Goal: Information Seeking & Learning: Check status

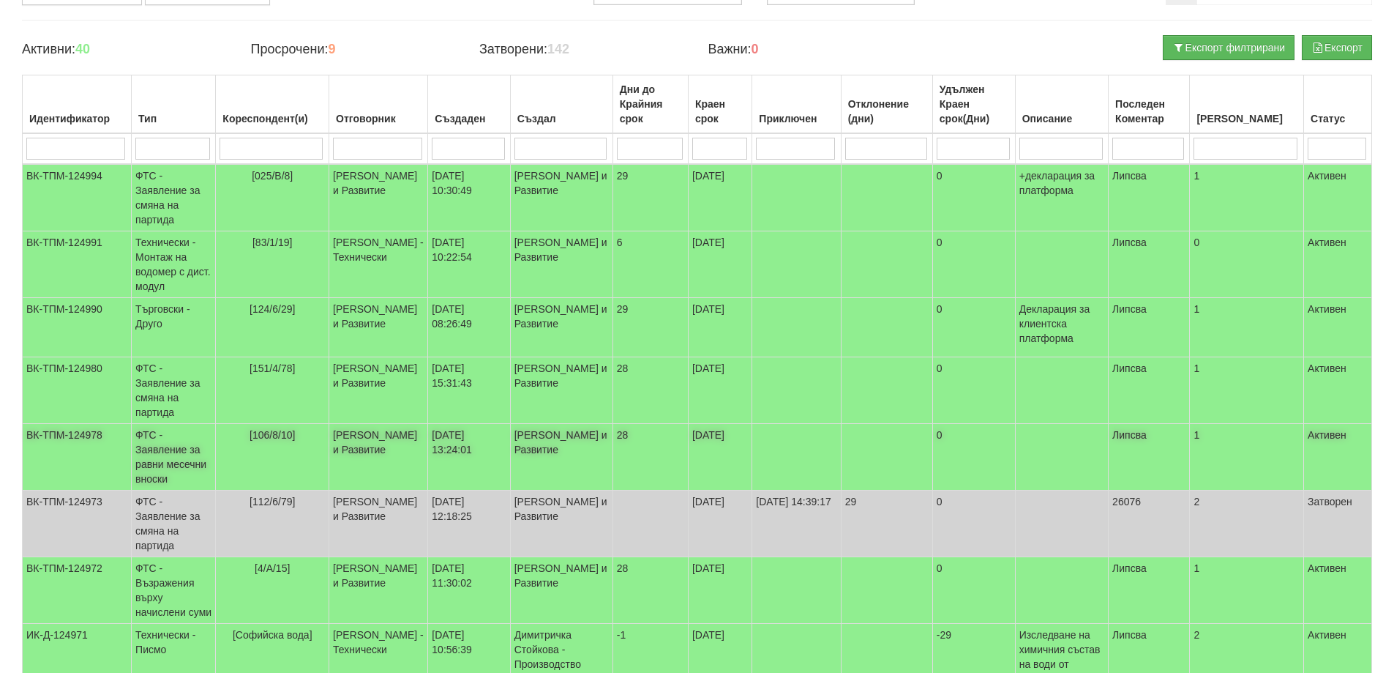
scroll to position [220, 0]
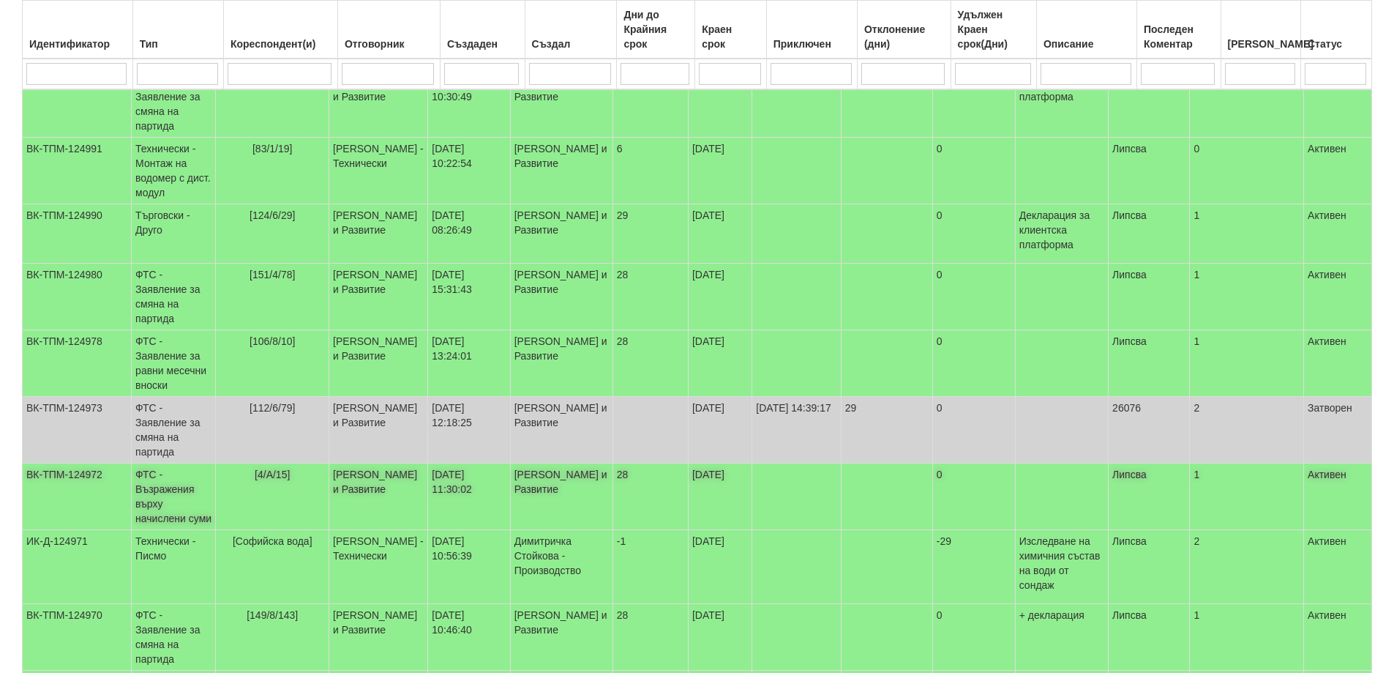
click at [179, 463] on td "ФТС - Възражения върху начислени суми" at bounding box center [174, 496] width 84 height 67
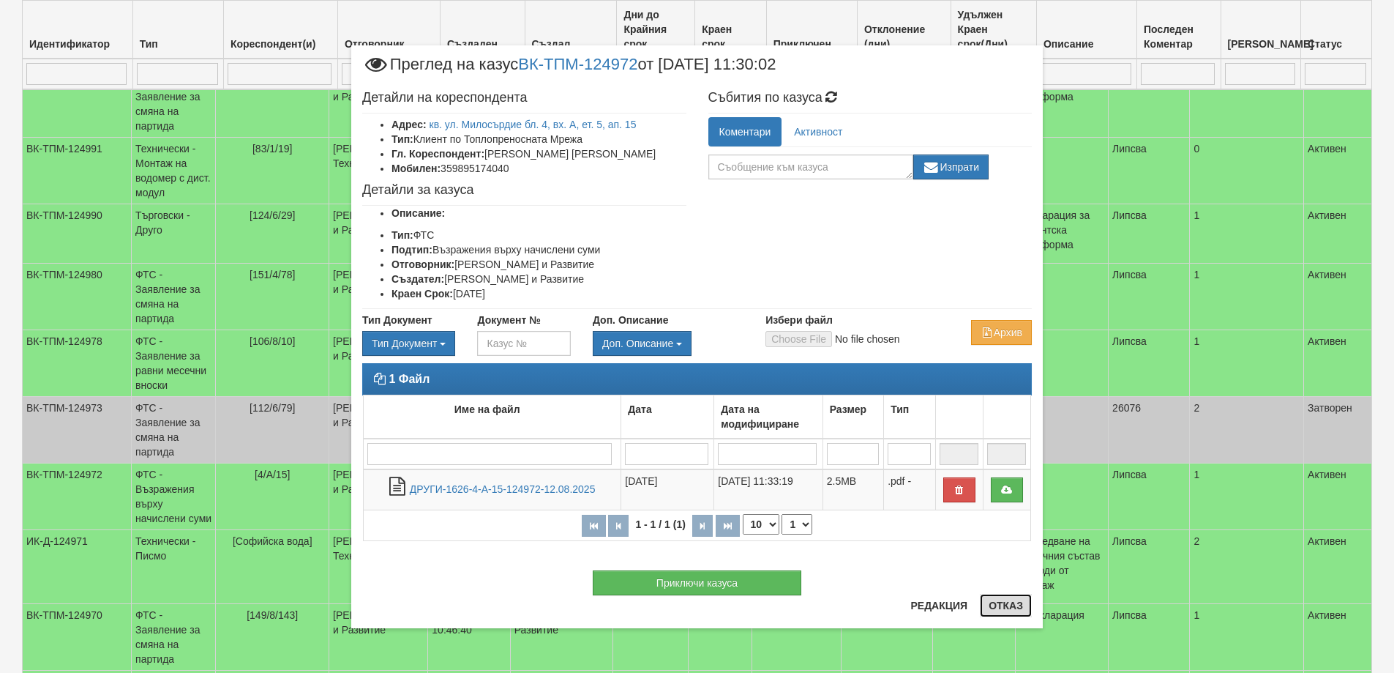
click at [998, 612] on button "Отказ" at bounding box center [1006, 605] width 52 height 23
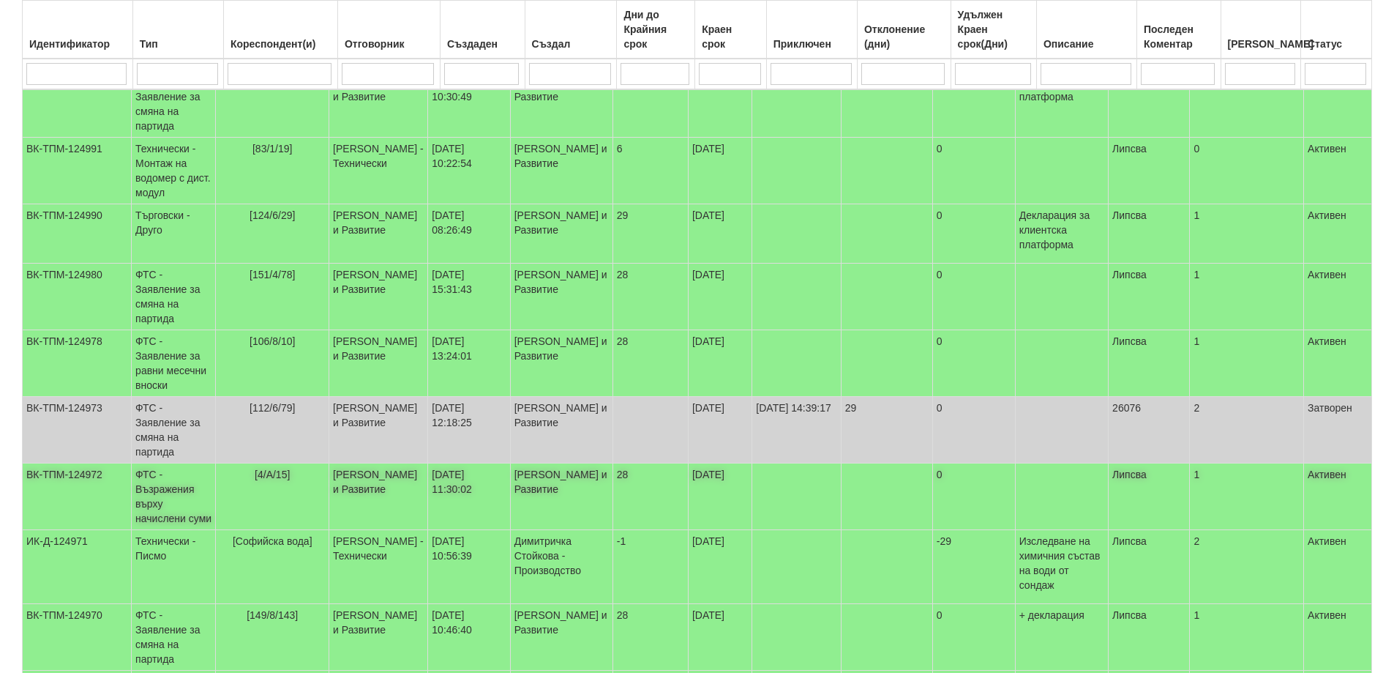
click at [157, 463] on td "ФТС - Възражения върху начислени суми" at bounding box center [174, 496] width 84 height 67
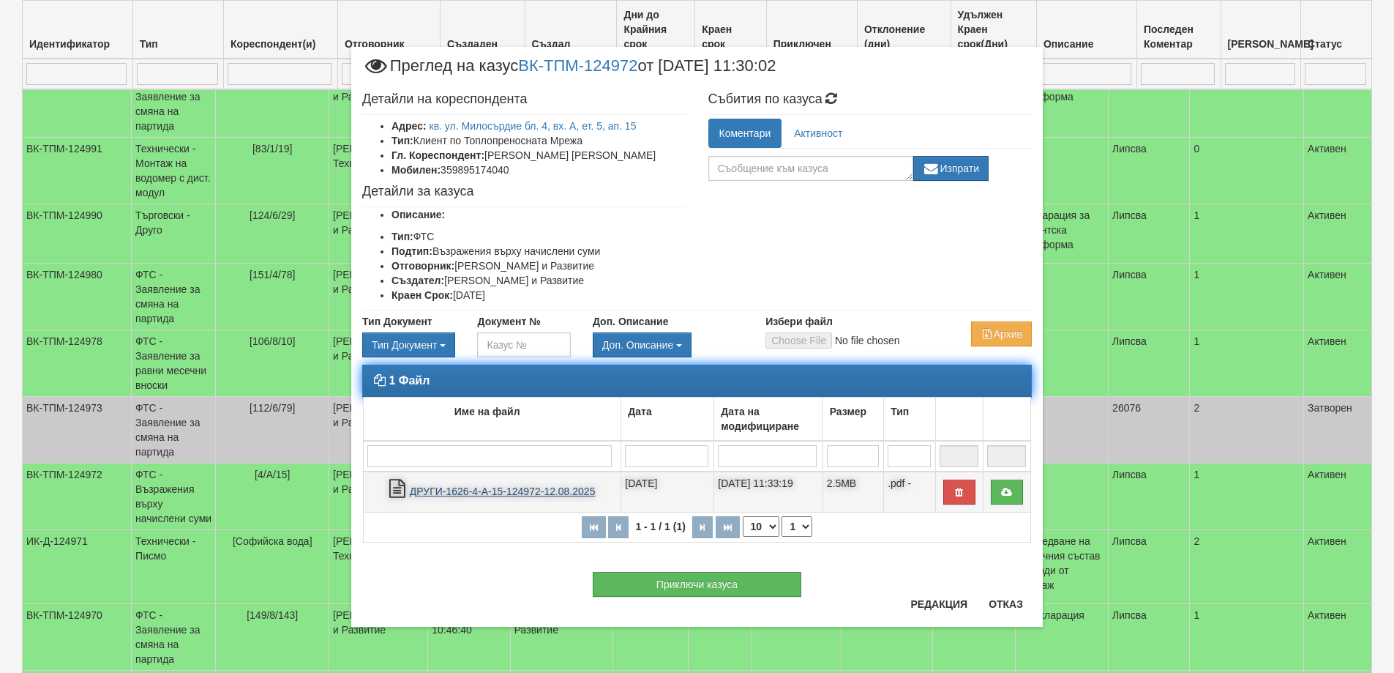
click at [479, 490] on link "ДРУГИ-1626-4-А-15-124972-12.08.2025" at bounding box center [503, 491] width 186 height 12
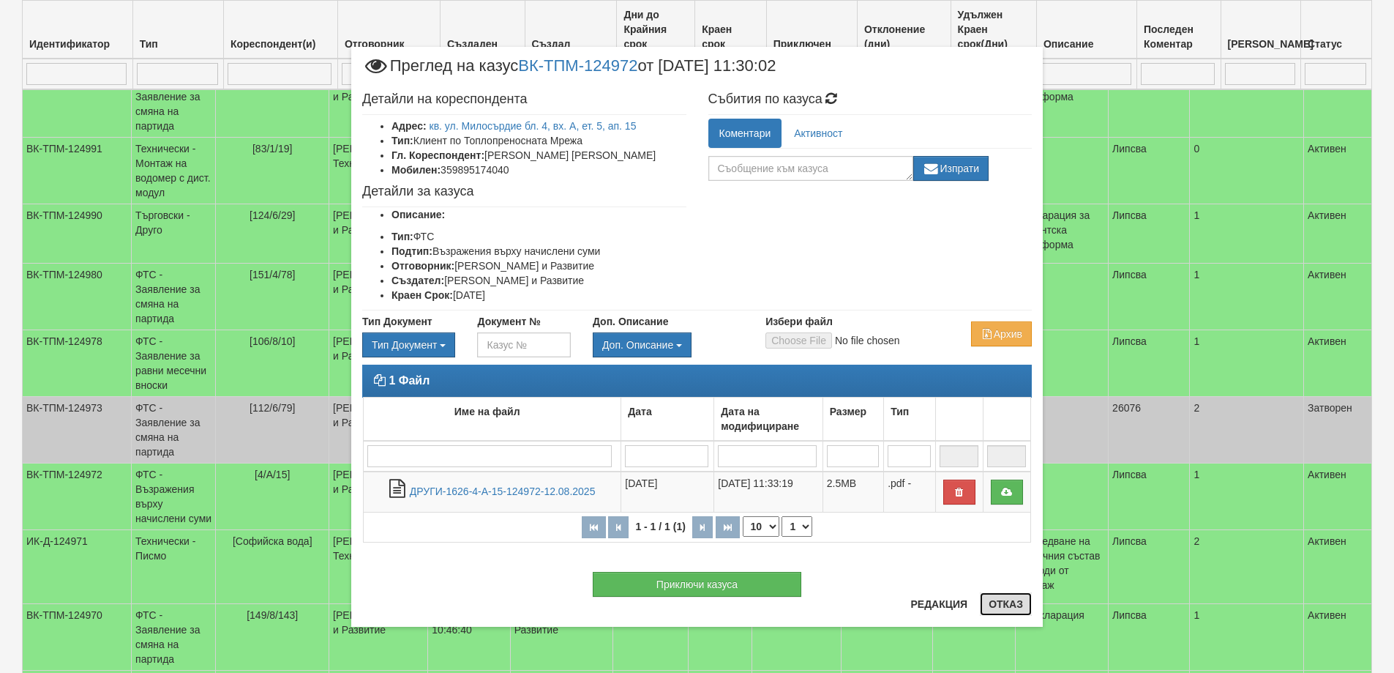
click at [989, 607] on button "Отказ" at bounding box center [1006, 603] width 52 height 23
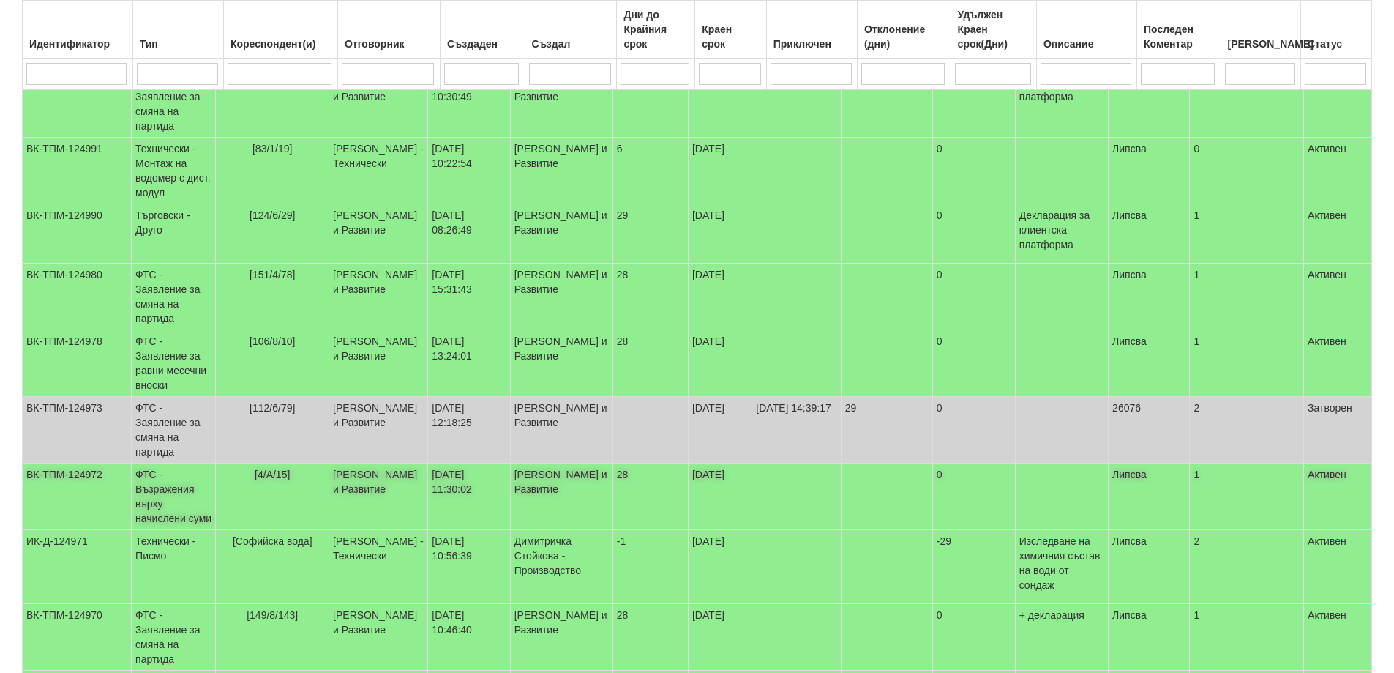
click at [179, 463] on td "ФТС - Възражения върху начислени суми" at bounding box center [174, 496] width 84 height 67
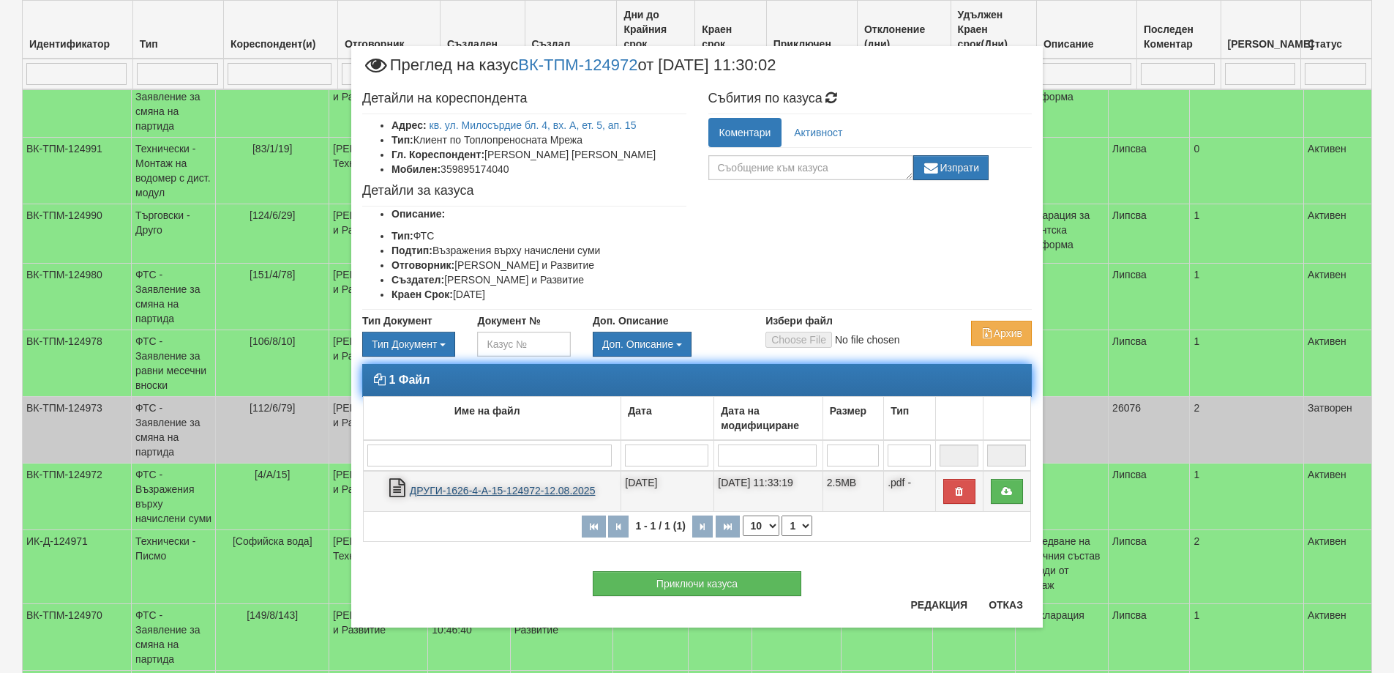
click at [484, 495] on link "ДРУГИ-1626-4-А-15-124972-12.08.2025" at bounding box center [503, 490] width 186 height 12
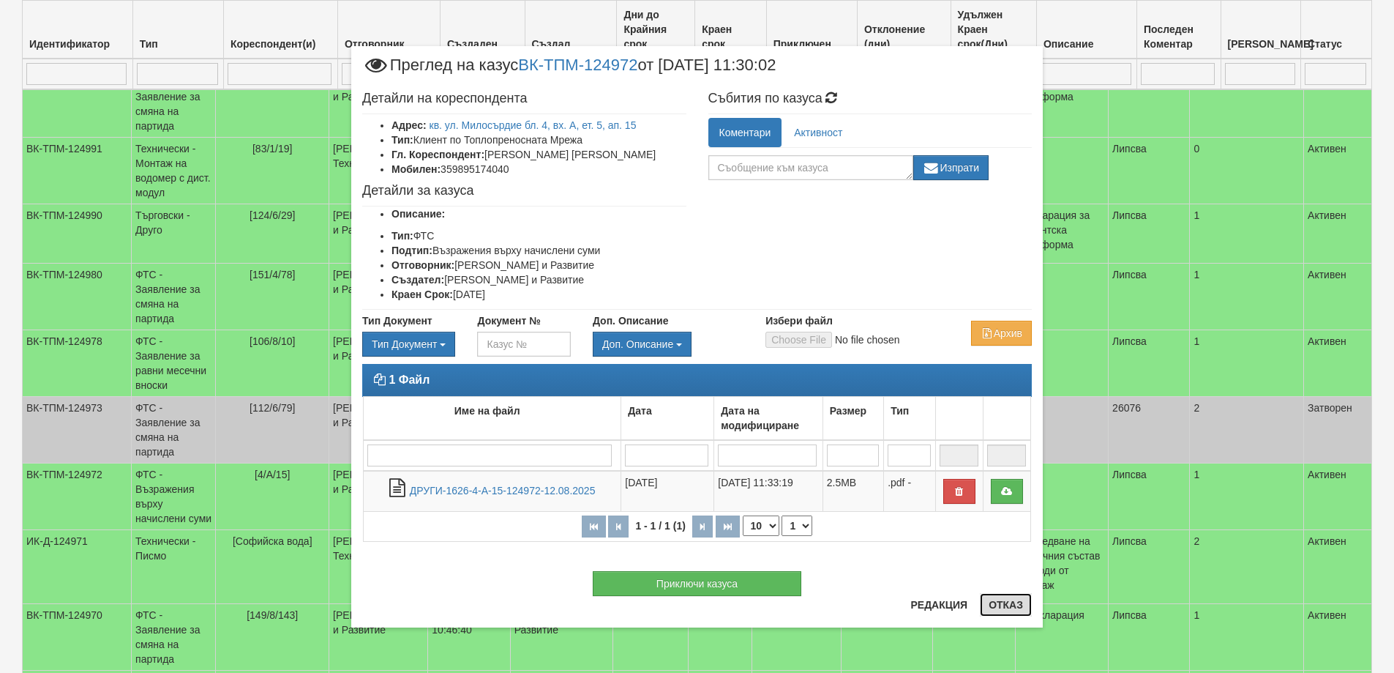
click at [1012, 607] on button "Отказ" at bounding box center [1006, 604] width 52 height 23
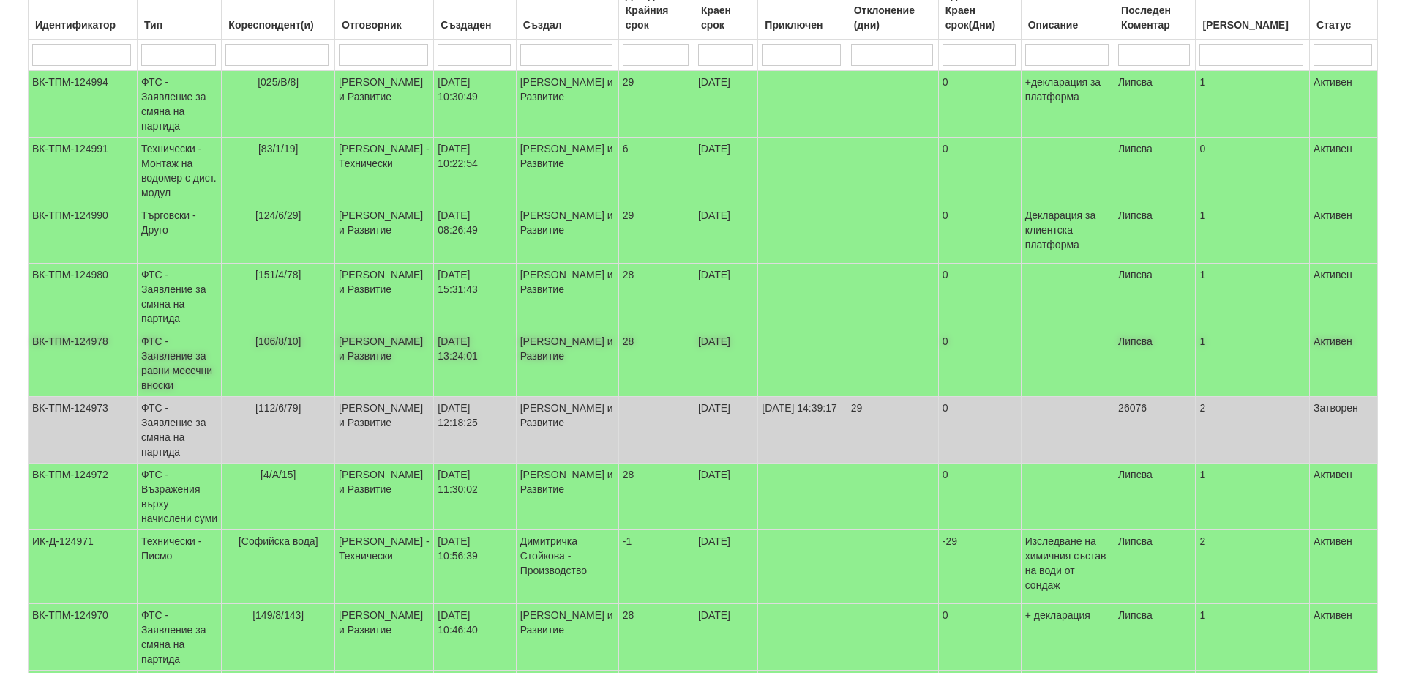
scroll to position [0, 0]
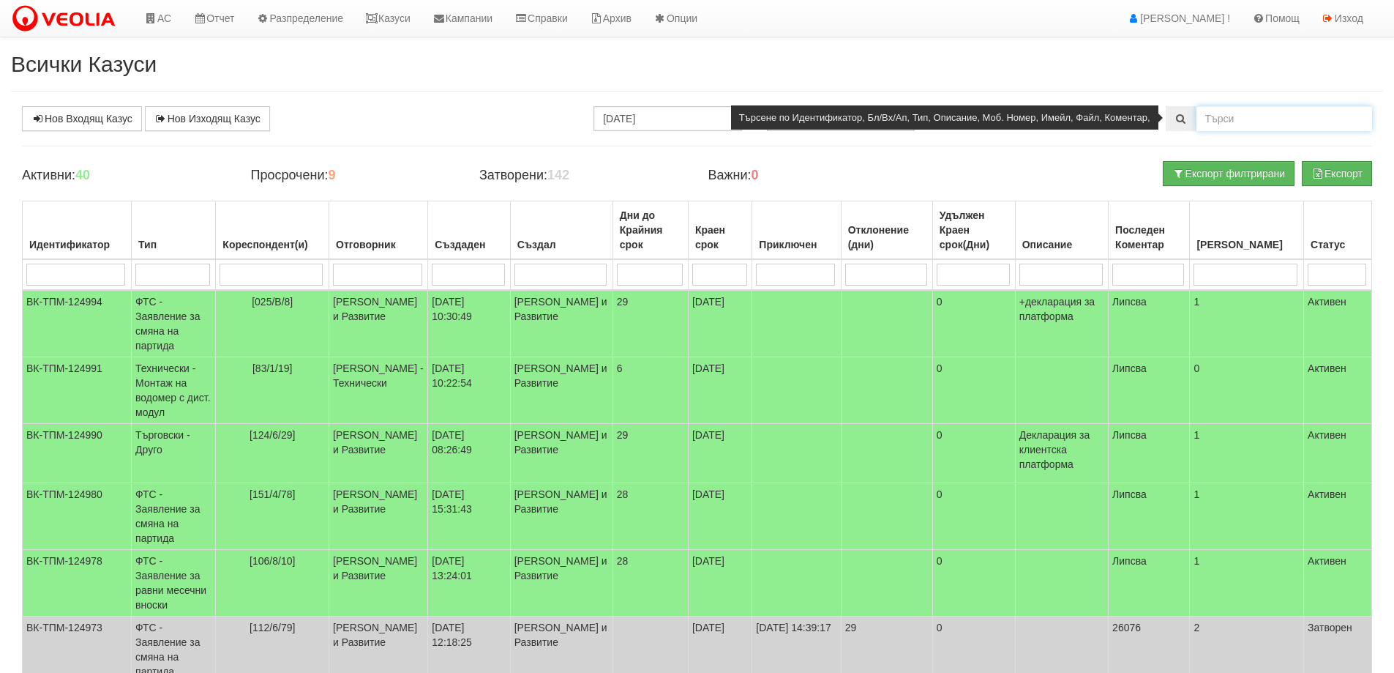
click at [1257, 123] on input "text" at bounding box center [1285, 118] width 176 height 25
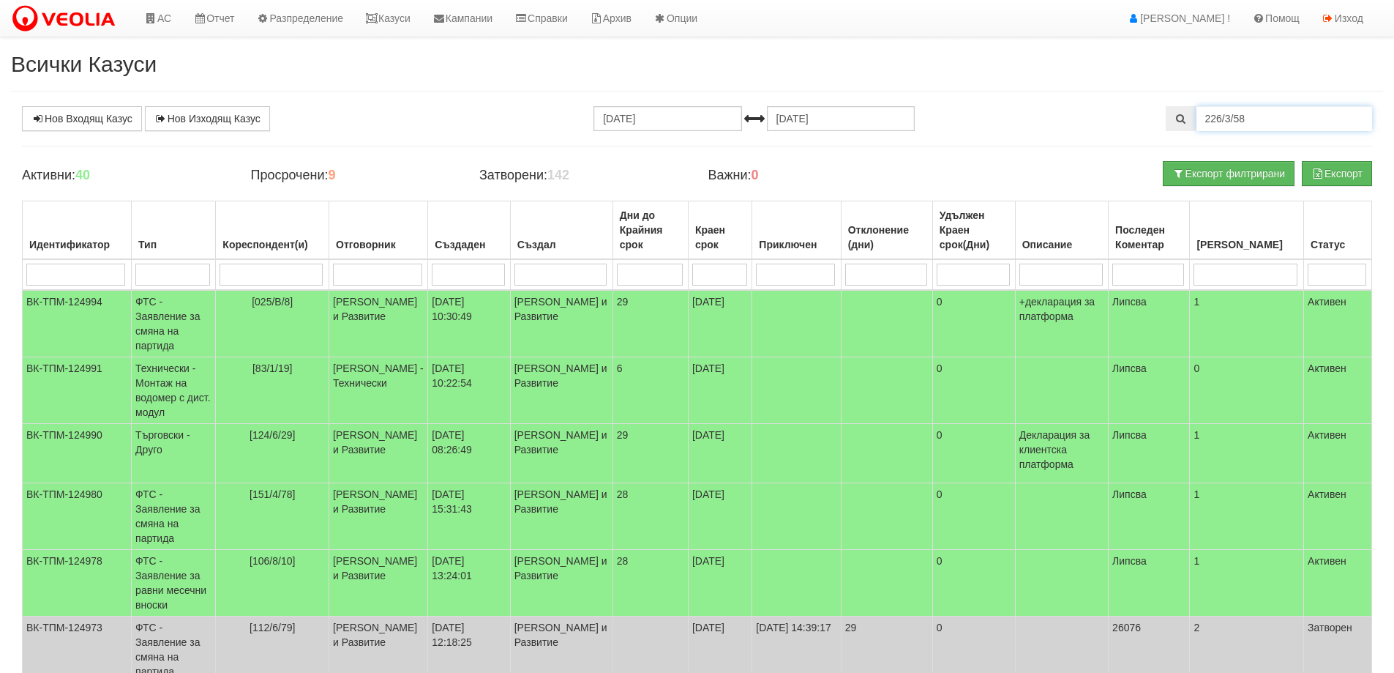
type input "226/3/58"
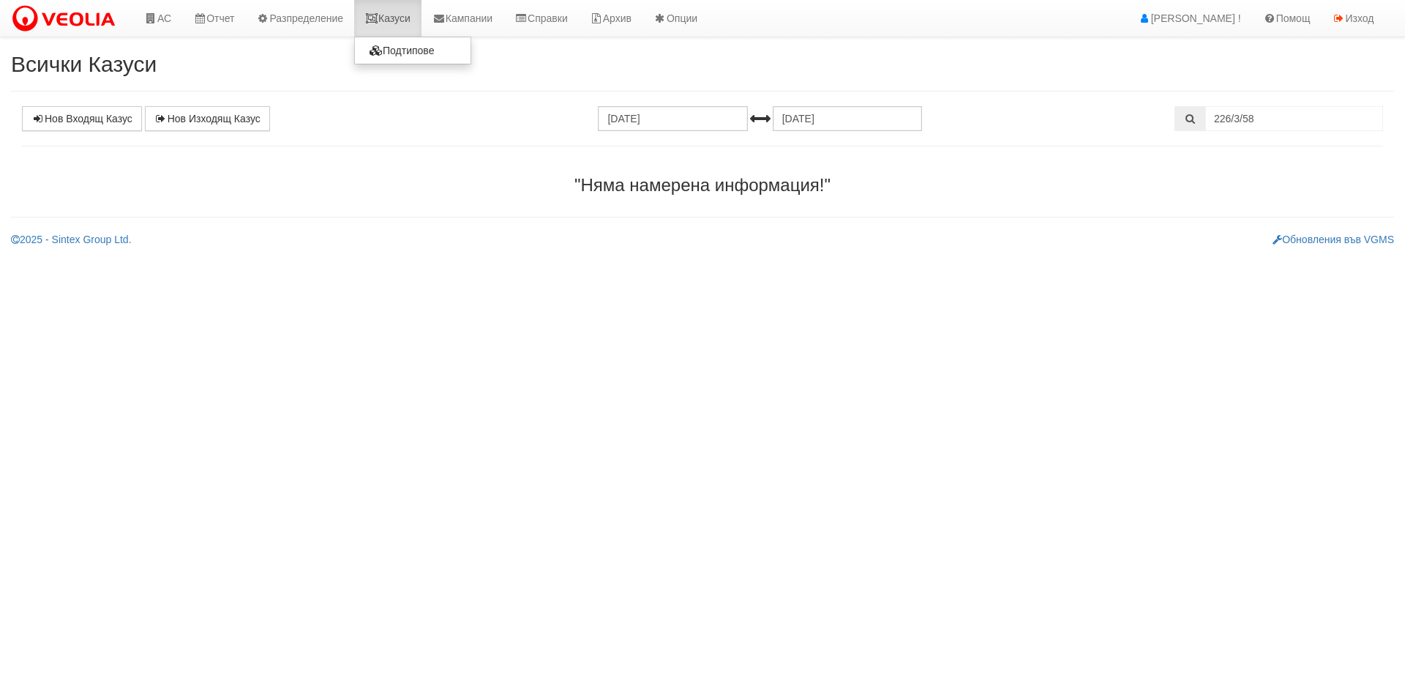
click at [408, 19] on link "Казуси" at bounding box center [387, 18] width 67 height 37
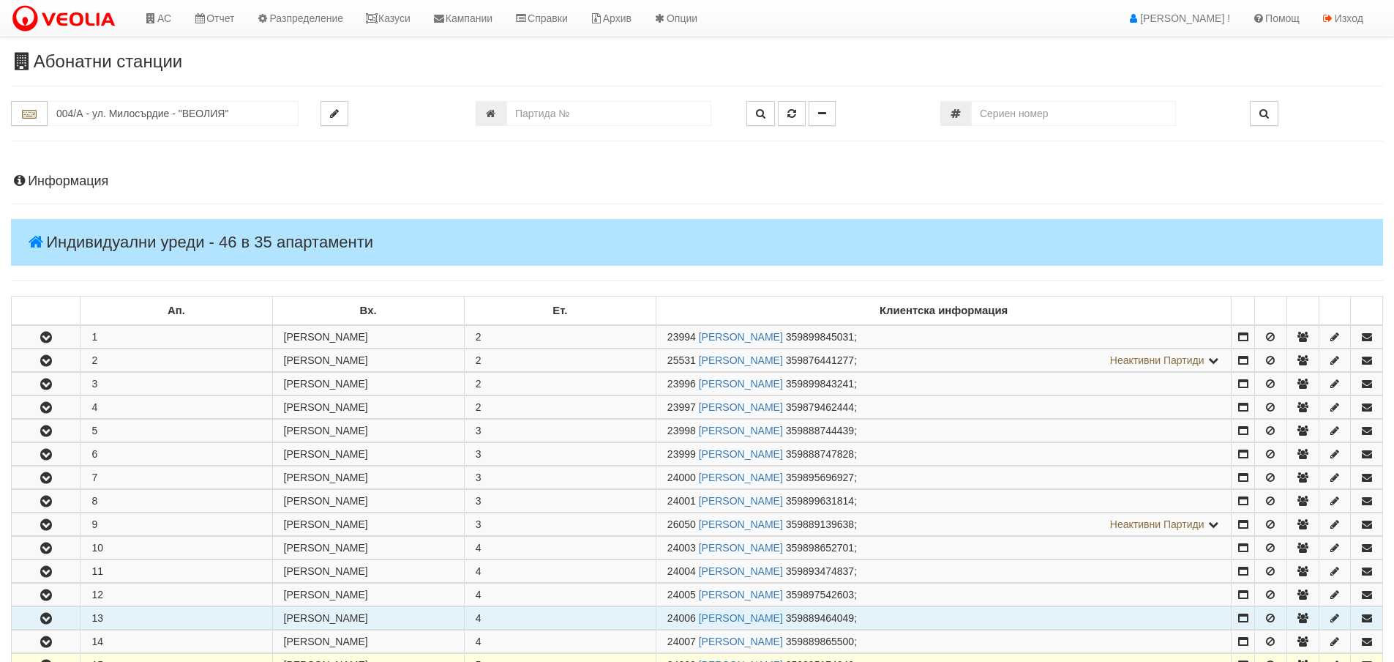
scroll to position [293, 0]
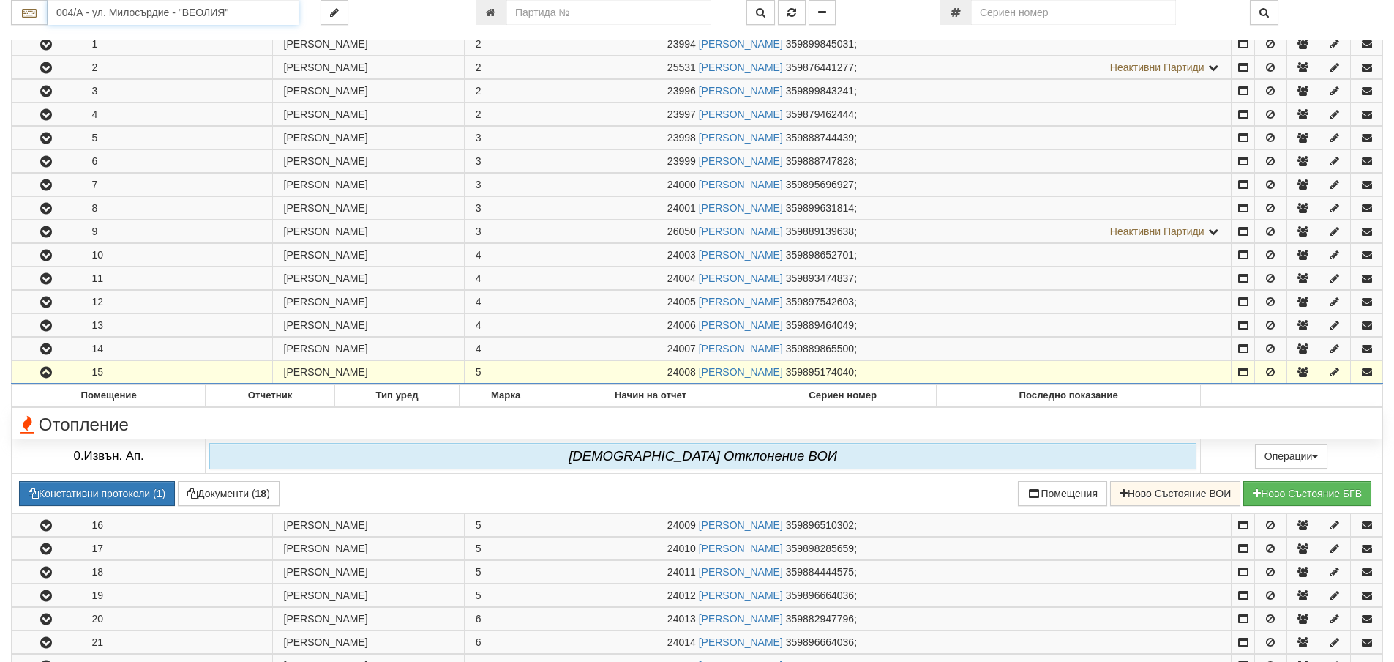
click at [87, 15] on input "004/А - ул. Милосърдие - "ВЕОЛИЯ"" at bounding box center [173, 12] width 251 height 25
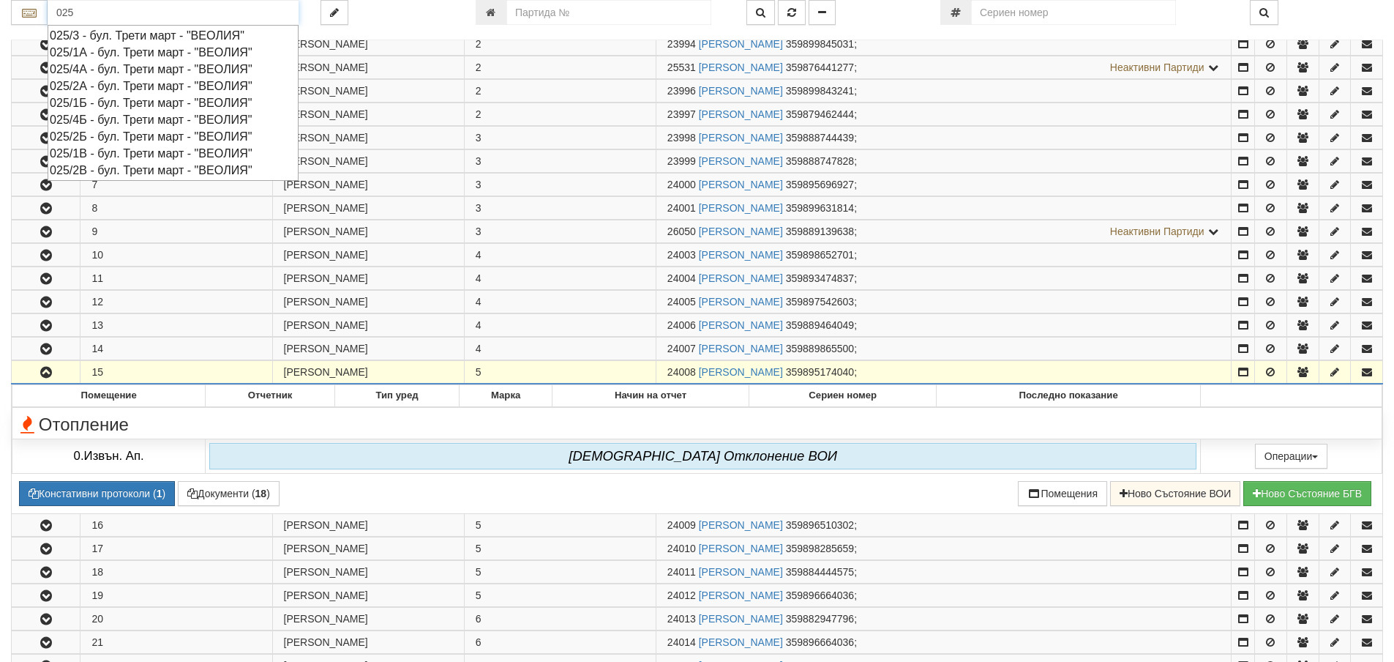
click at [89, 70] on div "025/4А - бул. Трети март - "ВЕОЛИЯ"" at bounding box center [173, 69] width 247 height 17
type input "025/4А - бул. Трети март - "ВЕОЛИЯ""
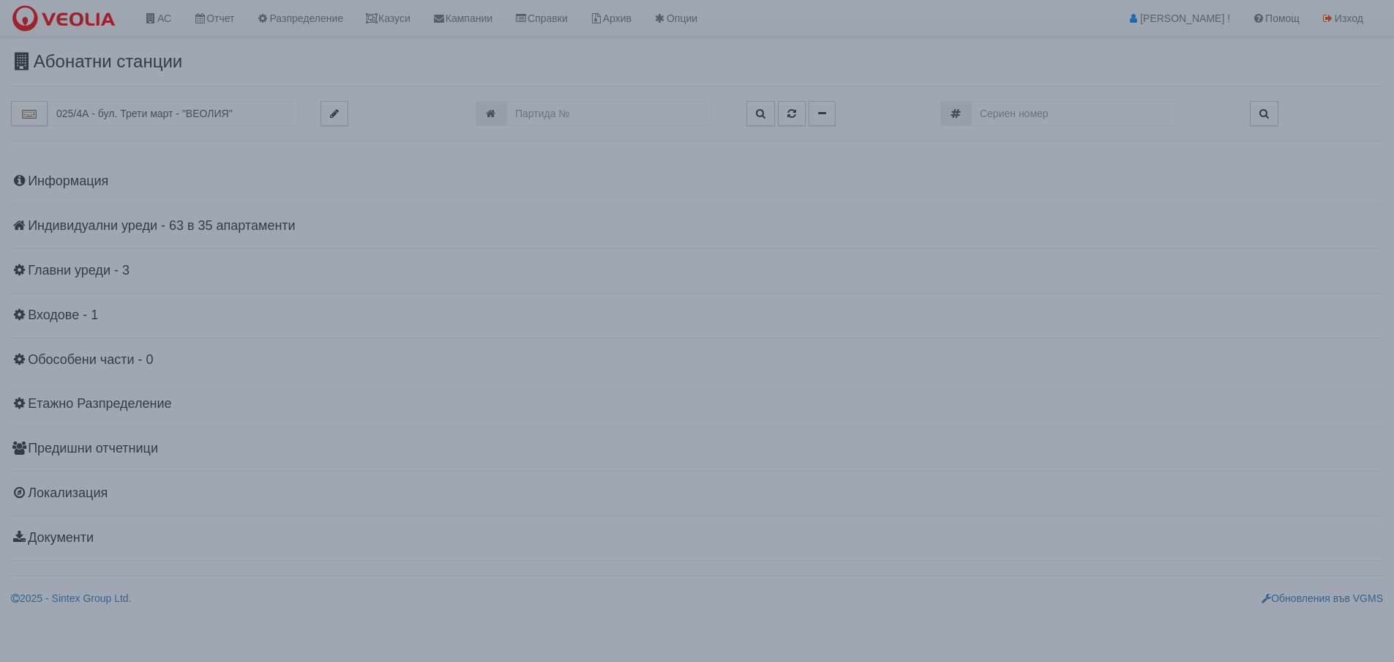
scroll to position [0, 0]
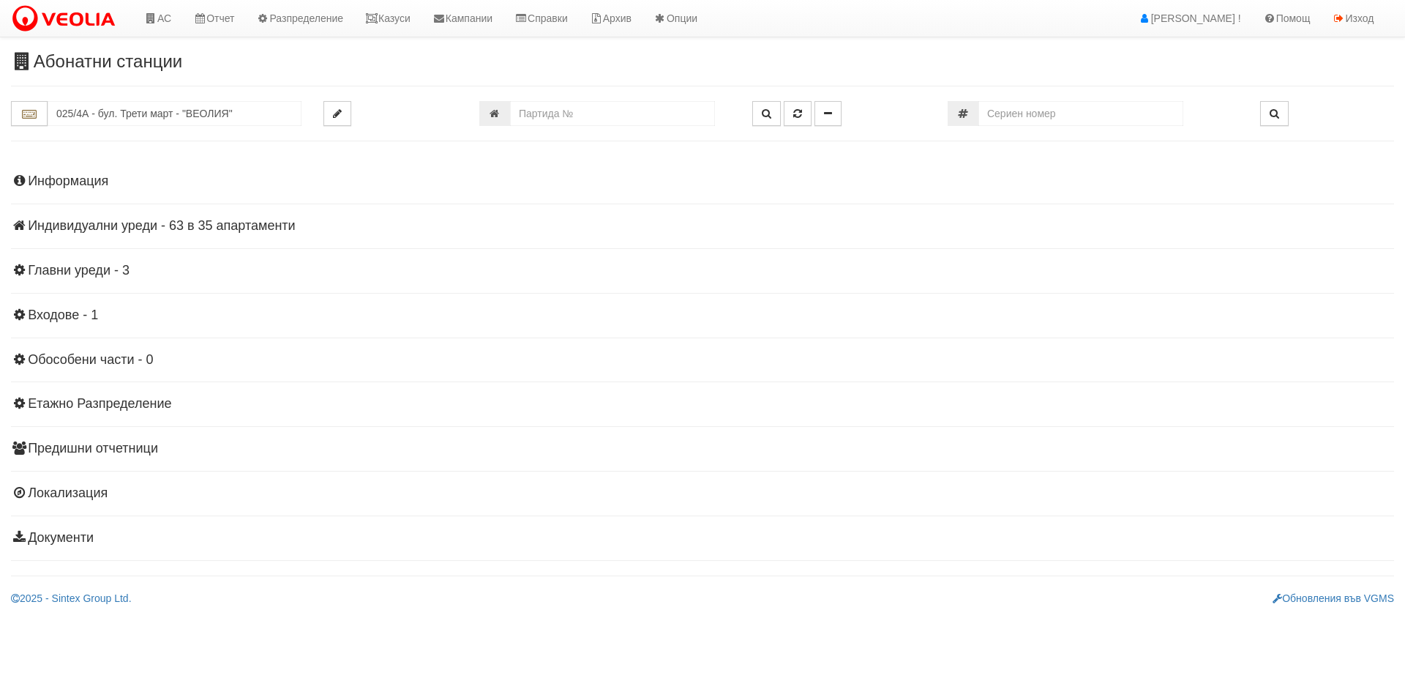
click at [99, 228] on h4 "Индивидуални уреди - 63 в 35 апартаменти" at bounding box center [702, 226] width 1383 height 15
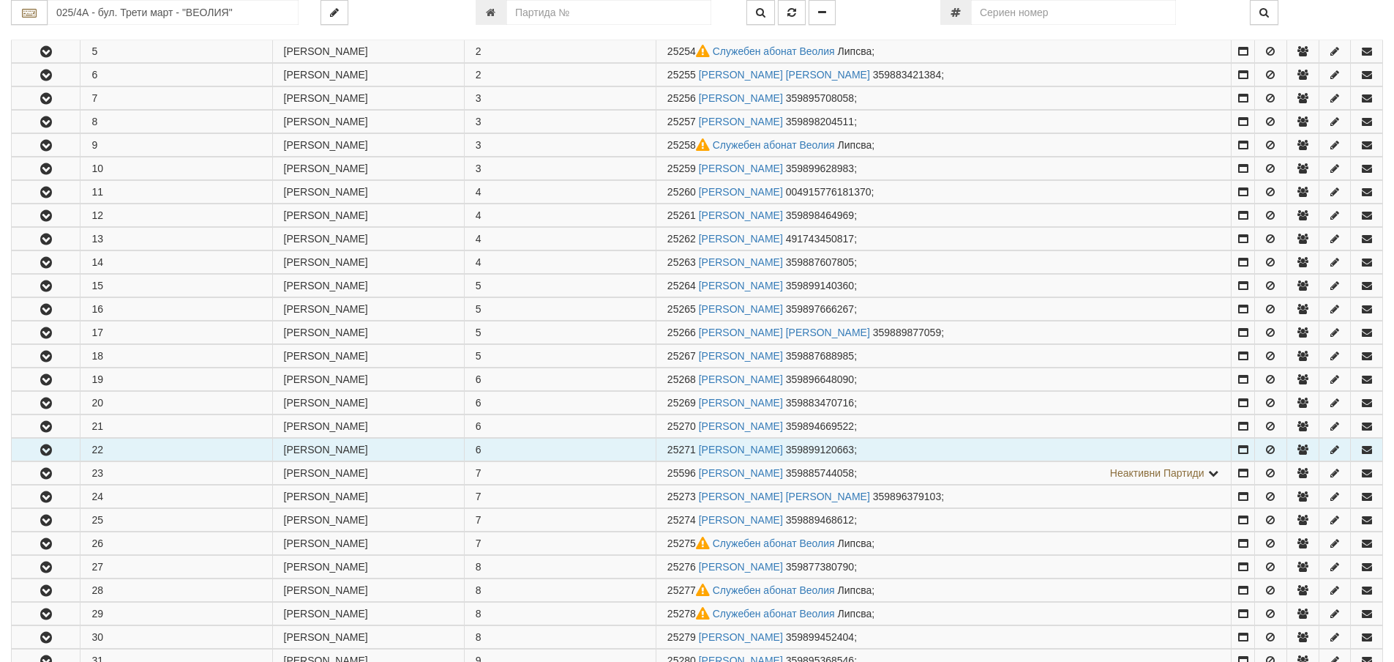
scroll to position [512, 0]
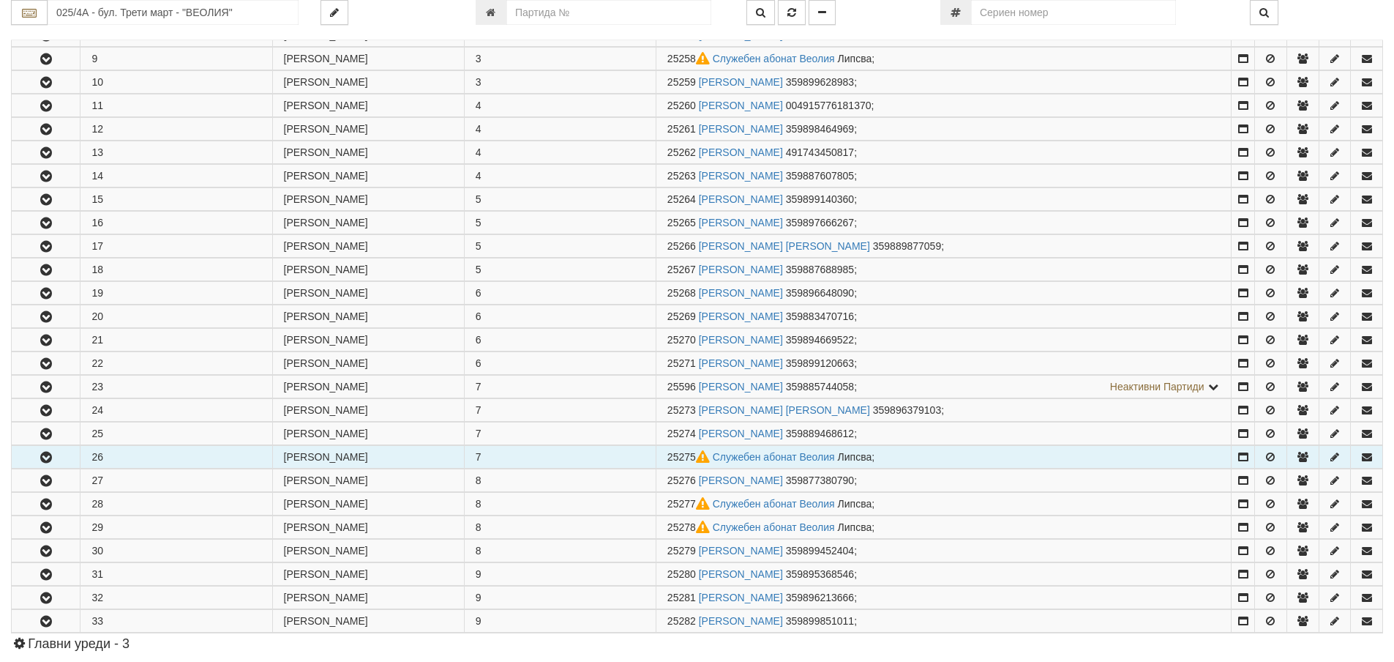
click at [42, 454] on icon "button" at bounding box center [46, 457] width 18 height 10
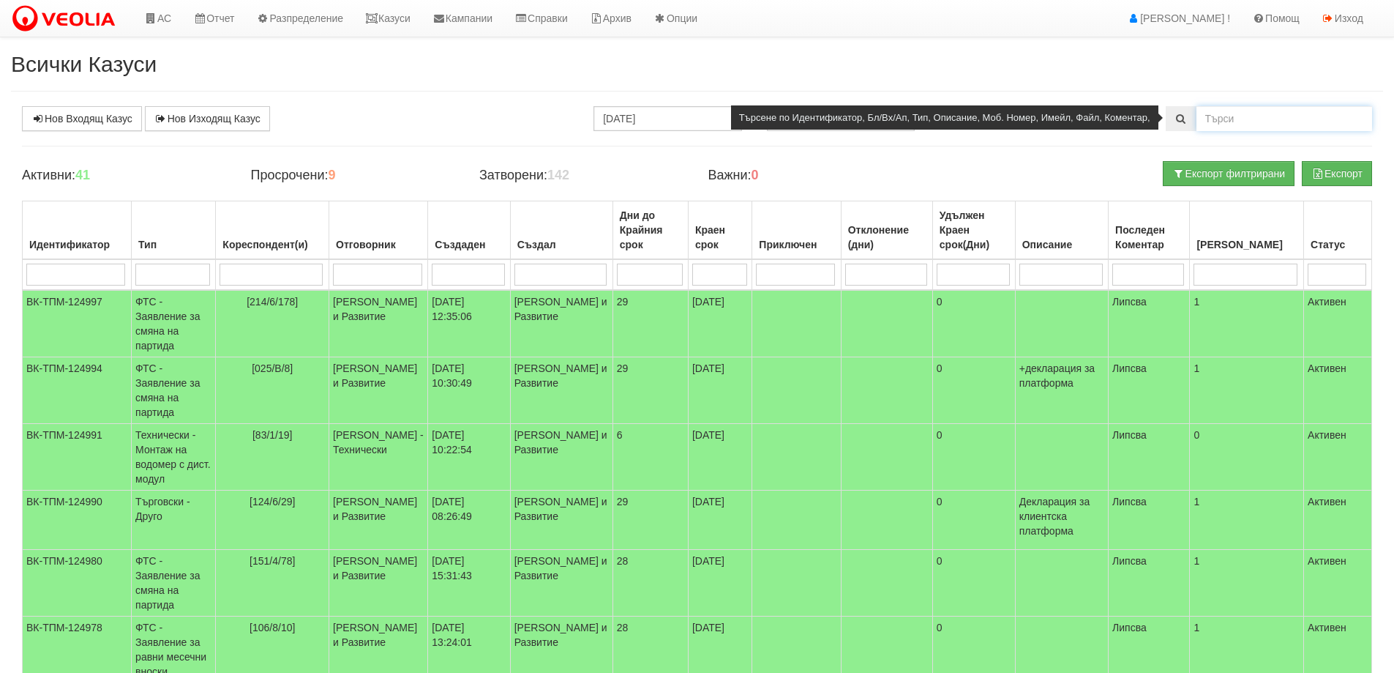
click at [1232, 122] on input "text" at bounding box center [1285, 118] width 176 height 25
drag, startPoint x: 1229, startPoint y: 120, endPoint x: 1205, endPoint y: 121, distance: 23.5
click at [1205, 121] on input "2" at bounding box center [1285, 118] width 176 height 25
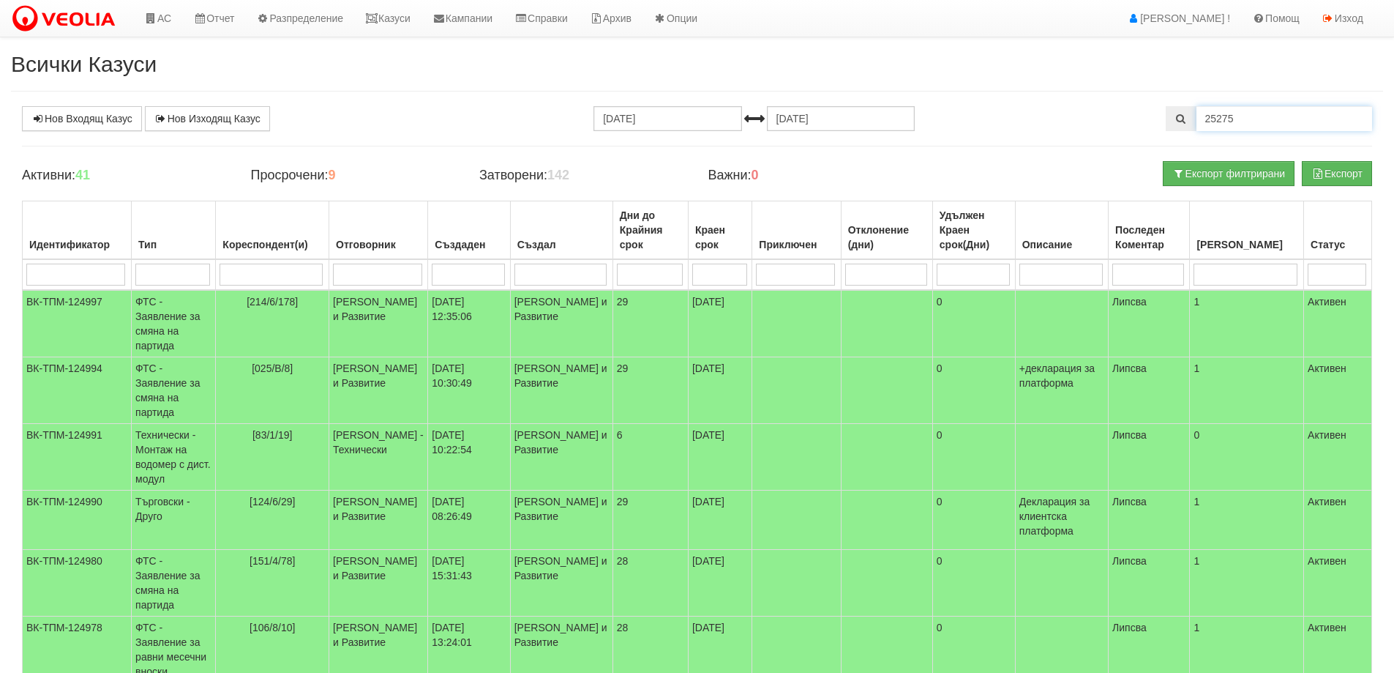
type input "25275"
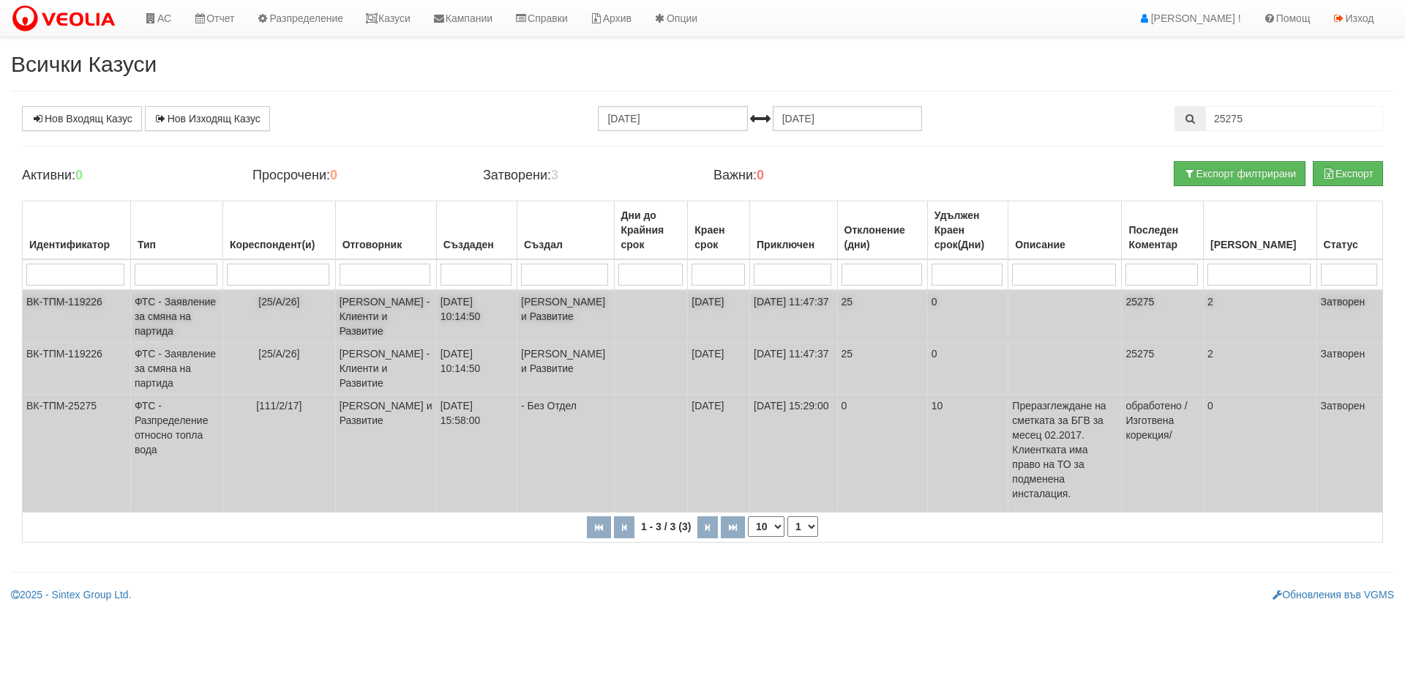
click at [186, 314] on td "ФТС - Заявление за смяна на партида" at bounding box center [176, 316] width 92 height 53
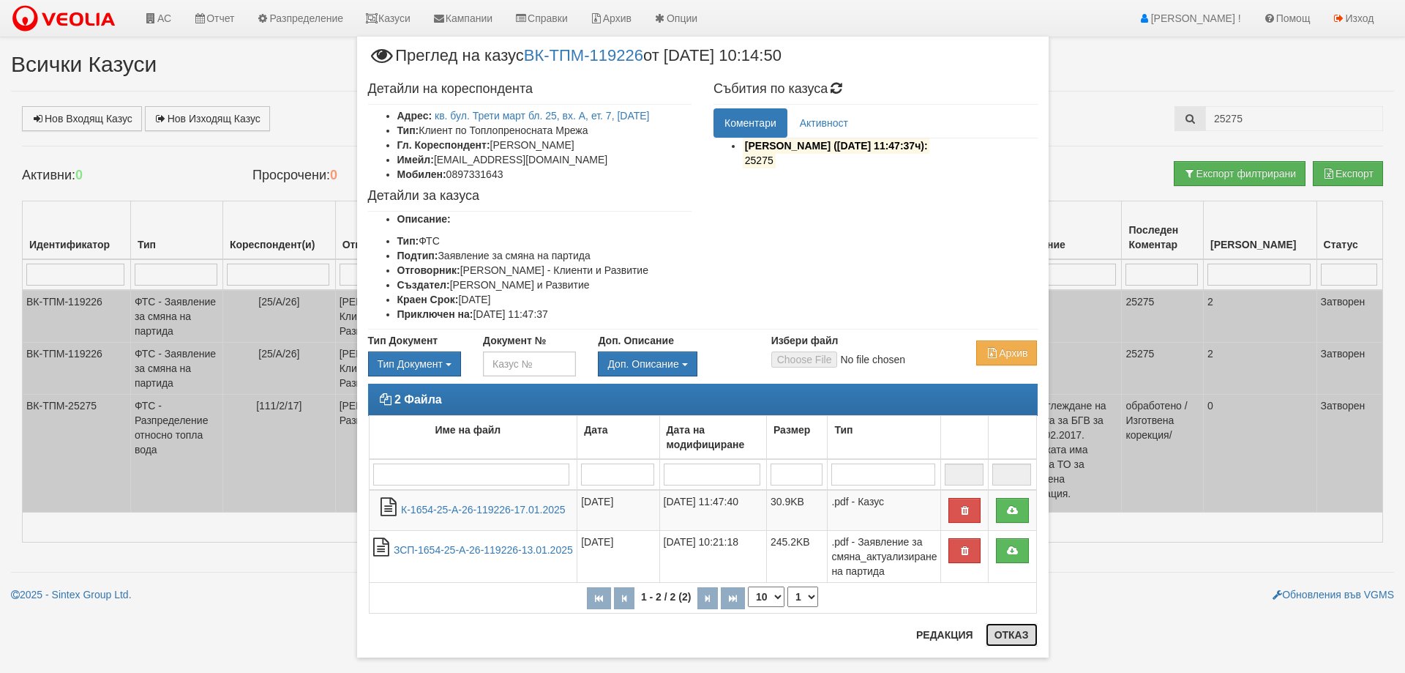
click at [1016, 632] on button "Отказ" at bounding box center [1012, 634] width 52 height 23
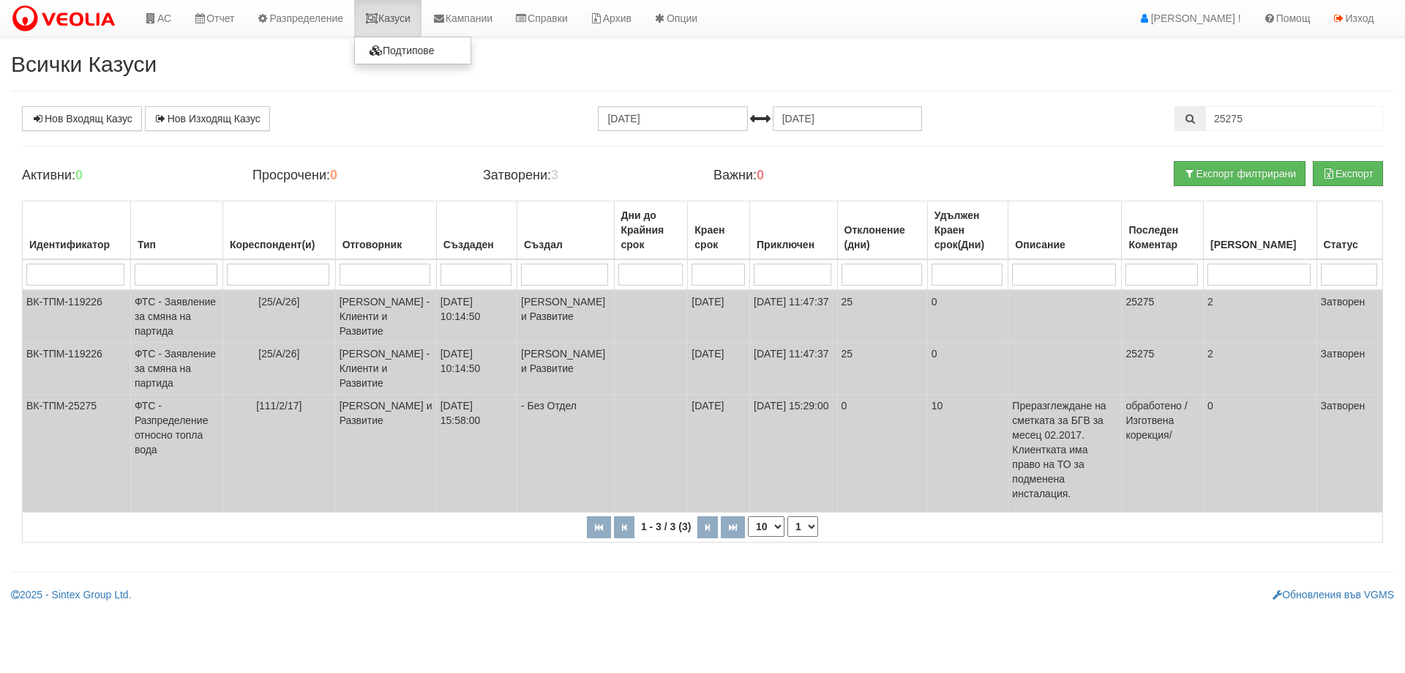
click at [403, 18] on link "Казуси" at bounding box center [387, 18] width 67 height 37
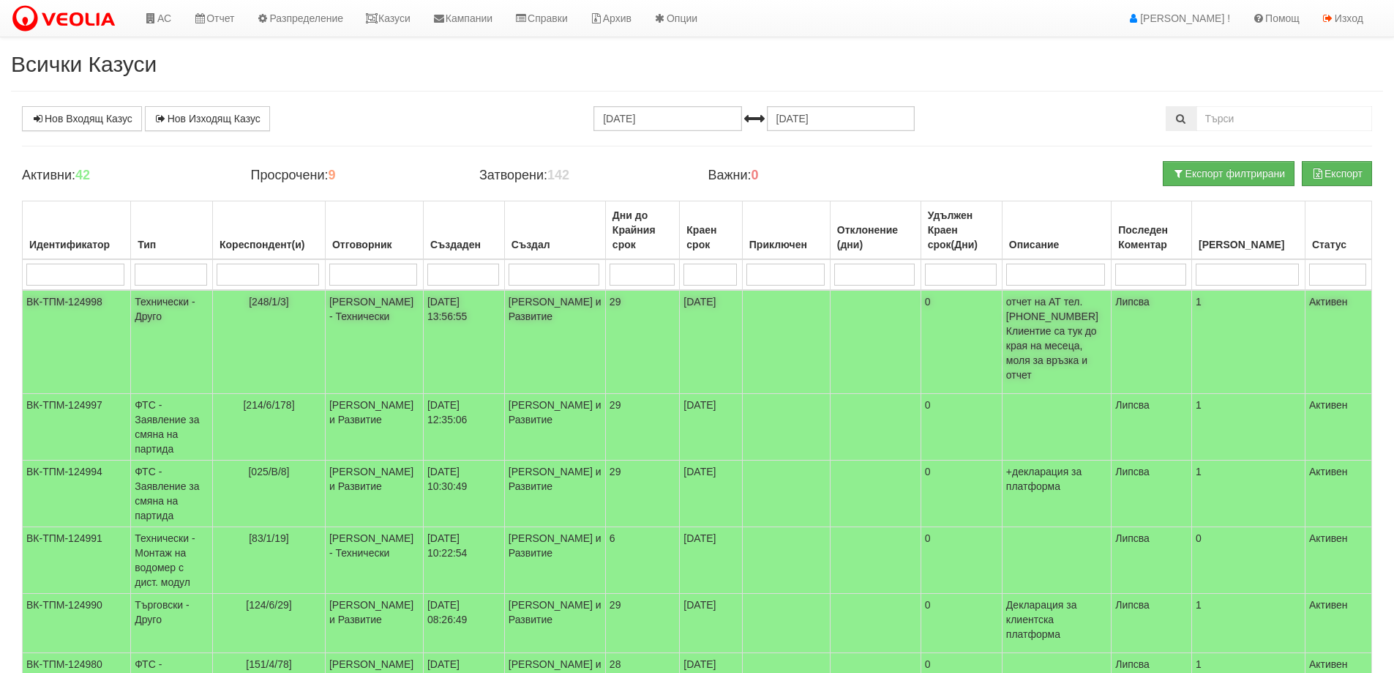
click at [153, 315] on td "Технически - Друго" at bounding box center [172, 342] width 82 height 104
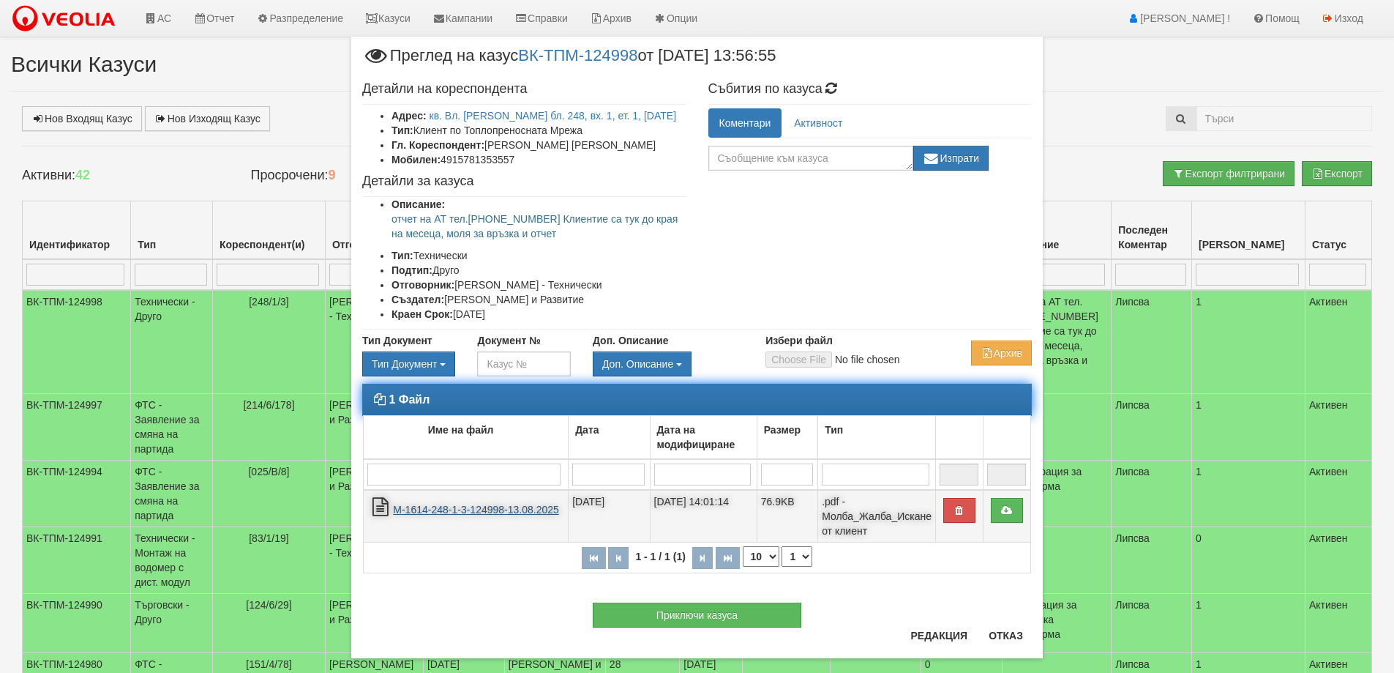
click at [468, 511] on link "М-1614-248-1-3-124998-13.08.2025" at bounding box center [476, 510] width 166 height 12
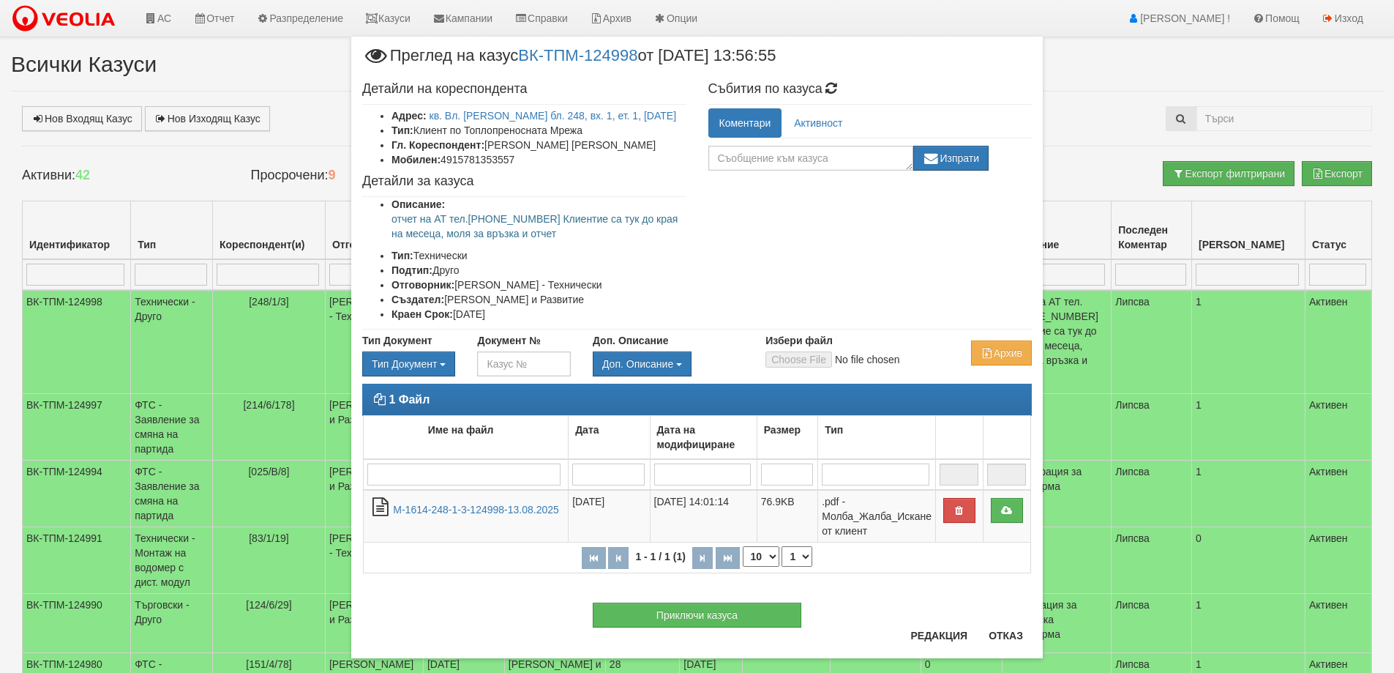
click at [1100, 72] on div "× Преглед на казус ВК-ТПМ-124998 от 13/08/2025 13:56:55 Детайли на кореспондент…" at bounding box center [697, 347] width 856 height 695
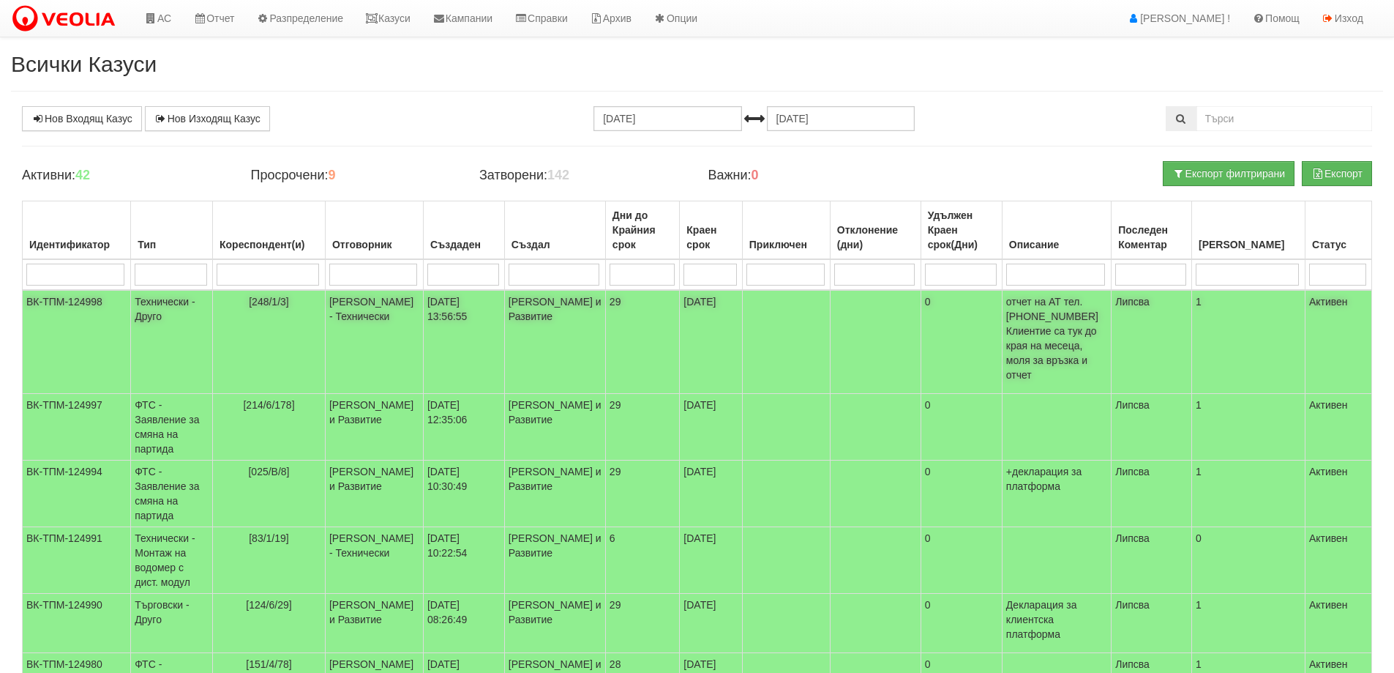
click at [150, 311] on td "Технически - Друго" at bounding box center [172, 342] width 82 height 104
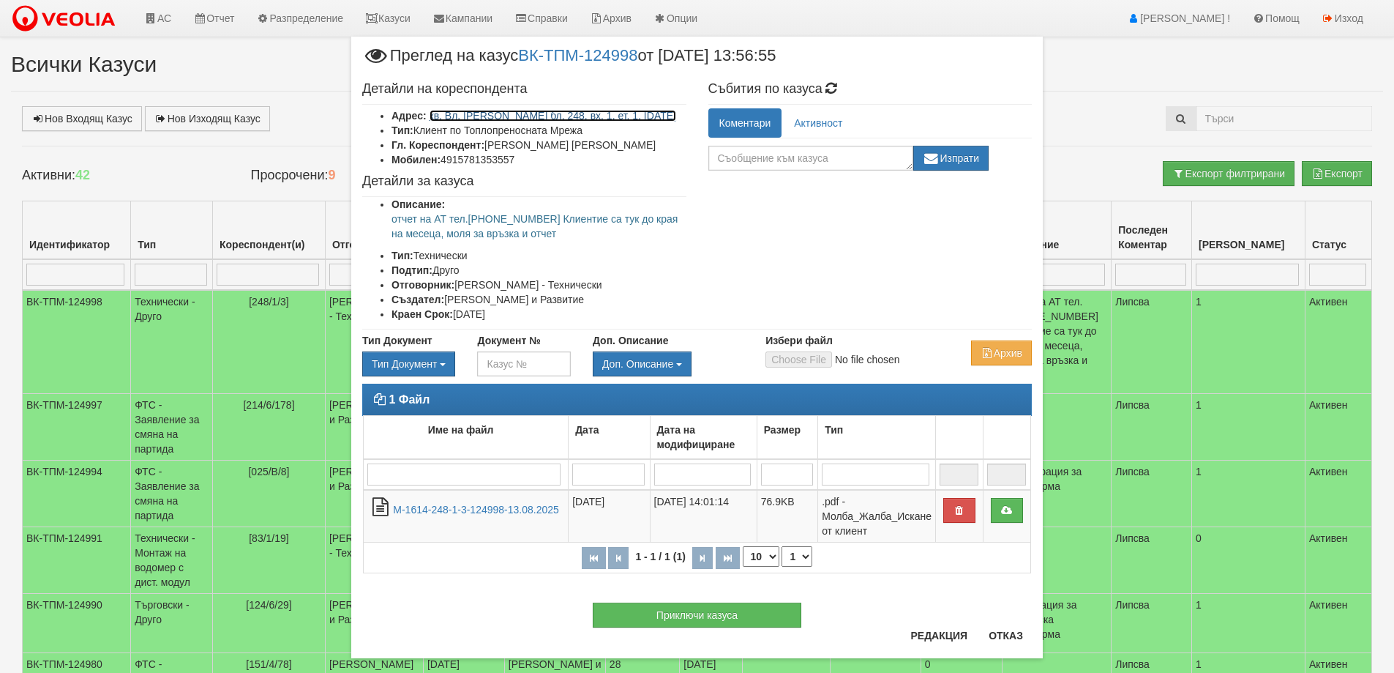
click at [513, 116] on link "кв. Вл. Варненчик бл. 248, вх. 1, ет. 1, ап. 3" at bounding box center [553, 116] width 247 height 12
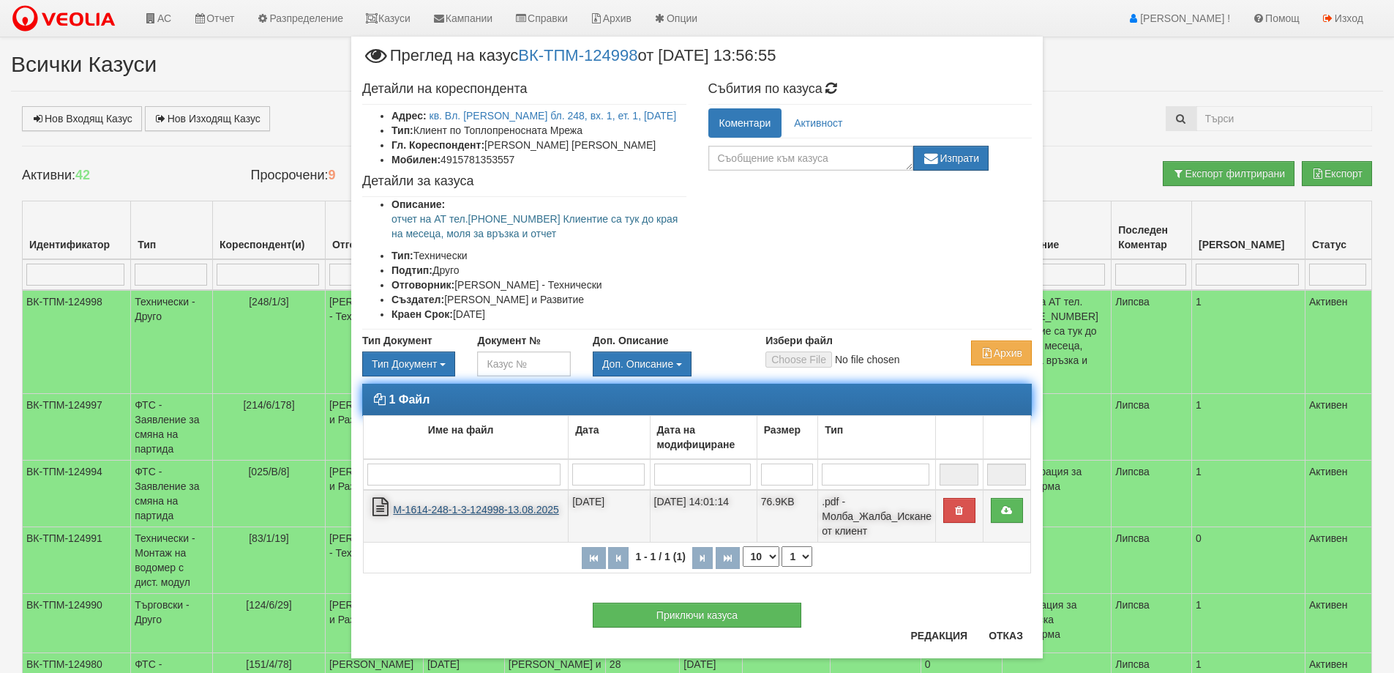
click at [415, 508] on link "М-1614-248-1-3-124998-13.08.2025" at bounding box center [476, 510] width 166 height 12
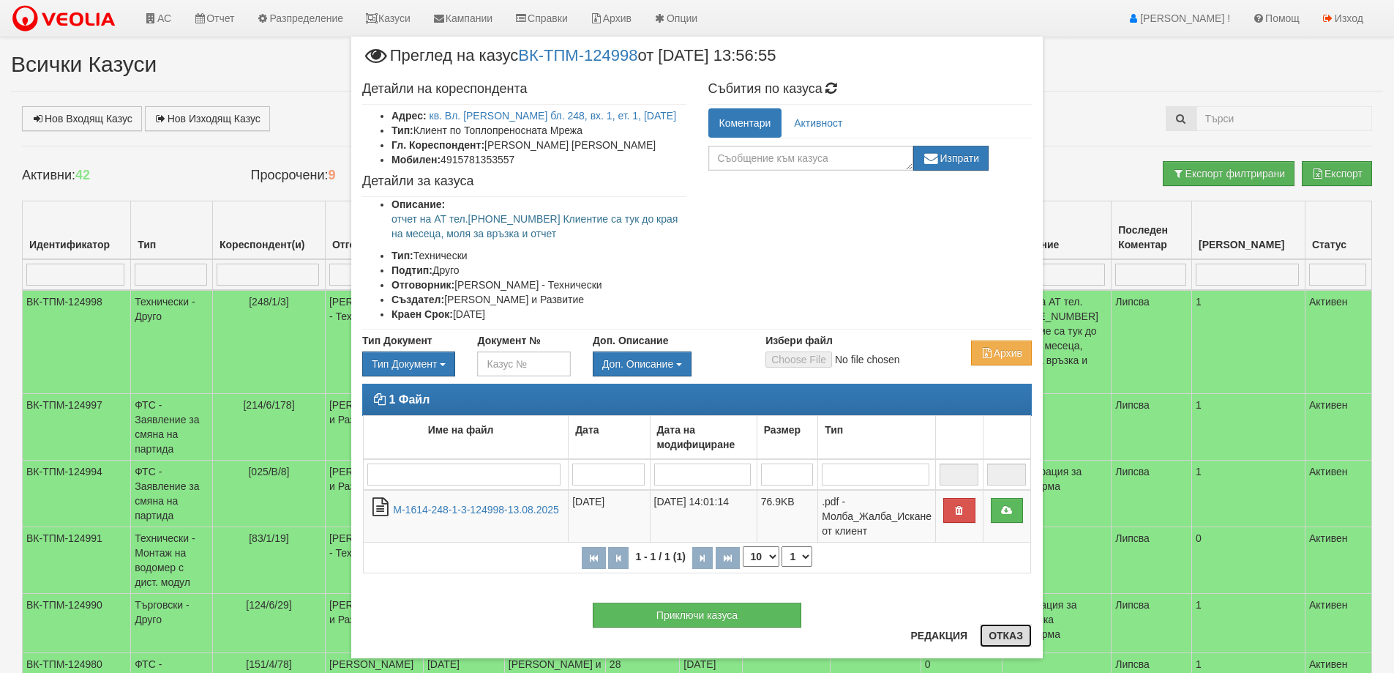
click at [1000, 633] on button "Отказ" at bounding box center [1006, 635] width 52 height 23
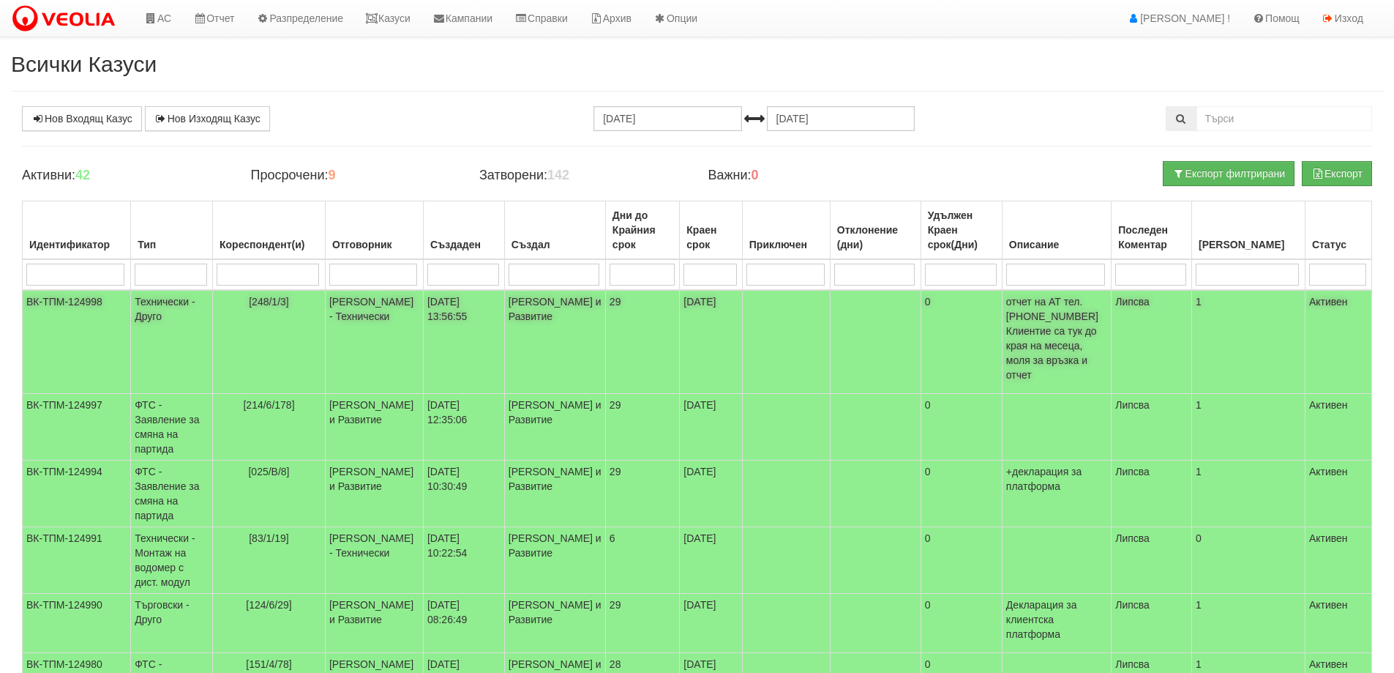
click at [131, 315] on td "ВК-ТПМ-124998" at bounding box center [77, 342] width 108 height 104
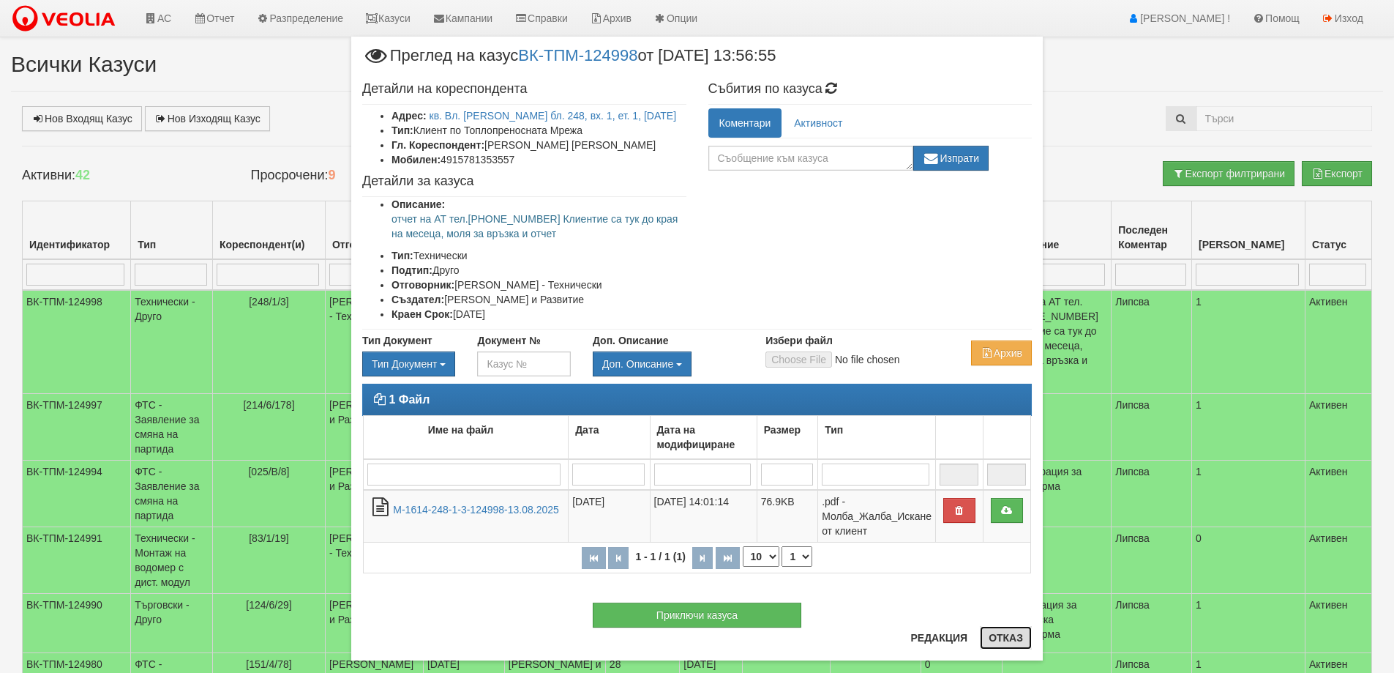
click at [1006, 636] on button "Отказ" at bounding box center [1006, 637] width 52 height 23
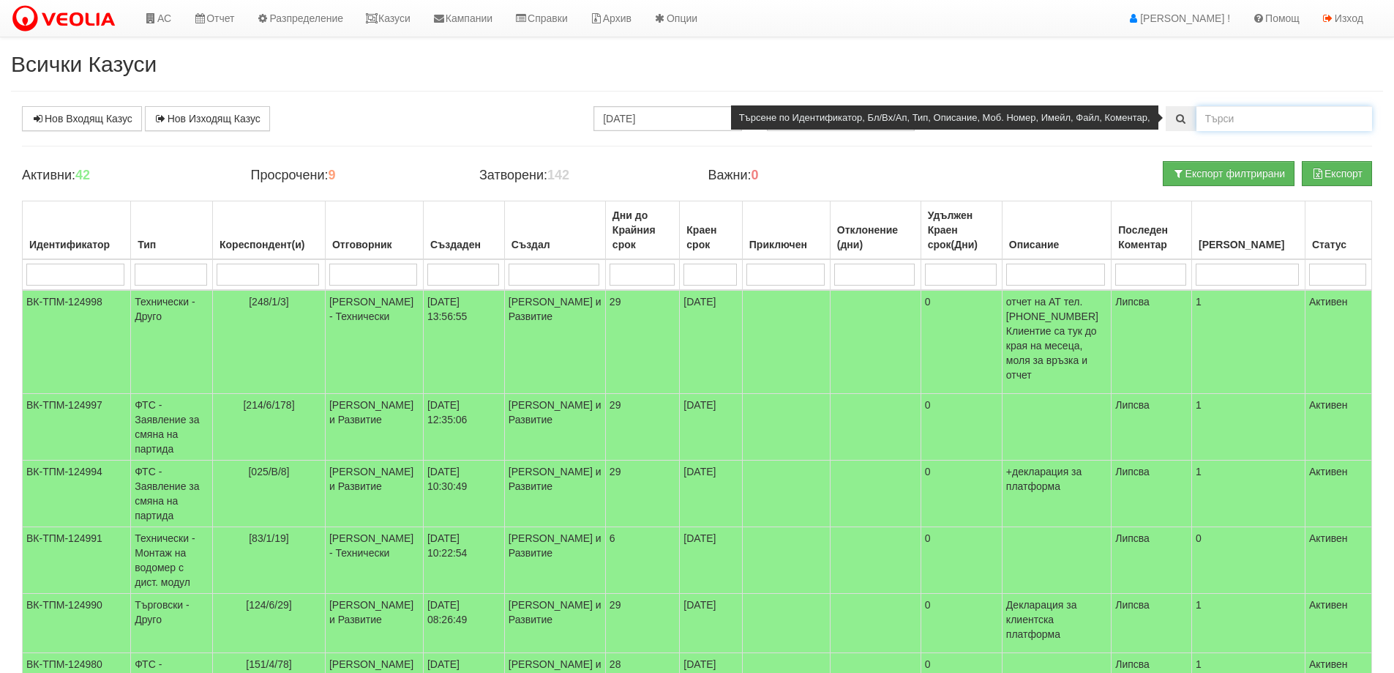
click at [1232, 119] on input "text" at bounding box center [1285, 118] width 176 height 25
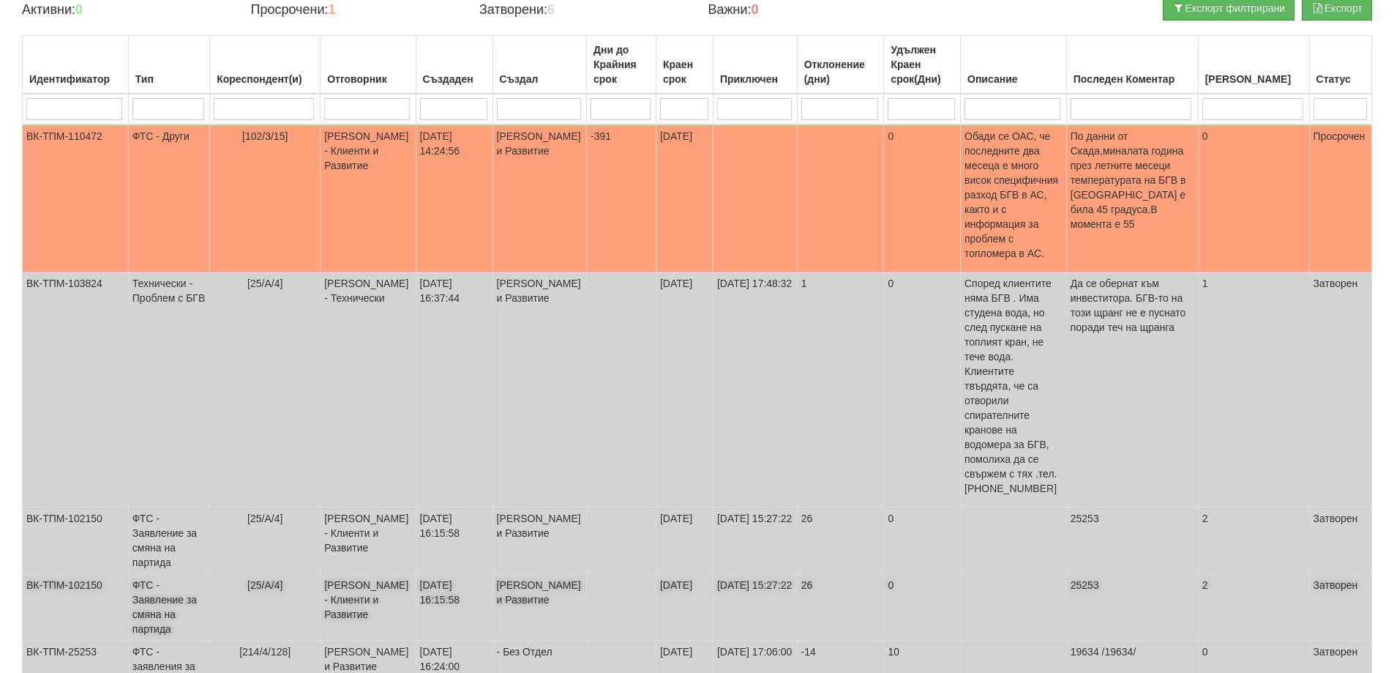
scroll to position [220, 0]
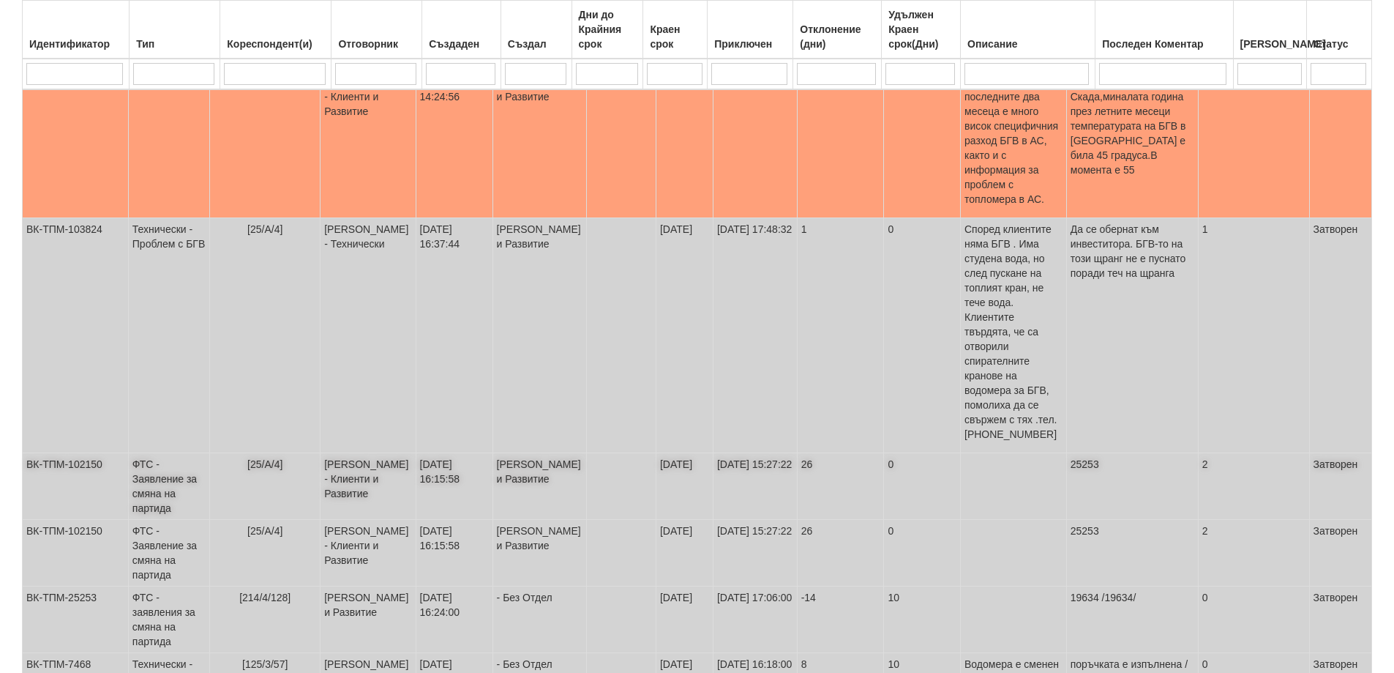
click at [157, 453] on td "ФТС - Заявление за смяна на партида" at bounding box center [168, 486] width 81 height 67
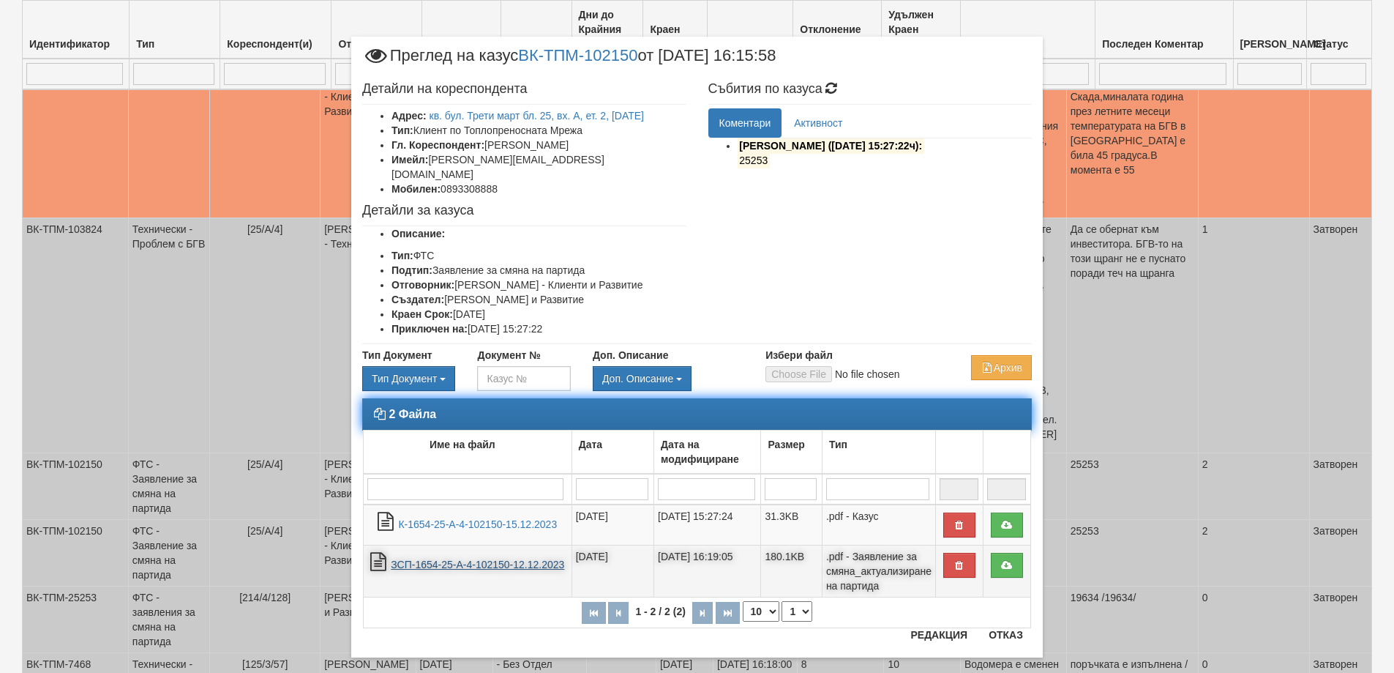
click at [422, 558] on link "ЗСП-1654-25-А-4-102150-12.12.2023" at bounding box center [477, 564] width 173 height 12
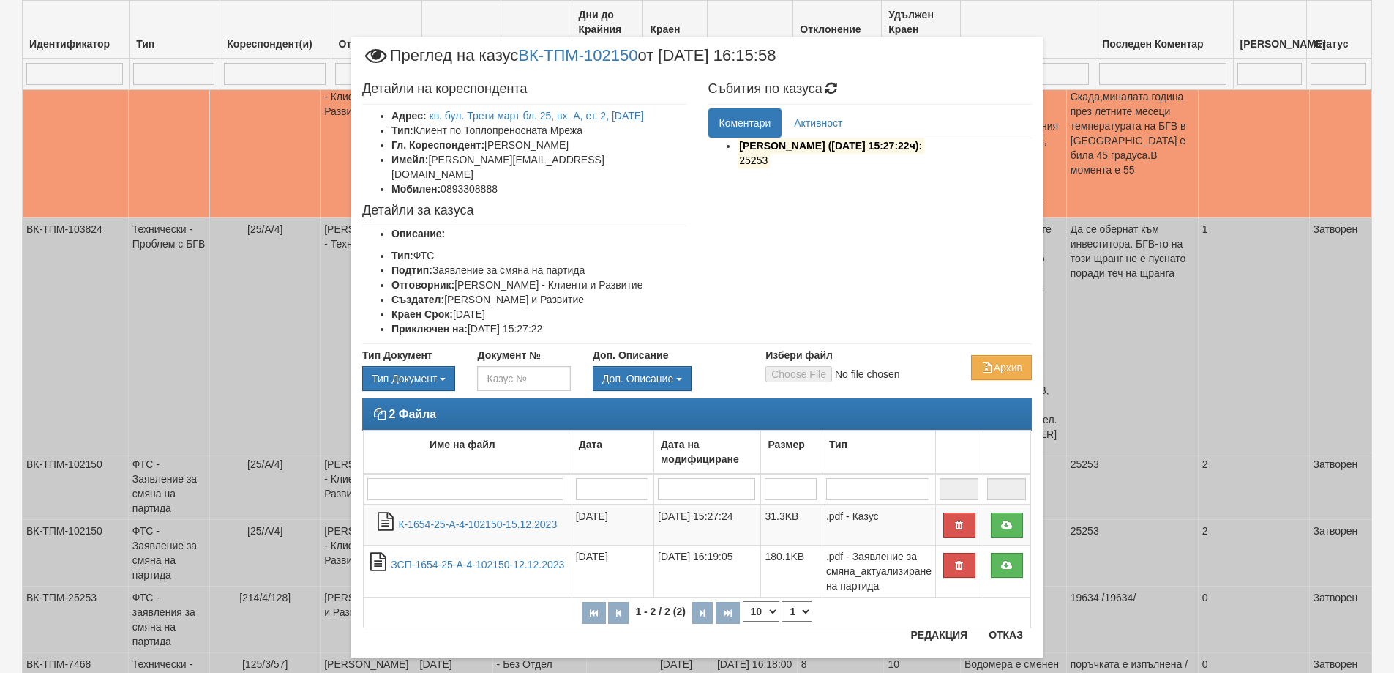
click at [1004, 626] on div "2 Файла Име на файл Дата Дата на модифициране Размер Тип 1 - 2 / 2 (2) 10 20 30…" at bounding box center [697, 520] width 692 height 244
click at [1003, 637] on button "Отказ" at bounding box center [1006, 634] width 52 height 23
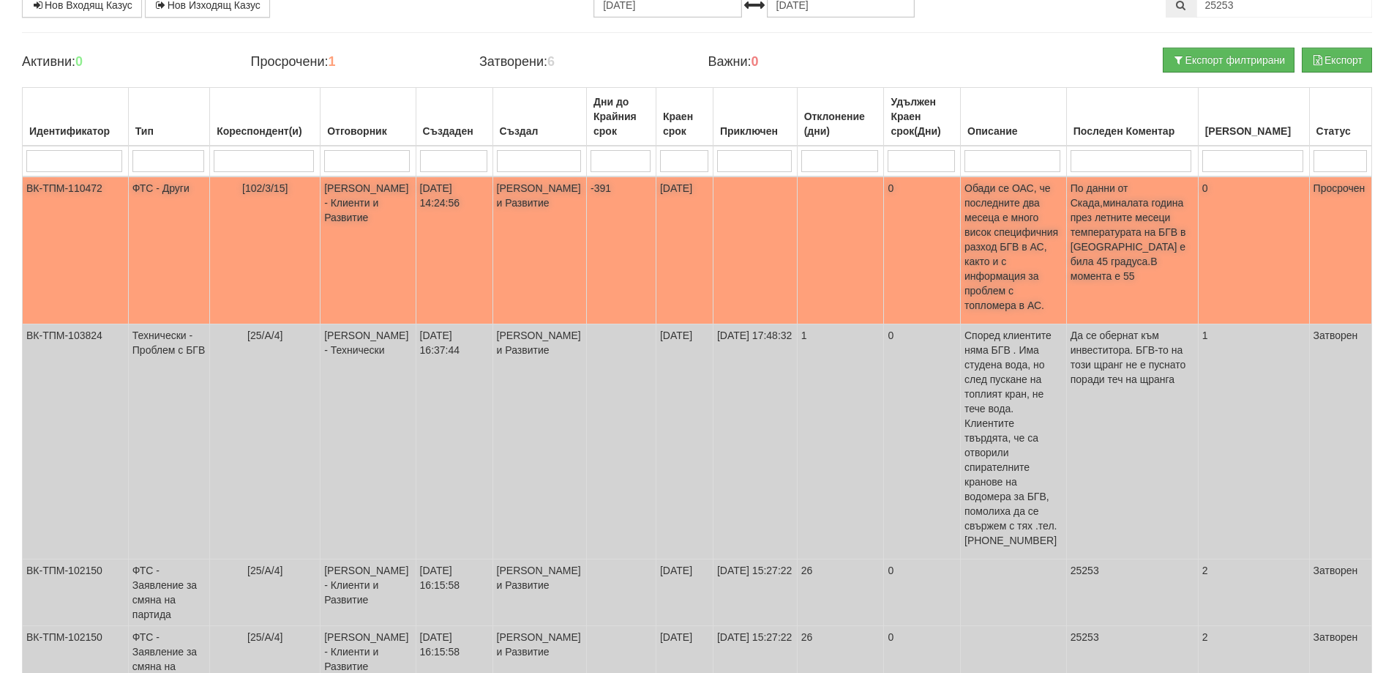
scroll to position [0, 0]
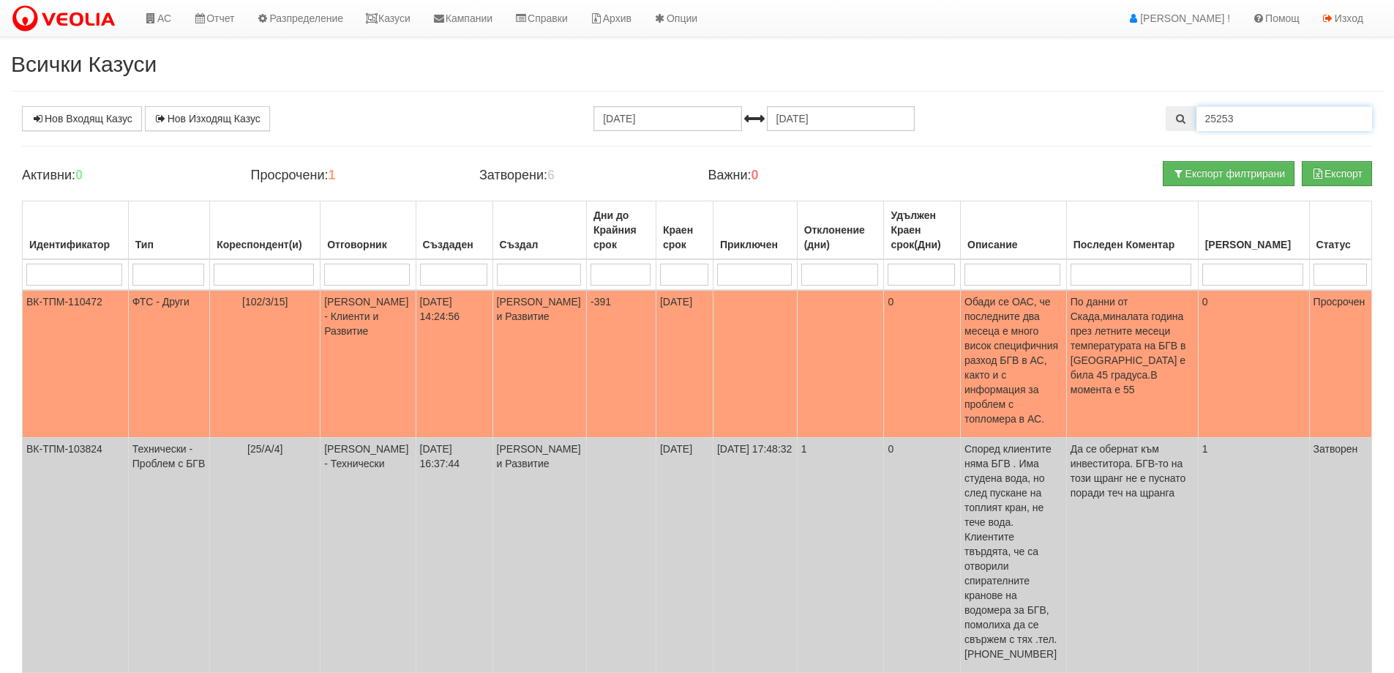
drag, startPoint x: 1229, startPoint y: 120, endPoint x: 1262, endPoint y: 131, distance: 34.7
click at [1262, 131] on div "Нов Входящ Казус Нов Изходящ Казус 13.07.2025 13.08.2025 25253 Зареждане на каз…" at bounding box center [697, 629] width 1372 height 1047
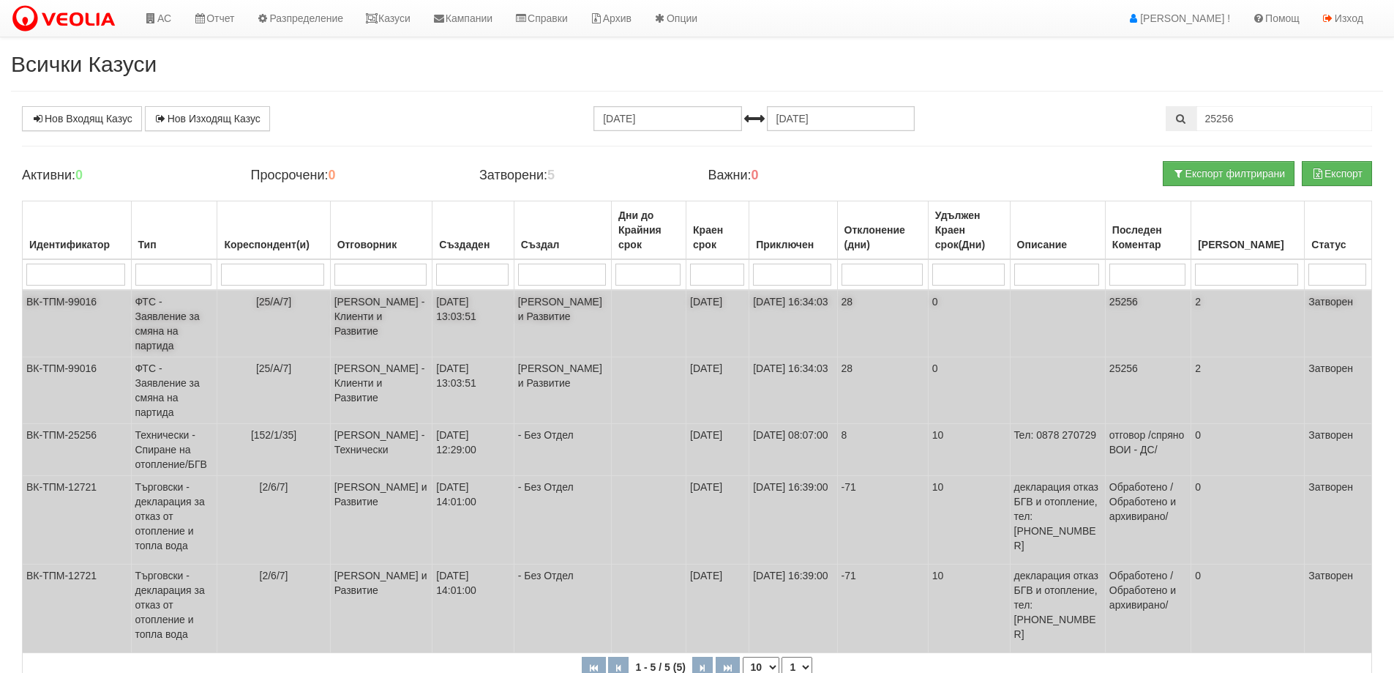
click at [172, 326] on td "ФТС - Заявление за смяна на партида" at bounding box center [174, 323] width 86 height 67
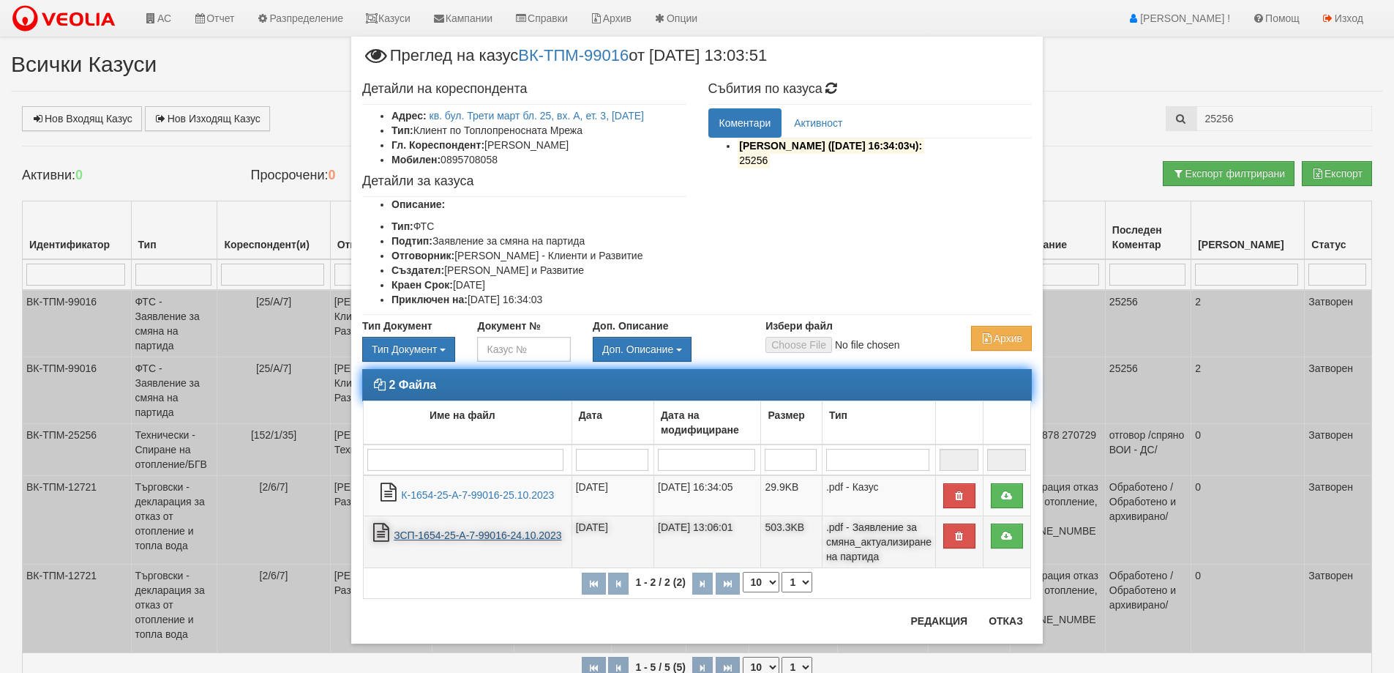
click at [467, 534] on link "ЗСП-1654-25-А-7-99016-24.10.2023" at bounding box center [478, 535] width 168 height 12
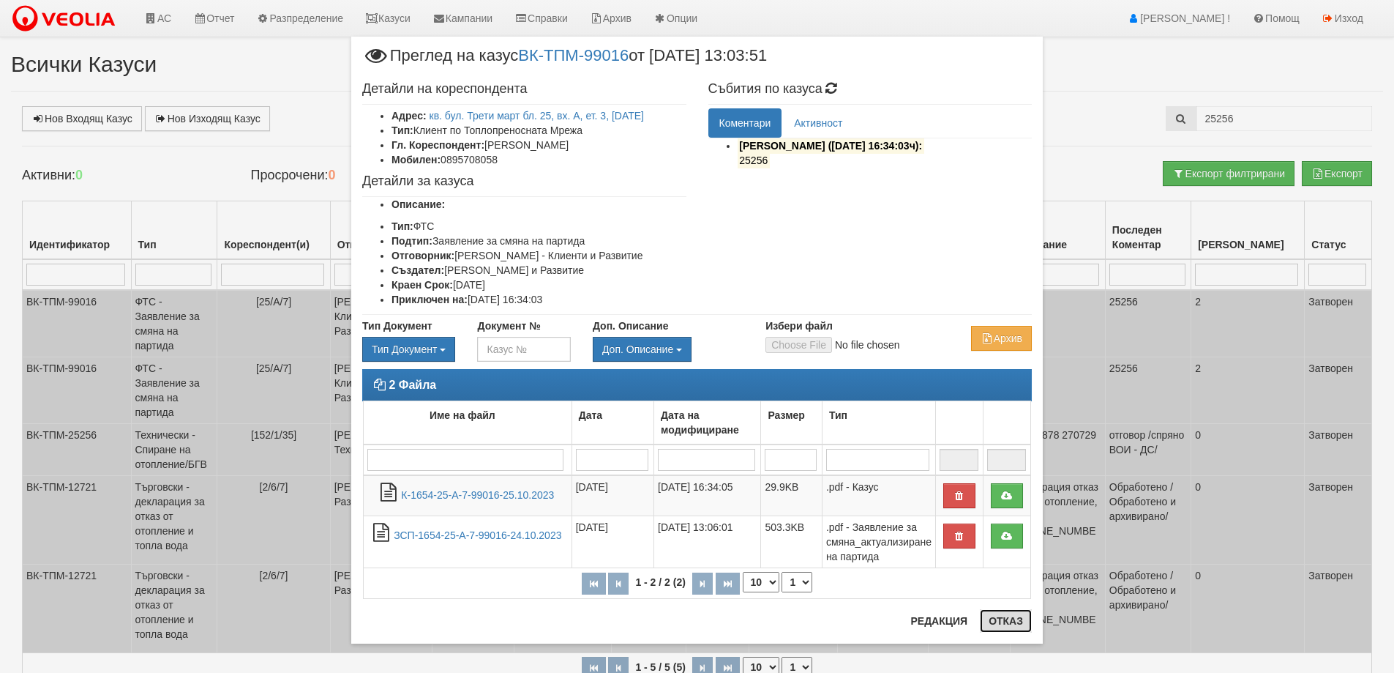
click at [1002, 618] on button "Отказ" at bounding box center [1006, 620] width 52 height 23
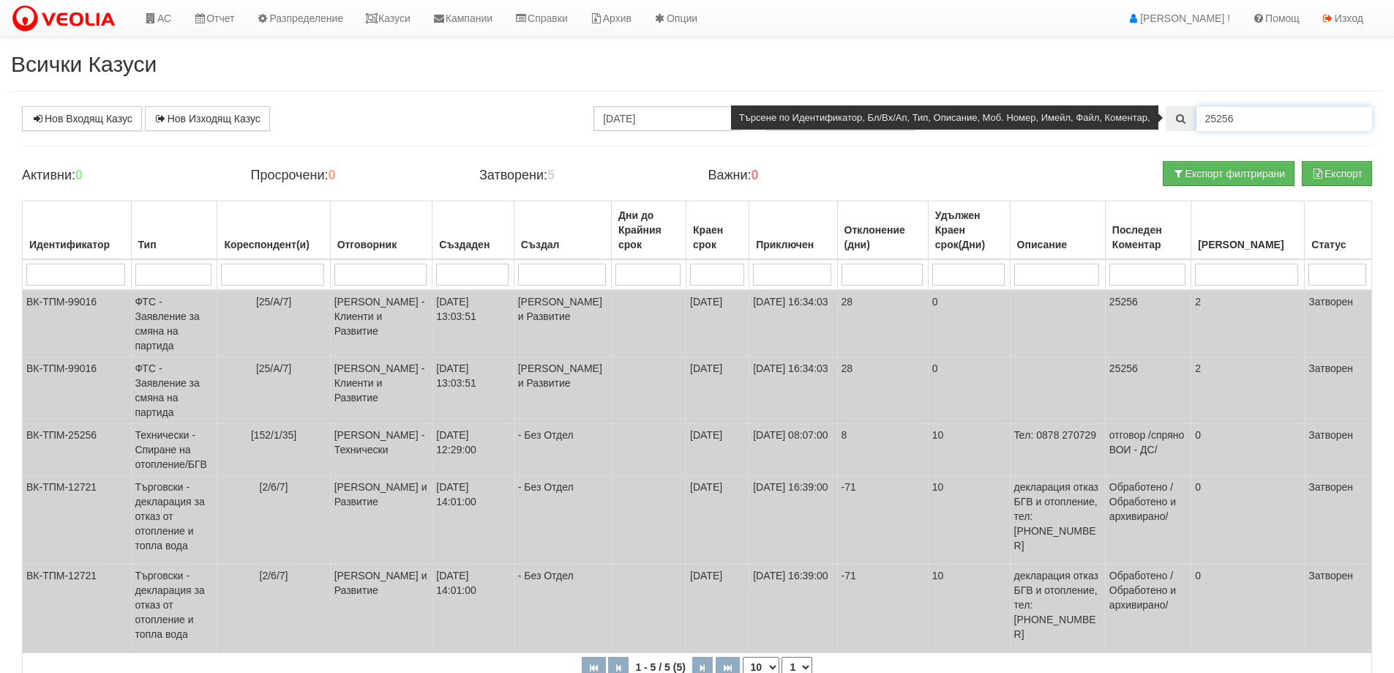
click at [1227, 121] on input "25256" at bounding box center [1285, 118] width 176 height 25
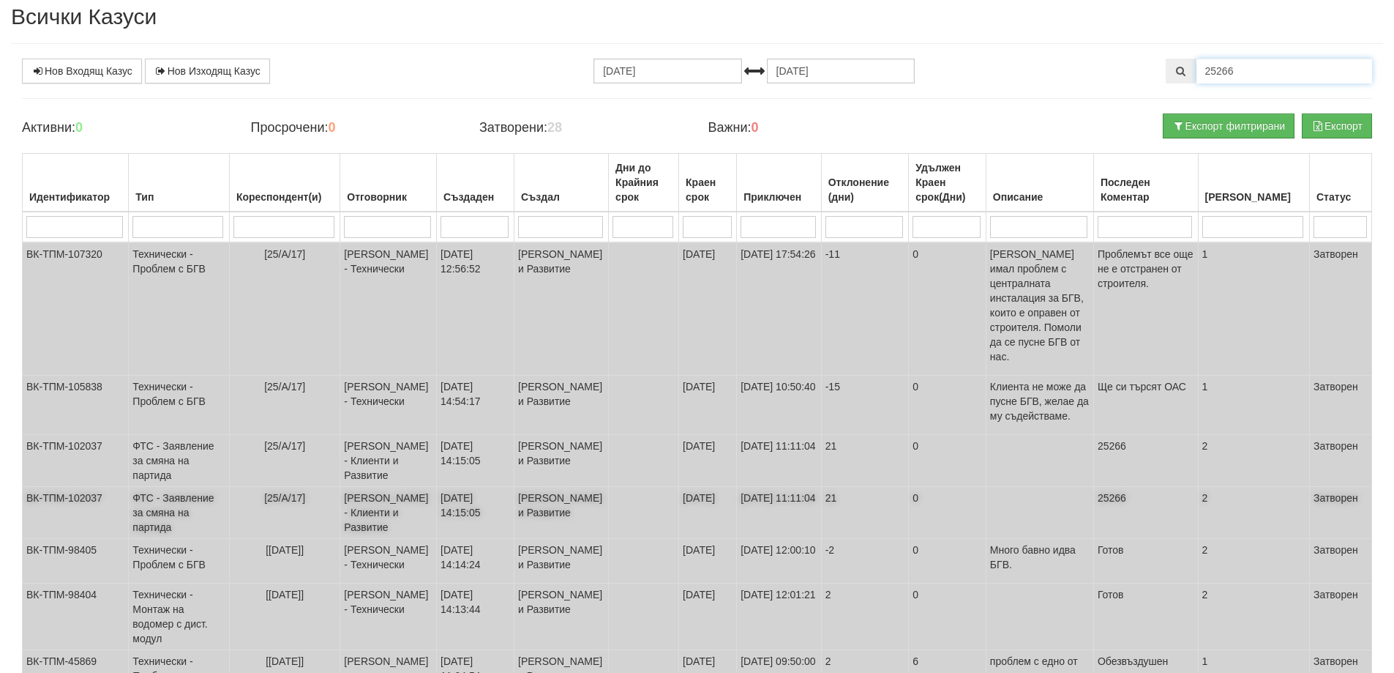
scroll to position [73, 0]
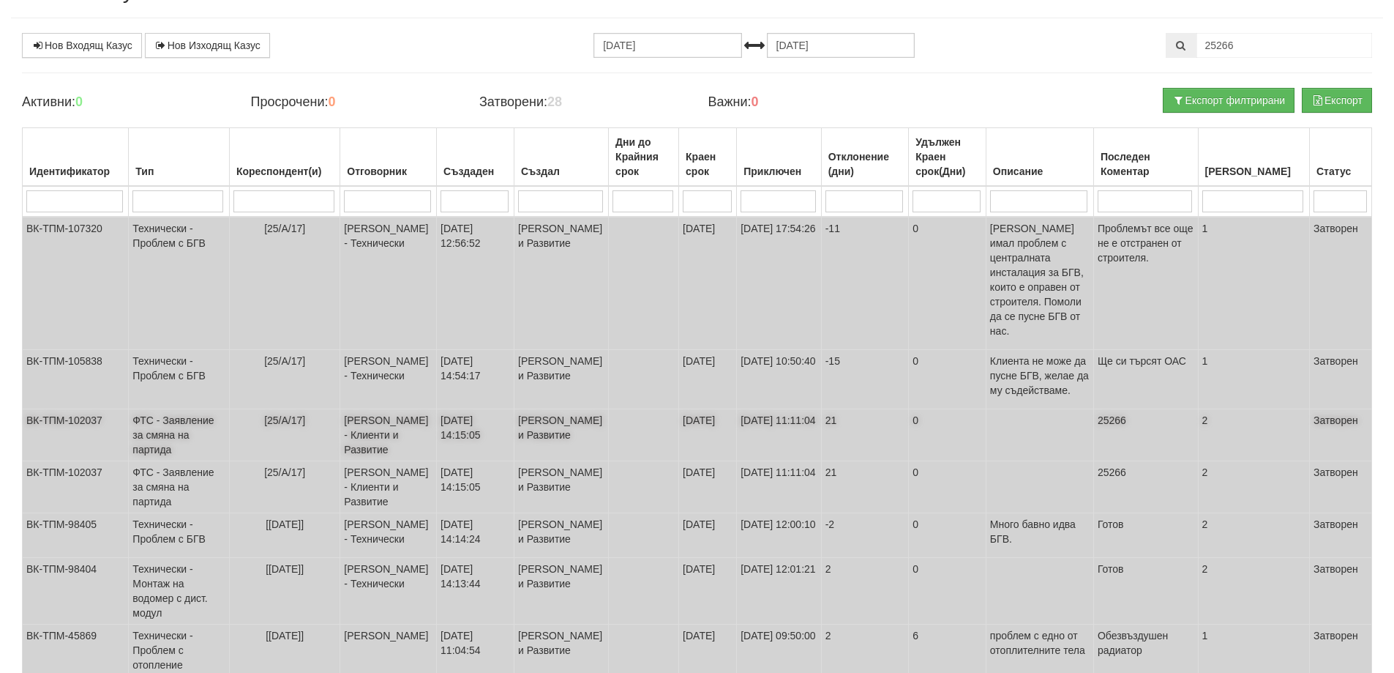
click at [169, 409] on td "ФТС - Заявление за смяна на партида" at bounding box center [179, 435] width 101 height 52
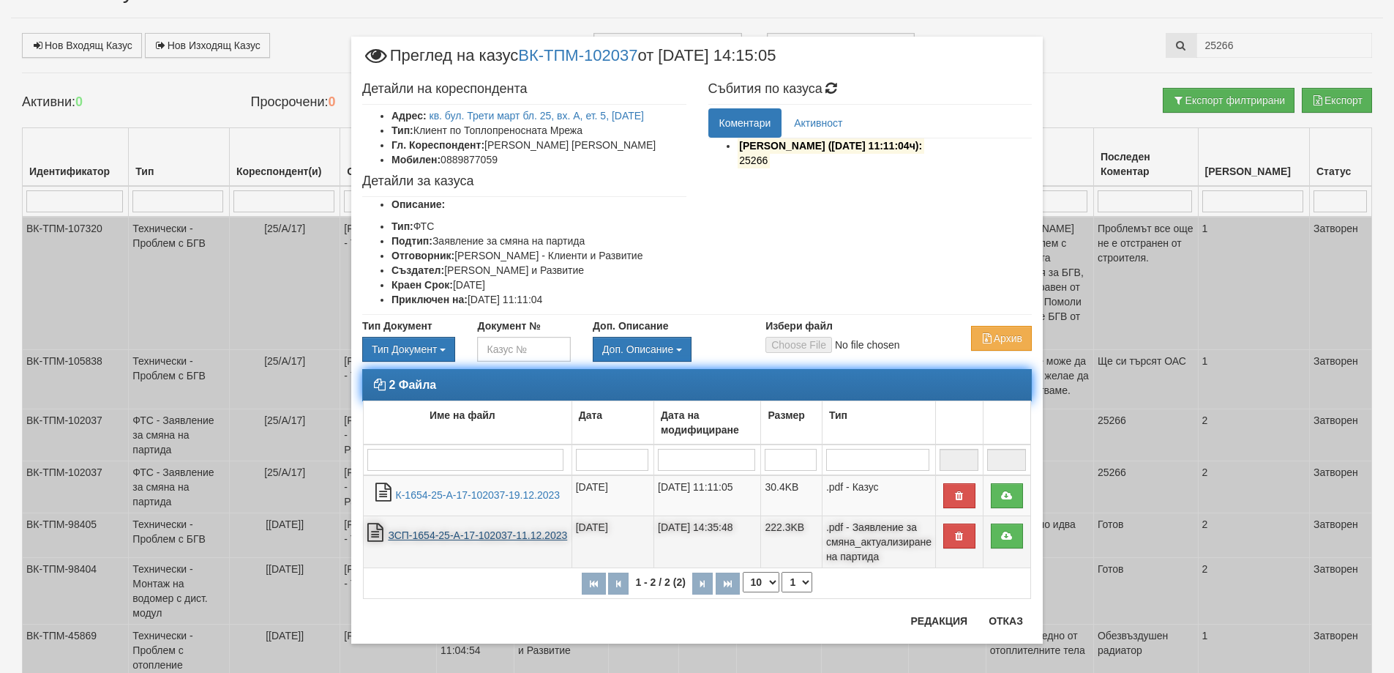
click at [493, 534] on link "ЗСП-1654-25-А-17-102037-11.12.2023" at bounding box center [477, 535] width 179 height 12
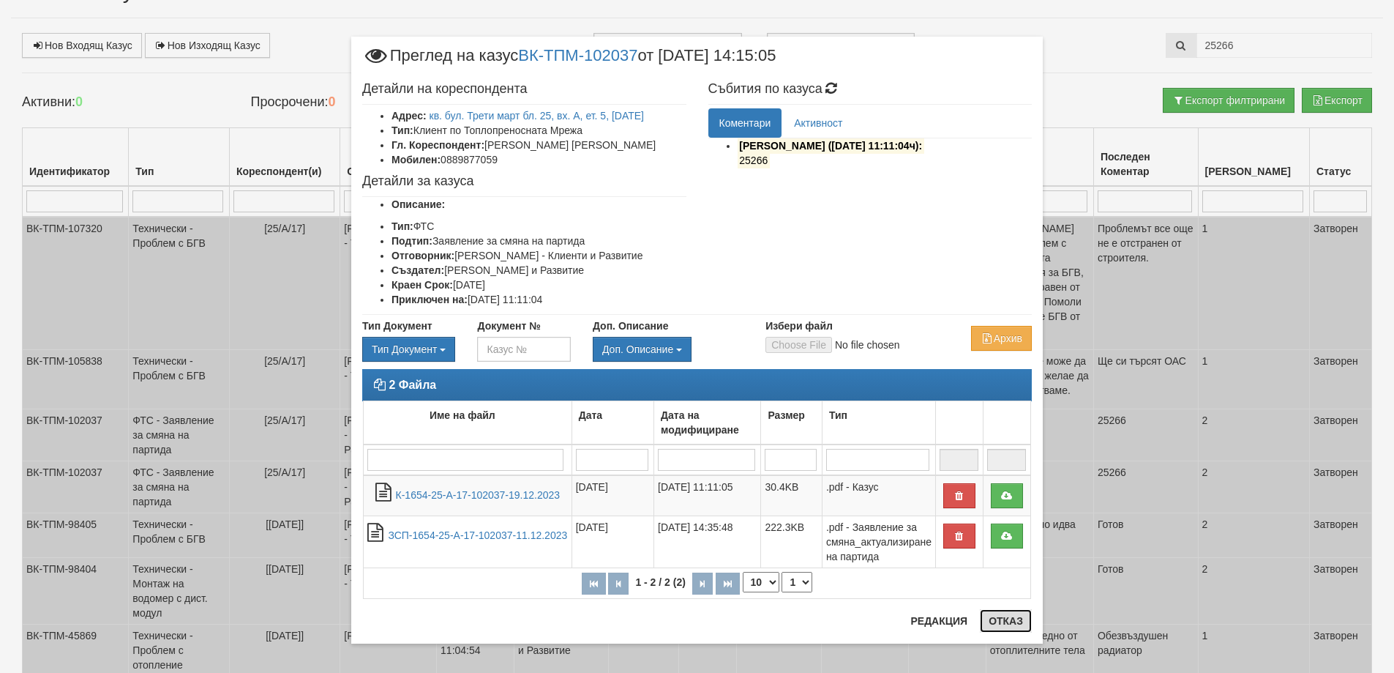
click at [999, 624] on button "Отказ" at bounding box center [1006, 620] width 52 height 23
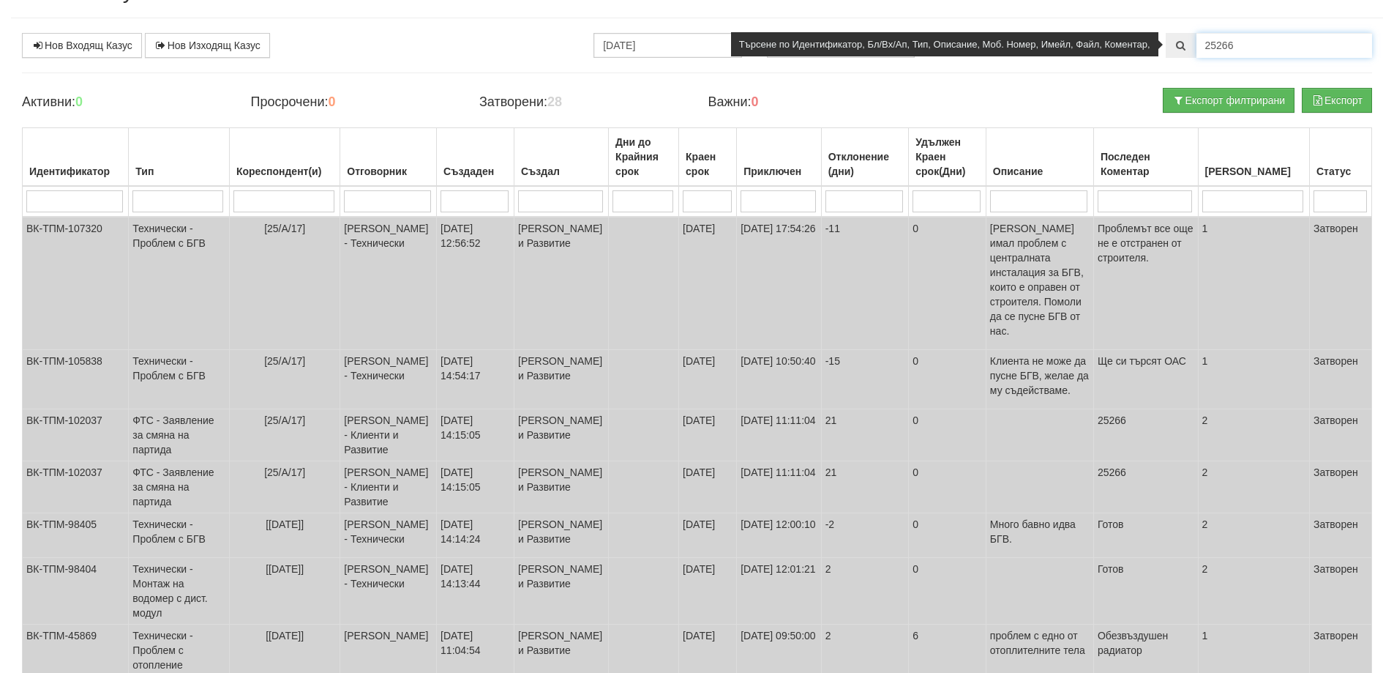
drag, startPoint x: 1228, startPoint y: 42, endPoint x: 1213, endPoint y: 54, distance: 18.7
click at [1245, 50] on input "25266" at bounding box center [1285, 45] width 176 height 25
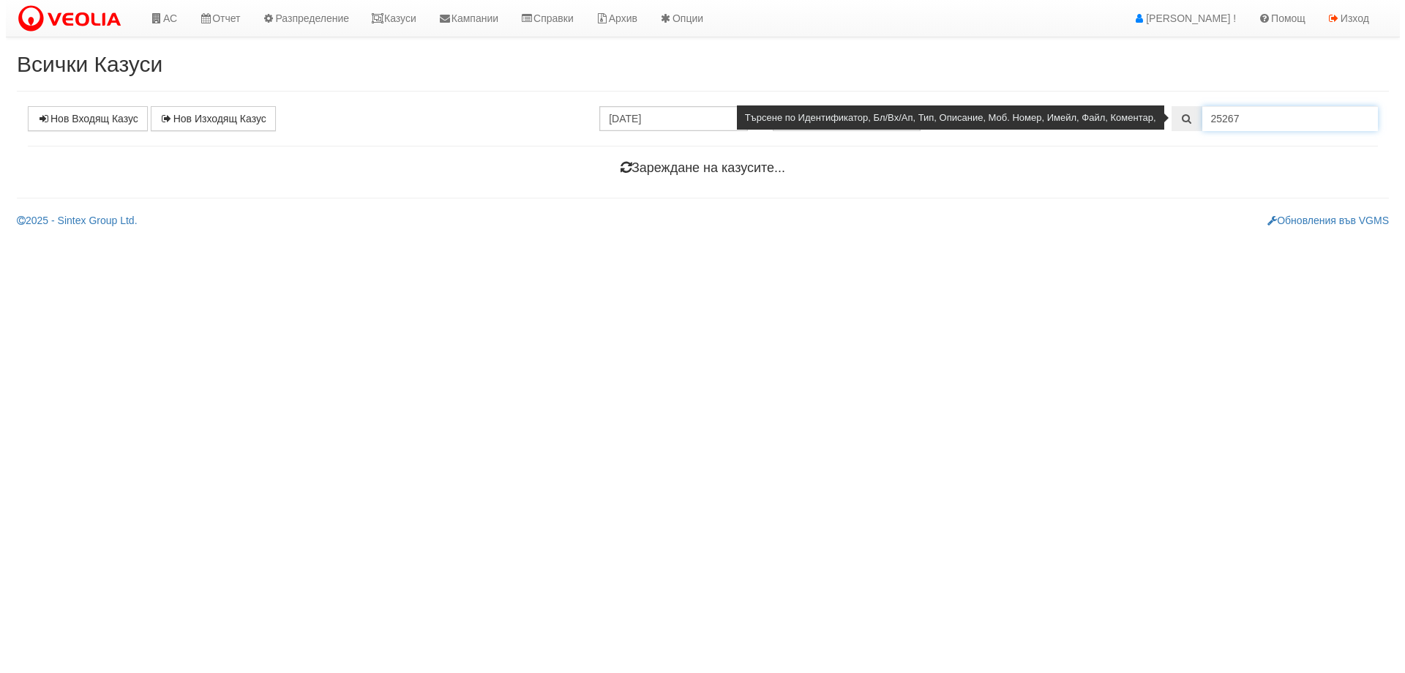
scroll to position [0, 0]
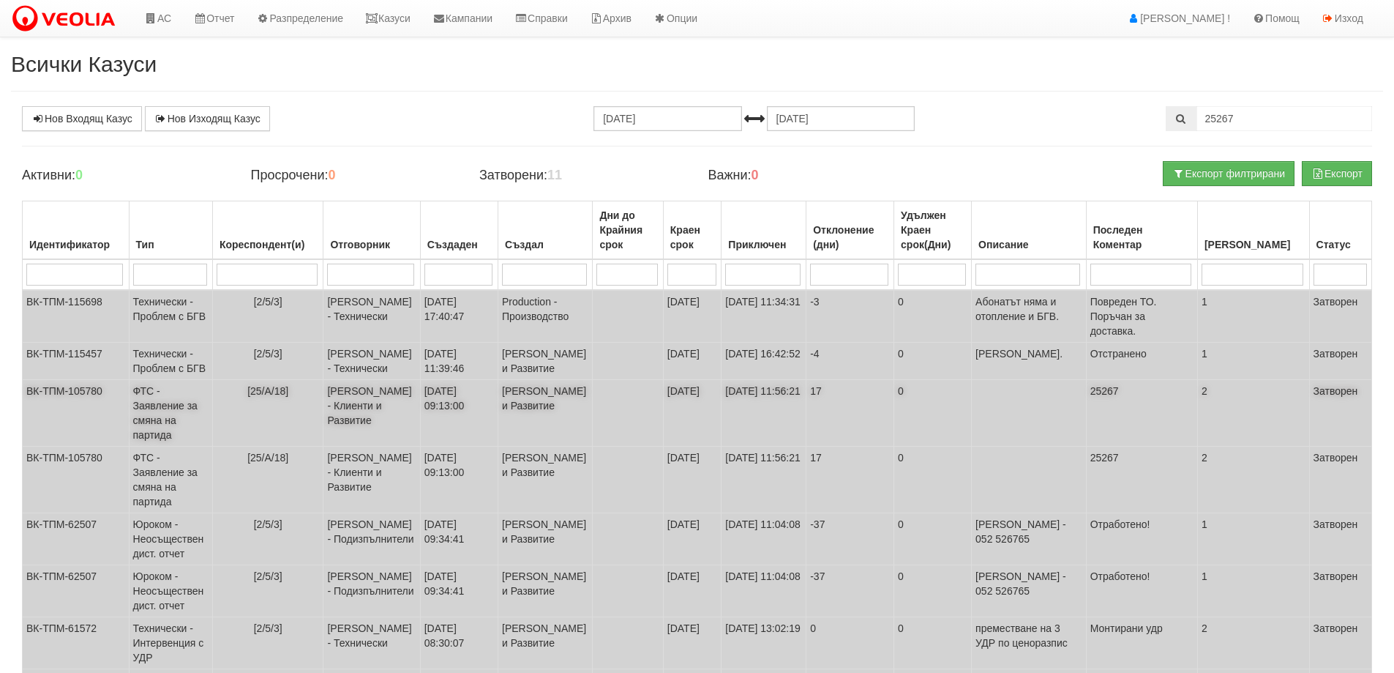
click at [162, 438] on td "ФТС - Заявление за смяна на партида" at bounding box center [170, 413] width 83 height 67
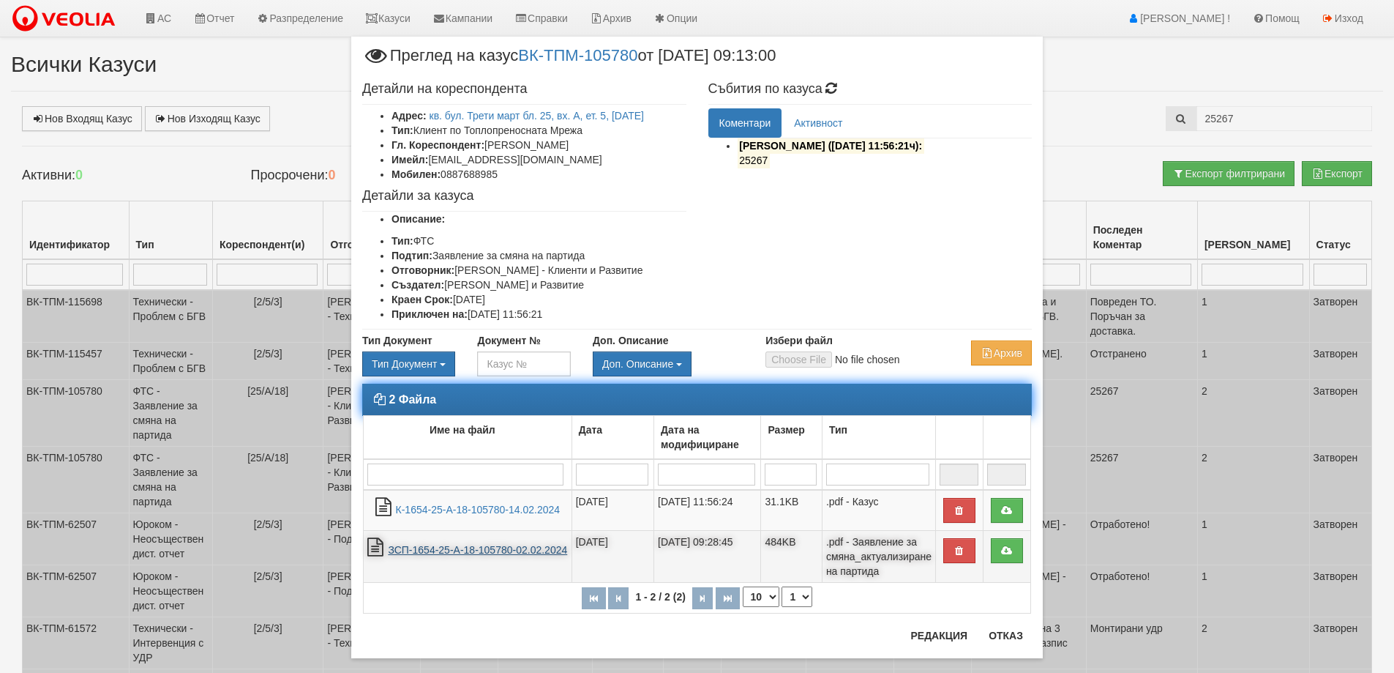
click at [487, 555] on link "ЗСП-1654-25-А-18-105780-02.02.2024" at bounding box center [477, 550] width 179 height 12
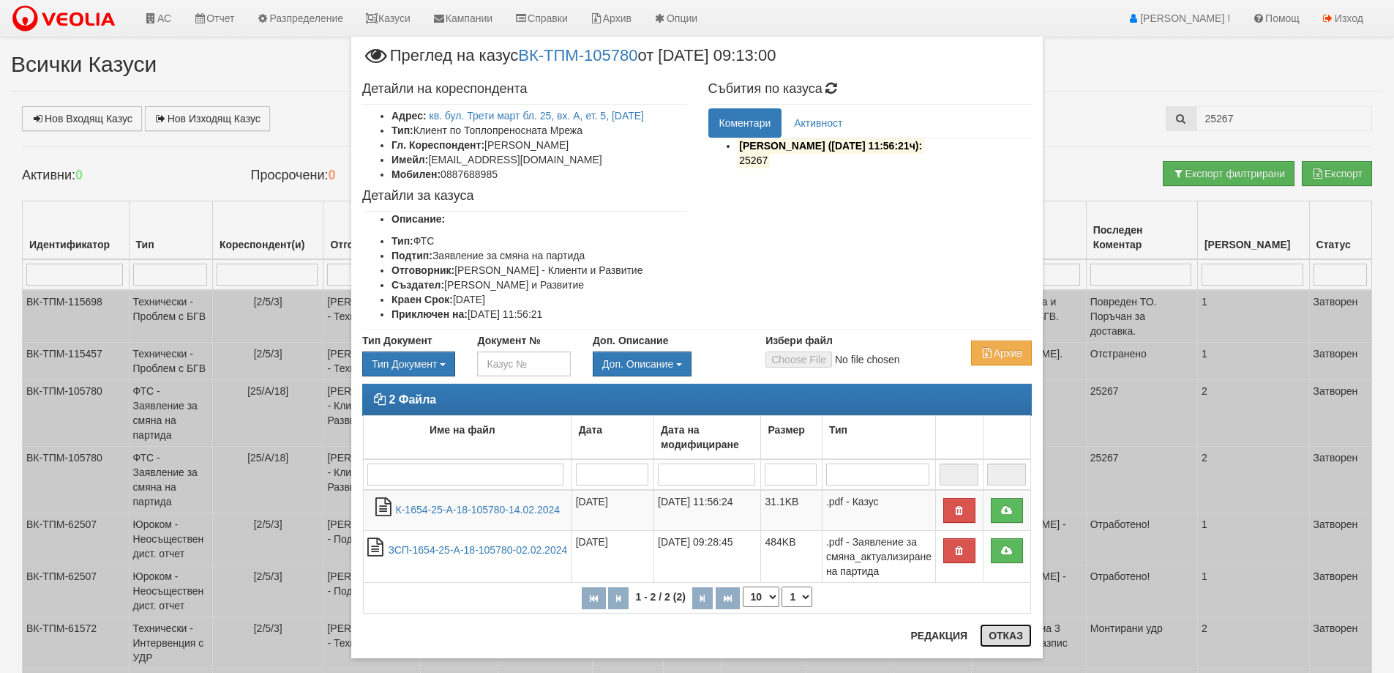
click at [1011, 633] on button "Отказ" at bounding box center [1006, 635] width 52 height 23
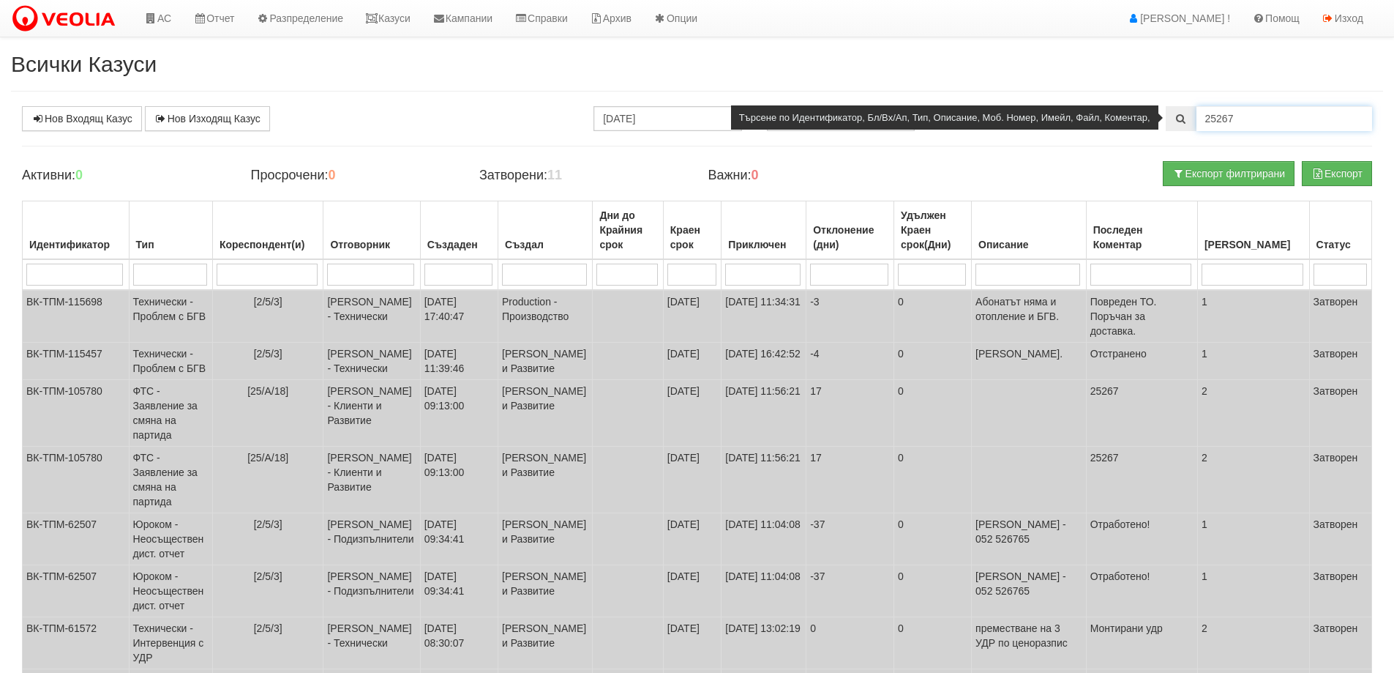
drag, startPoint x: 1221, startPoint y: 118, endPoint x: 1244, endPoint y: 122, distance: 23.1
click at [1244, 122] on input "25267" at bounding box center [1285, 118] width 176 height 25
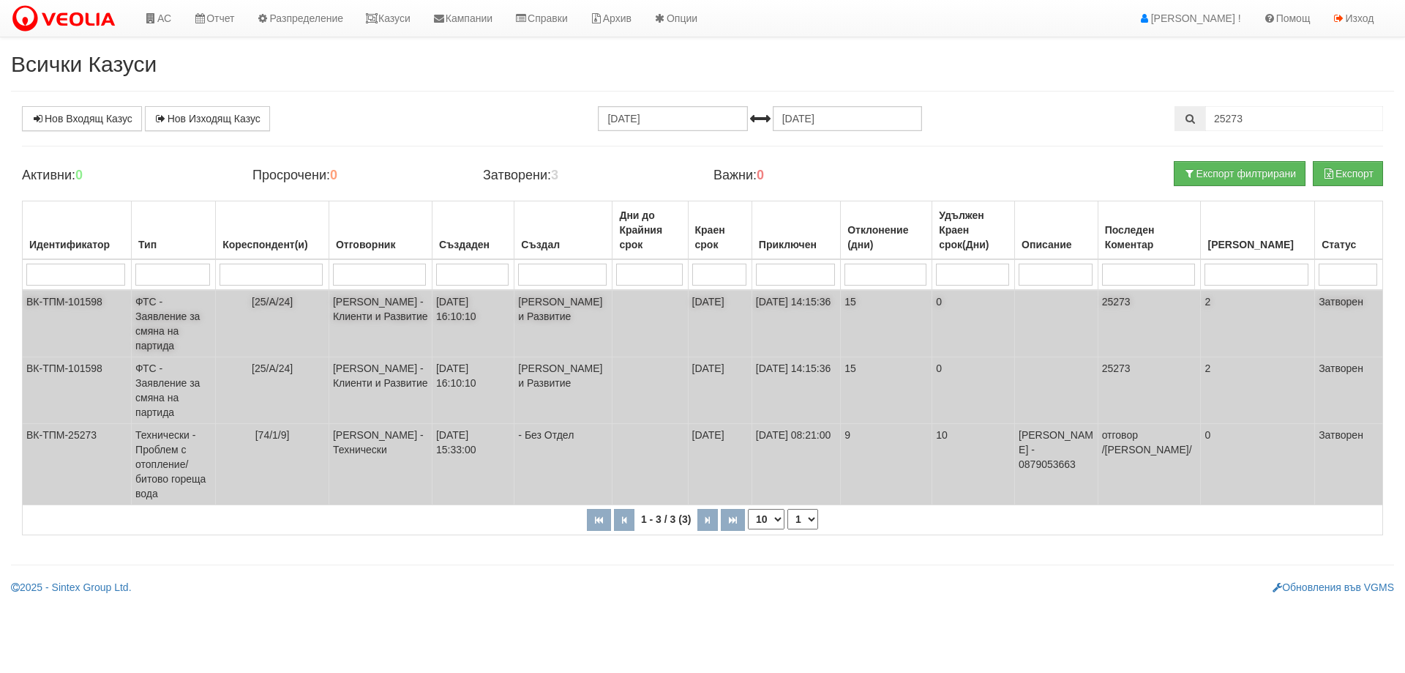
click at [142, 318] on td "ФТС - Заявление за смяна на партида" at bounding box center [174, 323] width 84 height 67
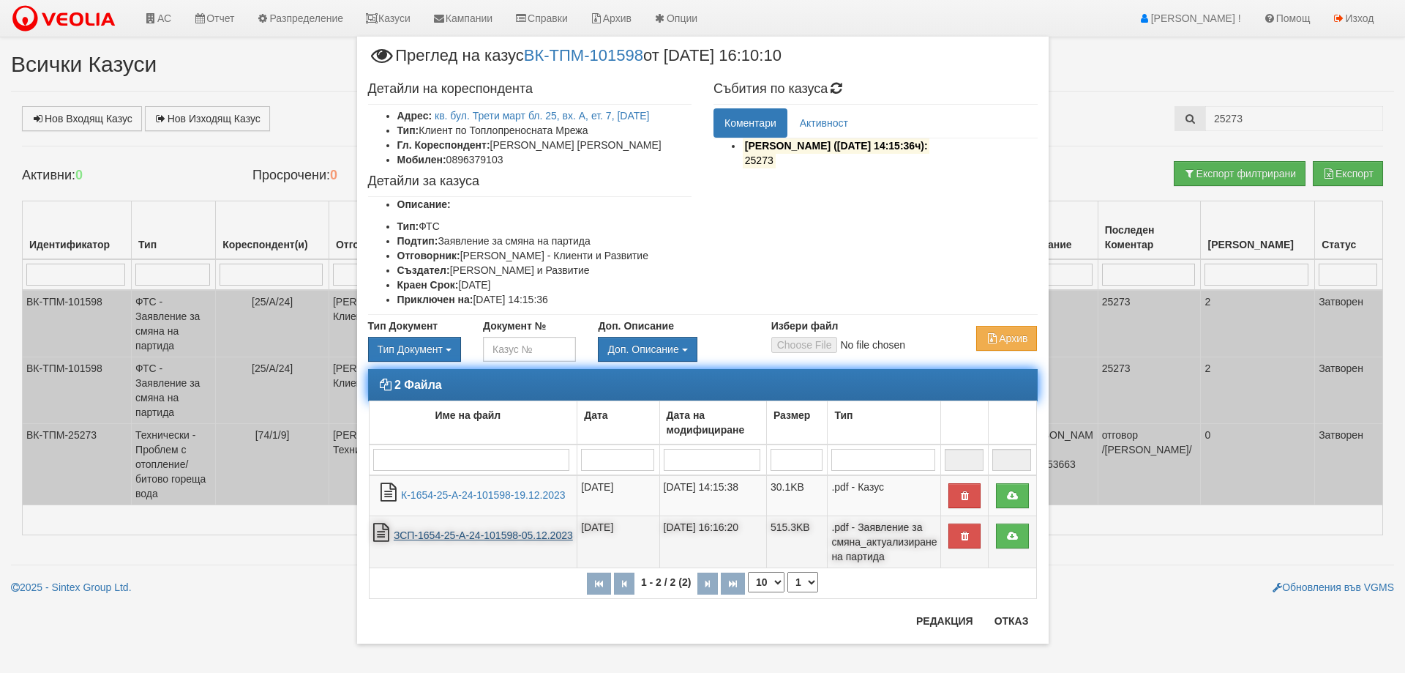
click at [452, 537] on link "ЗСП-1654-25-А-24-101598-05.12.2023" at bounding box center [483, 535] width 179 height 12
click at [504, 539] on link "ЗСП-1654-25-А-24-101598-05.12.2023" at bounding box center [483, 535] width 179 height 12
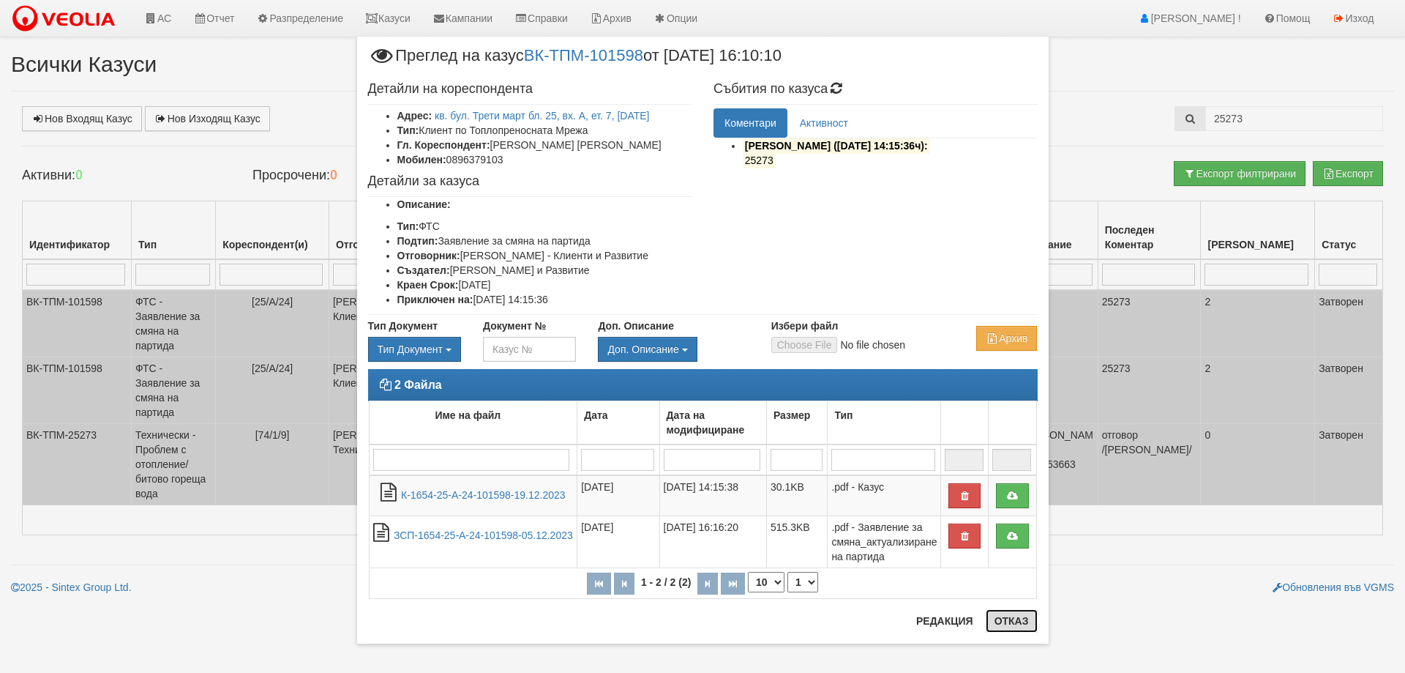
click at [1006, 622] on button "Отказ" at bounding box center [1012, 620] width 52 height 23
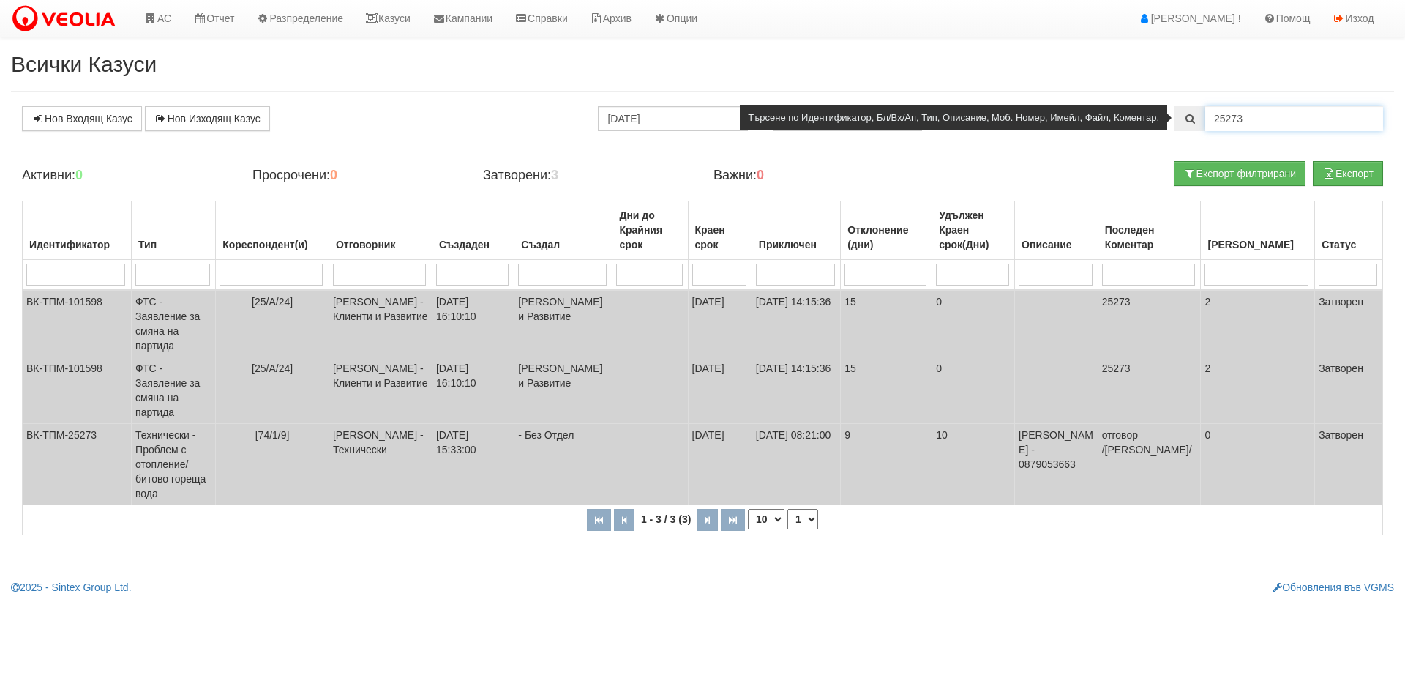
drag, startPoint x: 1240, startPoint y: 119, endPoint x: 1249, endPoint y: 124, distance: 10.2
click at [1249, 124] on input "25273" at bounding box center [1294, 118] width 178 height 25
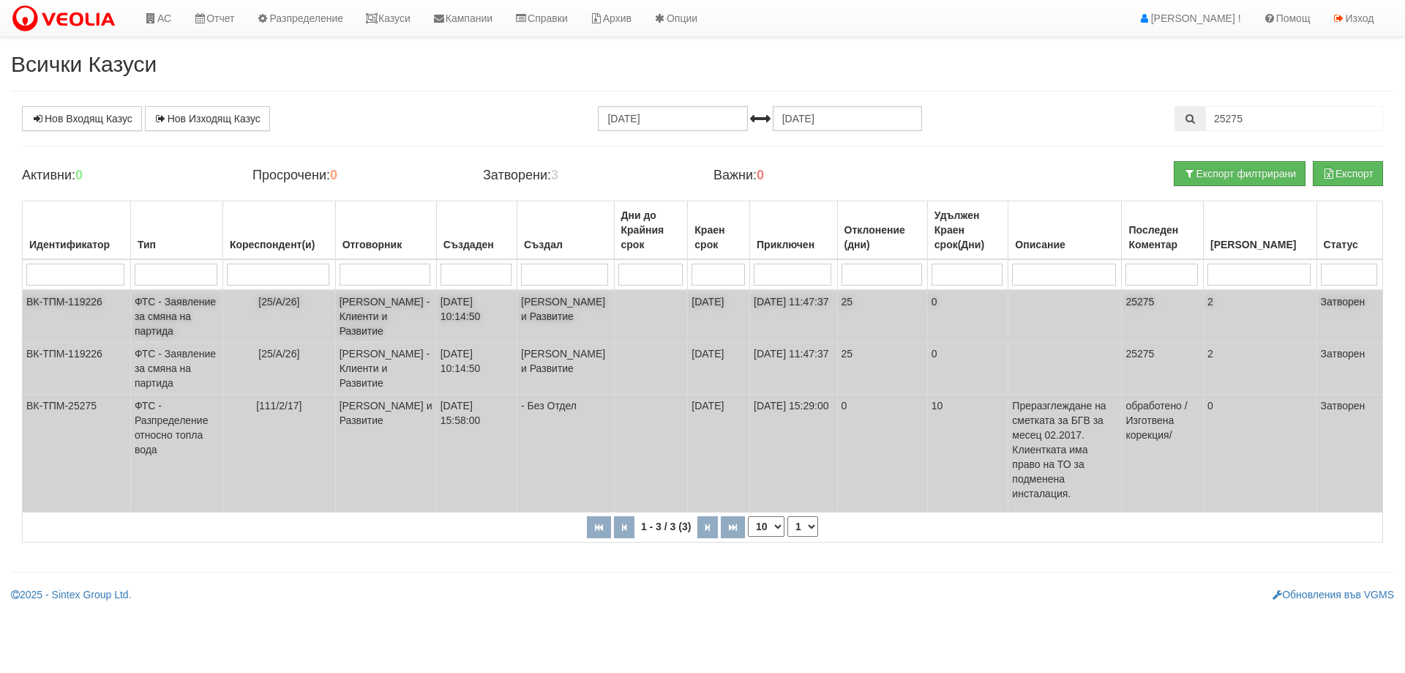
click at [166, 307] on td "ФТС - Заявление за смяна на партида" at bounding box center [176, 316] width 92 height 53
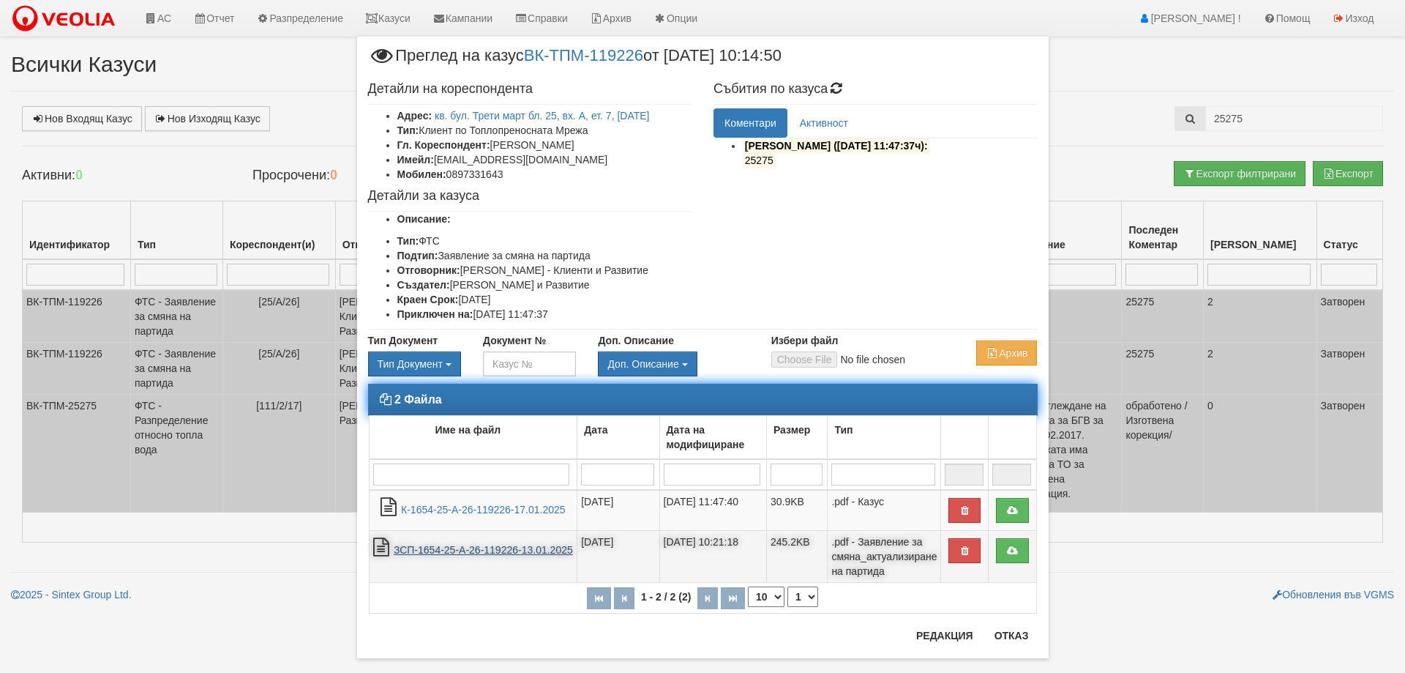
click at [517, 551] on link "ЗСП-1654-25-А-26-119226-13.01.2025" at bounding box center [483, 550] width 179 height 12
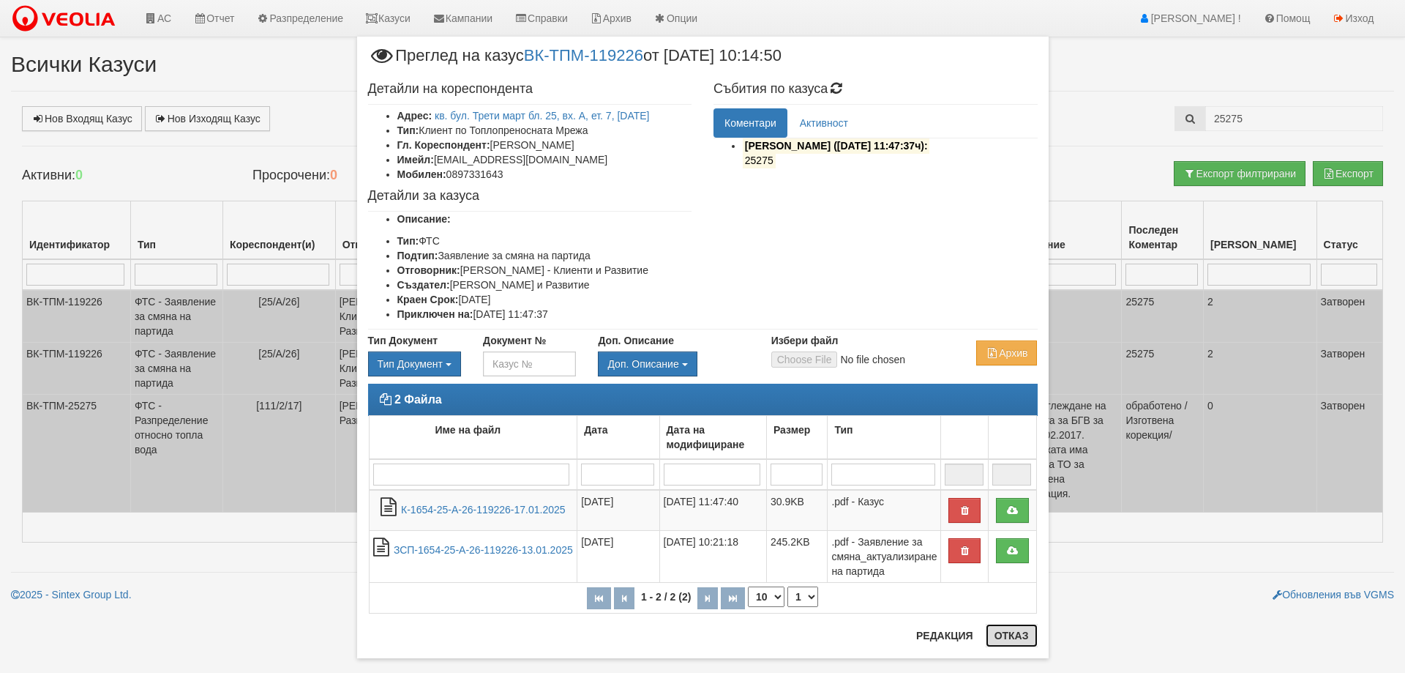
click at [1008, 632] on button "Отказ" at bounding box center [1012, 635] width 52 height 23
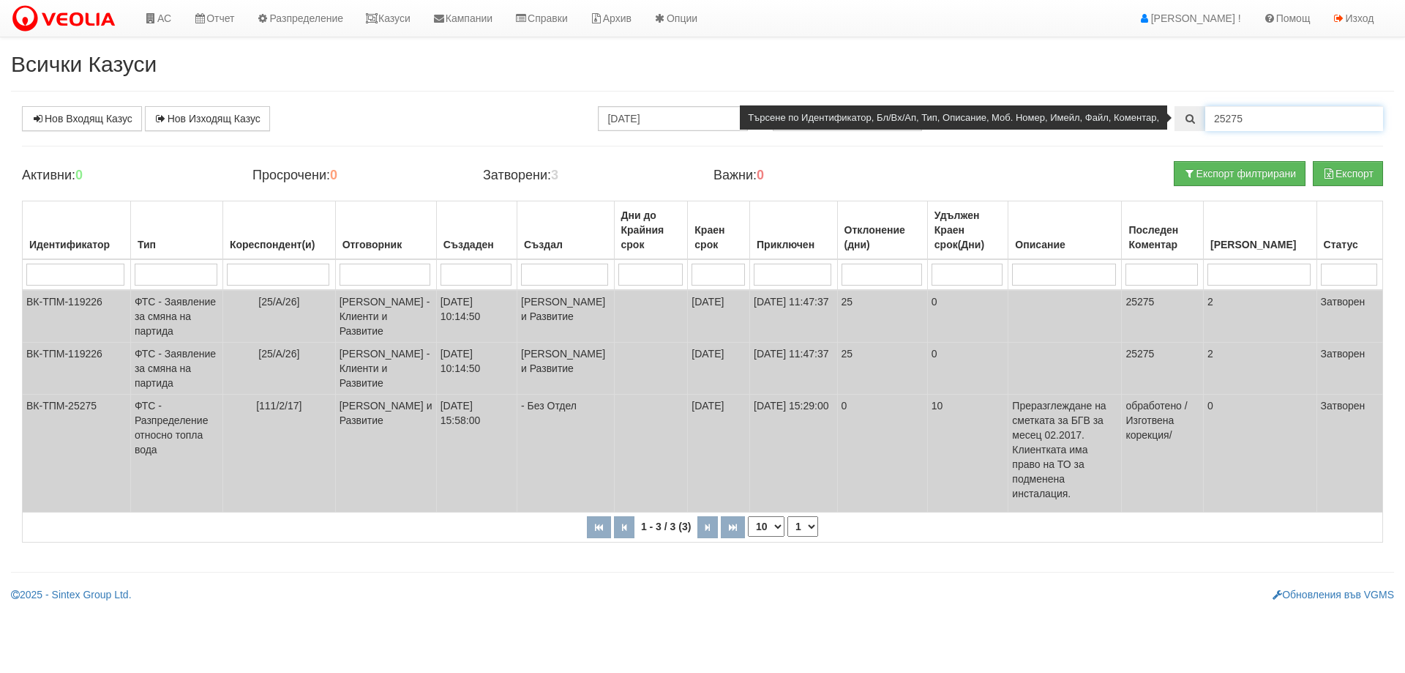
drag, startPoint x: 1254, startPoint y: 122, endPoint x: 1200, endPoint y: 122, distance: 53.4
click at [1200, 122] on div "25275" at bounding box center [1279, 118] width 209 height 25
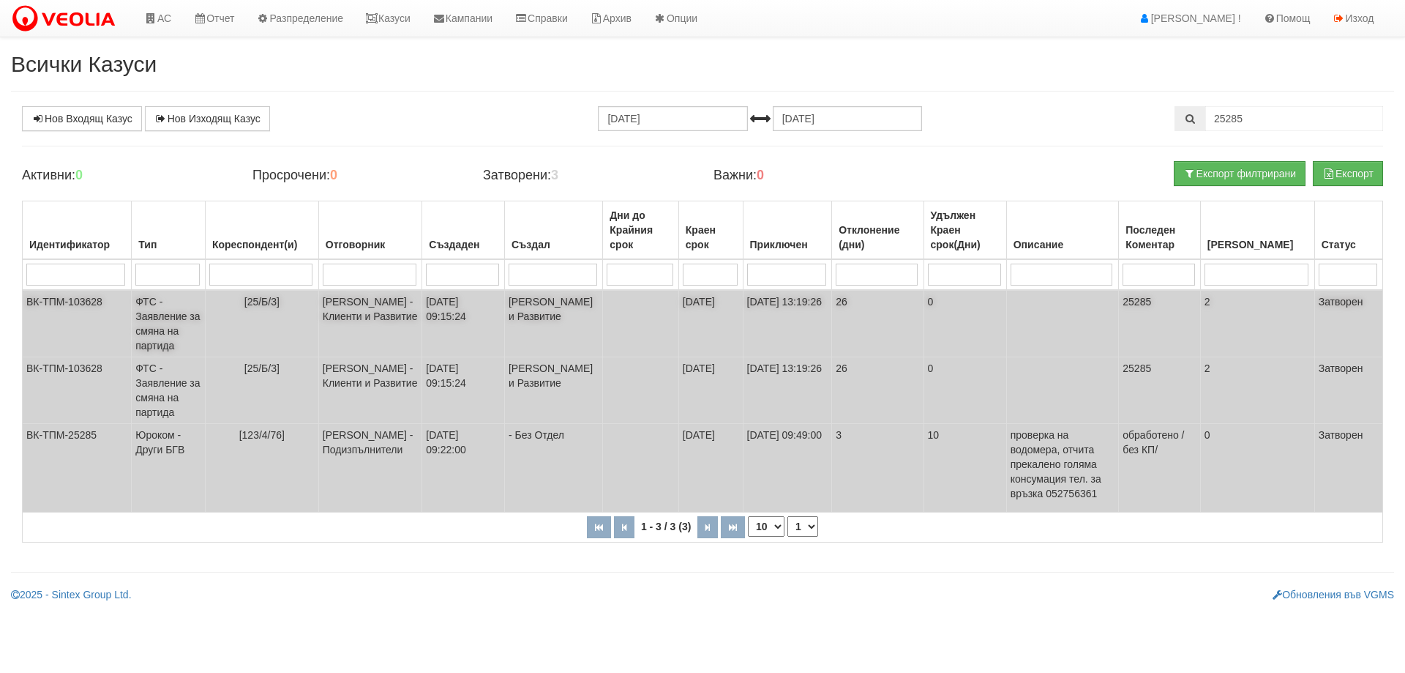
click at [163, 315] on td "ФТС - Заявление за смяна на партида" at bounding box center [169, 323] width 74 height 67
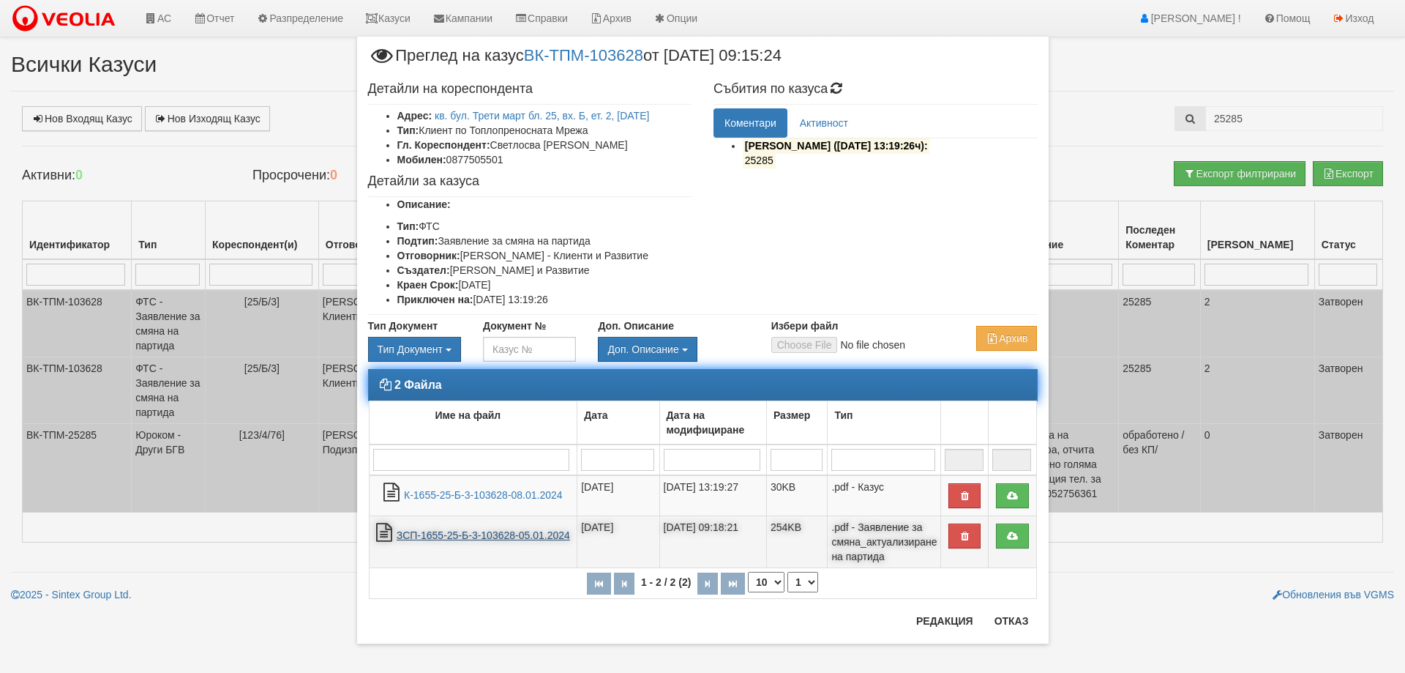
click at [449, 534] on link "ЗСП-1655-25-Б-3-103628-05.01.2024" at bounding box center [483, 535] width 173 height 12
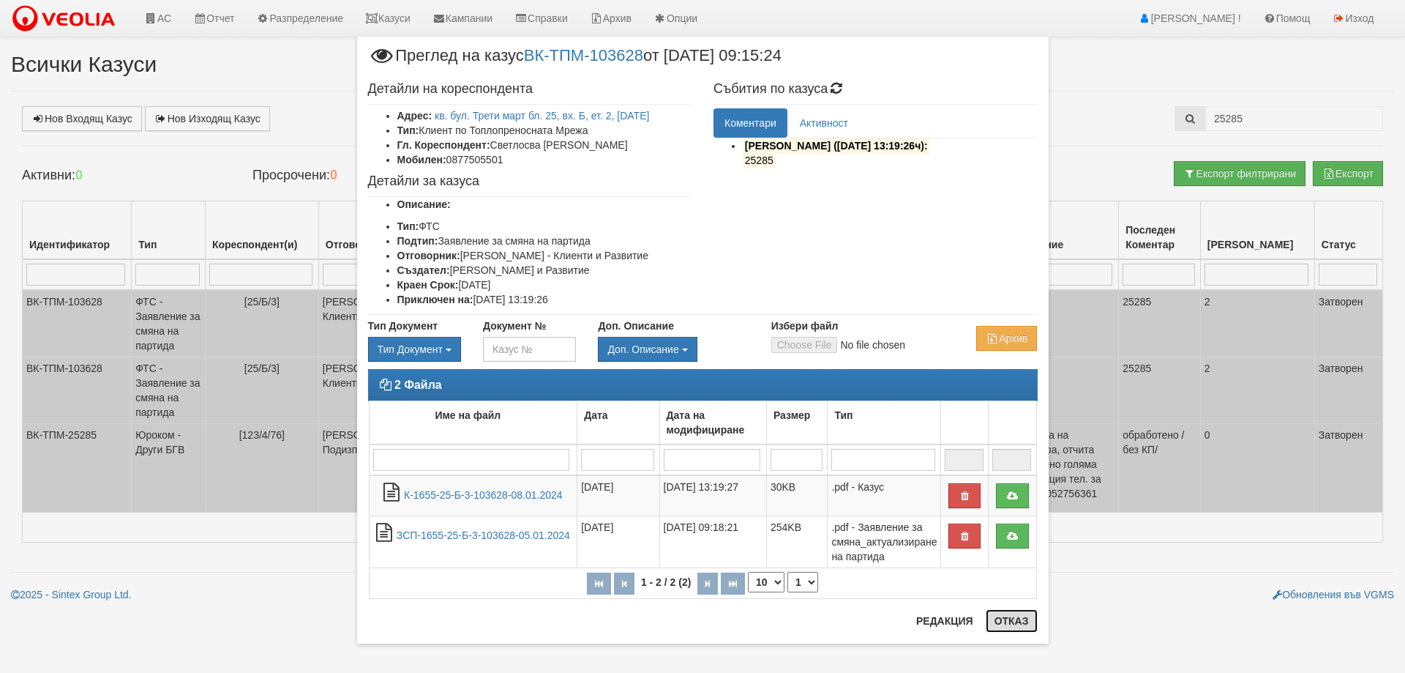
click at [997, 621] on button "Отказ" at bounding box center [1012, 620] width 52 height 23
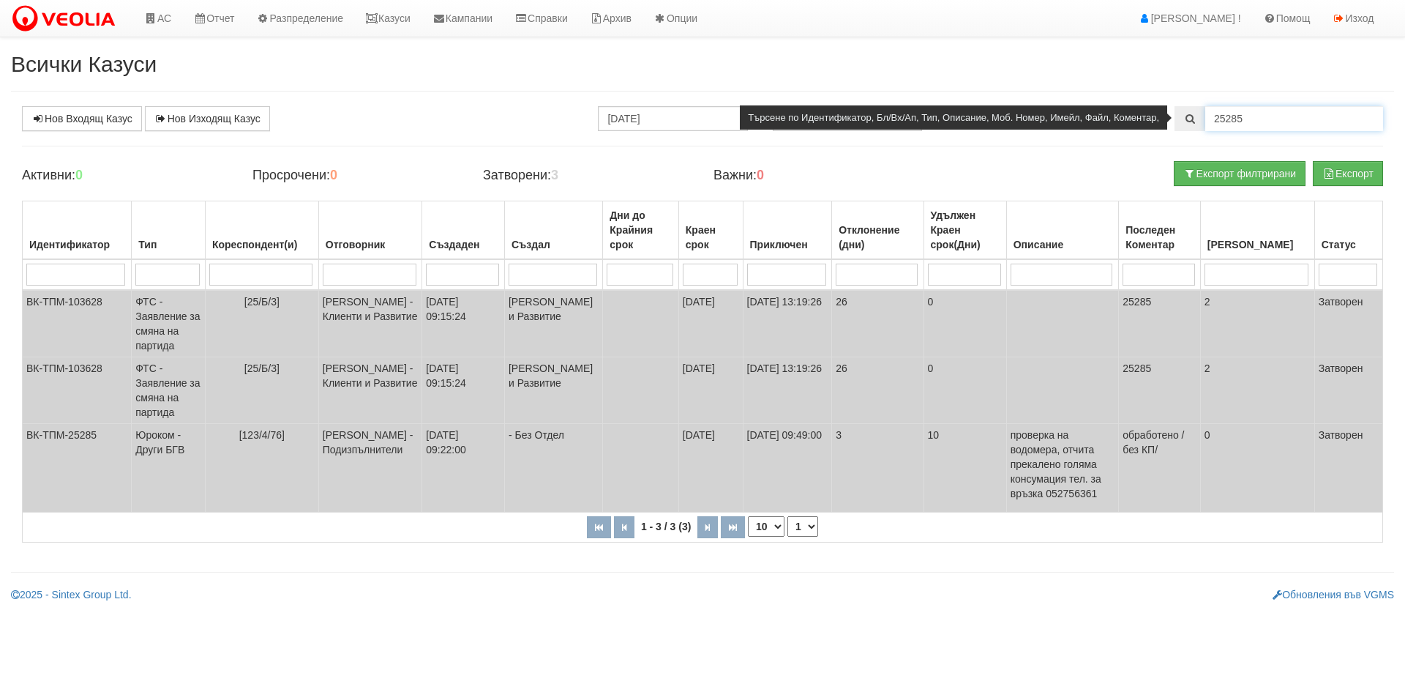
drag, startPoint x: 1232, startPoint y: 115, endPoint x: 1267, endPoint y: 127, distance: 37.0
click at [1267, 127] on input "25285" at bounding box center [1294, 118] width 178 height 25
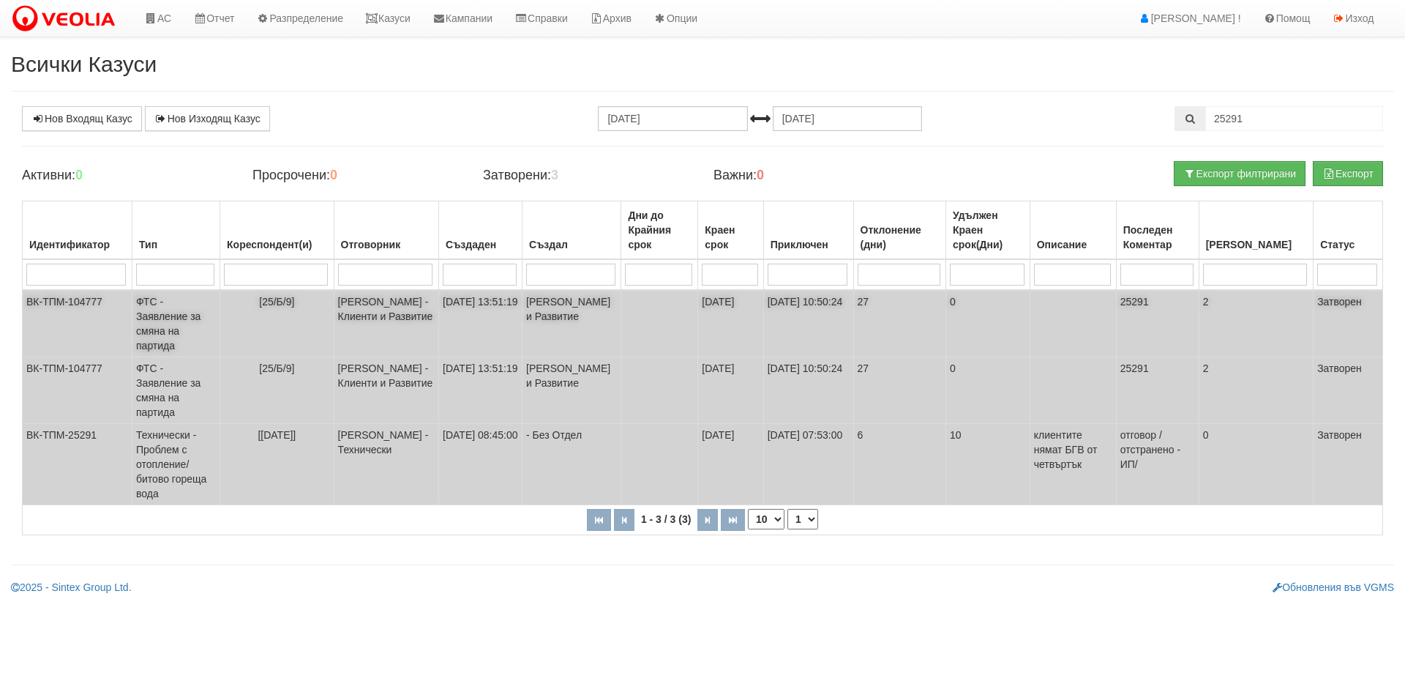
click at [152, 326] on td "ФТС - Заявление за смяна на партида" at bounding box center [176, 323] width 88 height 67
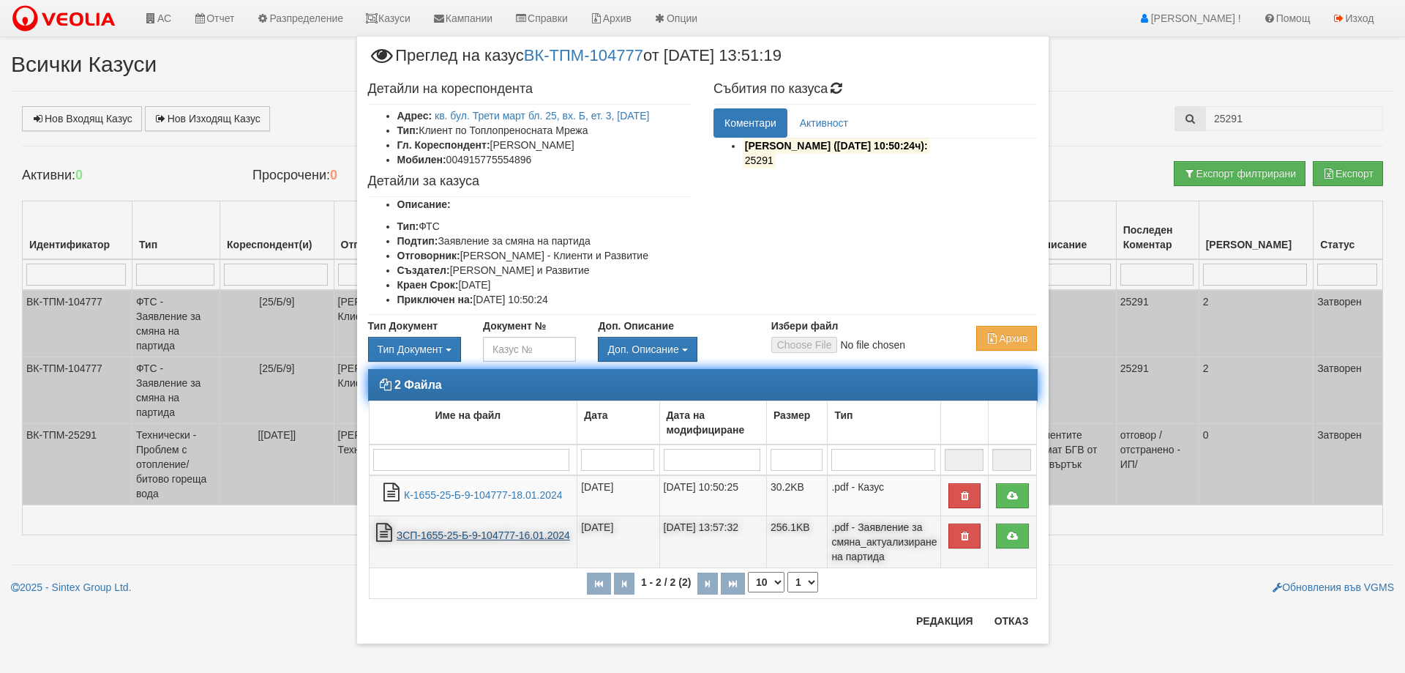
click at [435, 534] on link "ЗСП-1655-25-Б-9-104777-16.01.2024" at bounding box center [483, 535] width 173 height 12
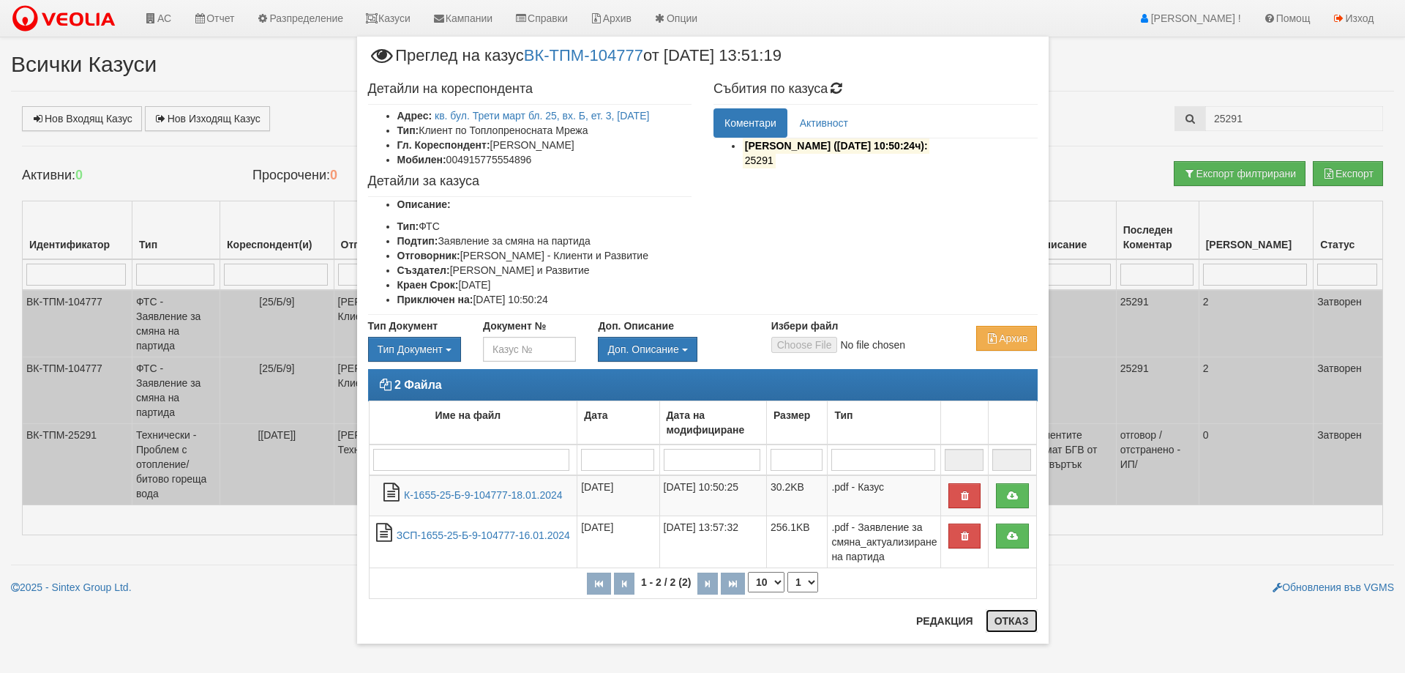
click at [1008, 618] on button "Отказ" at bounding box center [1012, 620] width 52 height 23
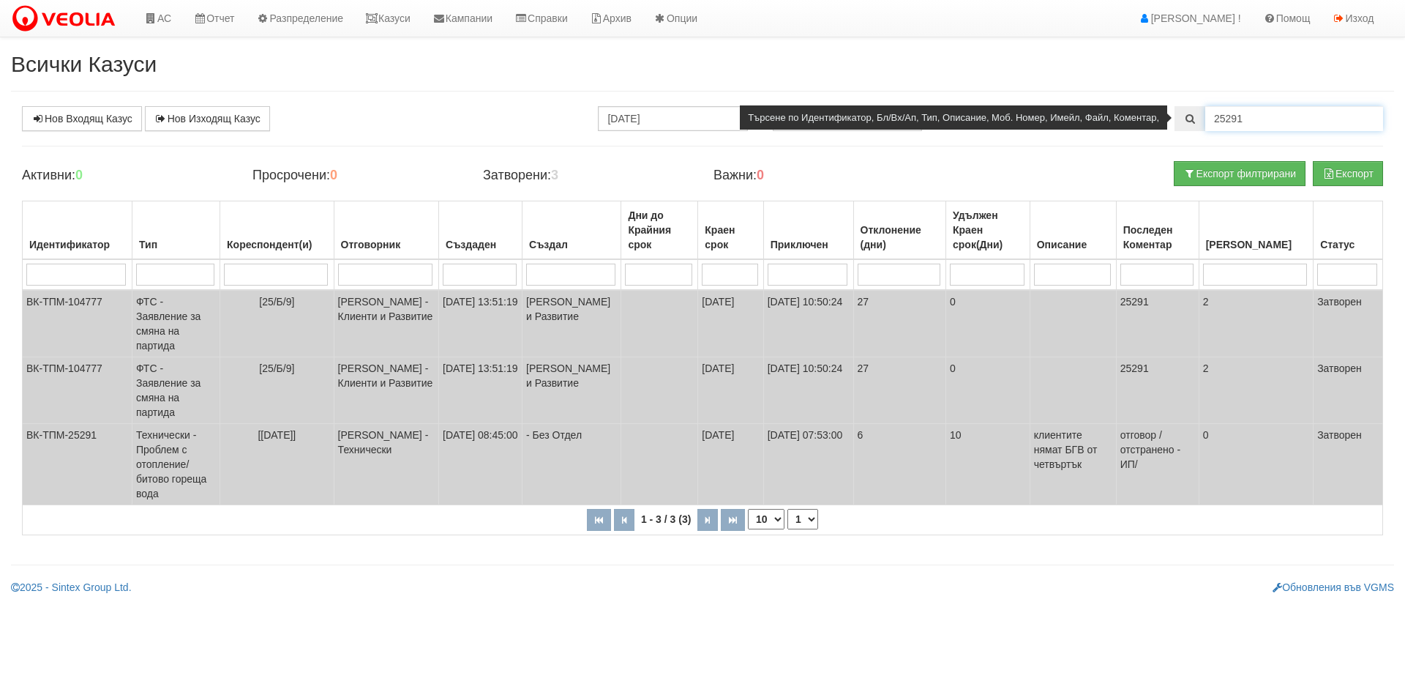
drag, startPoint x: 1236, startPoint y: 116, endPoint x: 1247, endPoint y: 127, distance: 15.0
click at [1258, 126] on input "25291" at bounding box center [1294, 118] width 178 height 25
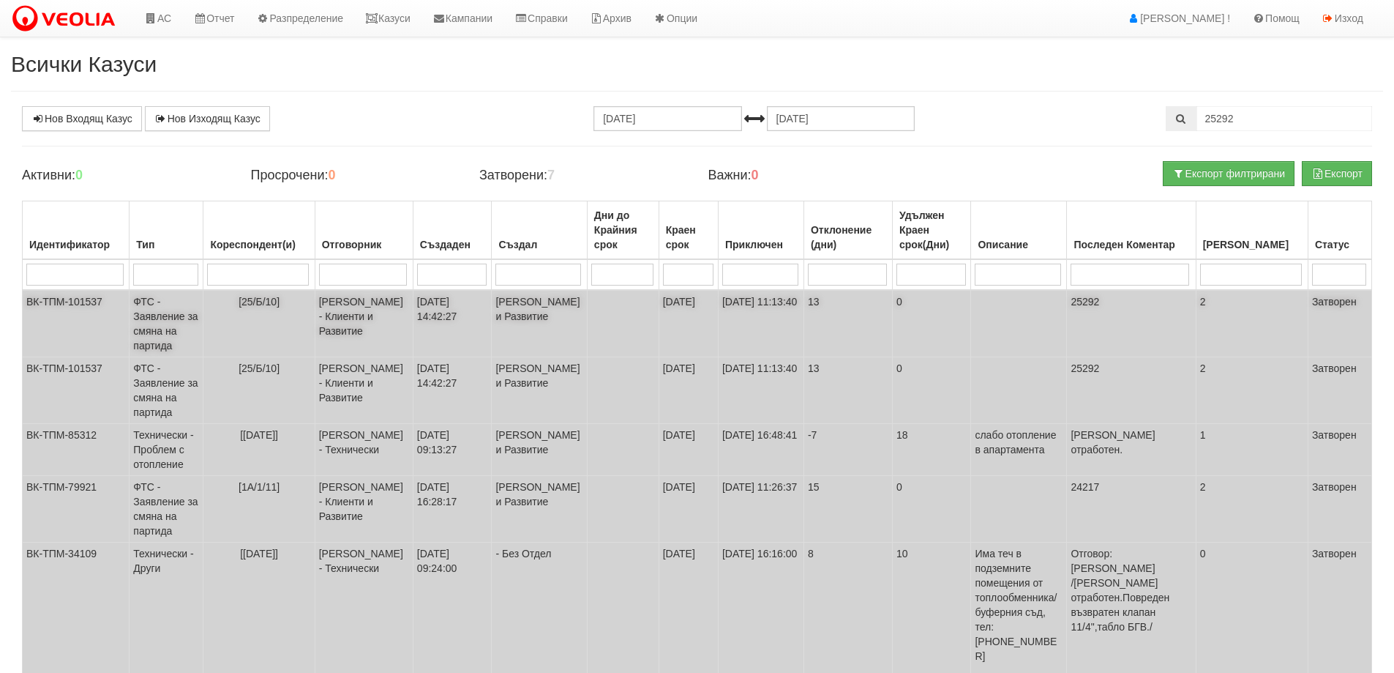
click at [160, 321] on td "ФТС - Заявление за смяна на партида" at bounding box center [167, 323] width 74 height 67
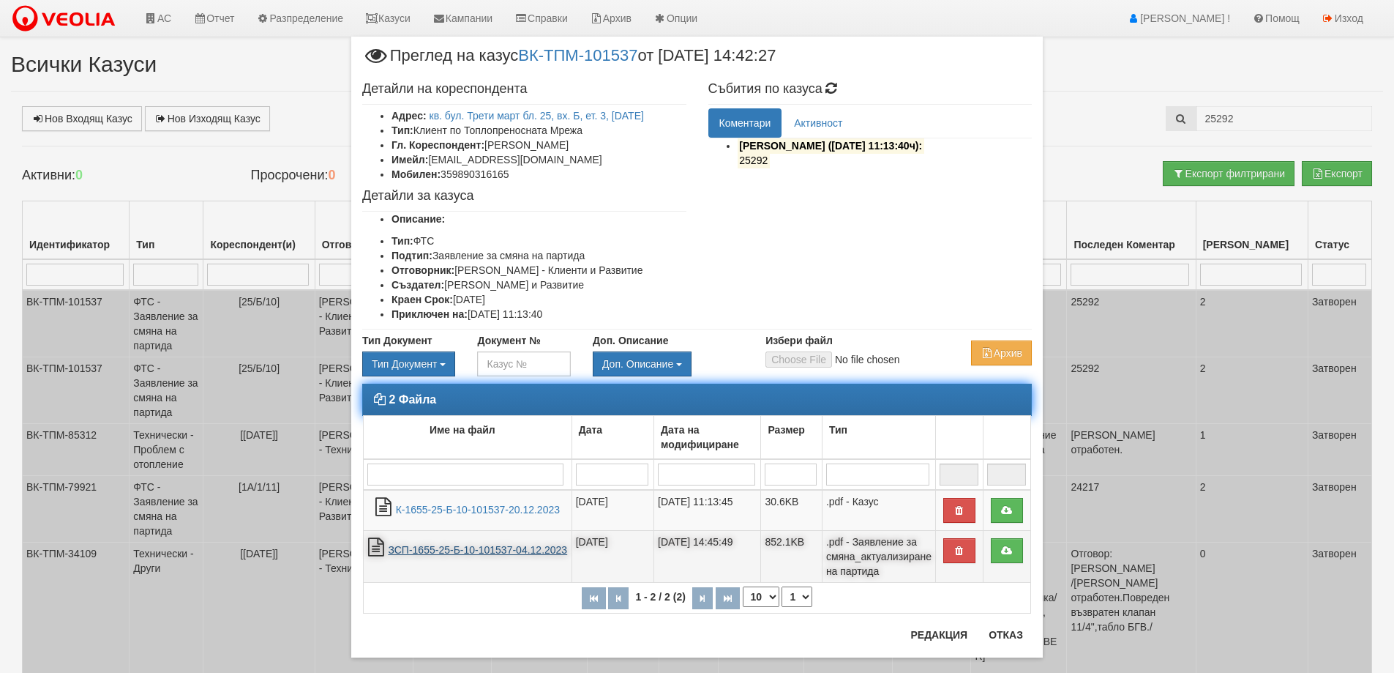
click at [487, 546] on link "ЗСП-1655-25-Б-10-101537-04.12.2023" at bounding box center [477, 550] width 179 height 12
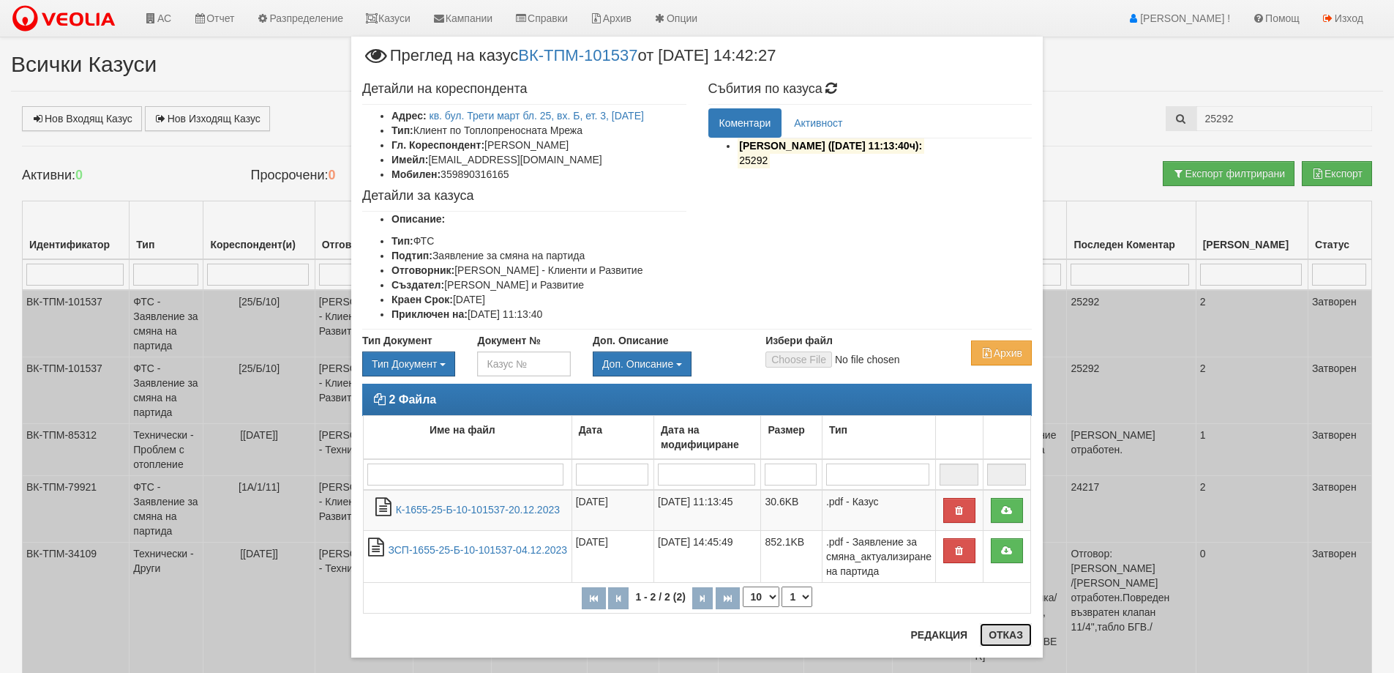
click at [1005, 636] on button "Отказ" at bounding box center [1006, 634] width 52 height 23
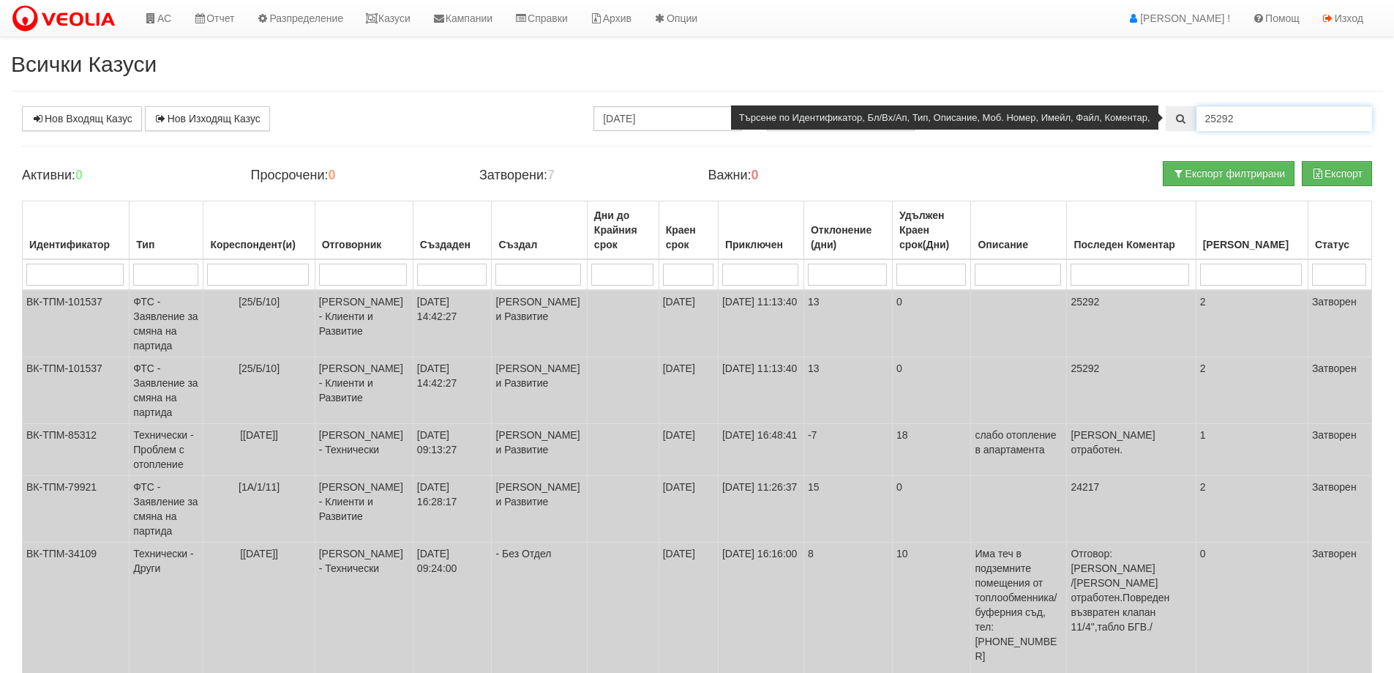
drag, startPoint x: 1228, startPoint y: 116, endPoint x: 1243, endPoint y: 121, distance: 15.3
click at [1243, 121] on input "25292" at bounding box center [1285, 118] width 176 height 25
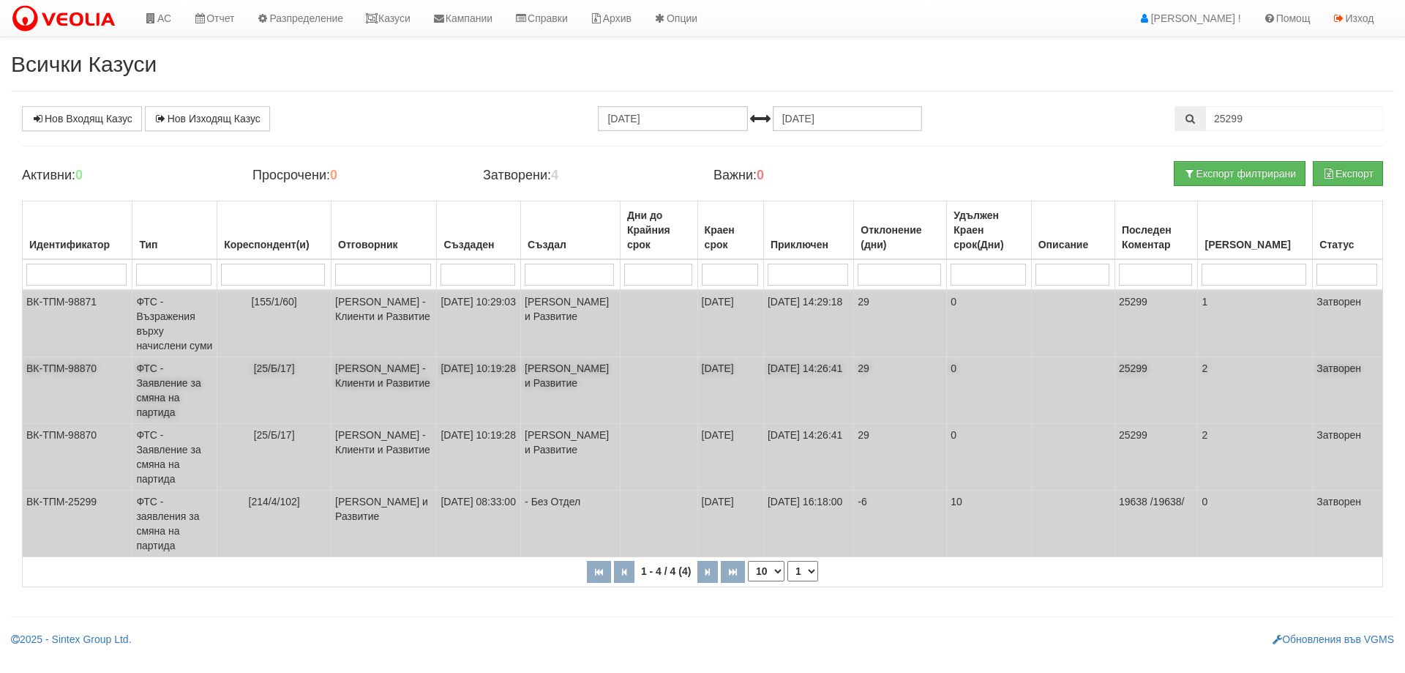
click at [166, 391] on td "ФТС - Заявление за смяна на партида" at bounding box center [174, 390] width 85 height 67
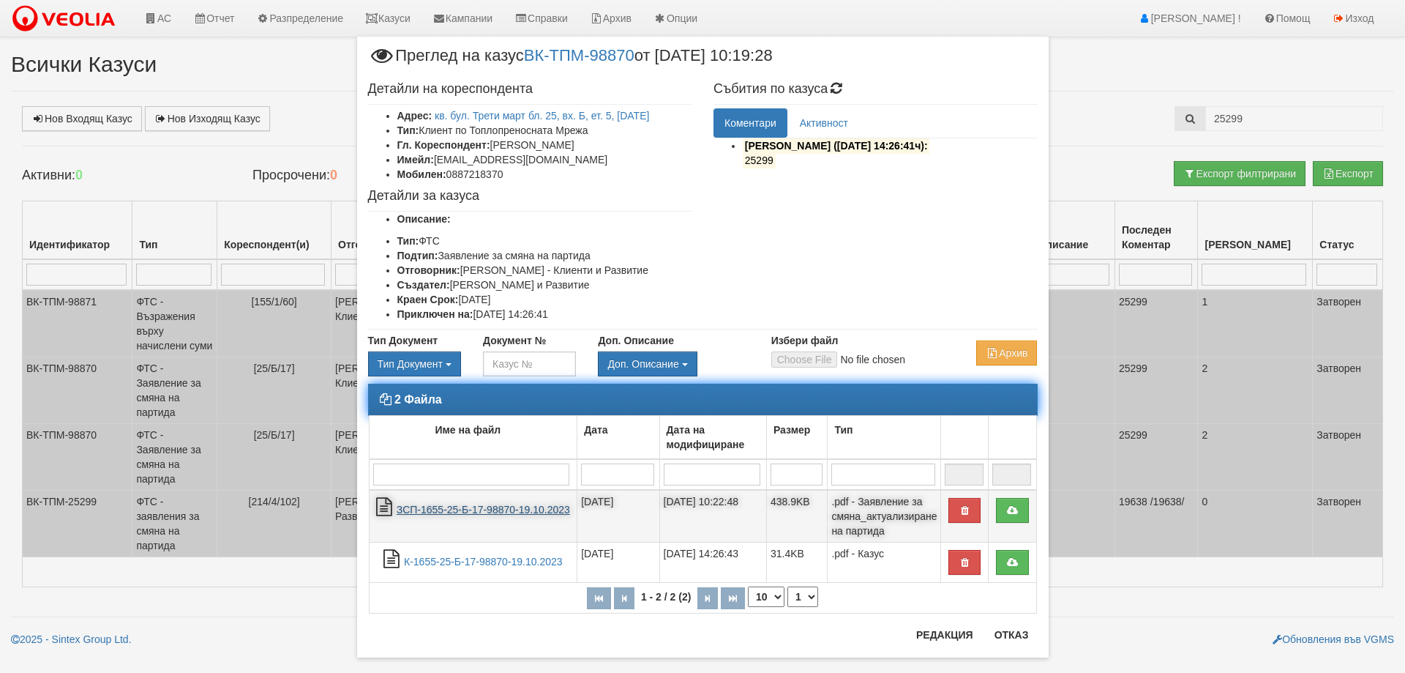
click at [454, 506] on link "ЗСП-1655-25-Б-17-98870-19.10.2023" at bounding box center [483, 510] width 173 height 12
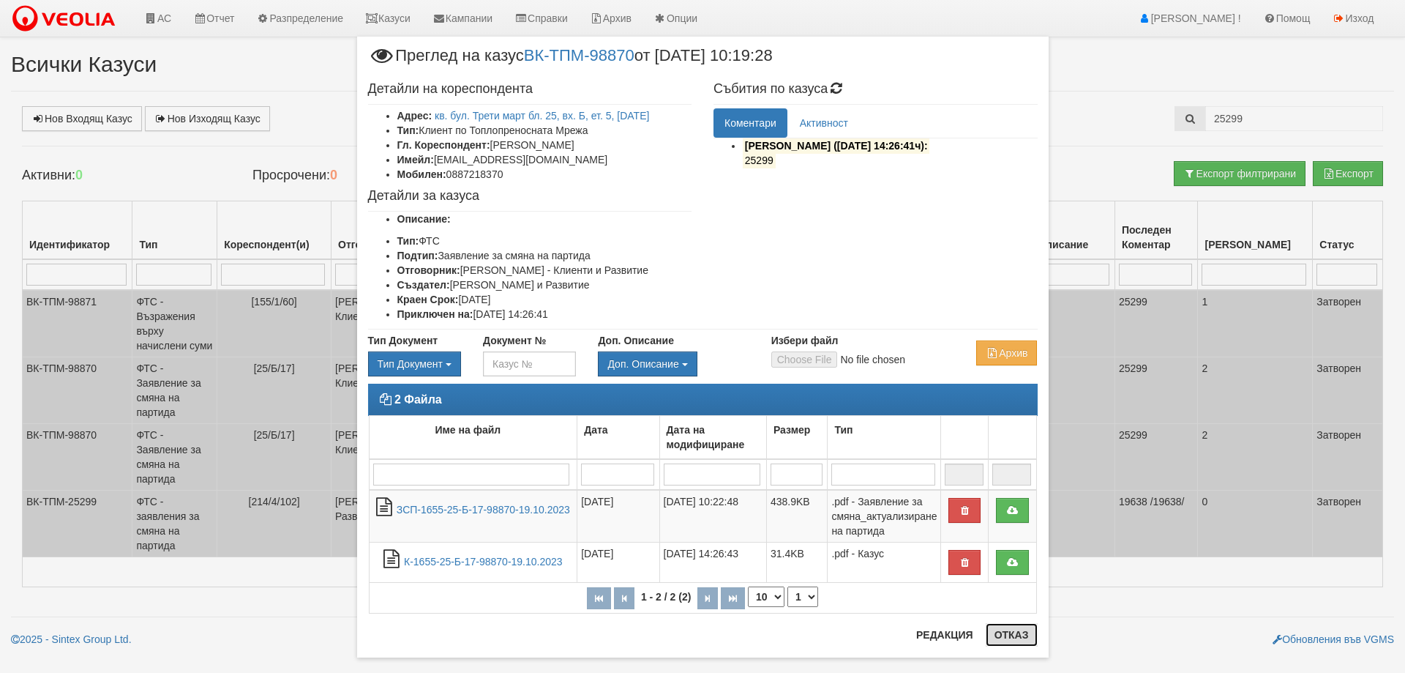
click at [995, 637] on button "Отказ" at bounding box center [1012, 634] width 52 height 23
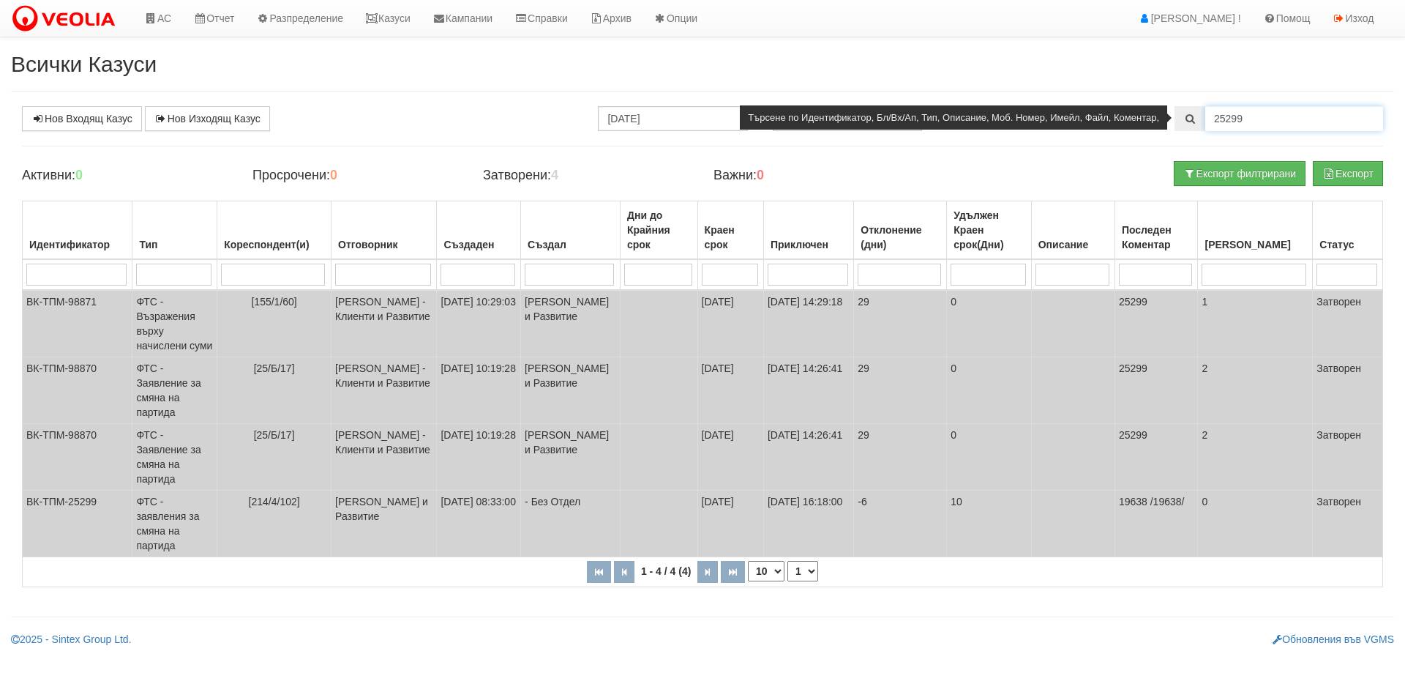
drag, startPoint x: 1224, startPoint y: 119, endPoint x: 1259, endPoint y: 125, distance: 36.5
click at [1259, 125] on input "25299" at bounding box center [1294, 118] width 178 height 25
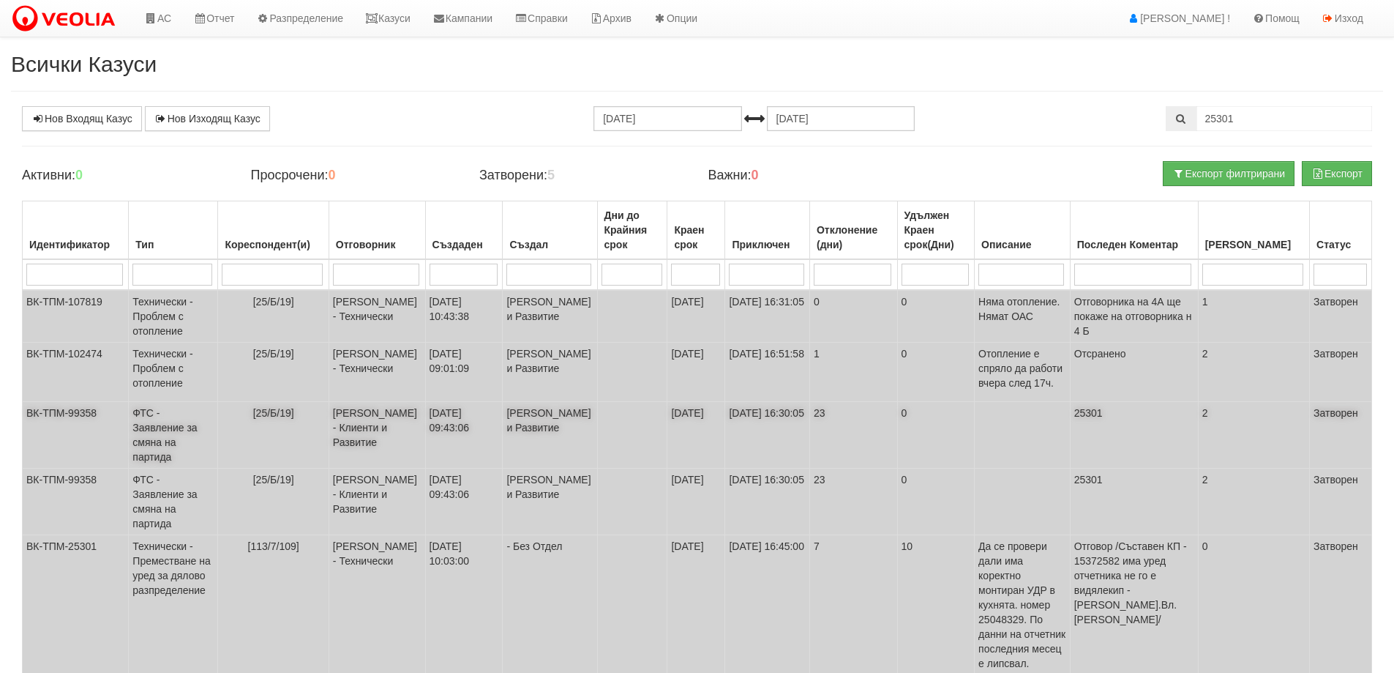
click at [168, 434] on td "ФТС - Заявление за смяна на партида" at bounding box center [173, 435] width 89 height 67
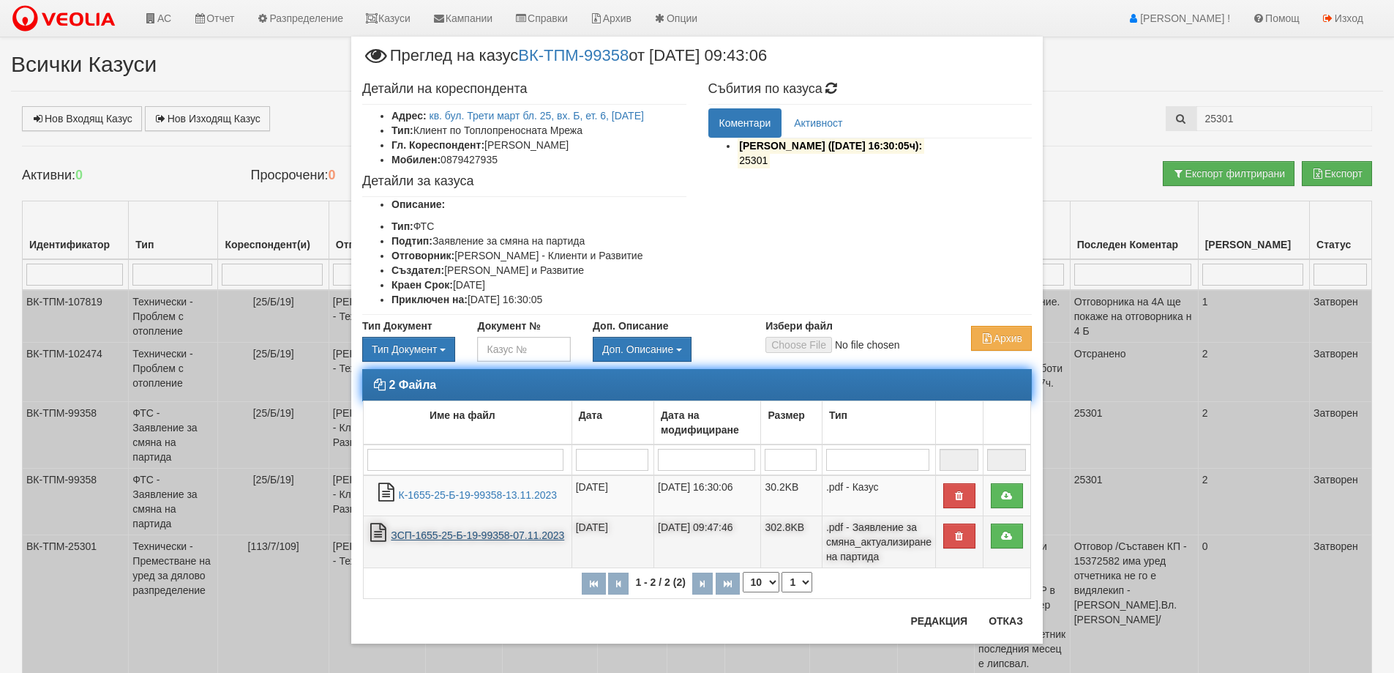
click at [454, 534] on link "ЗСП-1655-25-Б-19-99358-07.11.2023" at bounding box center [477, 535] width 173 height 12
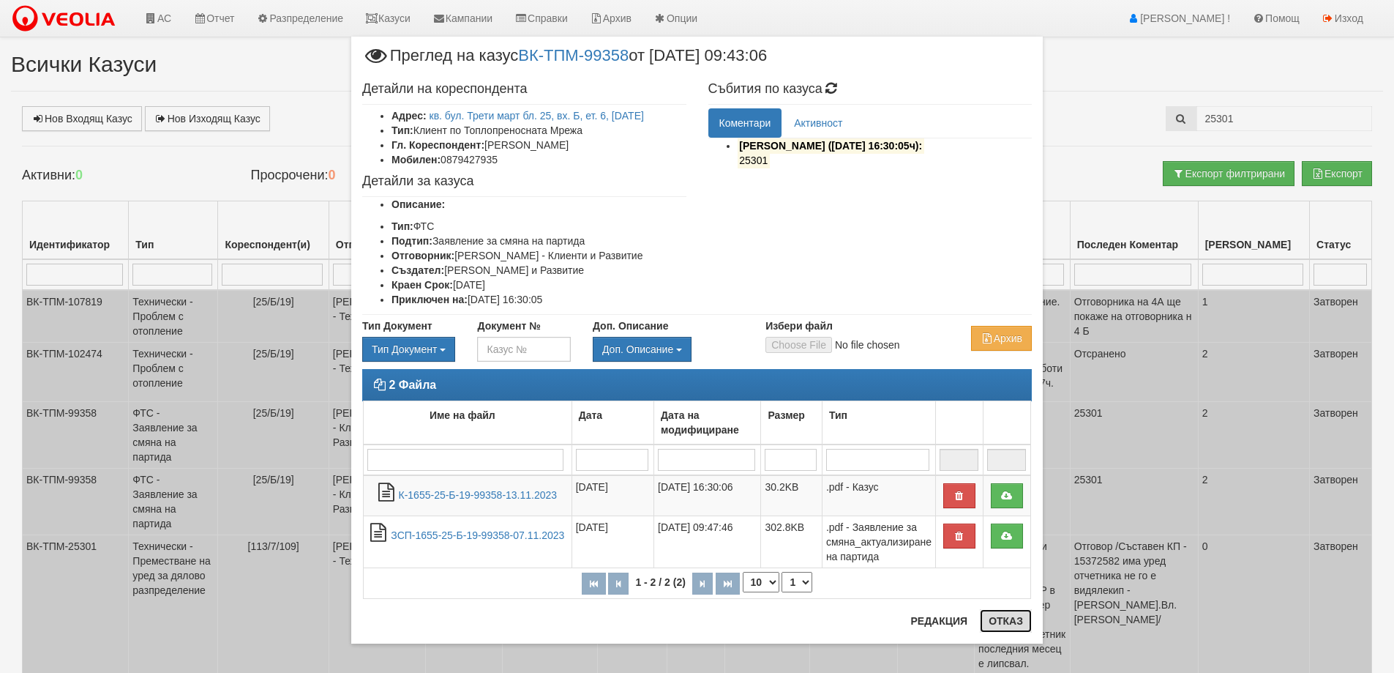
click at [1004, 624] on button "Отказ" at bounding box center [1006, 620] width 52 height 23
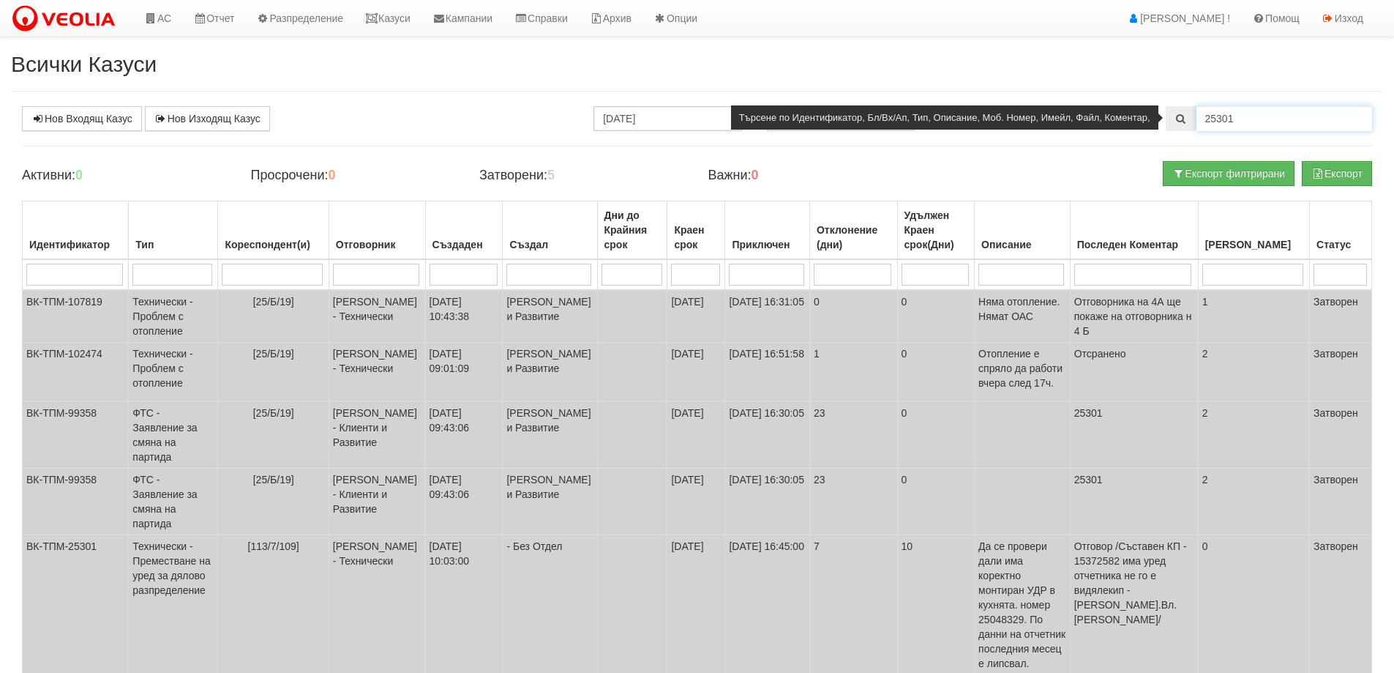
drag, startPoint x: 1228, startPoint y: 119, endPoint x: 1240, endPoint y: 125, distance: 14.1
click at [1240, 125] on input "25301" at bounding box center [1285, 118] width 176 height 25
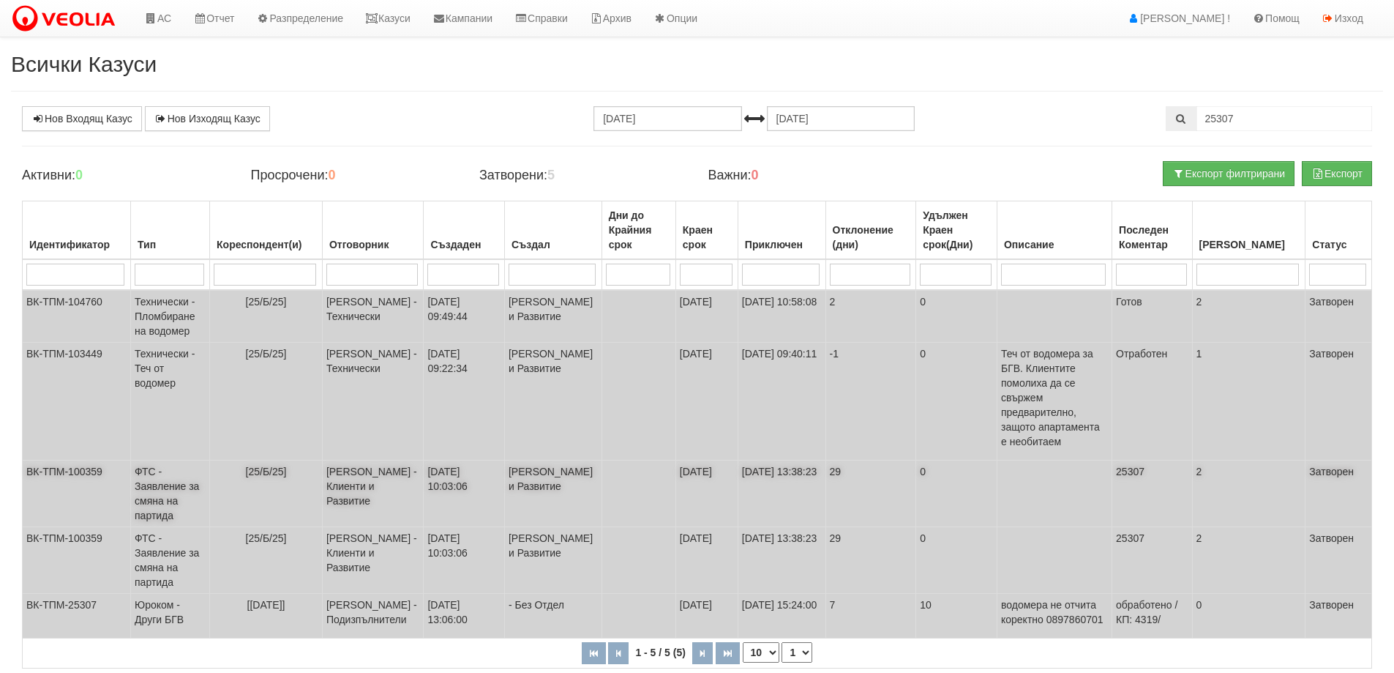
click at [158, 483] on td "ФТС - Заявление за смяна на партида" at bounding box center [170, 493] width 79 height 67
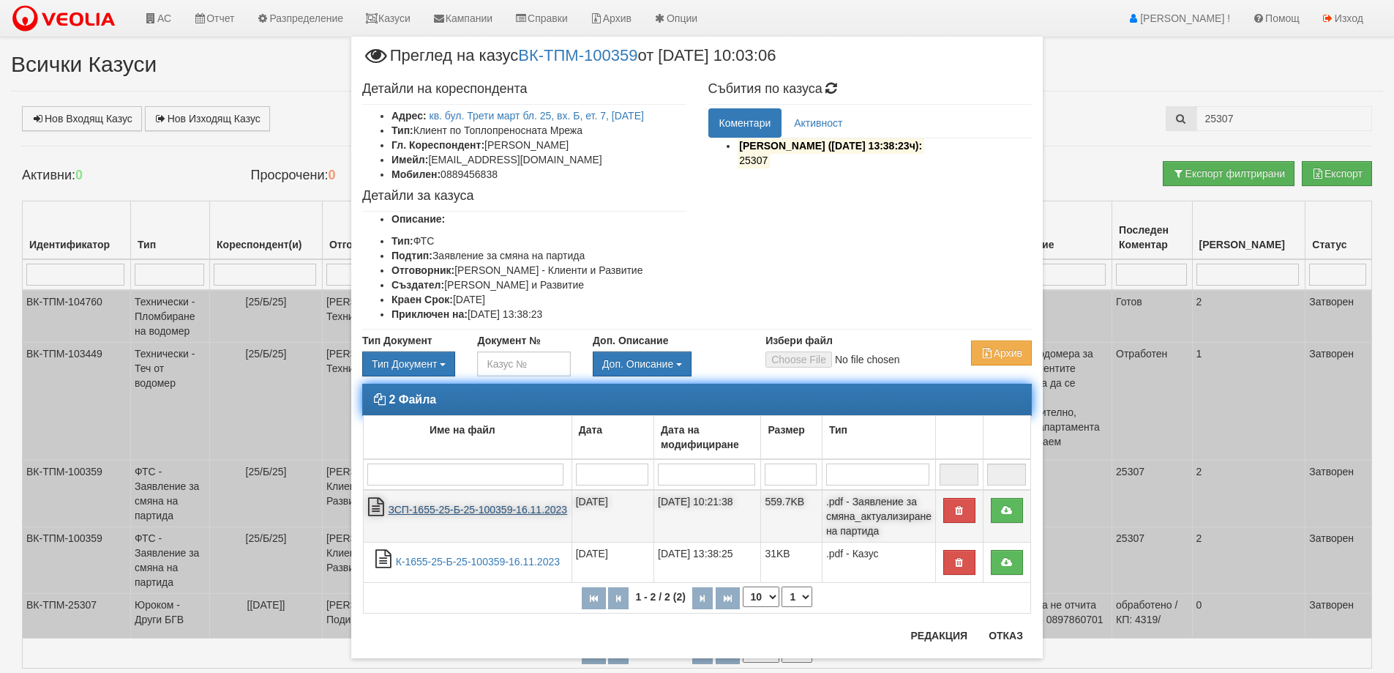
click at [479, 515] on link "ЗСП-1655-25-Б-25-100359-16.11.2023" at bounding box center [477, 510] width 179 height 12
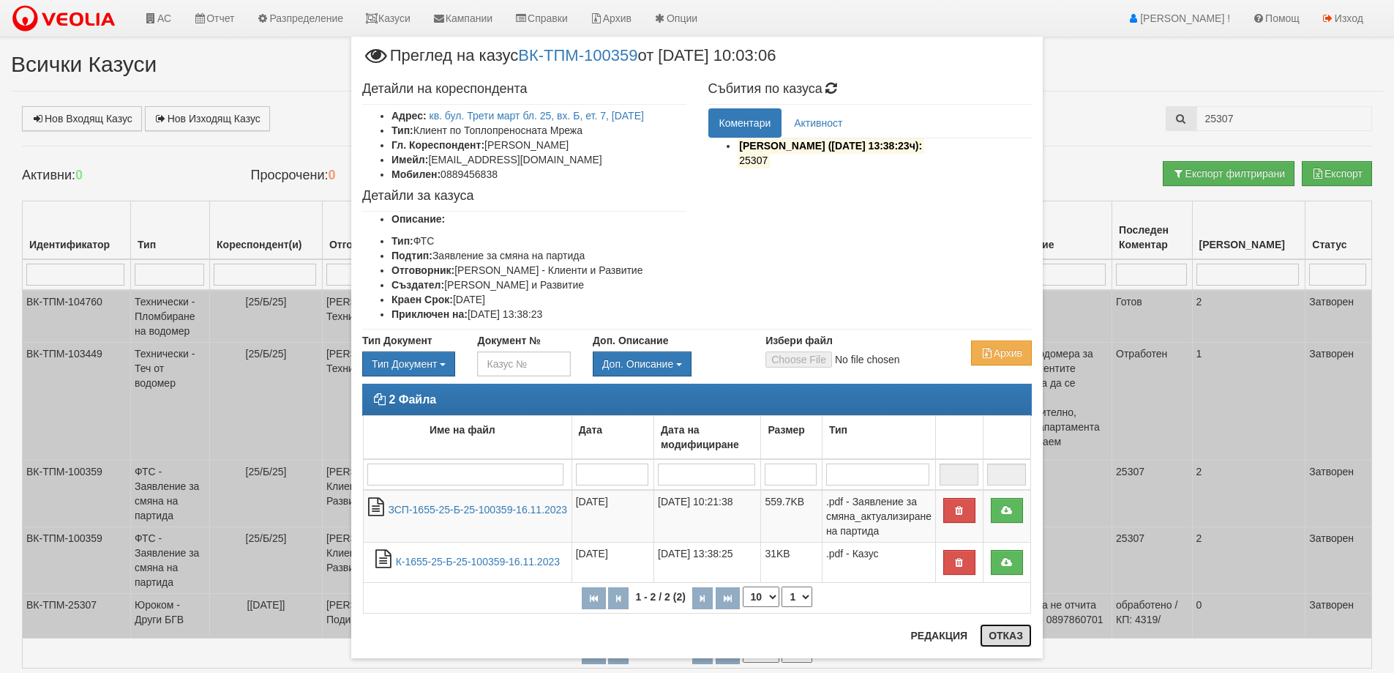
click at [995, 636] on button "Отказ" at bounding box center [1006, 635] width 52 height 23
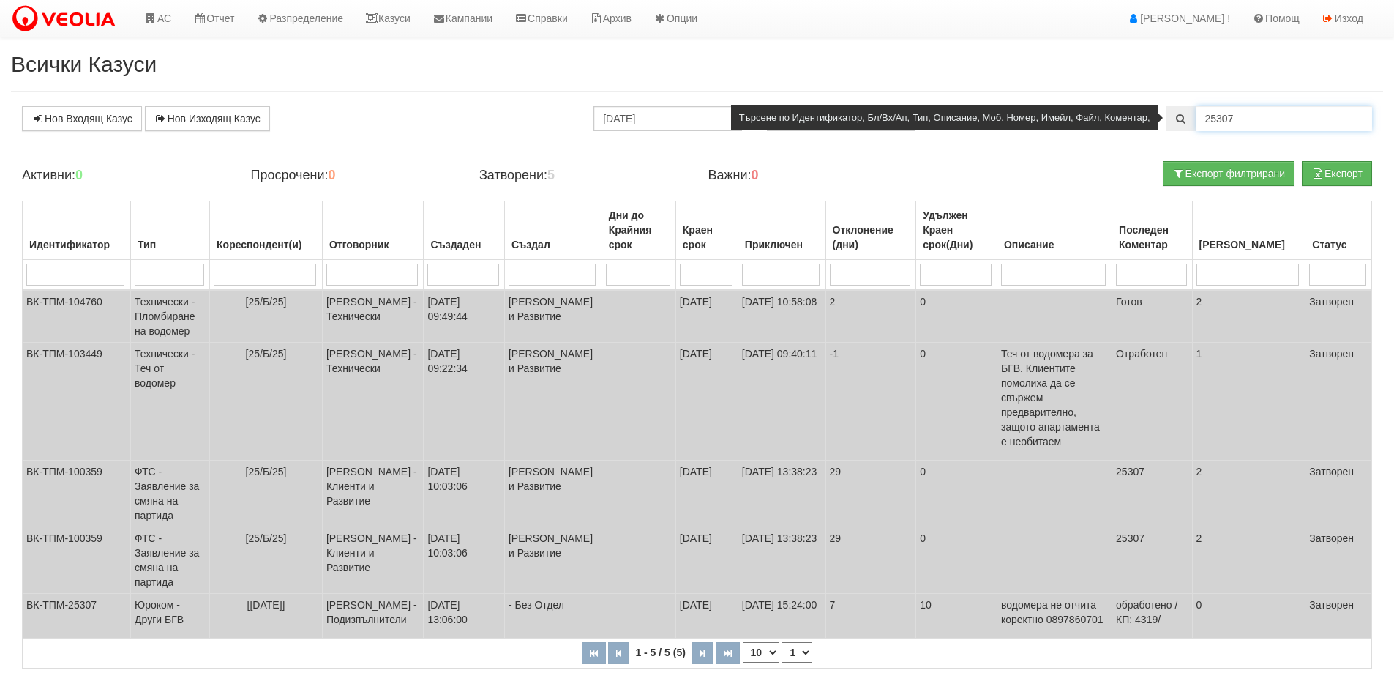
drag, startPoint x: 1216, startPoint y: 119, endPoint x: 1260, endPoint y: 124, distance: 45.0
click at [1260, 124] on input "25307" at bounding box center [1285, 118] width 176 height 25
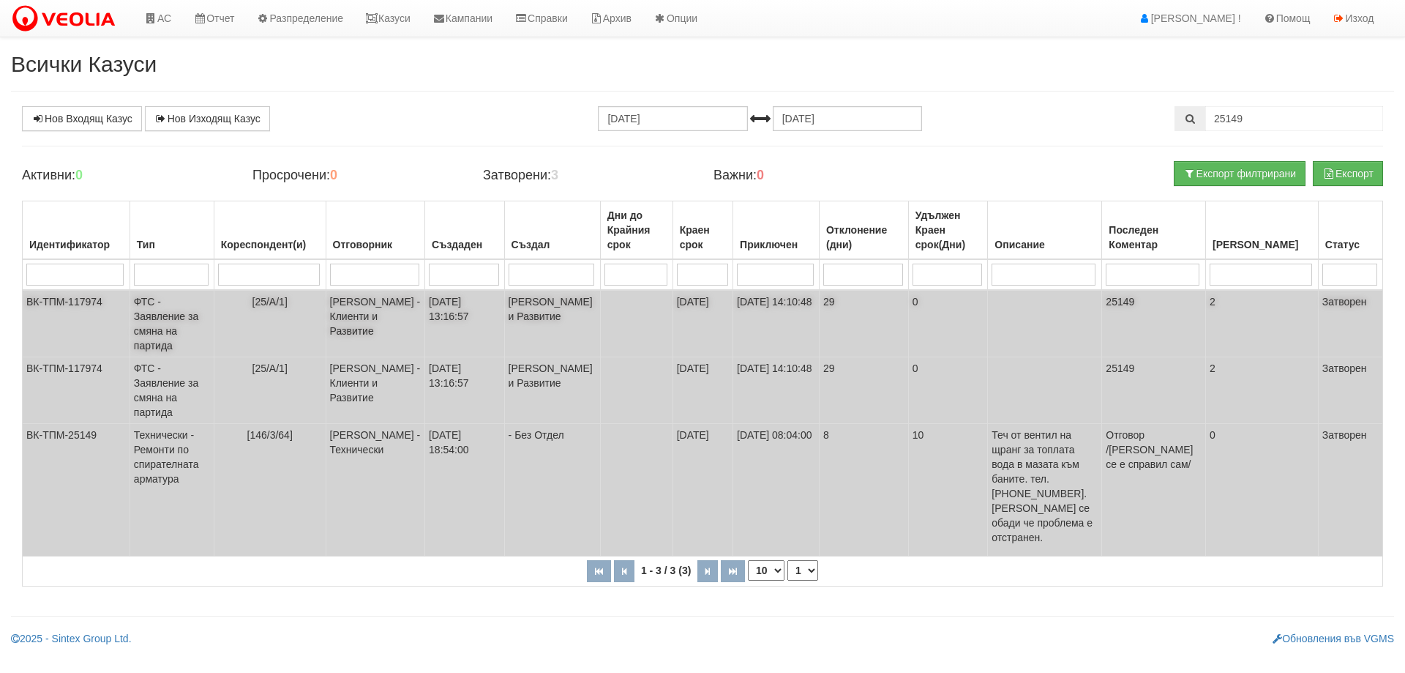
click at [166, 315] on td "ФТС - Заявление за смяна на партида" at bounding box center [172, 323] width 84 height 67
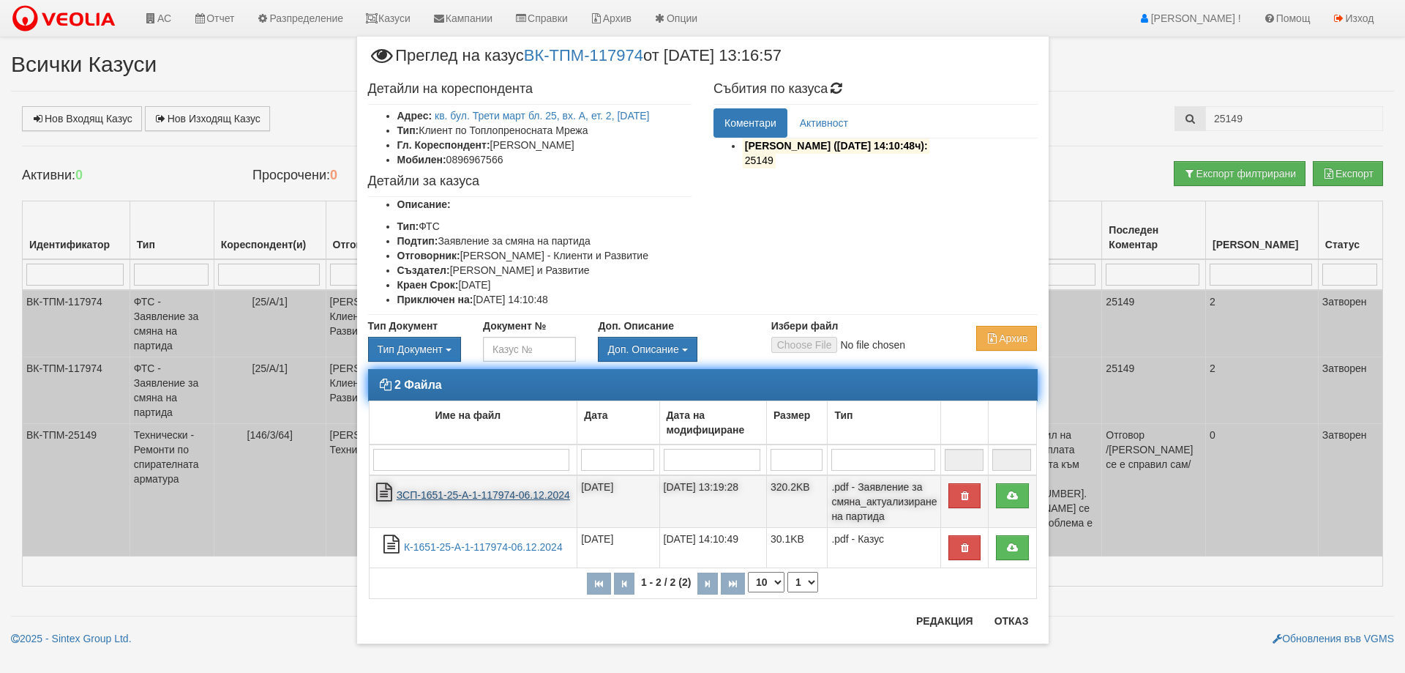
click at [468, 496] on link "ЗСП-1651-25-А-1-117974-06.12.2024" at bounding box center [483, 495] width 173 height 12
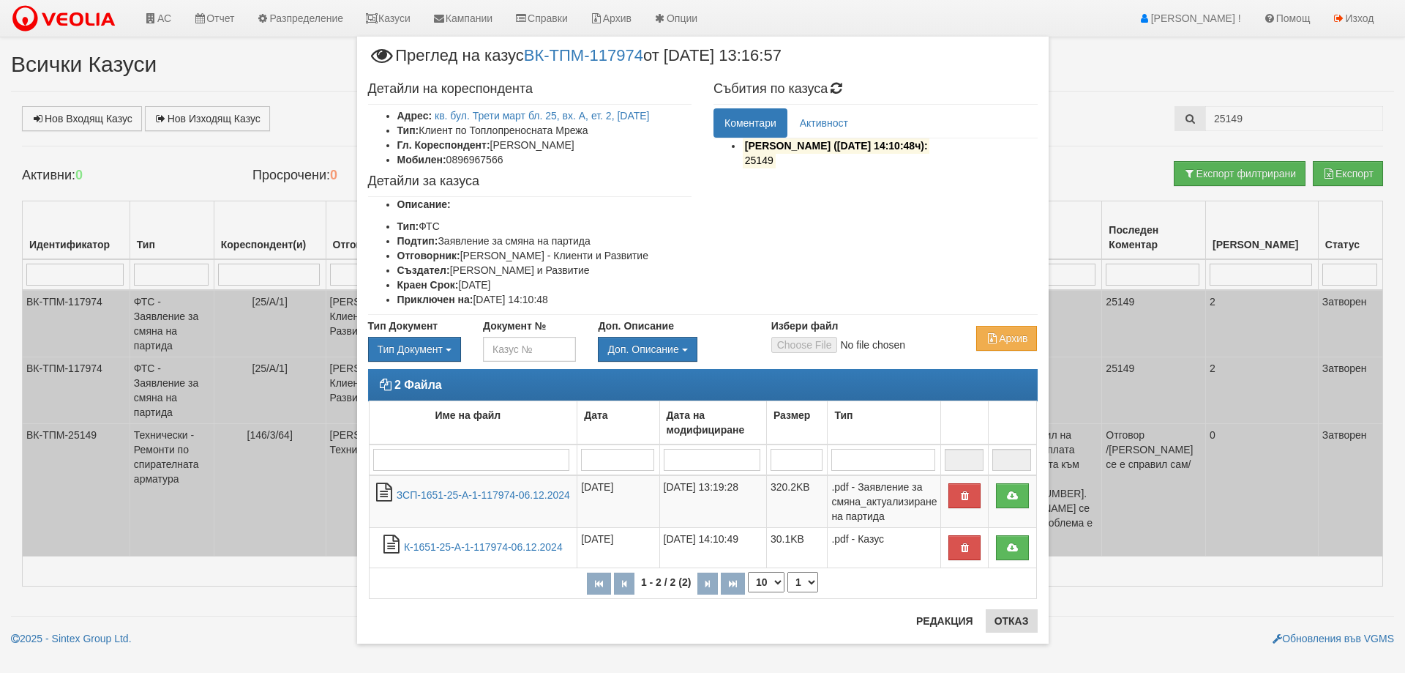
click at [1004, 619] on div "× Преглед на казус ВК-ТПМ-117974 от 06/12/2024 13:16:57 Детайли на кореспондент…" at bounding box center [703, 340] width 692 height 607
click at [1006, 621] on button "Отказ" at bounding box center [1012, 620] width 52 height 23
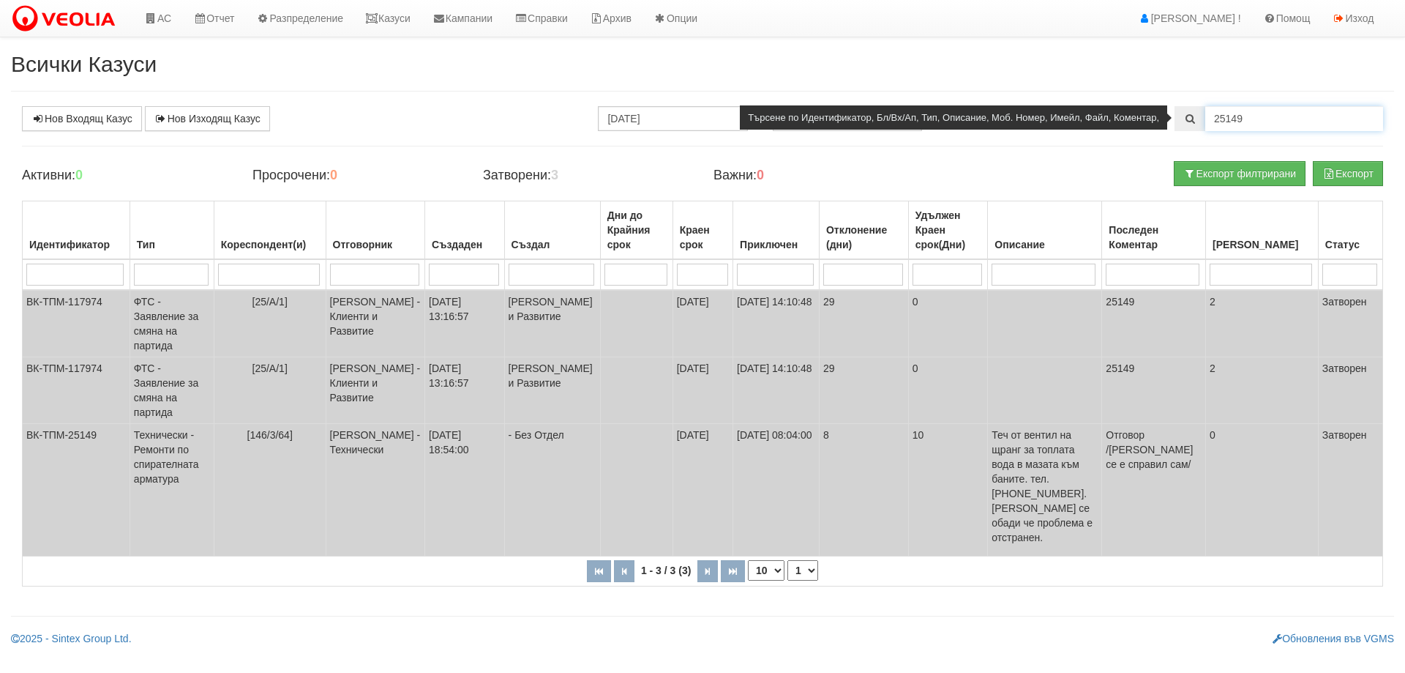
drag, startPoint x: 1233, startPoint y: 118, endPoint x: 1263, endPoint y: 127, distance: 31.3
click at [1263, 125] on input "25149" at bounding box center [1294, 118] width 178 height 25
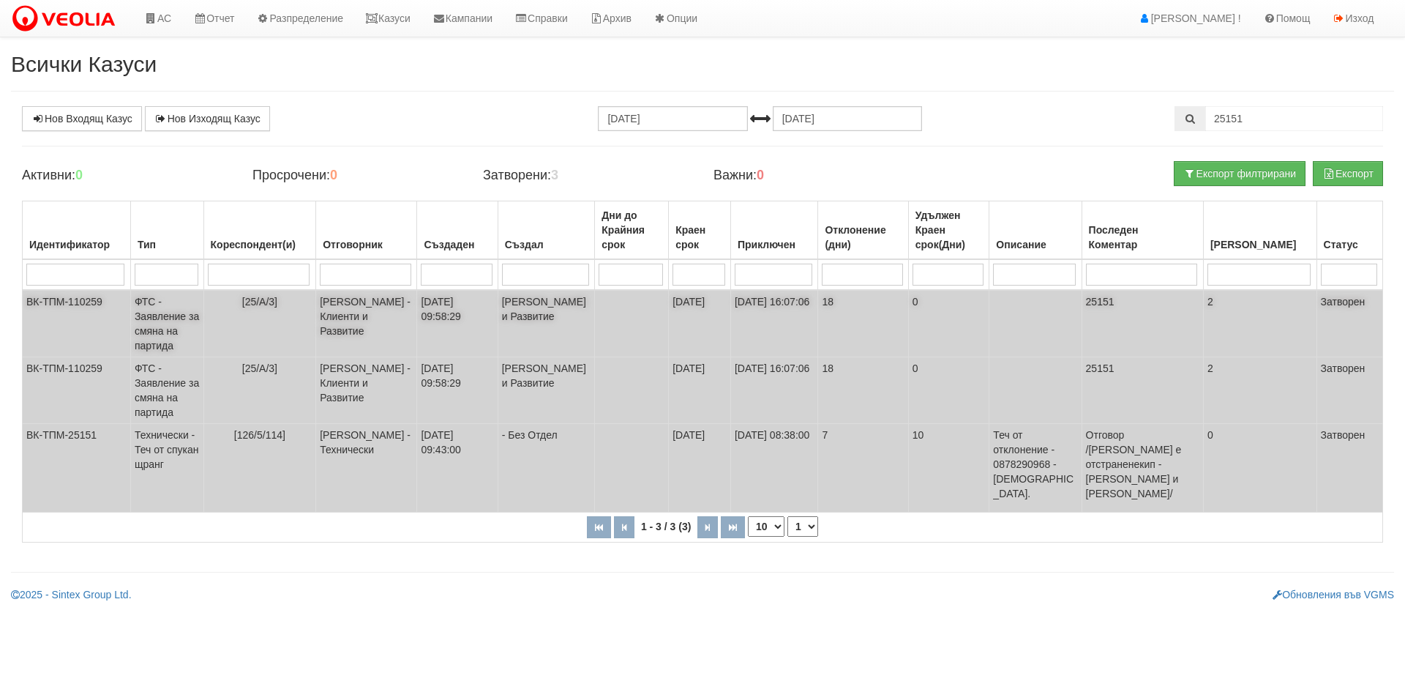
click at [154, 315] on td "ФТС - Заявление за смяна на партида" at bounding box center [166, 323] width 73 height 67
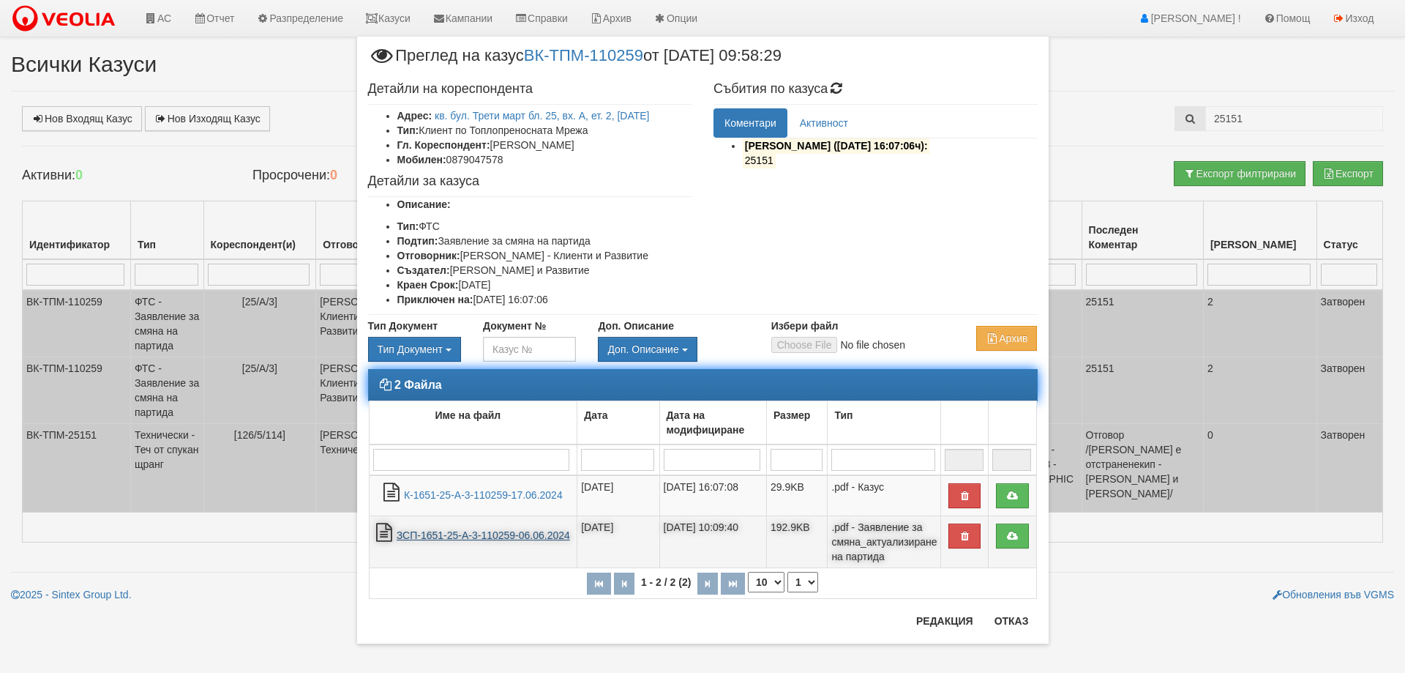
click at [472, 534] on link "ЗСП-1651-25-А-3-110259-06.06.2024" at bounding box center [483, 535] width 173 height 12
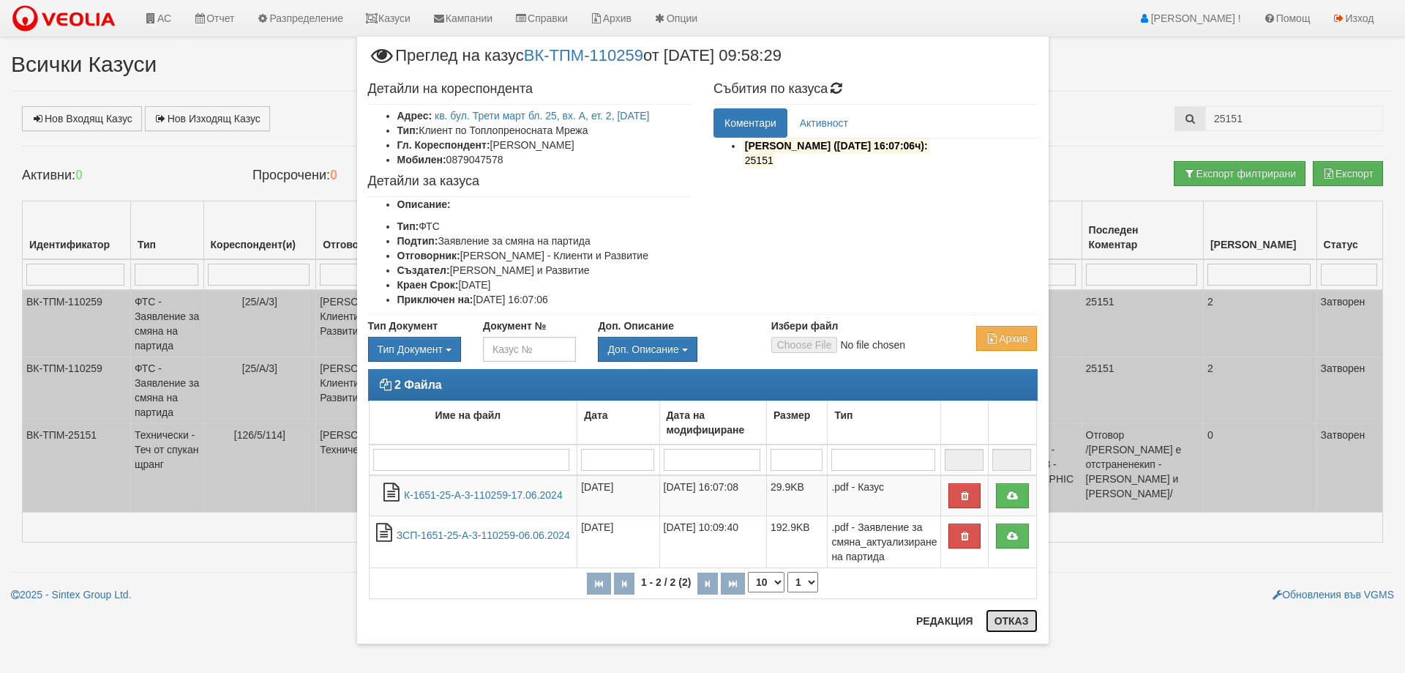
click at [1013, 617] on button "Отказ" at bounding box center [1012, 620] width 52 height 23
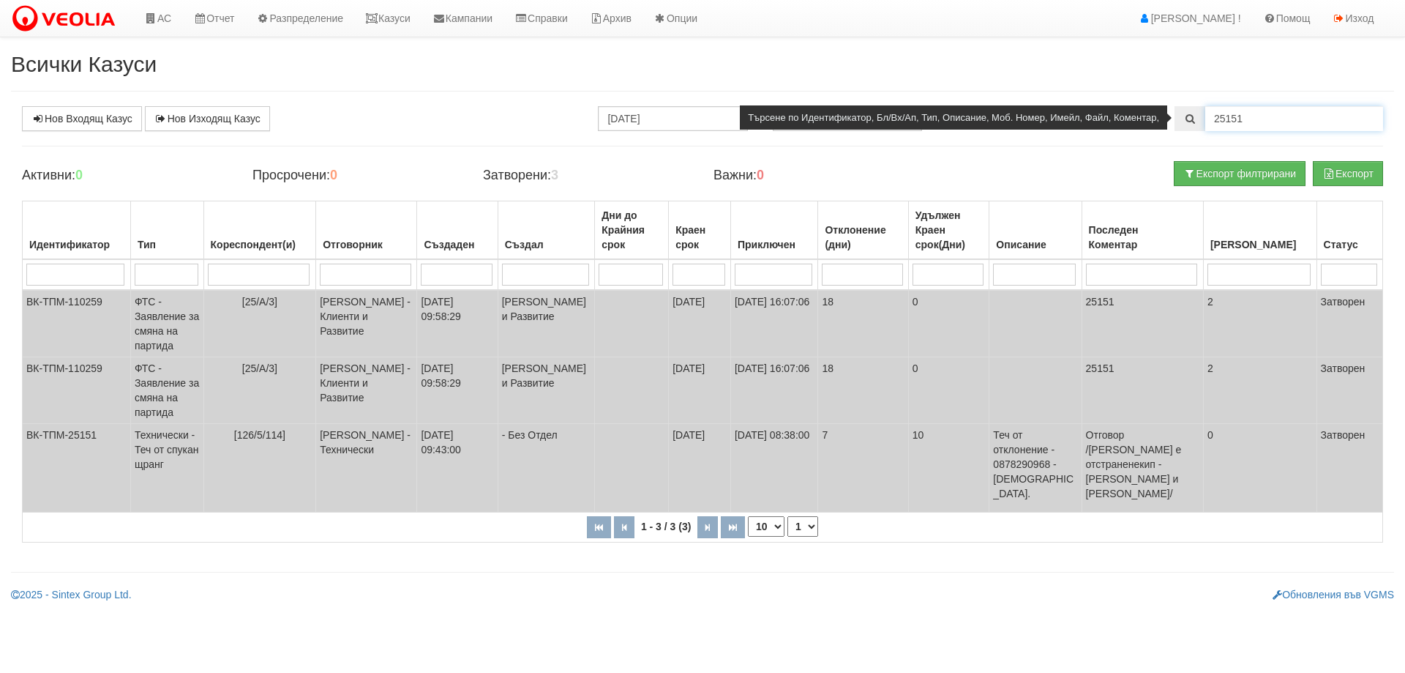
drag, startPoint x: 1259, startPoint y: 124, endPoint x: 1281, endPoint y: 127, distance: 22.1
click at [1281, 127] on input "25151" at bounding box center [1294, 118] width 178 height 25
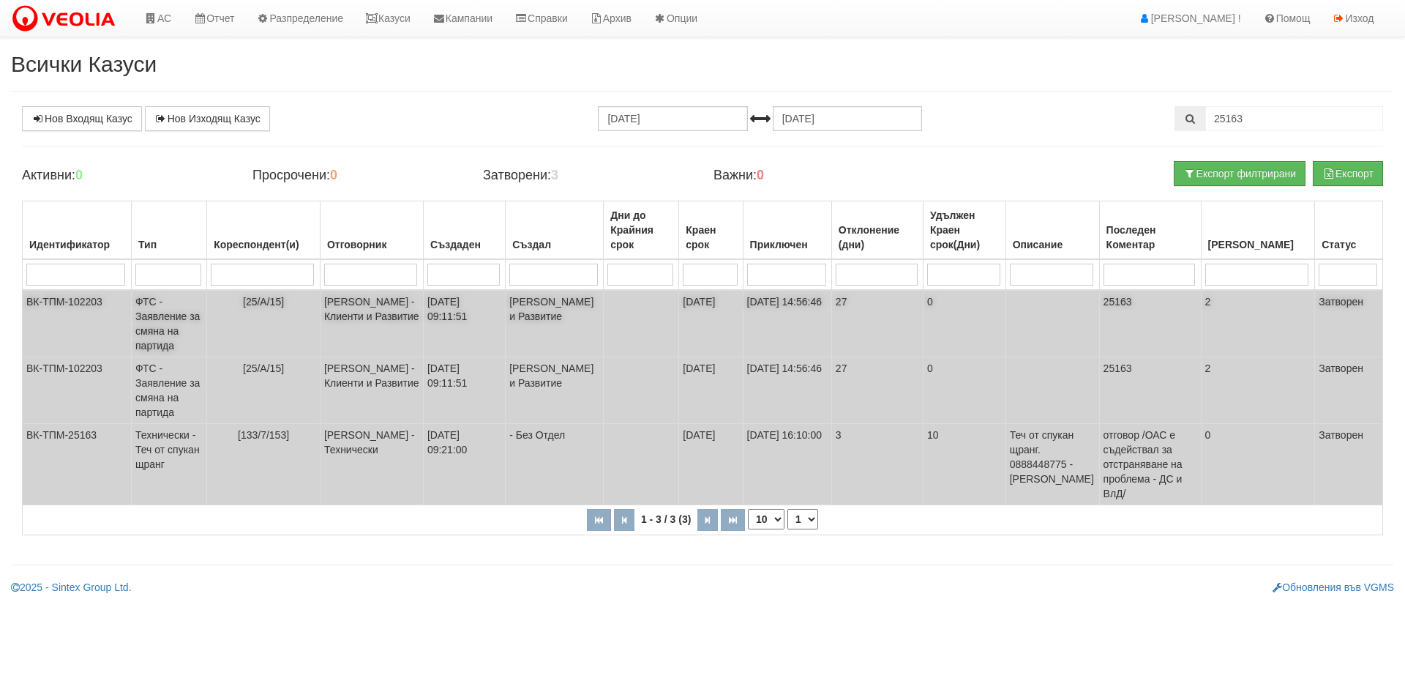
click at [165, 323] on td "ФТС - Заявление за смяна на партида" at bounding box center [169, 323] width 75 height 67
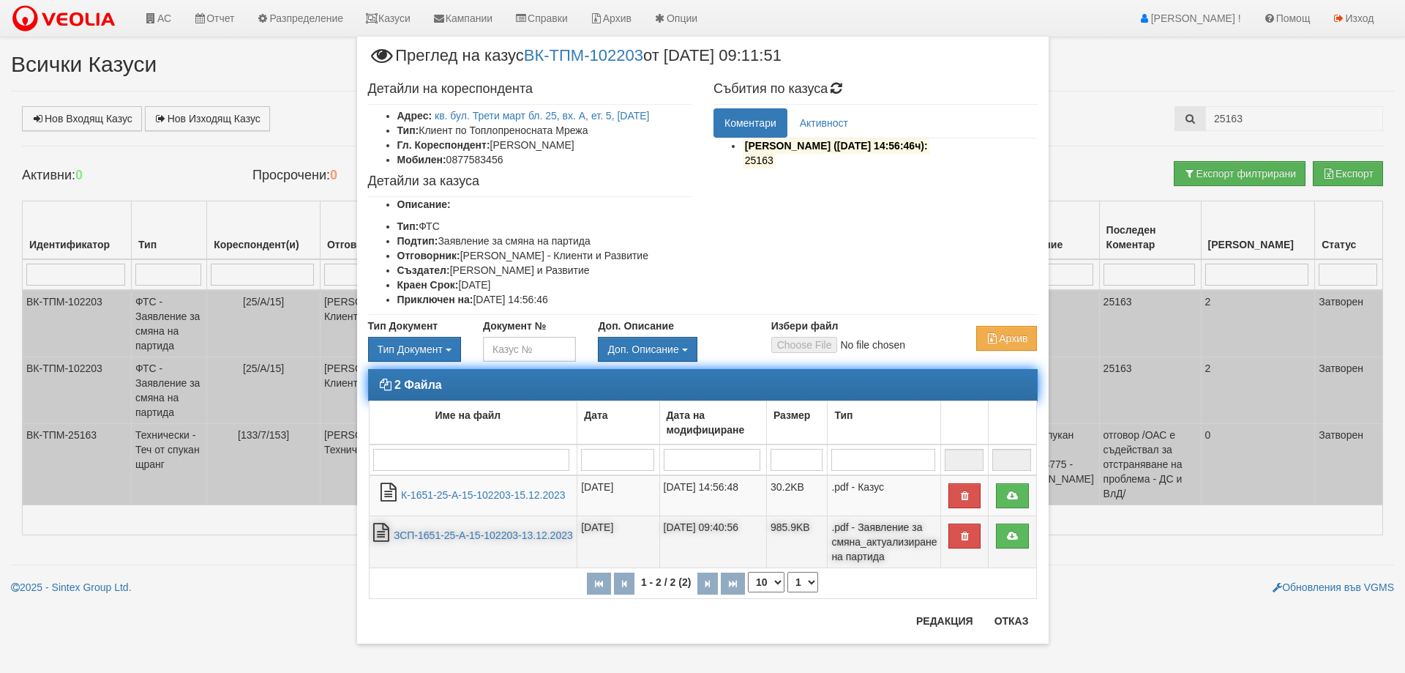
click at [438, 548] on td "ЗСП-1651-25-А-15-102203-13.12.2023" at bounding box center [473, 542] width 209 height 52
click at [527, 531] on link "ЗСП-1651-25-А-15-102203-13.12.2023" at bounding box center [483, 535] width 179 height 12
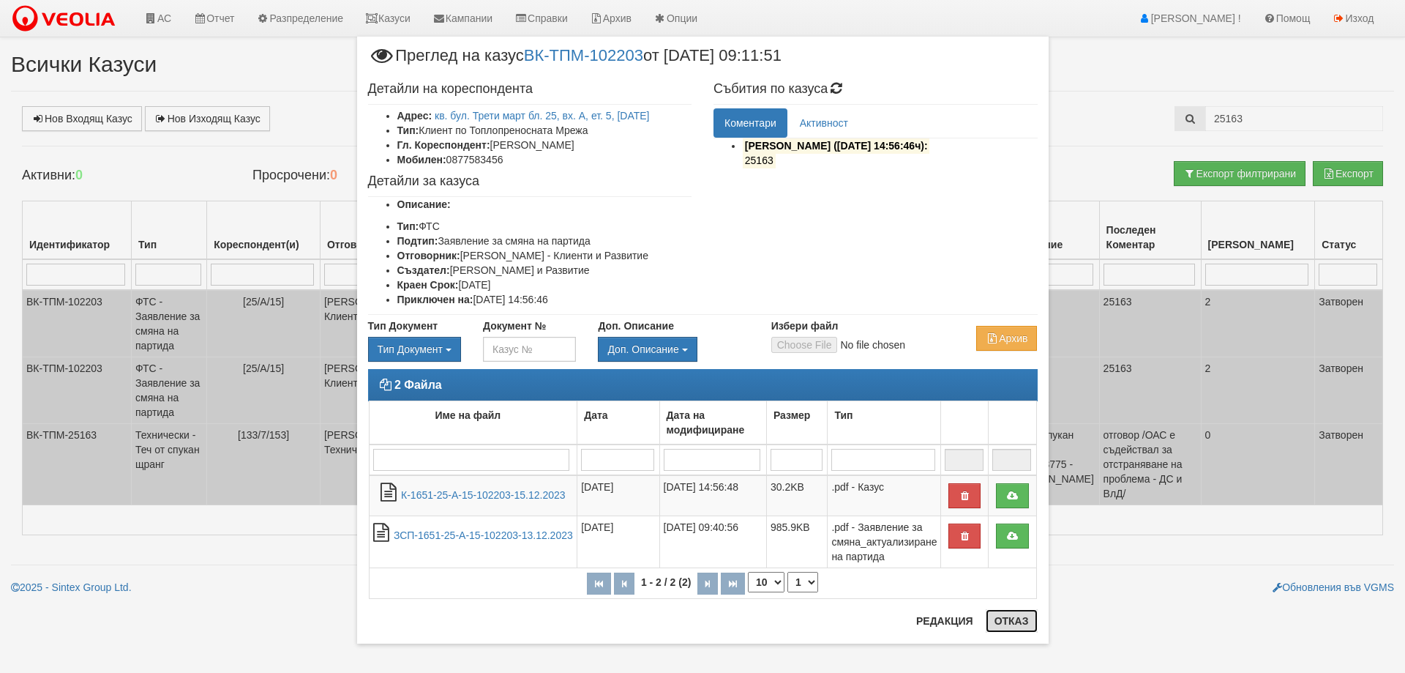
click at [1007, 615] on button "Отказ" at bounding box center [1012, 620] width 52 height 23
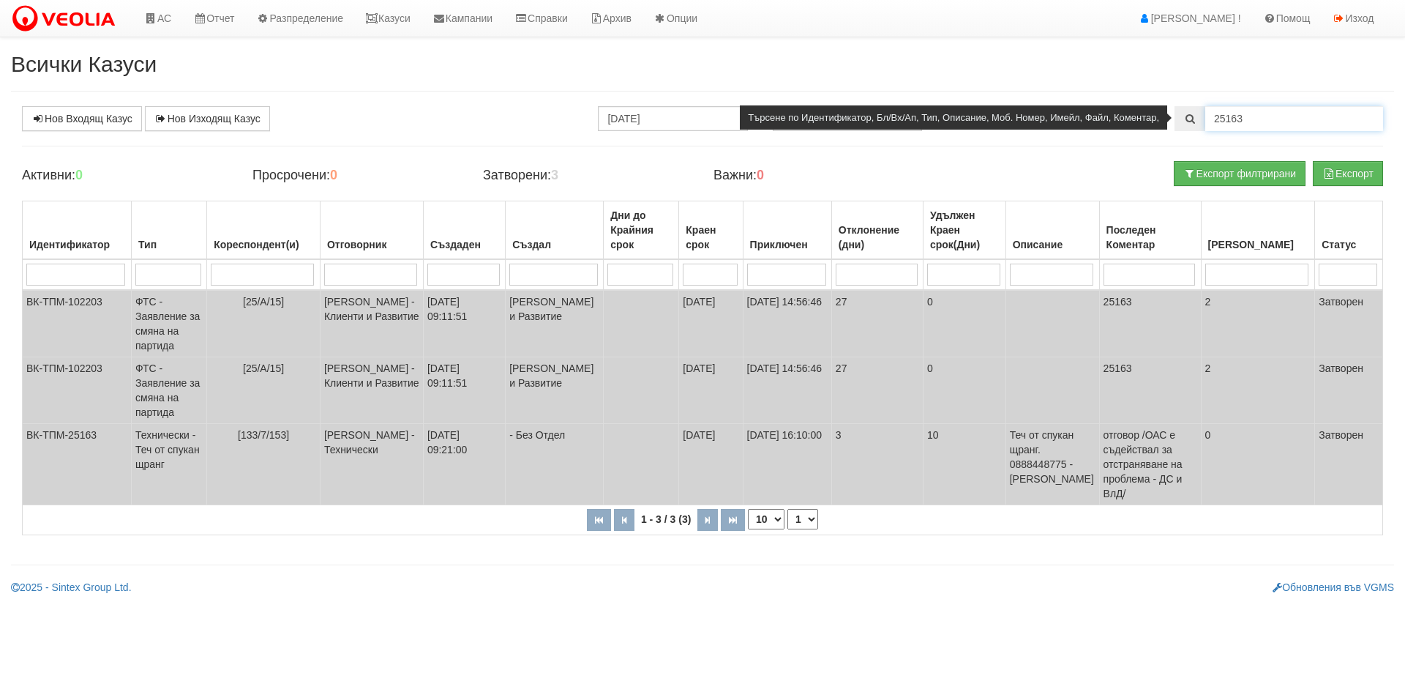
drag, startPoint x: 1231, startPoint y: 120, endPoint x: 1268, endPoint y: 127, distance: 38.0
click at [1268, 127] on input "25163" at bounding box center [1294, 118] width 178 height 25
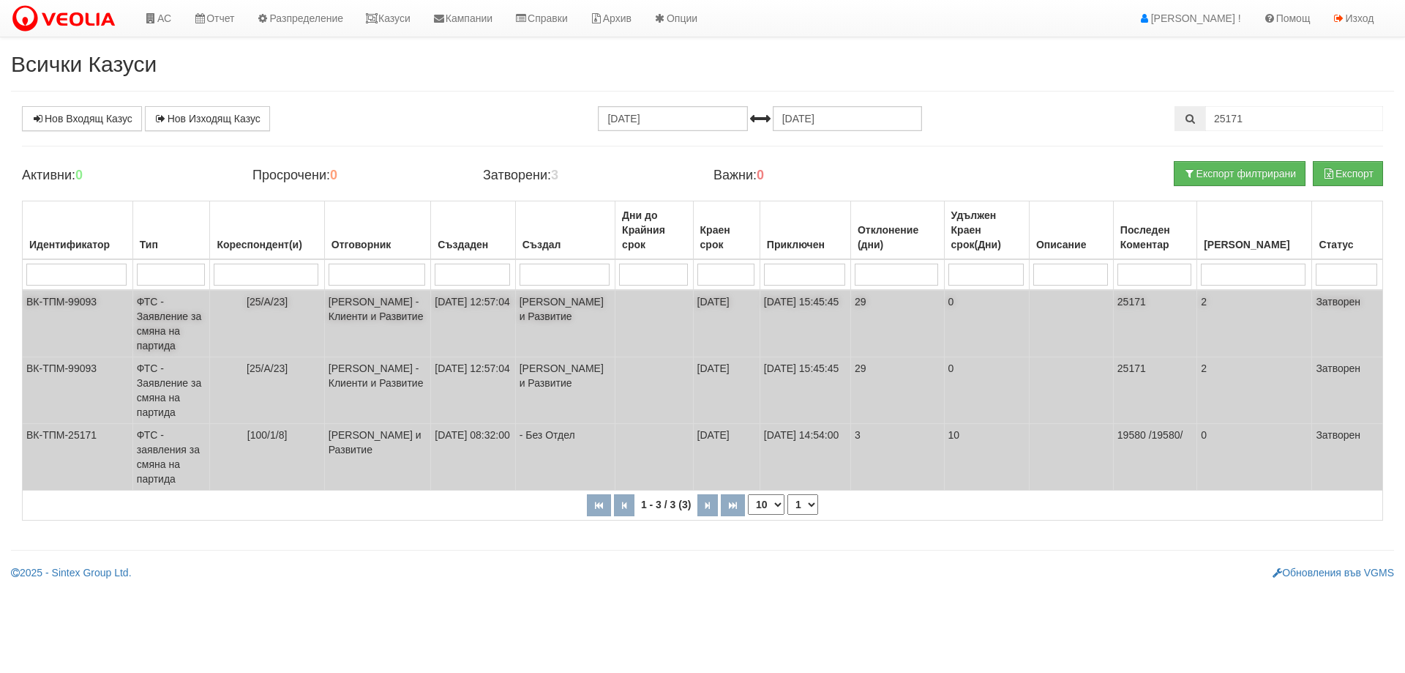
click at [163, 332] on td "ФТС - Заявление за смяна на партида" at bounding box center [171, 323] width 78 height 67
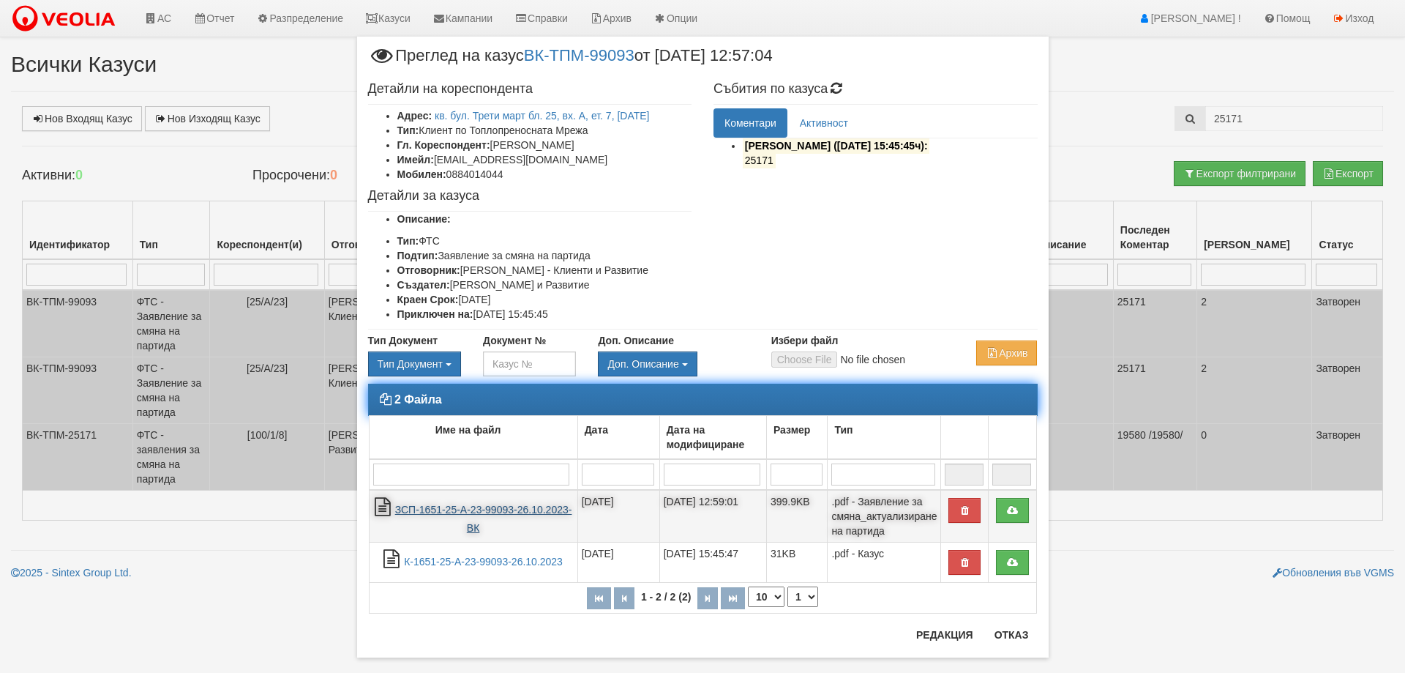
click at [467, 512] on link "ЗСП-1651-25-А-23-99093-26.10.2023-ВК" at bounding box center [483, 519] width 177 height 30
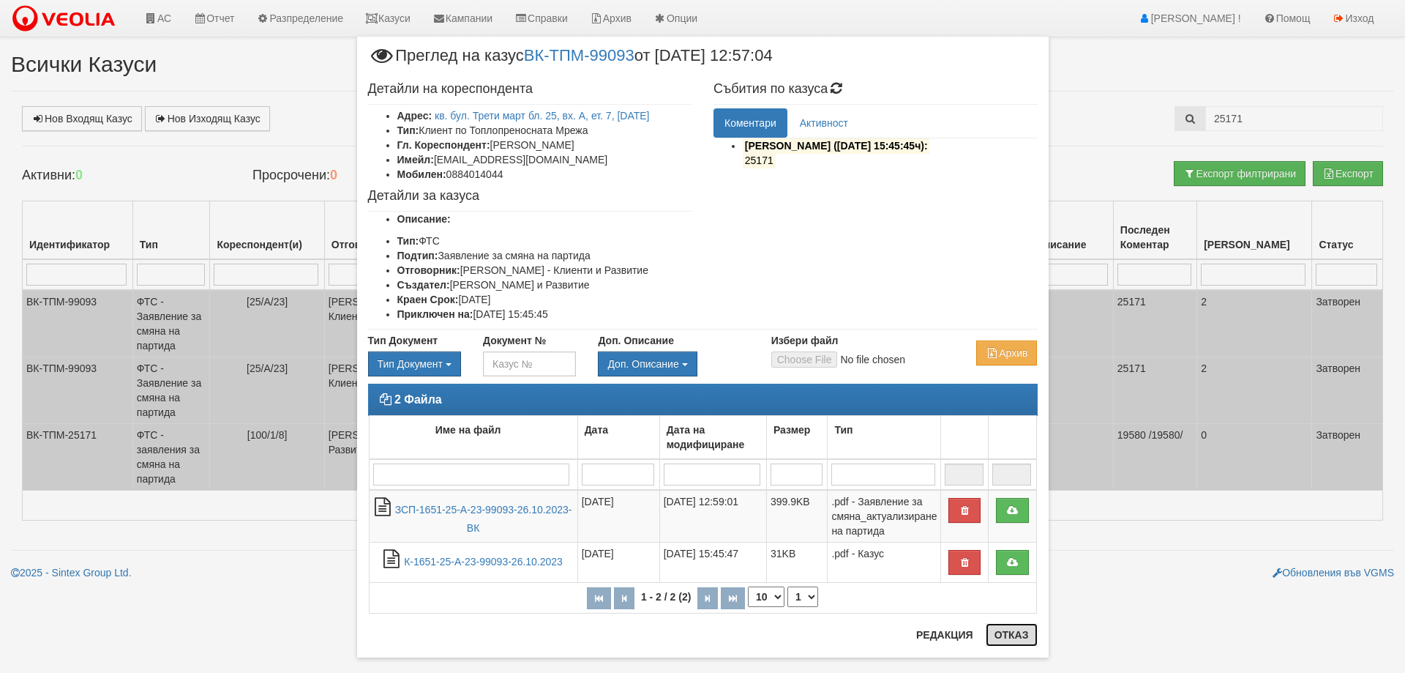
click at [1008, 635] on button "Отказ" at bounding box center [1012, 634] width 52 height 23
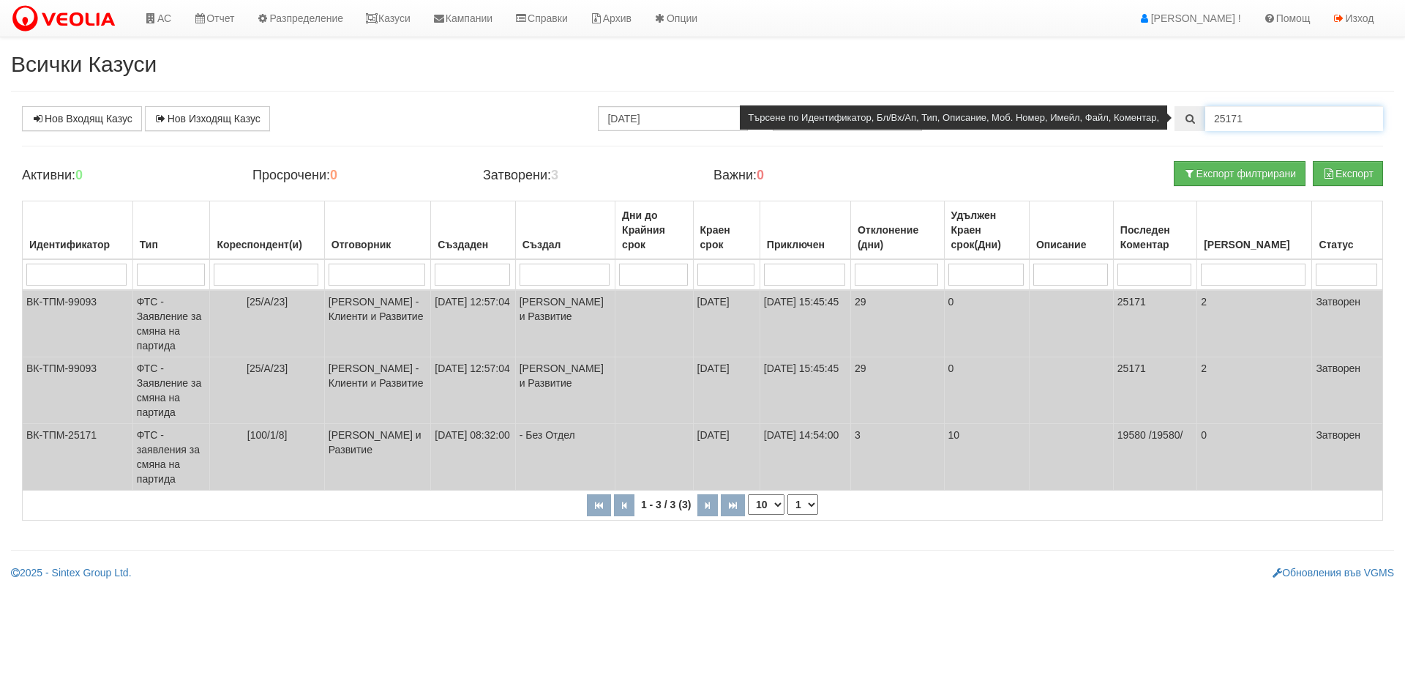
drag, startPoint x: 1239, startPoint y: 118, endPoint x: 1248, endPoint y: 121, distance: 9.3
click at [1248, 121] on input "25171" at bounding box center [1294, 118] width 178 height 25
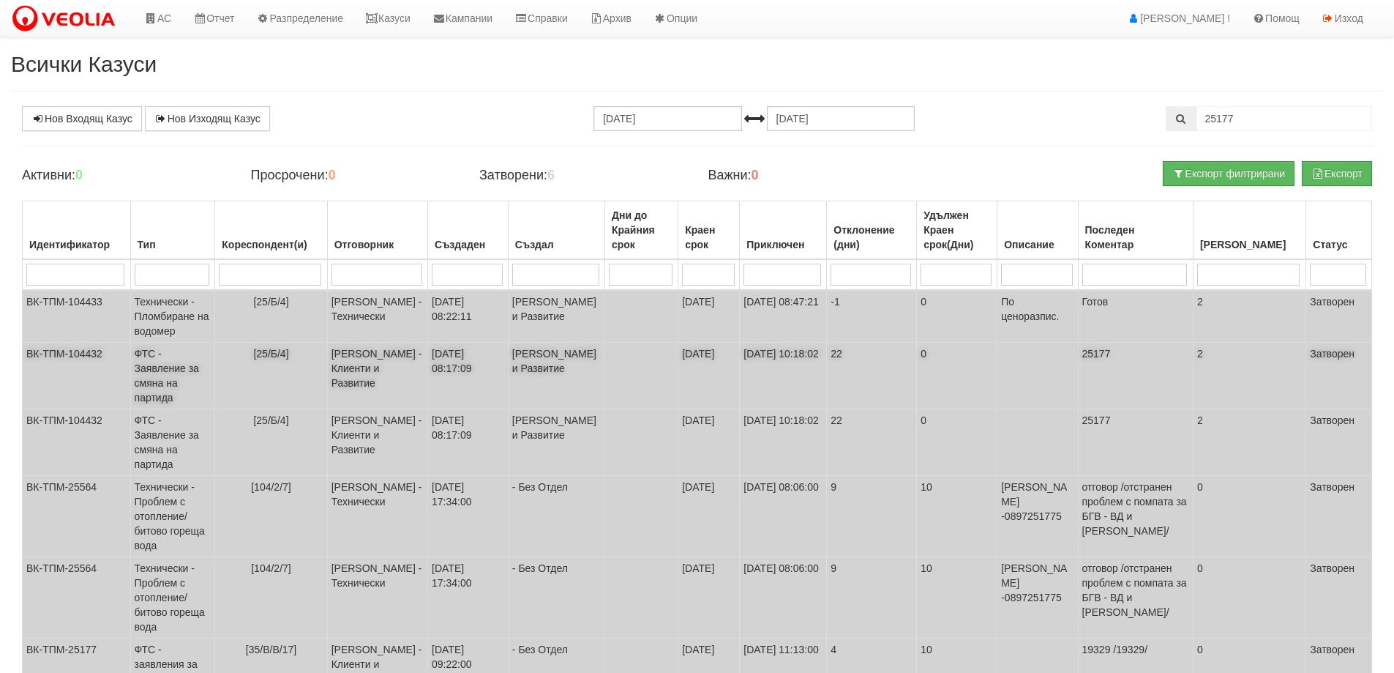
click at [184, 378] on td "ФТС - Заявление за смяна на партида" at bounding box center [172, 375] width 85 height 67
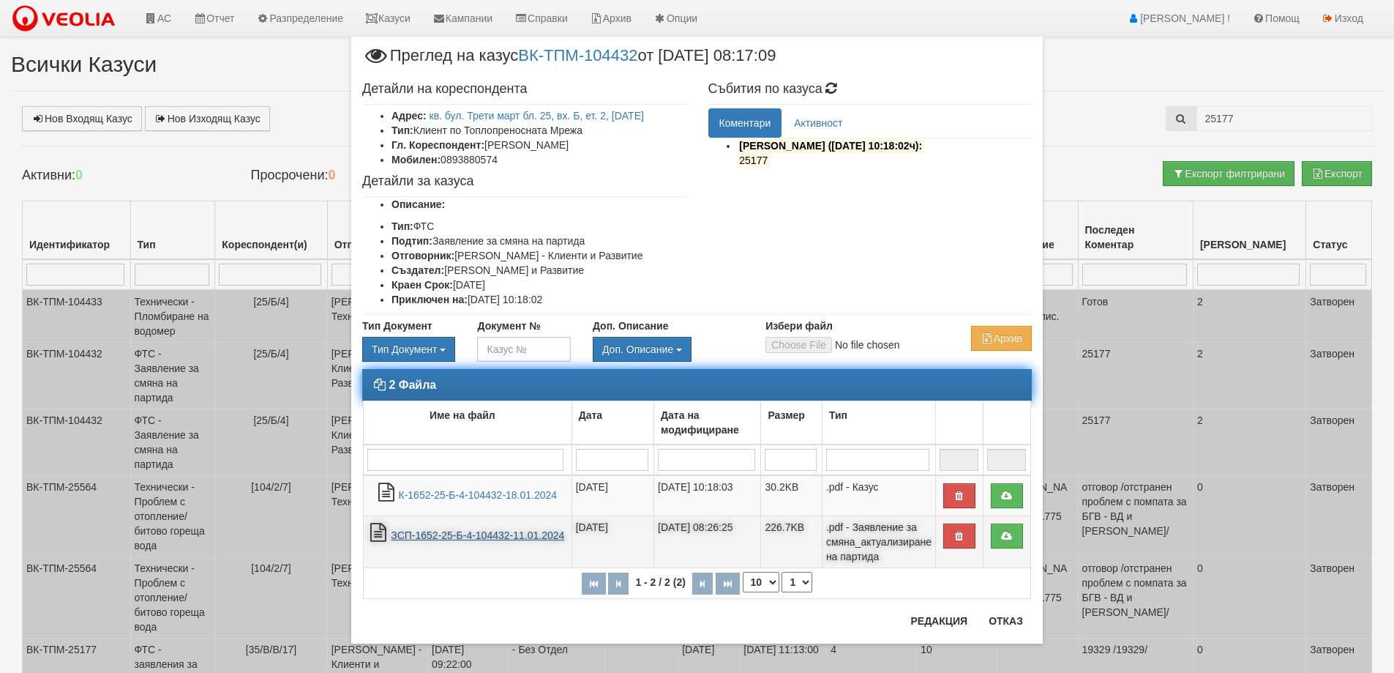
click at [434, 534] on link "ЗСП-1652-25-Б-4-104432-11.01.2024" at bounding box center [477, 535] width 173 height 12
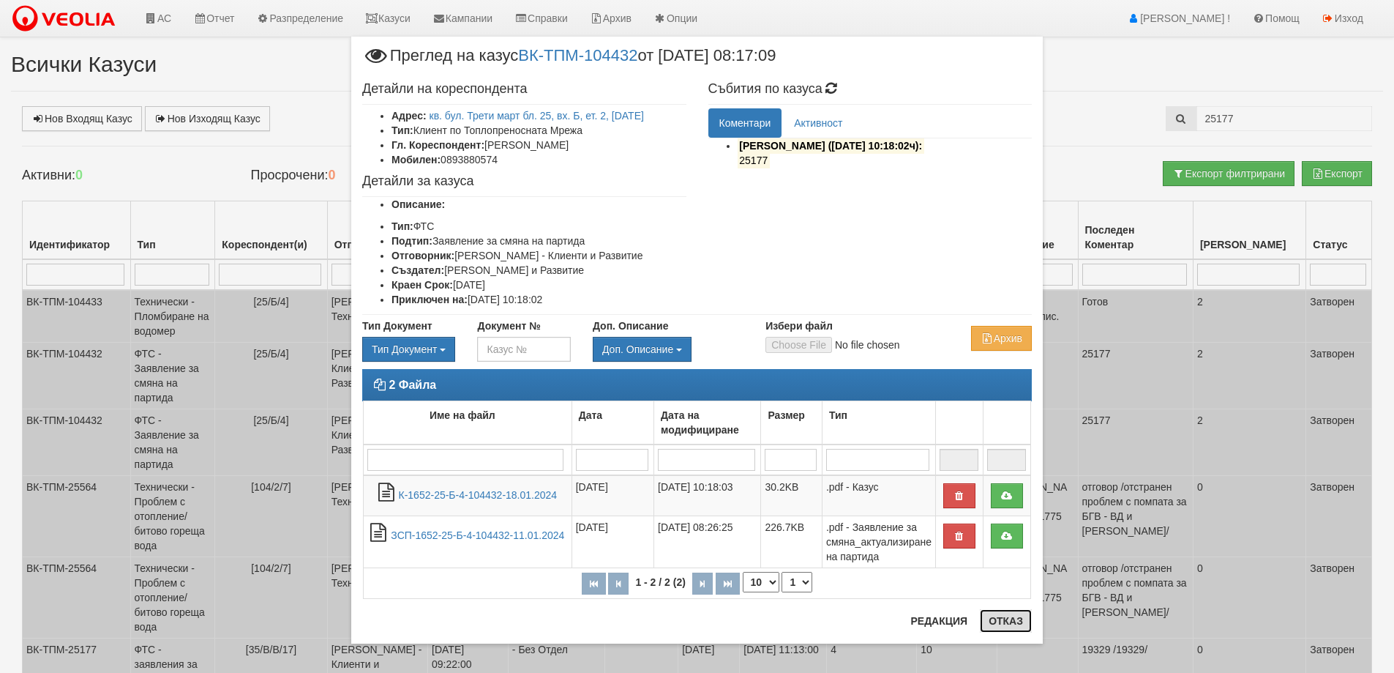
click at [1002, 622] on button "Отказ" at bounding box center [1006, 620] width 52 height 23
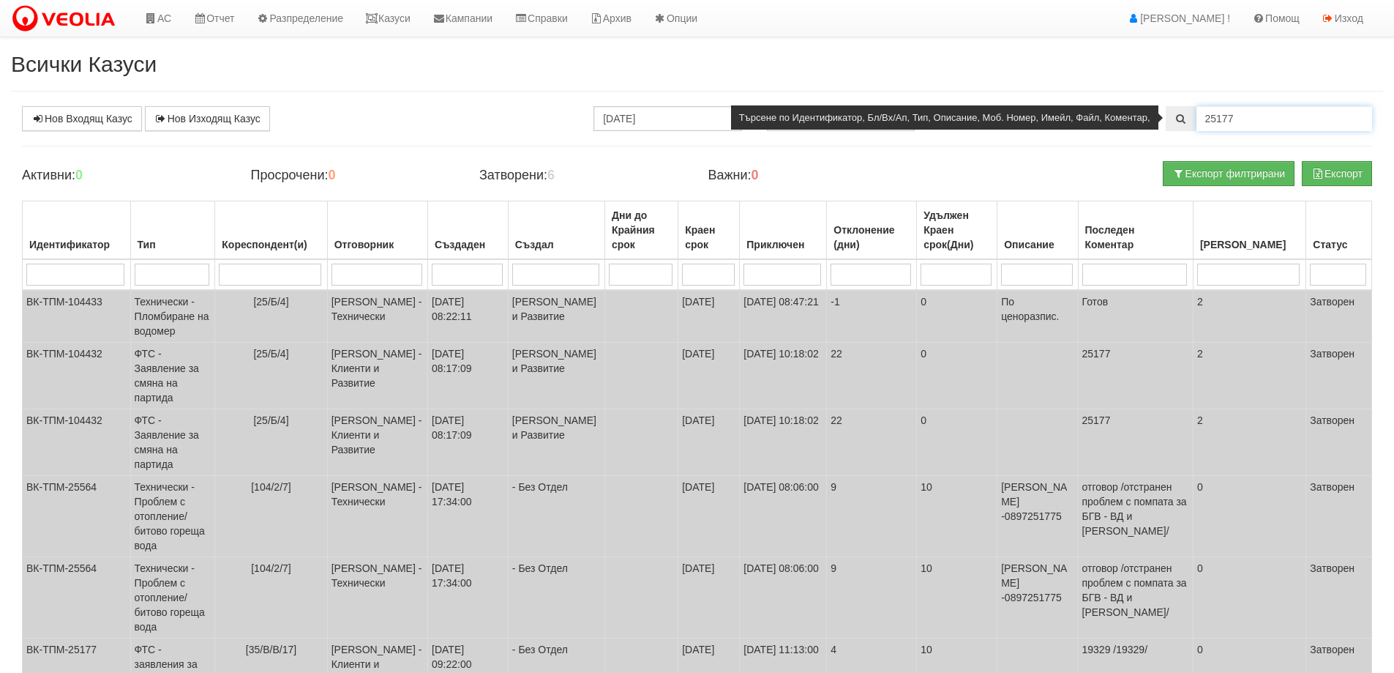
drag, startPoint x: 1221, startPoint y: 116, endPoint x: 1262, endPoint y: 130, distance: 44.0
click at [1262, 130] on input "25177" at bounding box center [1285, 118] width 176 height 25
type input "25184"
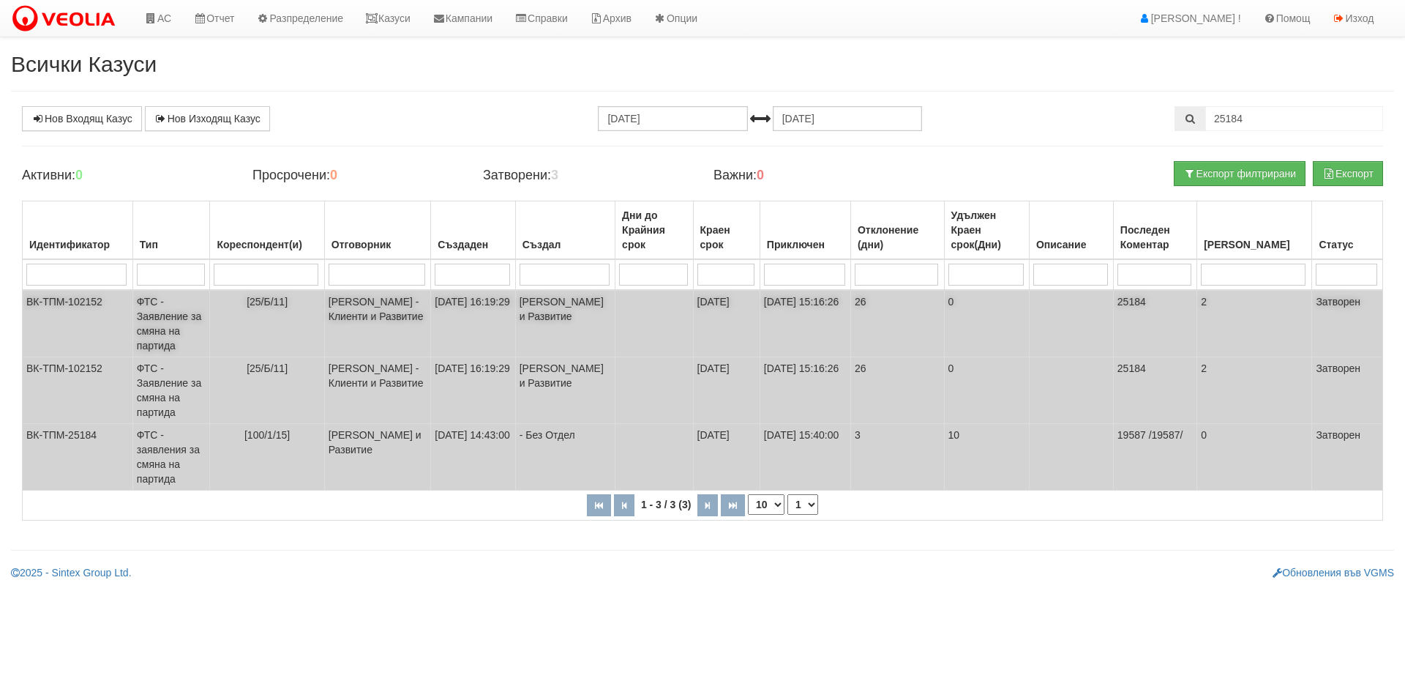
click at [165, 333] on td "ФТС - Заявление за смяна на партида" at bounding box center [171, 323] width 78 height 67
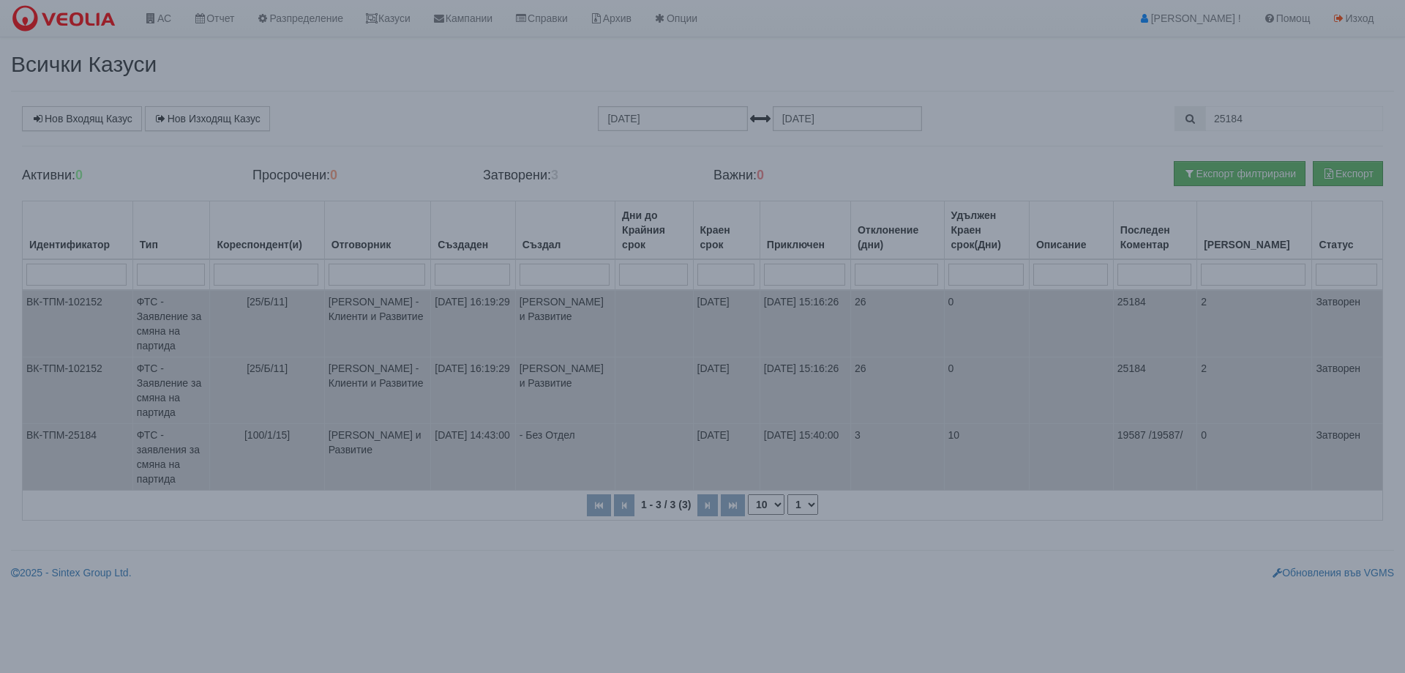
select select "1"
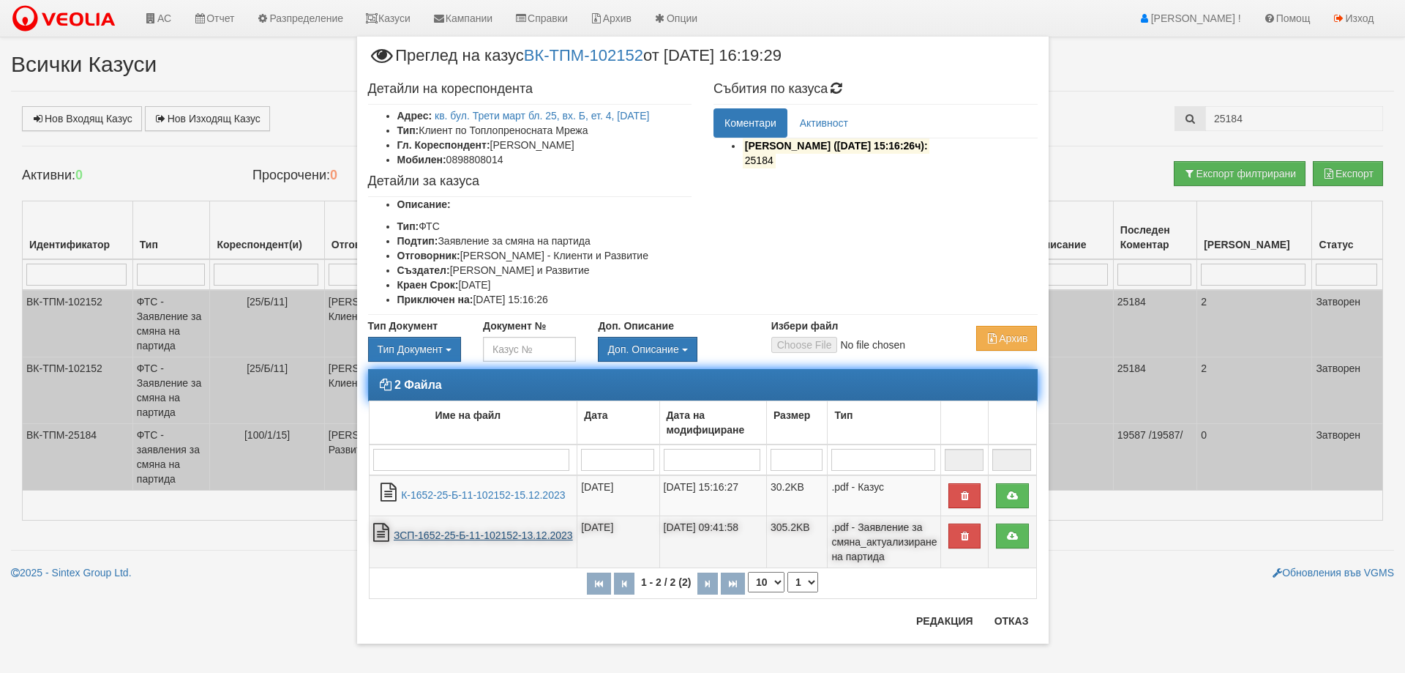
click at [473, 539] on link "ЗСП-1652-25-Б-11-102152-13.12.2023" at bounding box center [483, 535] width 179 height 12
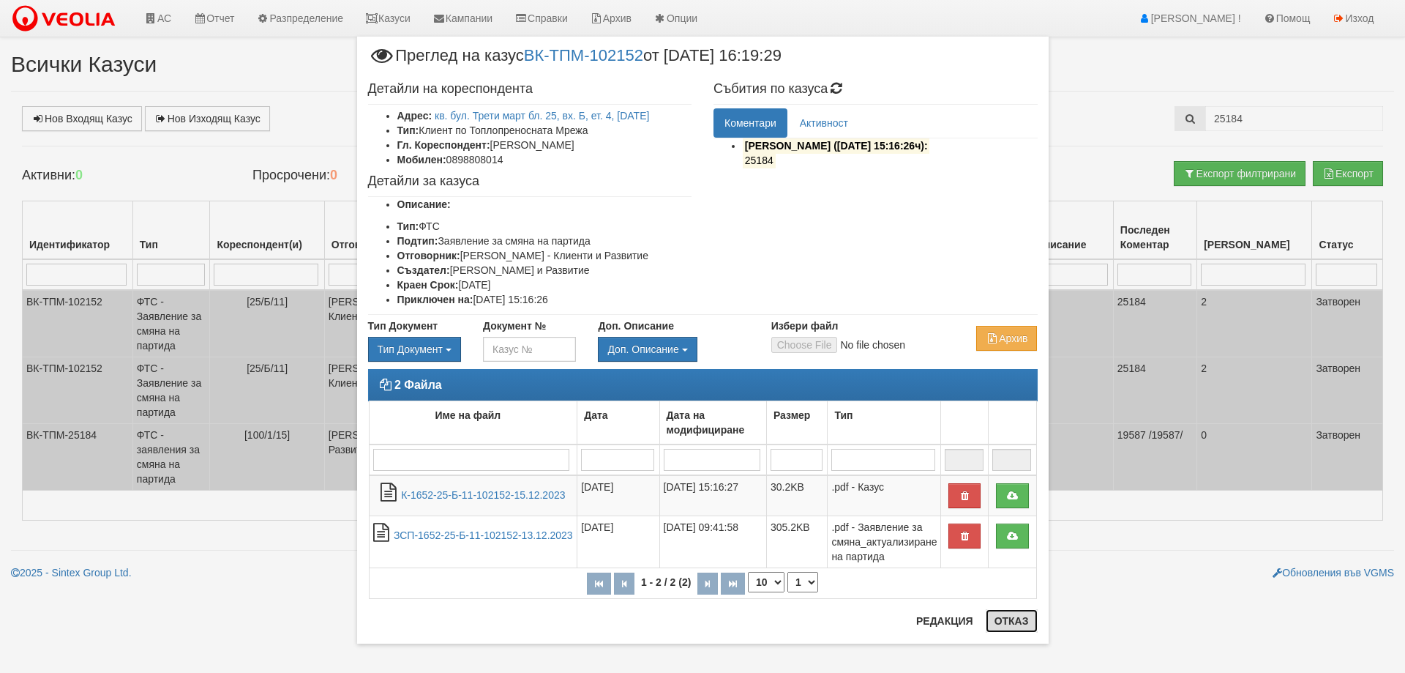
click at [1012, 618] on button "Отказ" at bounding box center [1012, 620] width 52 height 23
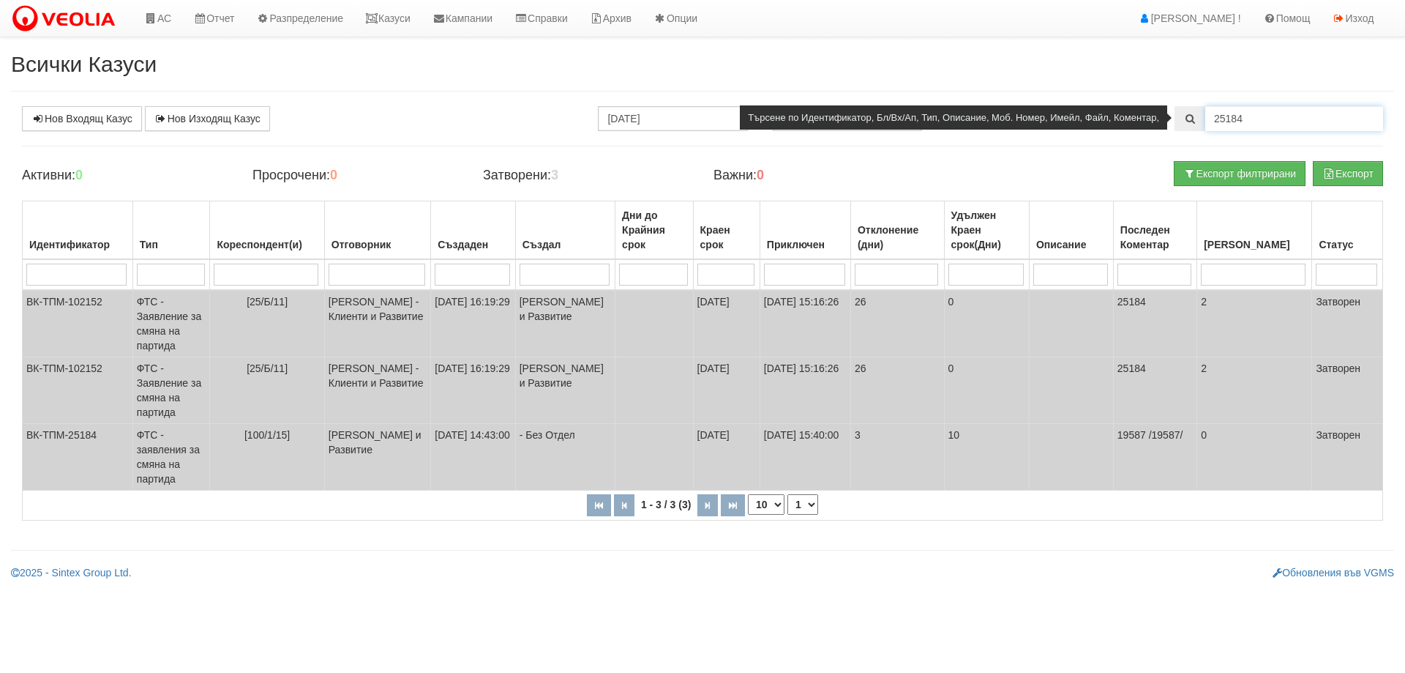
drag, startPoint x: 1237, startPoint y: 121, endPoint x: 1245, endPoint y: 125, distance: 9.2
click at [1245, 125] on input "25184" at bounding box center [1294, 118] width 178 height 25
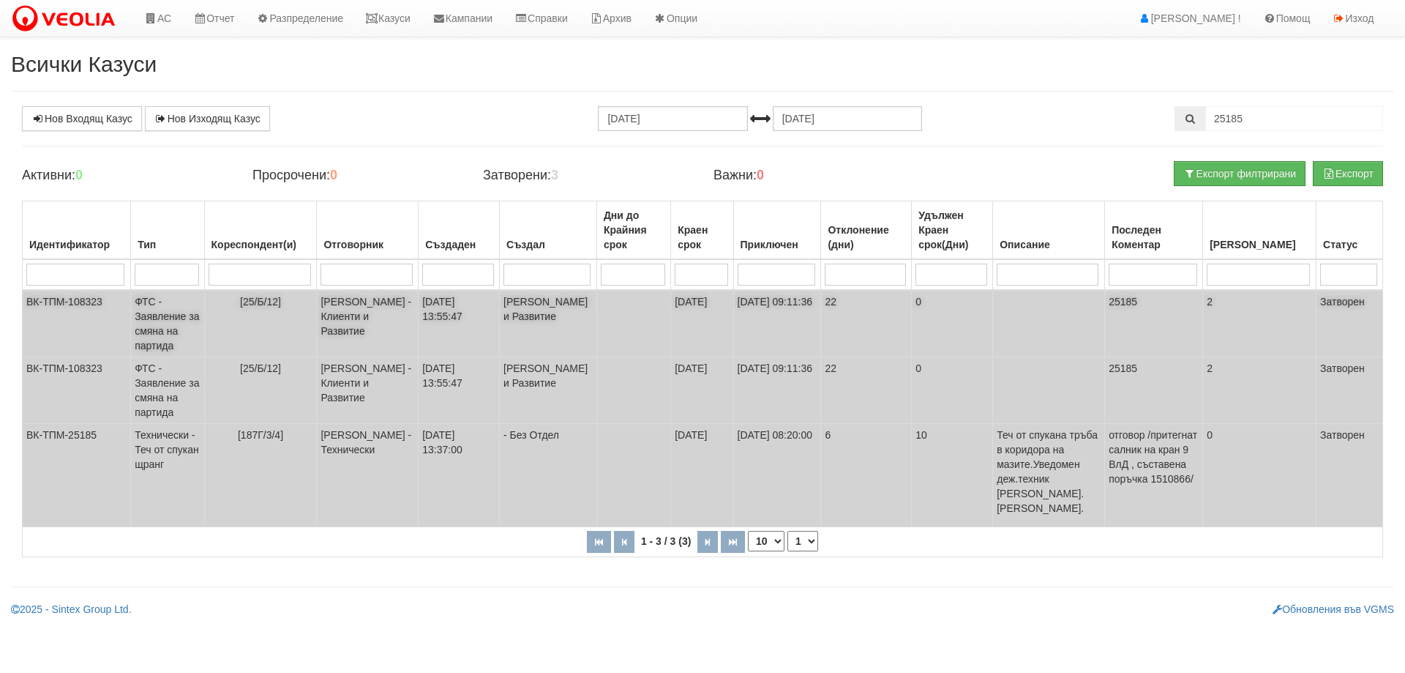
click at [168, 324] on td "ФТС - Заявление за смяна на партида" at bounding box center [167, 323] width 73 height 67
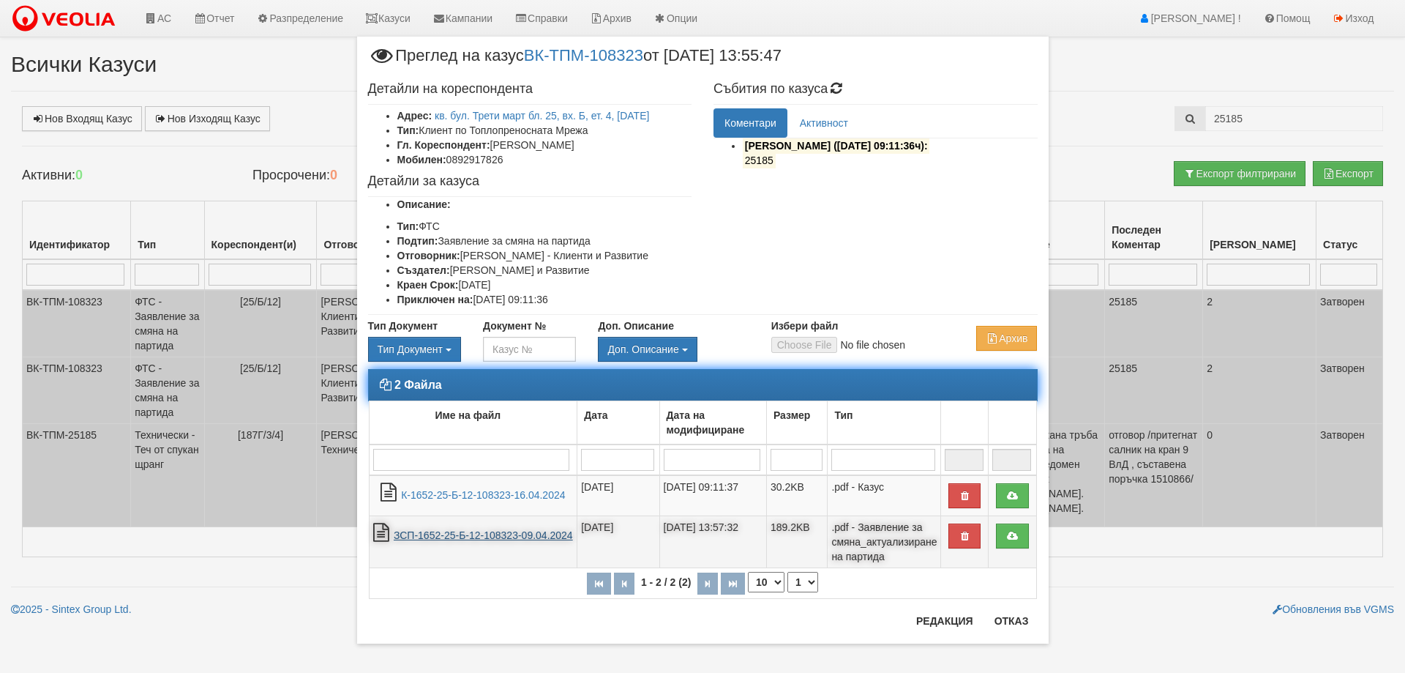
click at [479, 536] on link "ЗСП-1652-25-Б-12-108323-09.04.2024" at bounding box center [483, 535] width 179 height 12
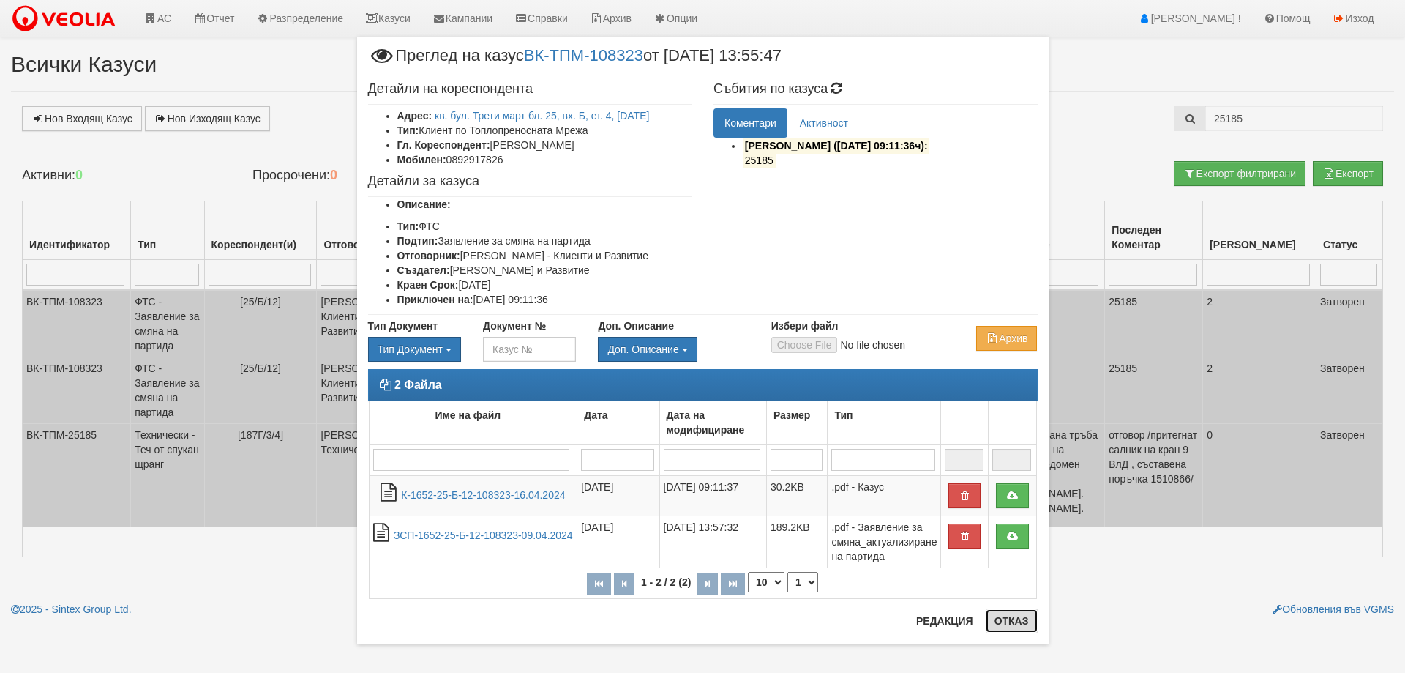
click at [1000, 624] on button "Отказ" at bounding box center [1012, 620] width 52 height 23
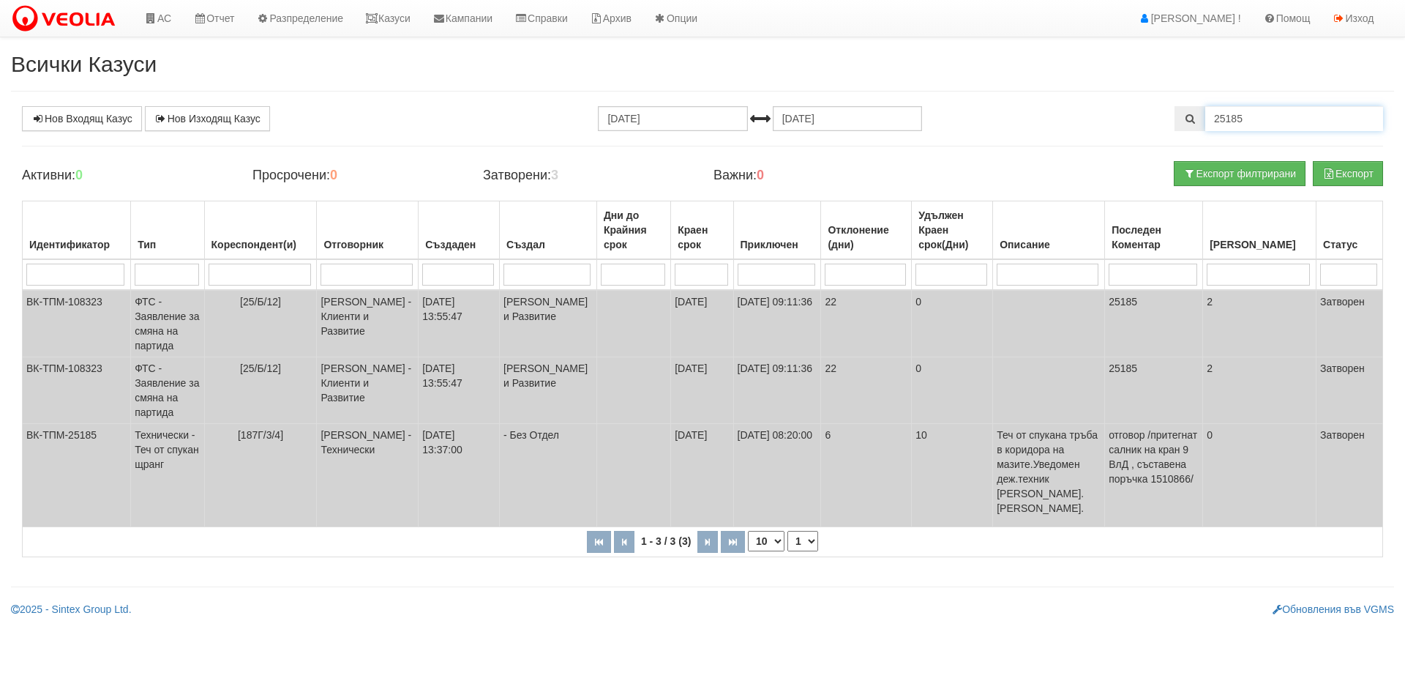
drag, startPoint x: 1236, startPoint y: 114, endPoint x: 1258, endPoint y: 132, distance: 28.1
click at [1258, 132] on div "Нов Входящ Казус Нов Изходящ Казус 13.07.2025 13.08.2025 25185 Зареждане на каз…" at bounding box center [702, 338] width 1383 height 465
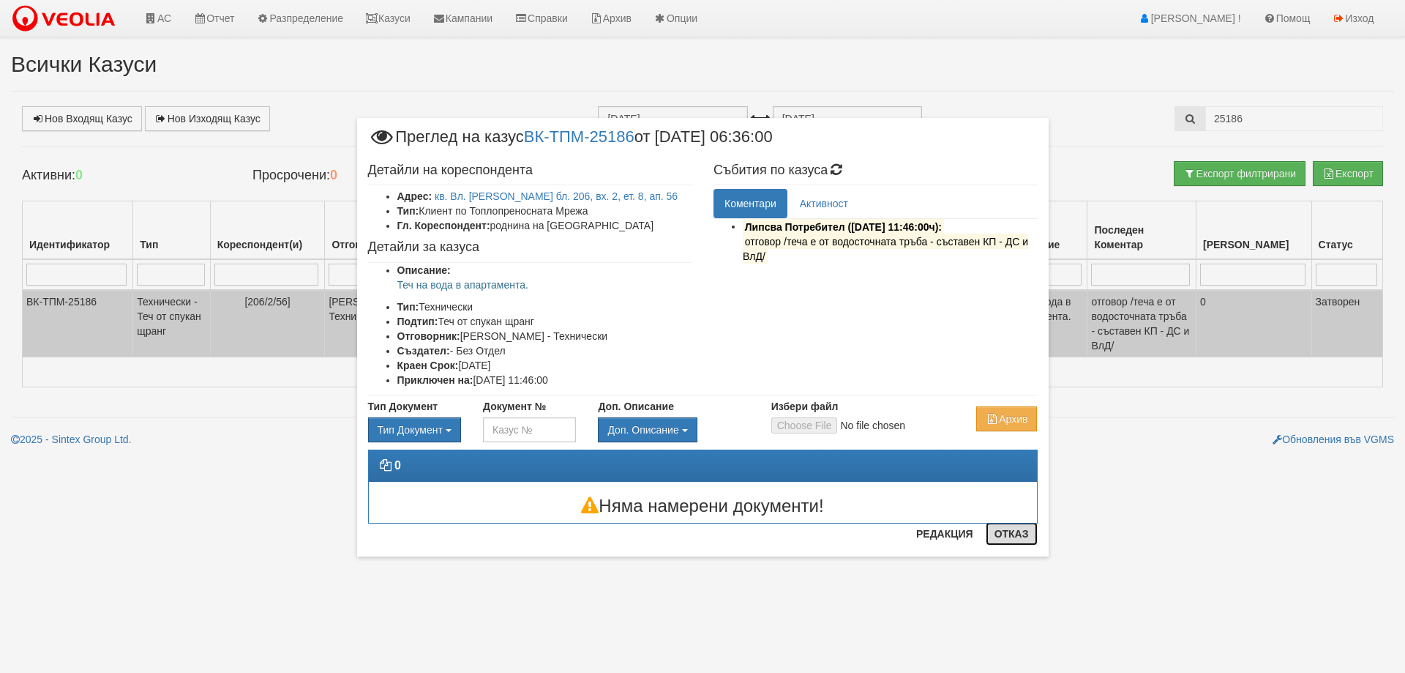
click at [1009, 538] on button "Отказ" at bounding box center [1012, 533] width 52 height 23
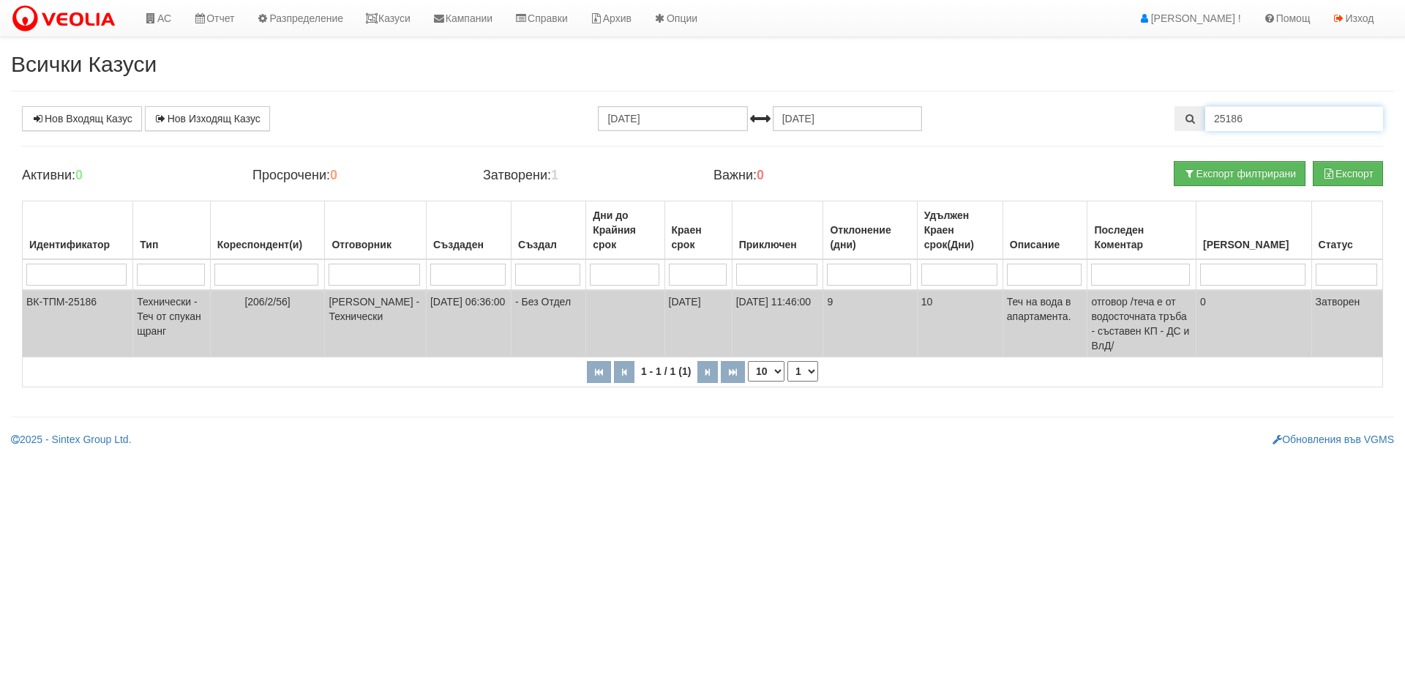
drag, startPoint x: 1230, startPoint y: 119, endPoint x: 1273, endPoint y: 132, distance: 45.4
click at [1273, 132] on div "Нов Входящ Казус Нов Изходящ Казус 13.07.2025 13.08.2025 25186 Зареждане на каз…" at bounding box center [702, 254] width 1383 height 296
type input "25194"
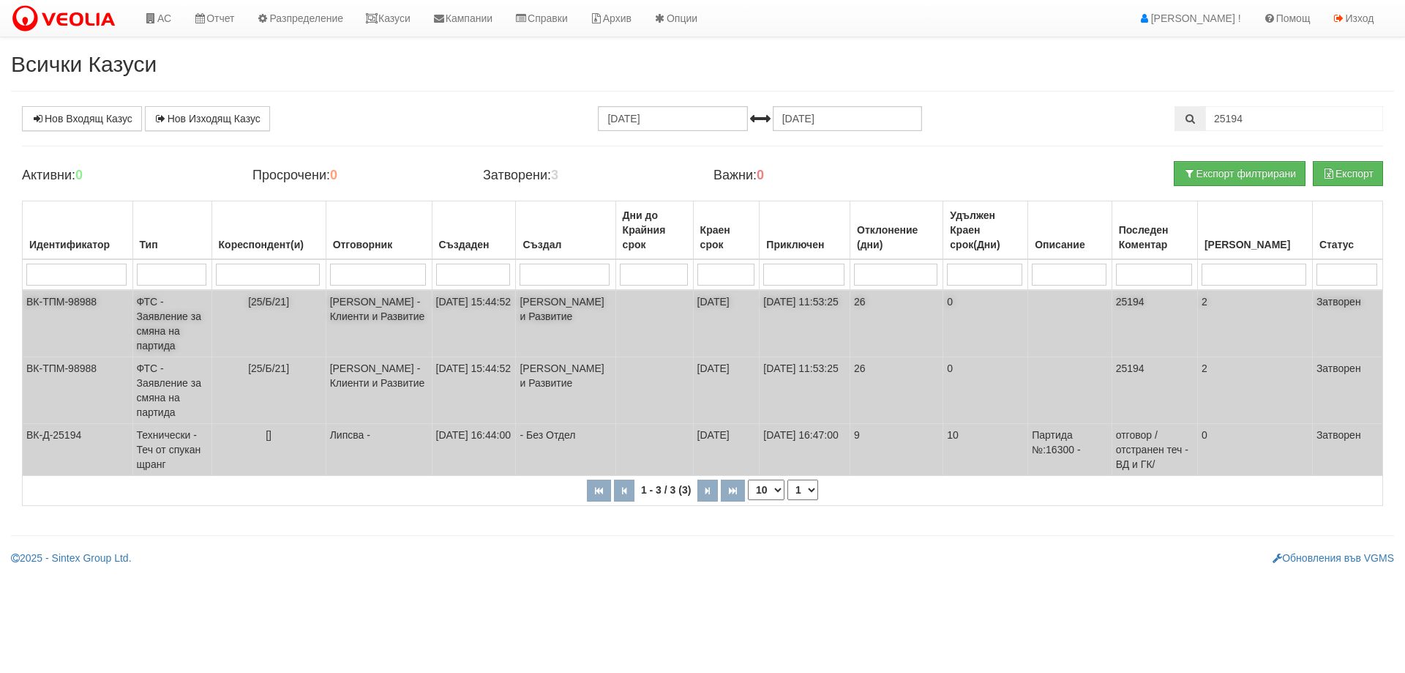
click at [165, 317] on td "ФТС - Заявление за смяна на партида" at bounding box center [171, 323] width 79 height 67
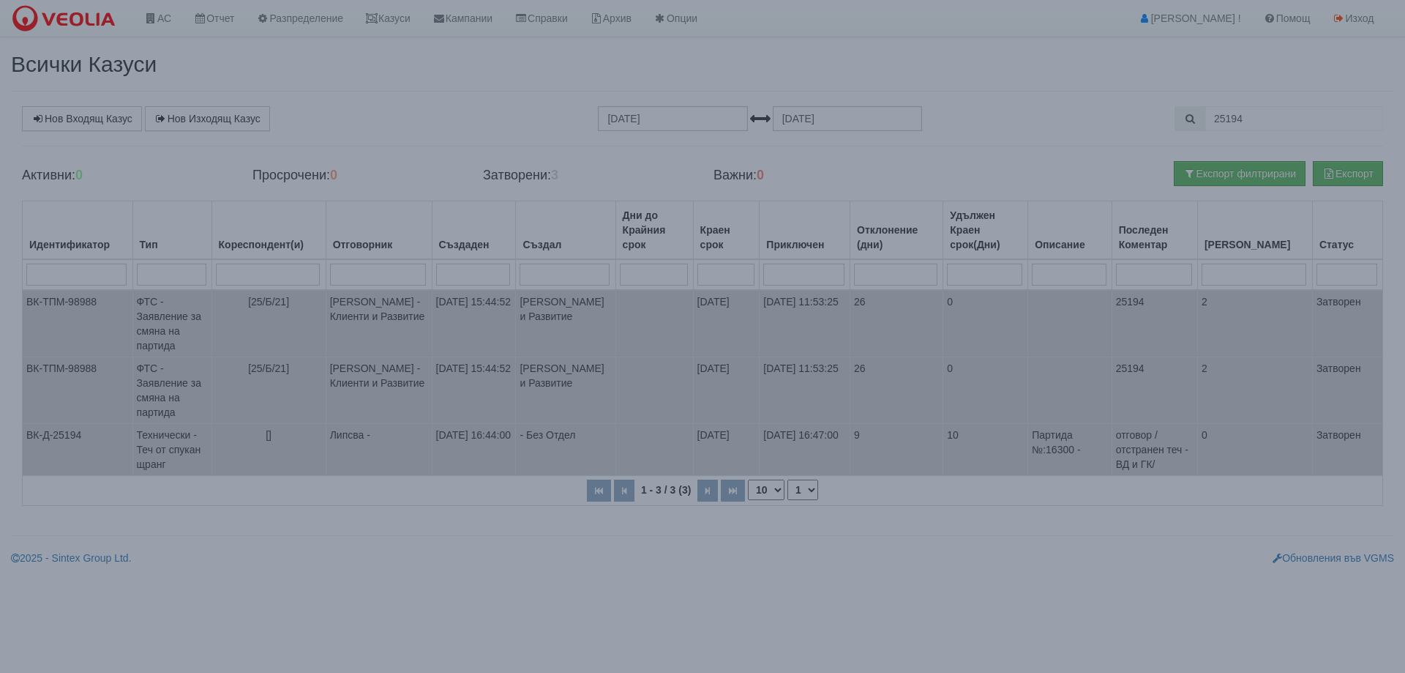
select select "1"
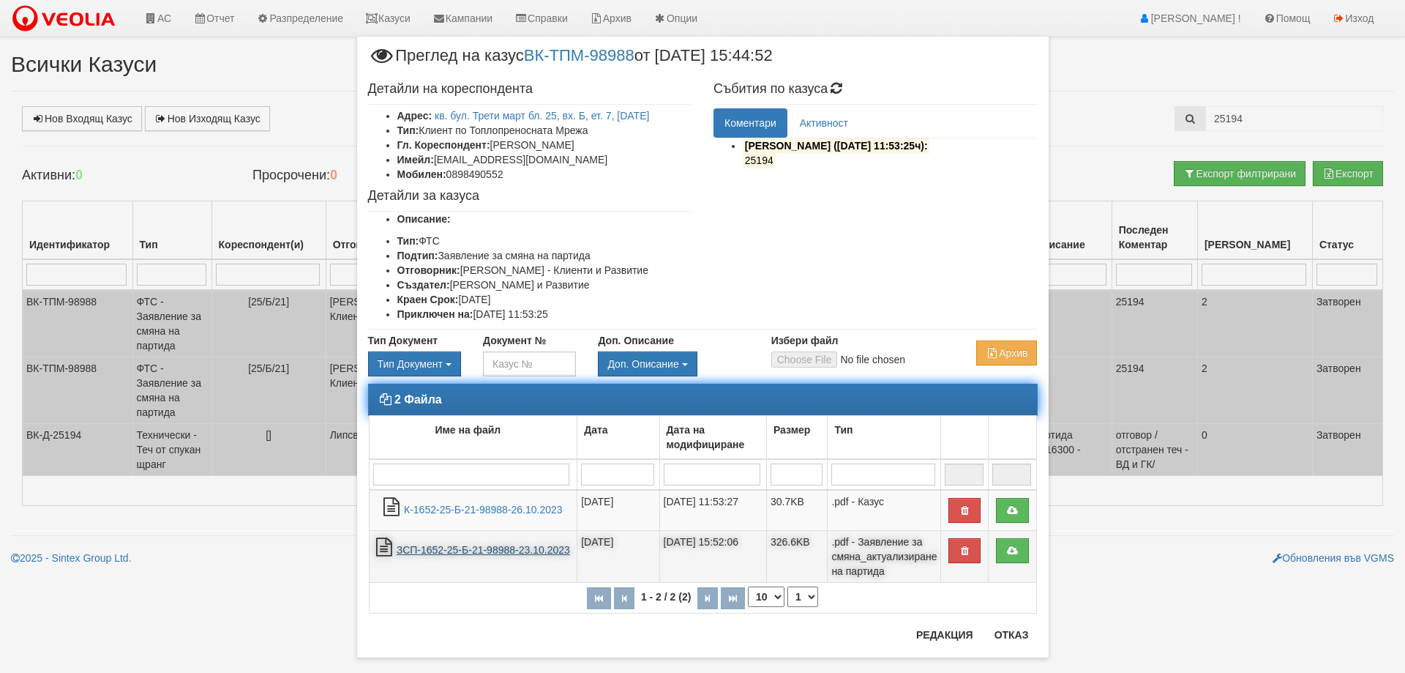
click at [449, 550] on link "ЗСП-1652-25-Б-21-98988-23.10.2023" at bounding box center [483, 550] width 173 height 12
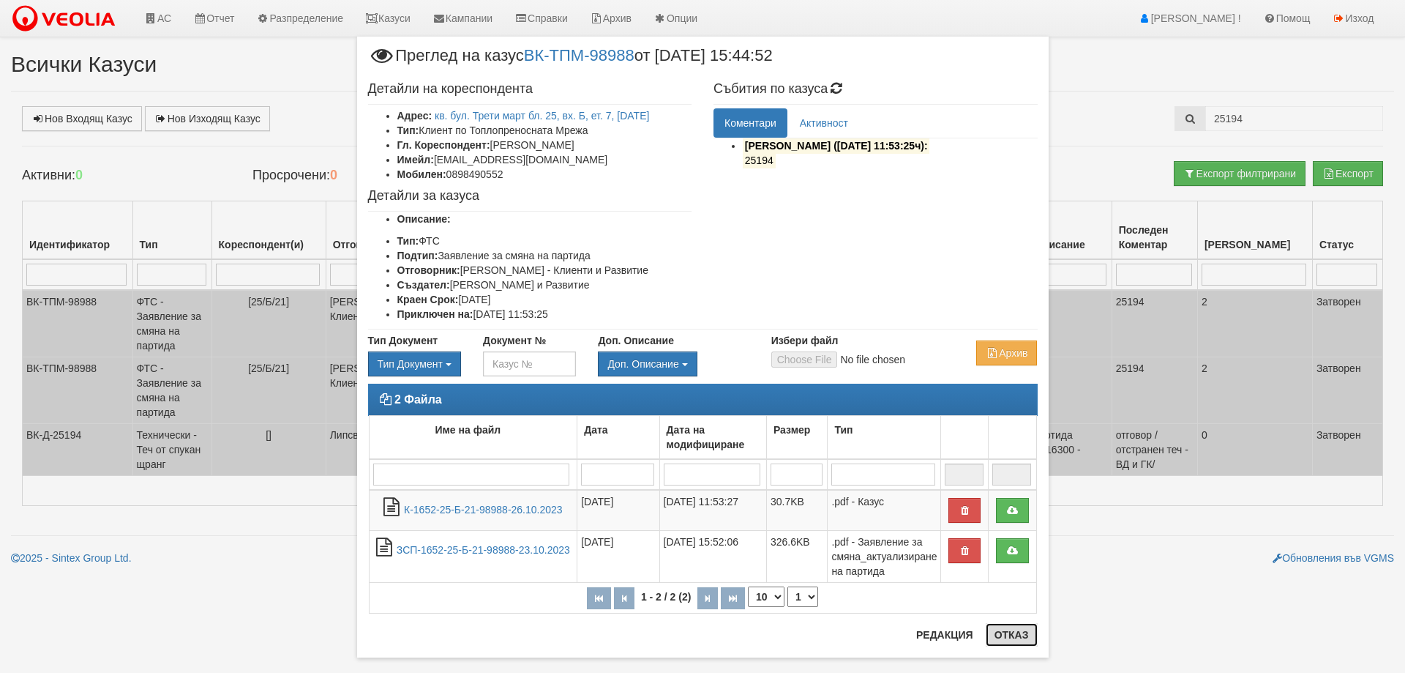
click at [1003, 636] on button "Отказ" at bounding box center [1012, 634] width 52 height 23
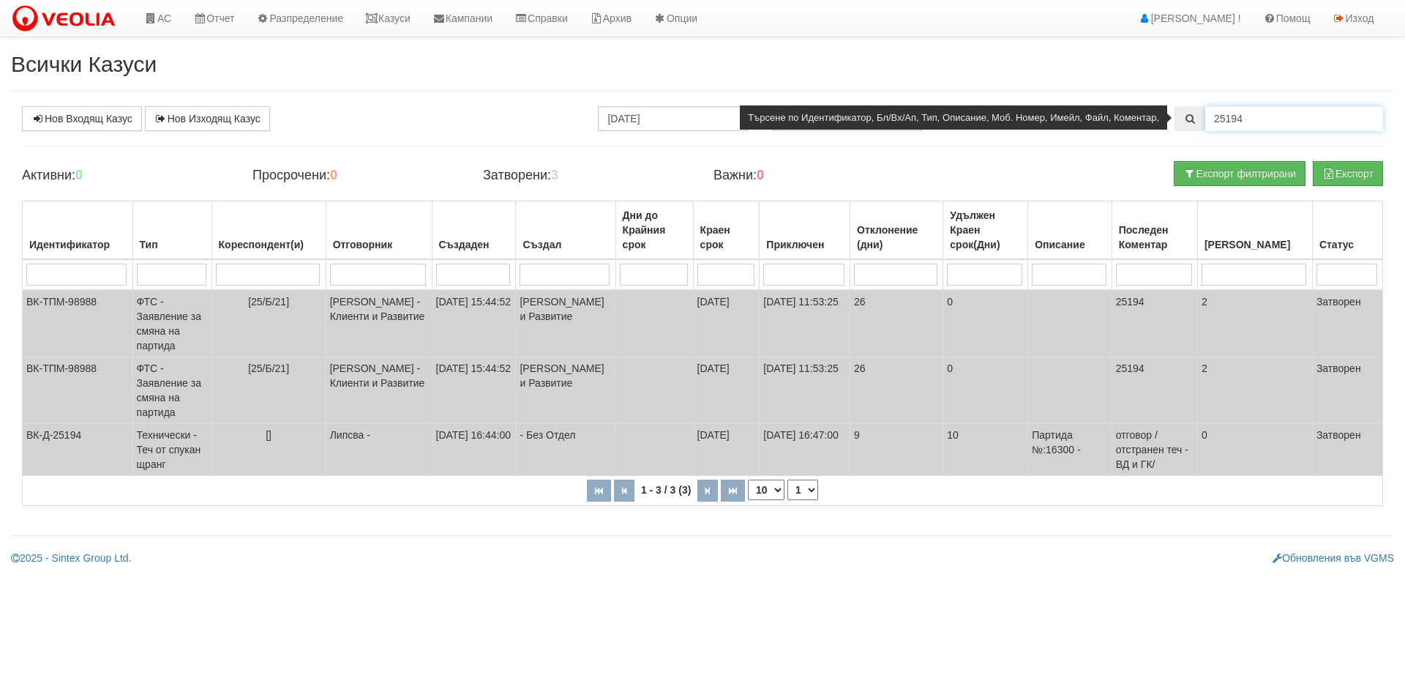
drag, startPoint x: 1249, startPoint y: 117, endPoint x: 1203, endPoint y: 117, distance: 45.4
click at [1203, 117] on div "25194" at bounding box center [1279, 118] width 209 height 25
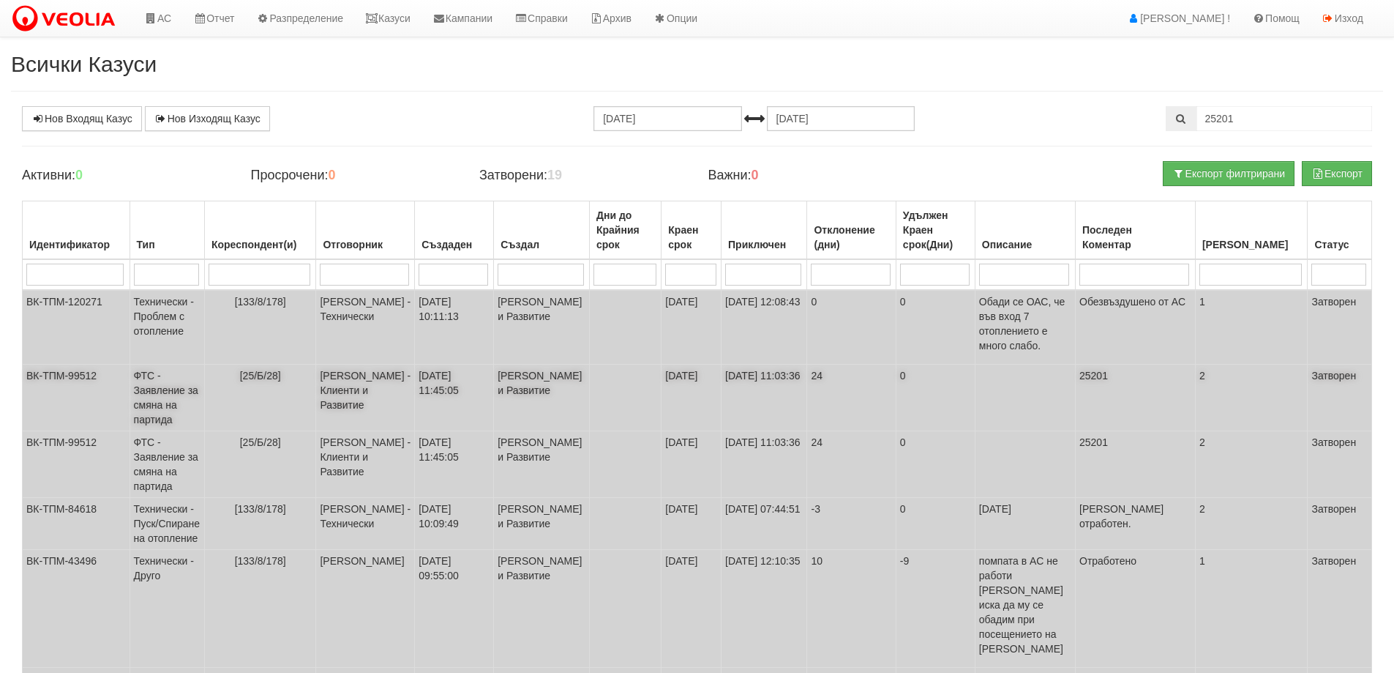
click at [152, 401] on td "ФТС - Заявление за смяна на партида" at bounding box center [167, 397] width 75 height 67
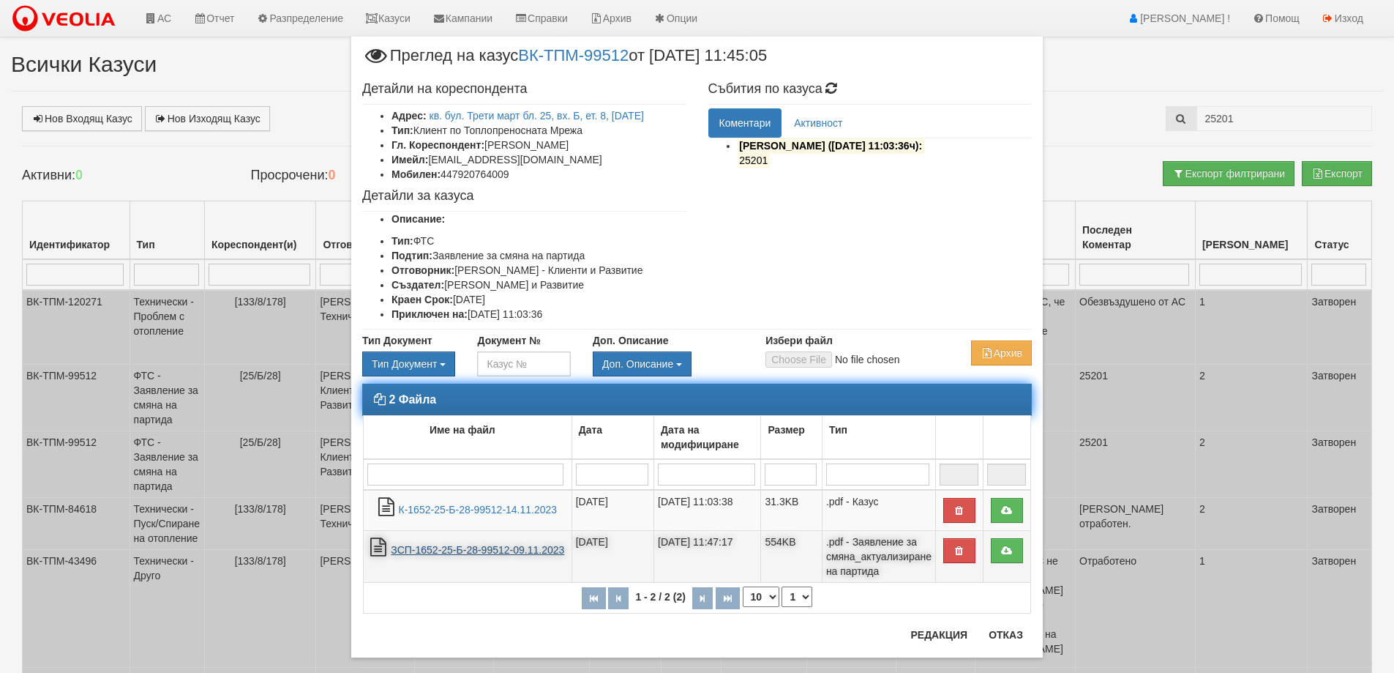
click at [482, 555] on link "ЗСП-1652-25-Б-28-99512-09.11.2023" at bounding box center [477, 550] width 173 height 12
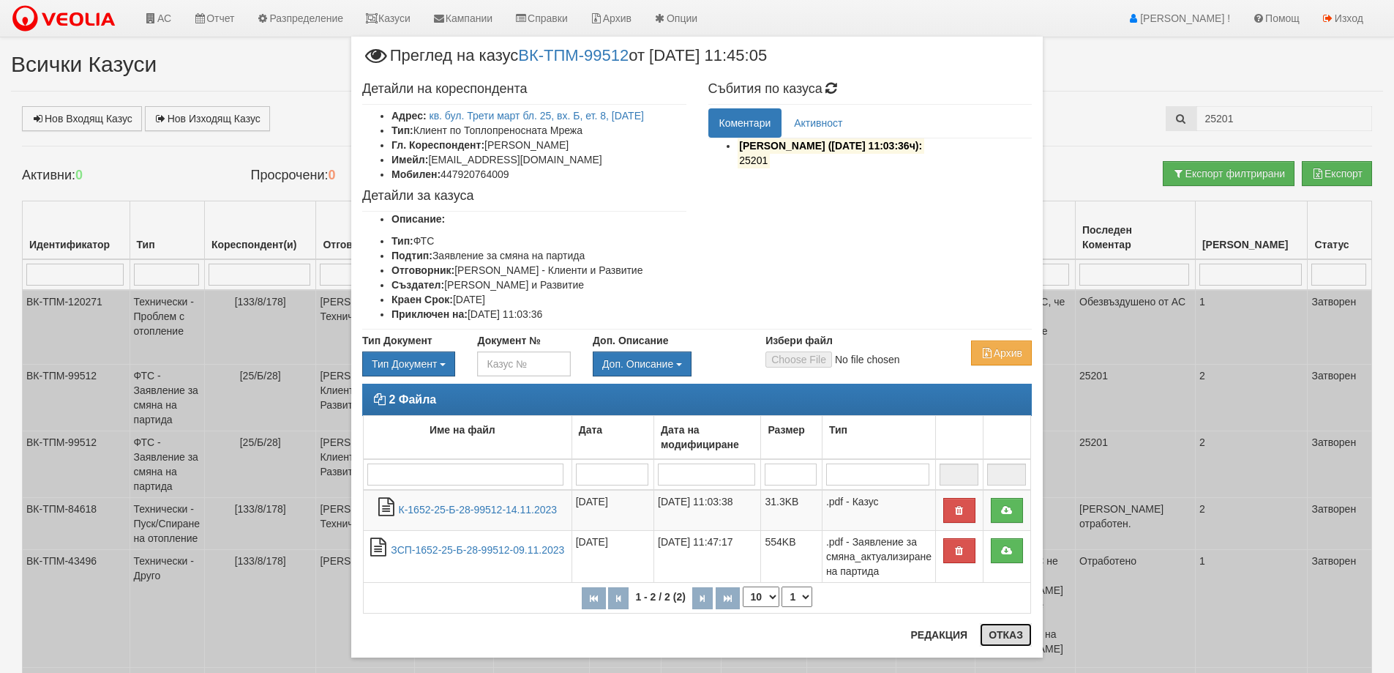
click at [995, 637] on button "Отказ" at bounding box center [1006, 634] width 52 height 23
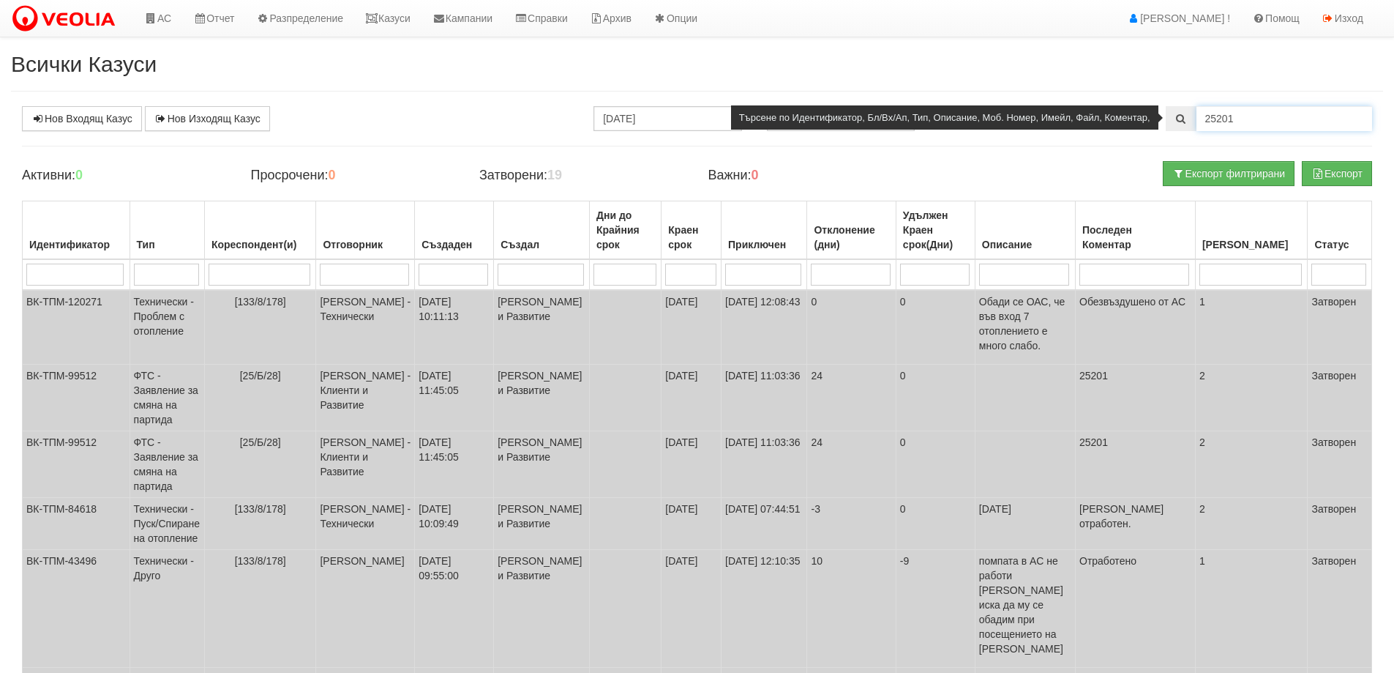
drag, startPoint x: 1229, startPoint y: 121, endPoint x: 1241, endPoint y: 123, distance: 12.6
click at [1241, 123] on input "25201" at bounding box center [1285, 118] width 176 height 25
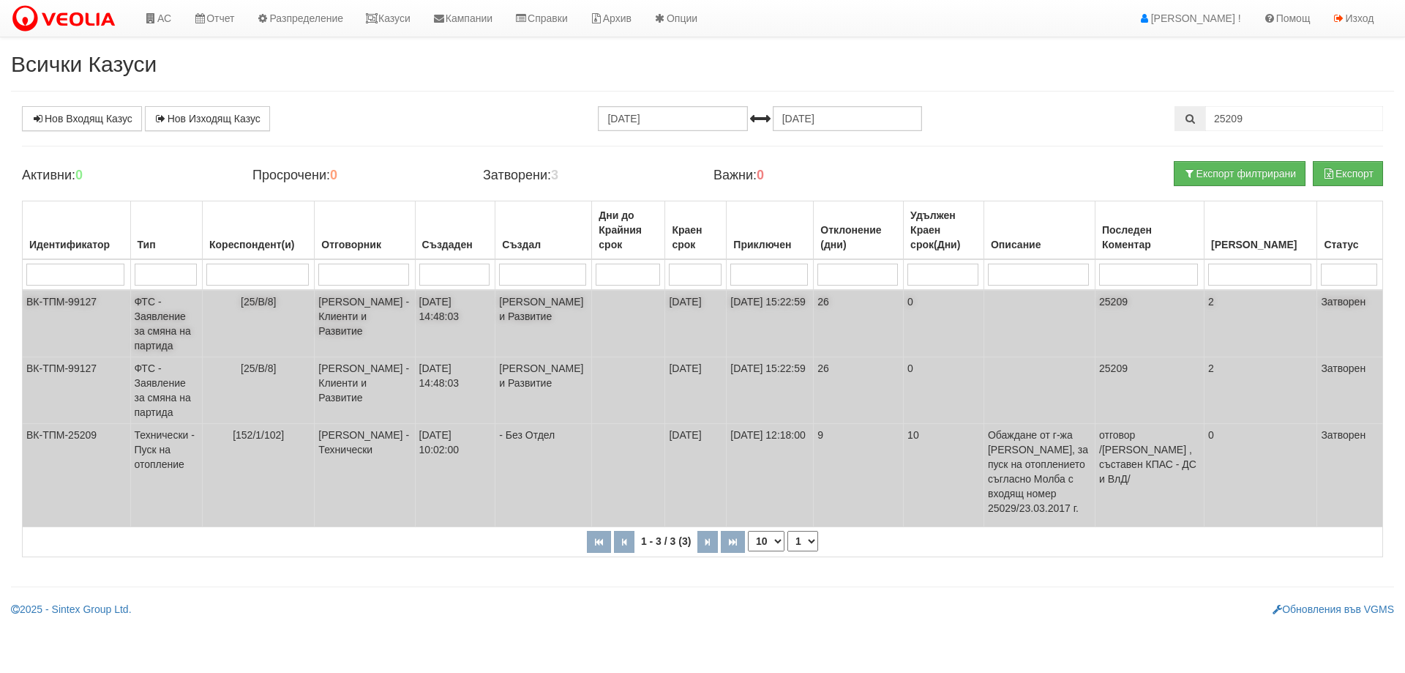
click at [149, 323] on td "ФТС - Заявление за смяна на партида" at bounding box center [166, 323] width 72 height 67
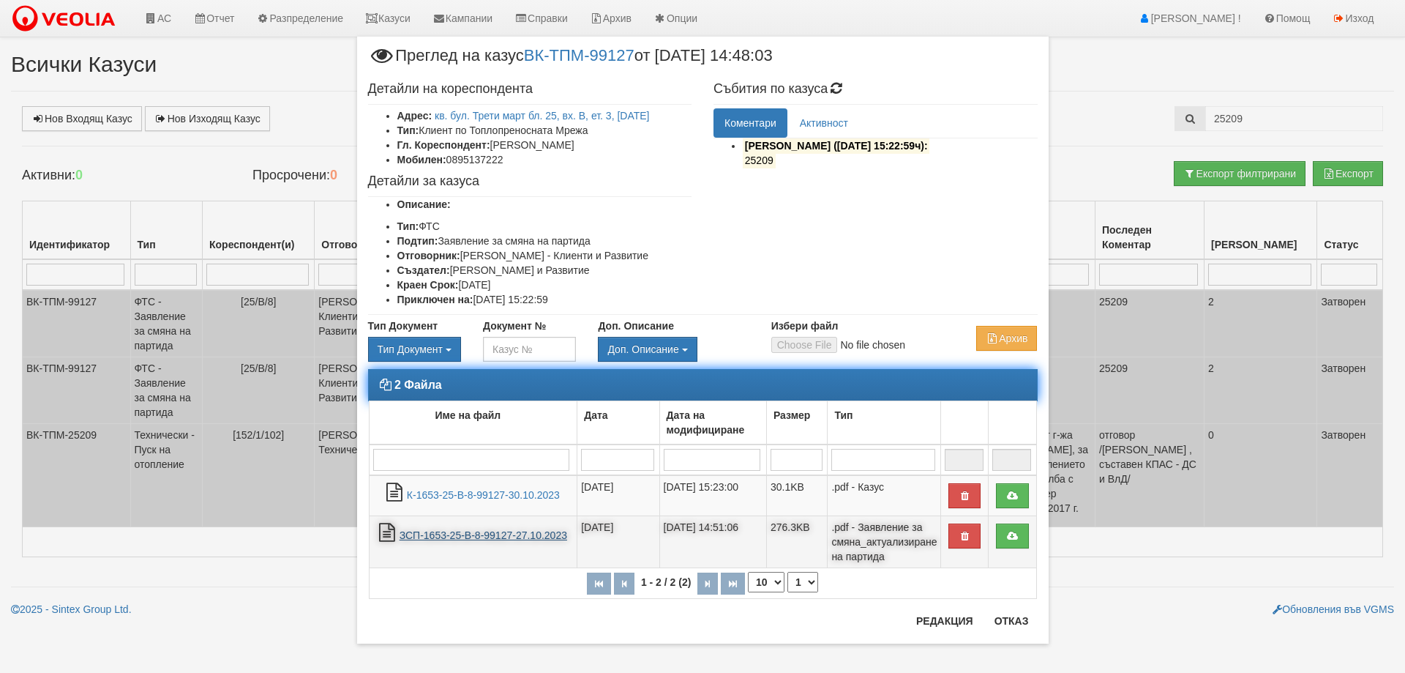
click at [459, 534] on link "ЗСП-1653-25-В-8-99127-27.10.2023" at bounding box center [484, 535] width 168 height 12
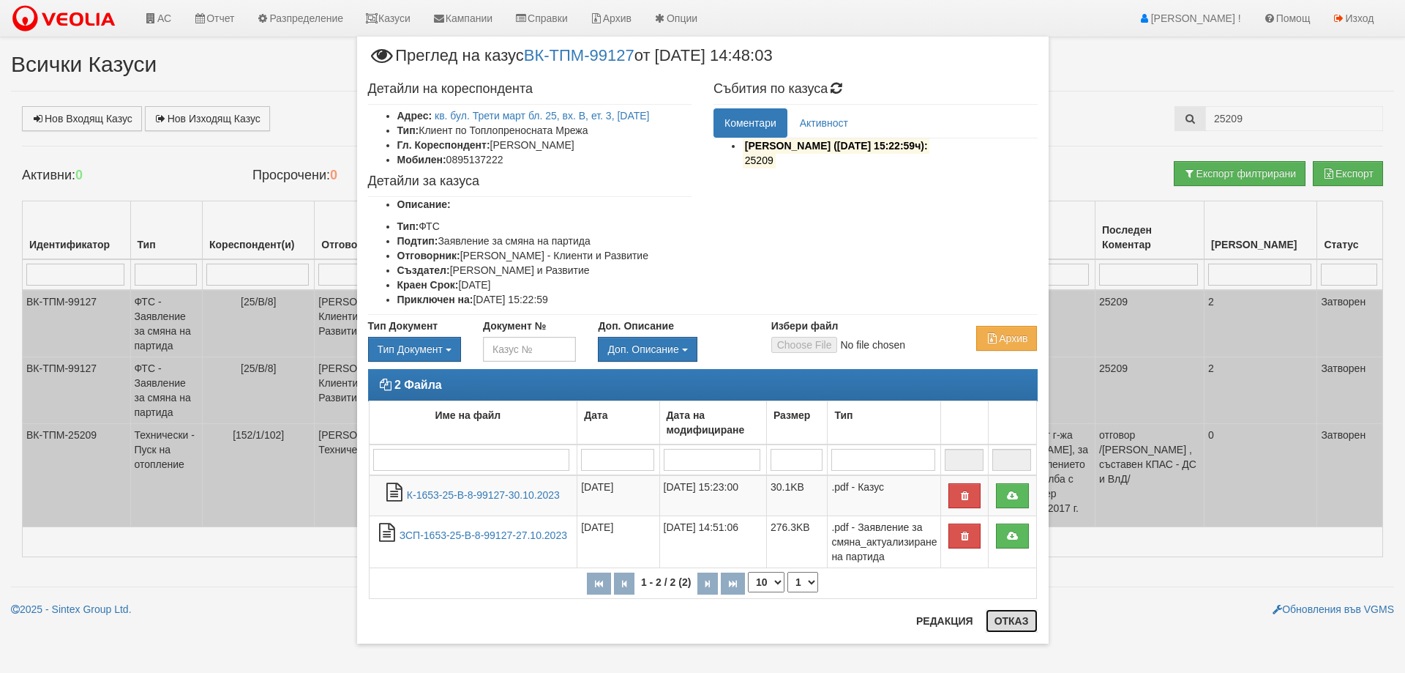
click at [1003, 621] on button "Отказ" at bounding box center [1012, 620] width 52 height 23
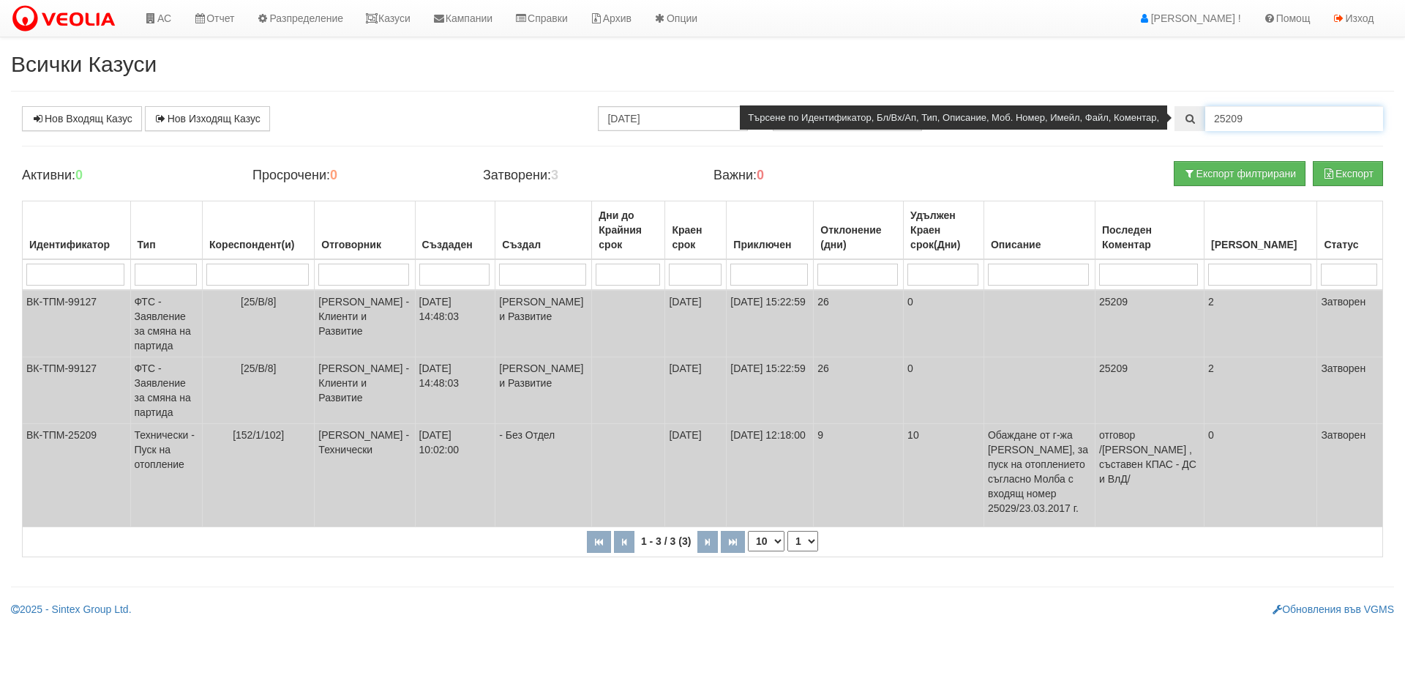
drag, startPoint x: 1233, startPoint y: 113, endPoint x: 1260, endPoint y: 122, distance: 28.7
click at [1260, 122] on input "25209" at bounding box center [1294, 118] width 178 height 25
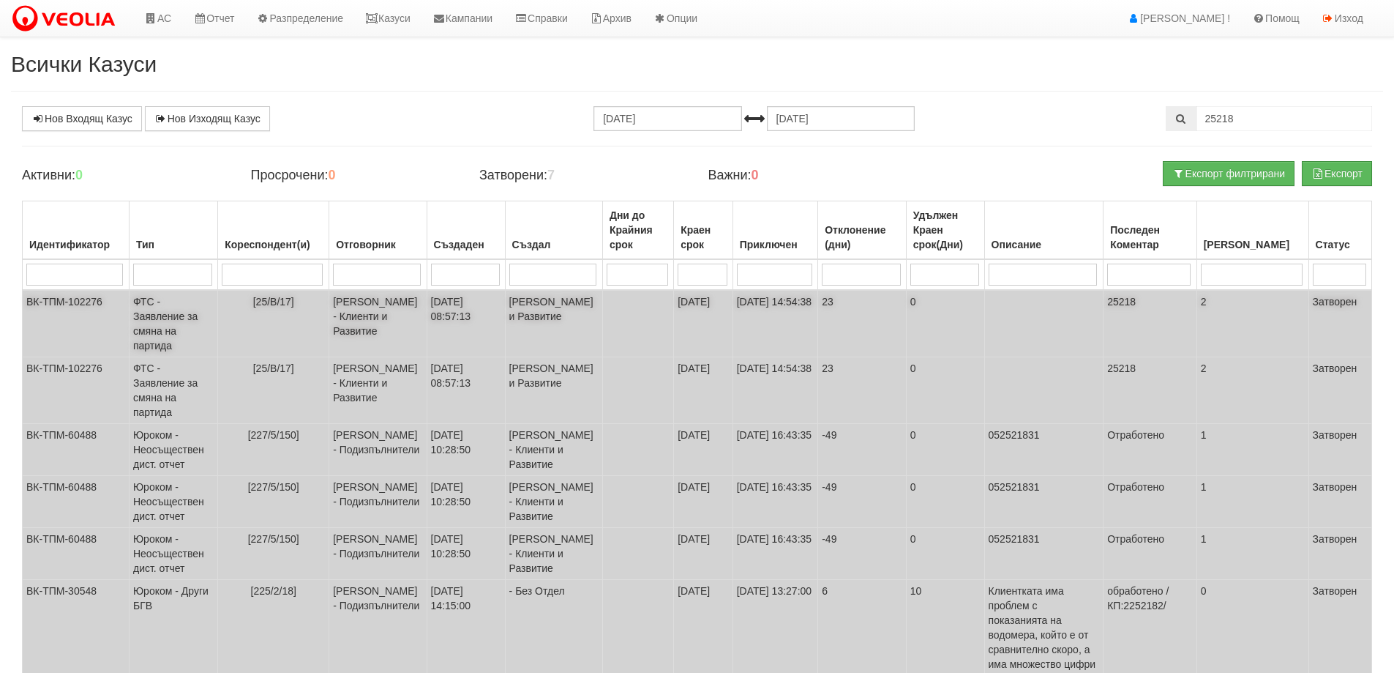
click at [149, 329] on td "ФТС - Заявление за смяна на партида" at bounding box center [173, 323] width 89 height 67
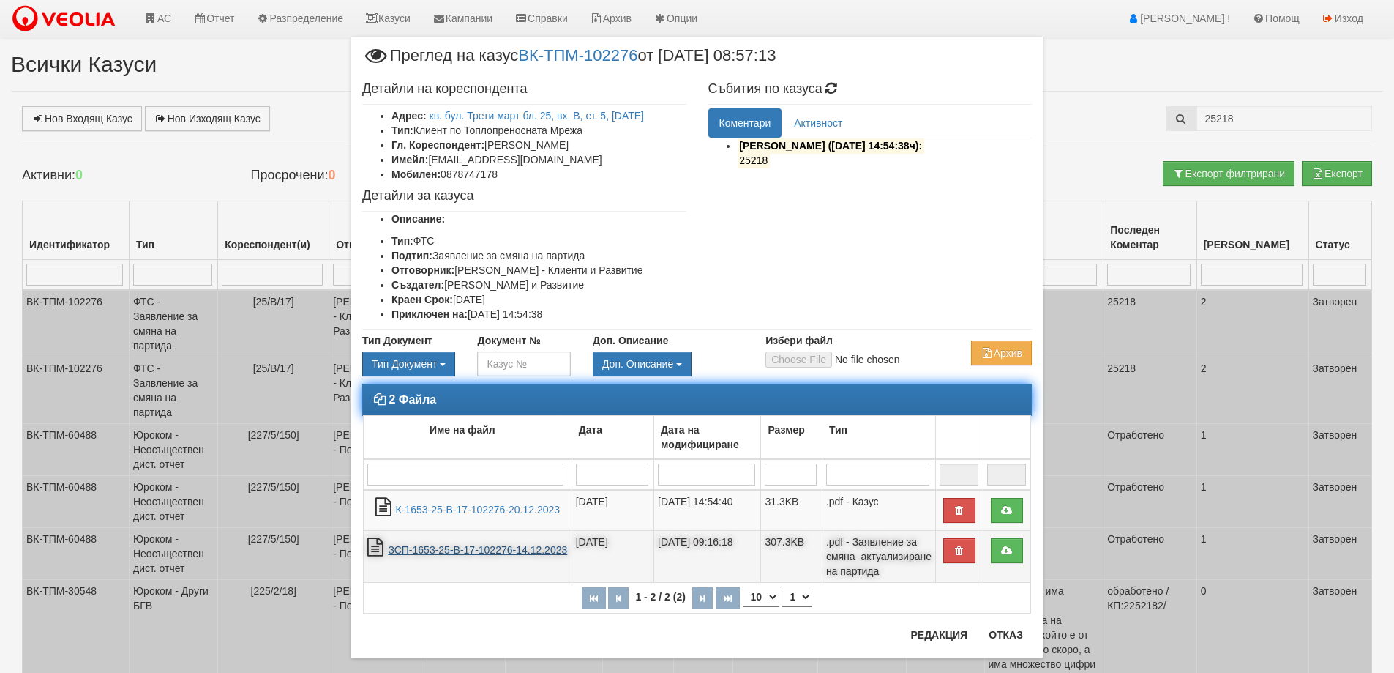
click at [444, 552] on link "ЗСП-1653-25-В-17-102276-14.12.2023" at bounding box center [477, 550] width 179 height 12
click at [450, 547] on link "ЗСП-1653-25-В-17-102276-14.12.2023" at bounding box center [477, 550] width 179 height 12
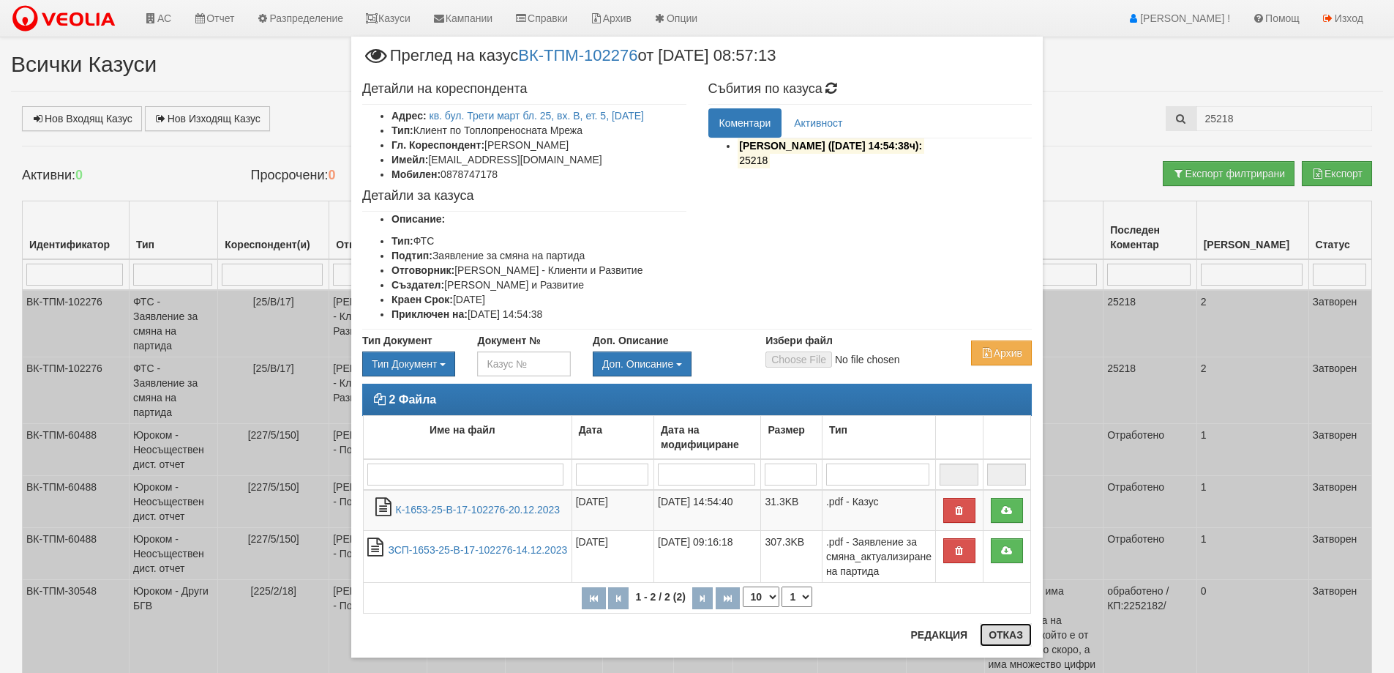
click at [997, 637] on button "Отказ" at bounding box center [1006, 634] width 52 height 23
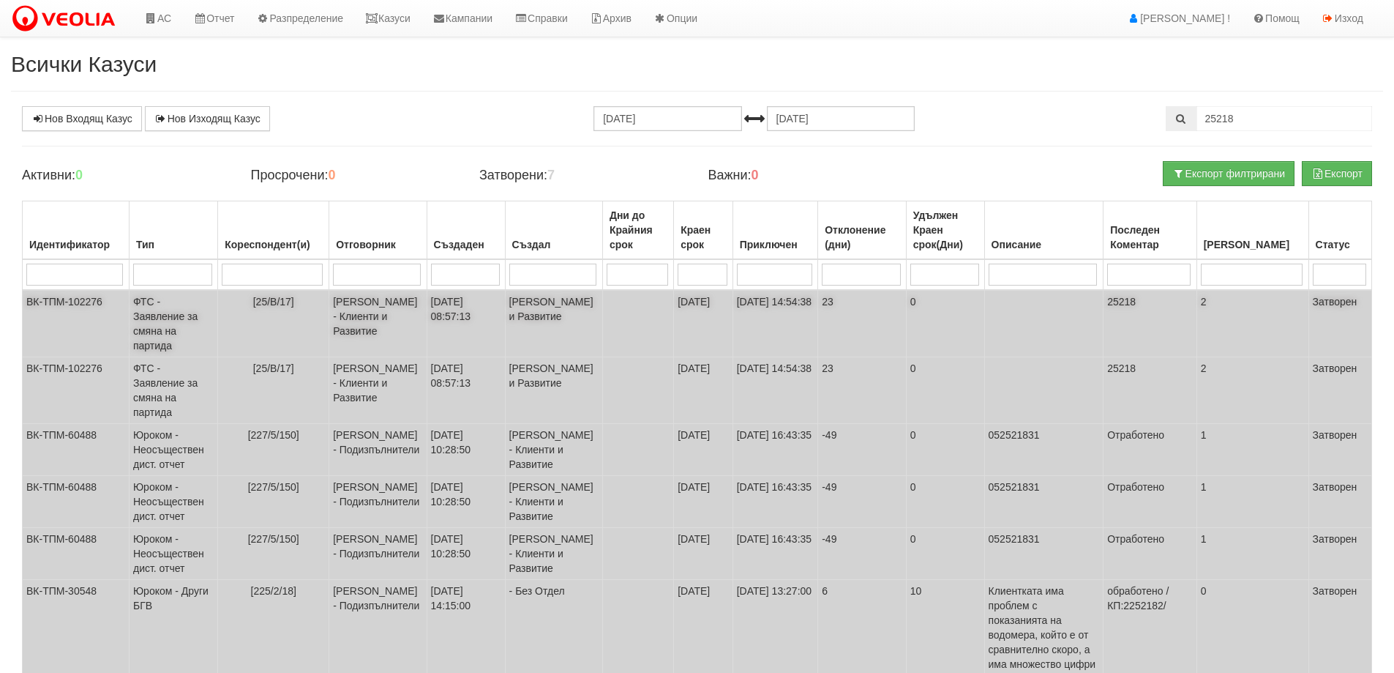
click at [157, 318] on td "ФТС - Заявление за смяна на партида" at bounding box center [173, 323] width 89 height 67
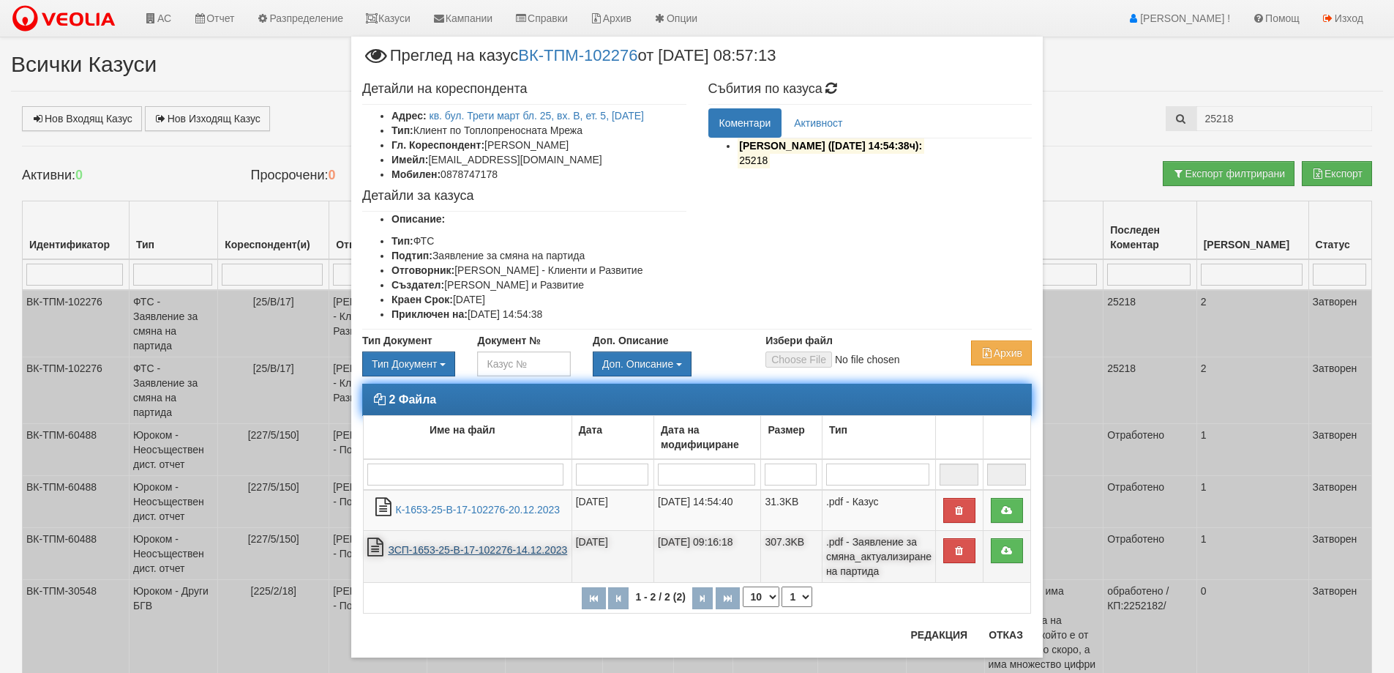
click at [431, 553] on link "ЗСП-1653-25-В-17-102276-14.12.2023" at bounding box center [477, 550] width 179 height 12
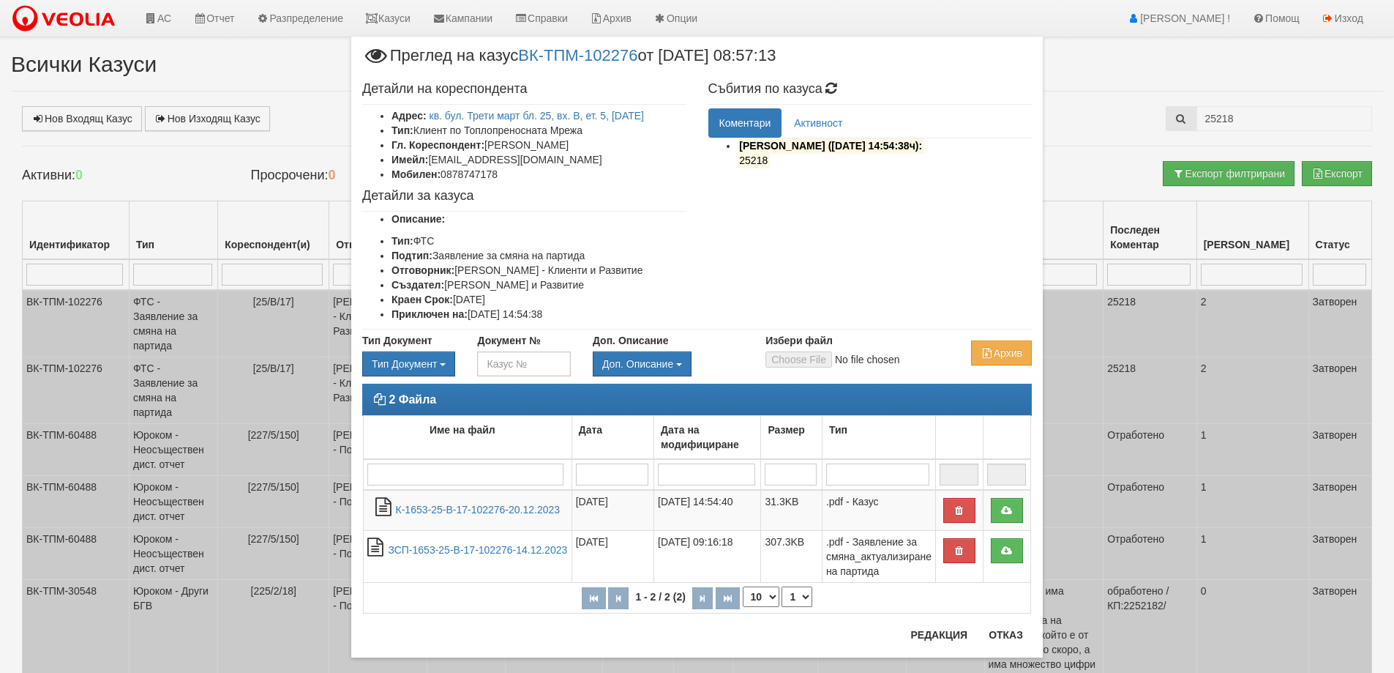
click at [997, 624] on div "2 Файла Име на файл Дата Дата на модифициране Размер Тип 1 - 2 / 2 (2) 10 20 30…" at bounding box center [697, 505] width 692 height 244
click at [993, 638] on button "Отказ" at bounding box center [1006, 634] width 52 height 23
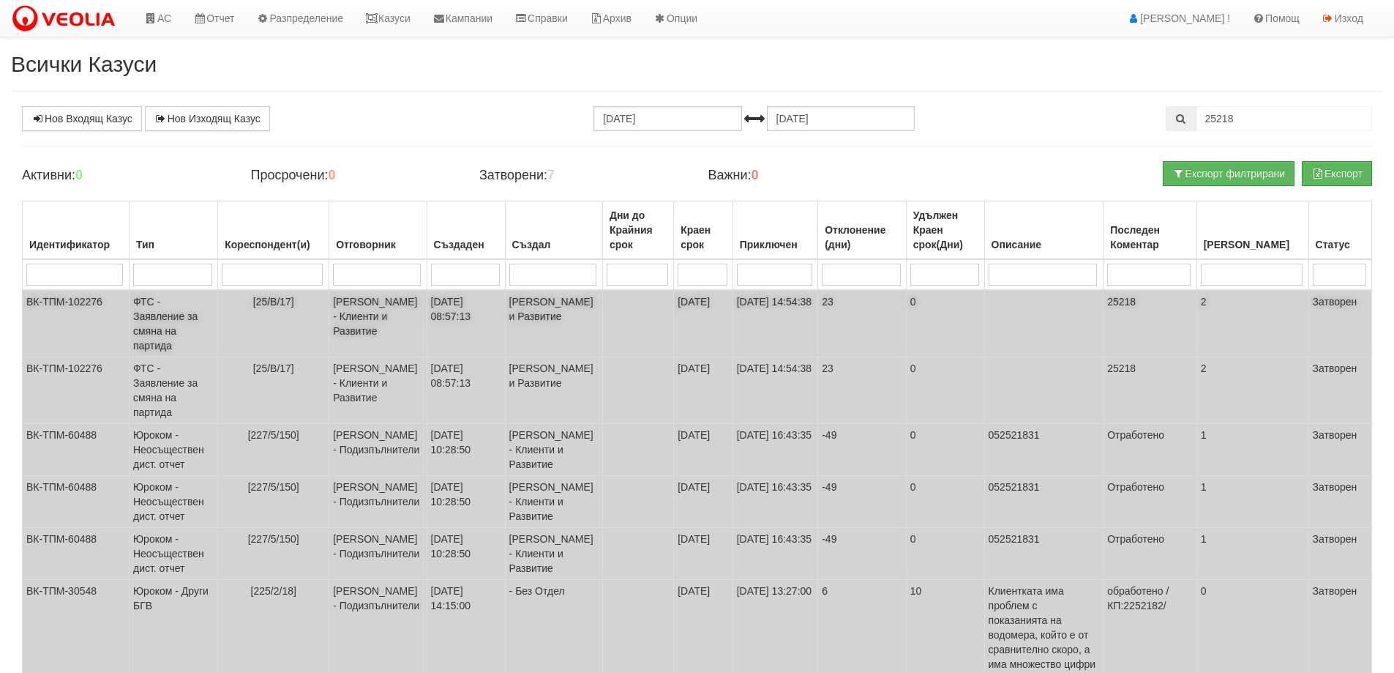
click at [155, 309] on td "ФТС - Заявление за смяна на партида" at bounding box center [173, 323] width 89 height 67
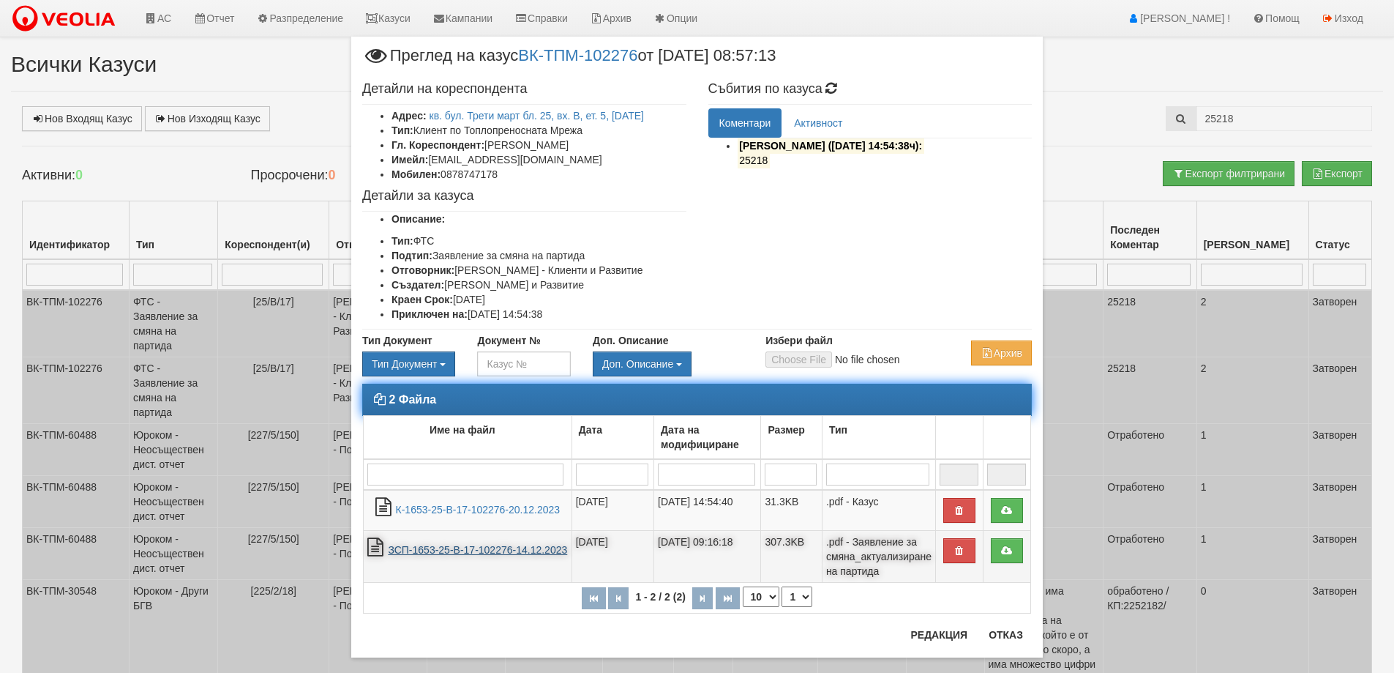
click at [478, 550] on link "ЗСП-1653-25-В-17-102276-14.12.2023" at bounding box center [477, 550] width 179 height 12
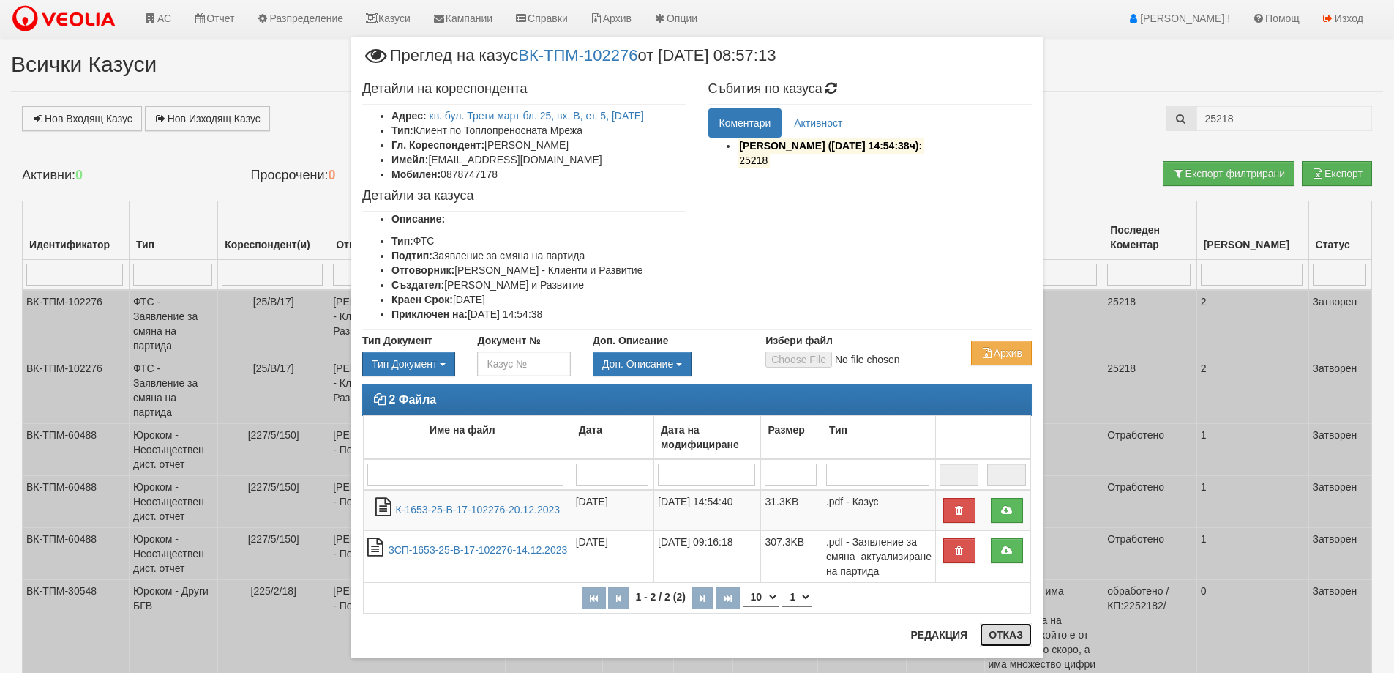
click at [992, 629] on button "Отказ" at bounding box center [1006, 634] width 52 height 23
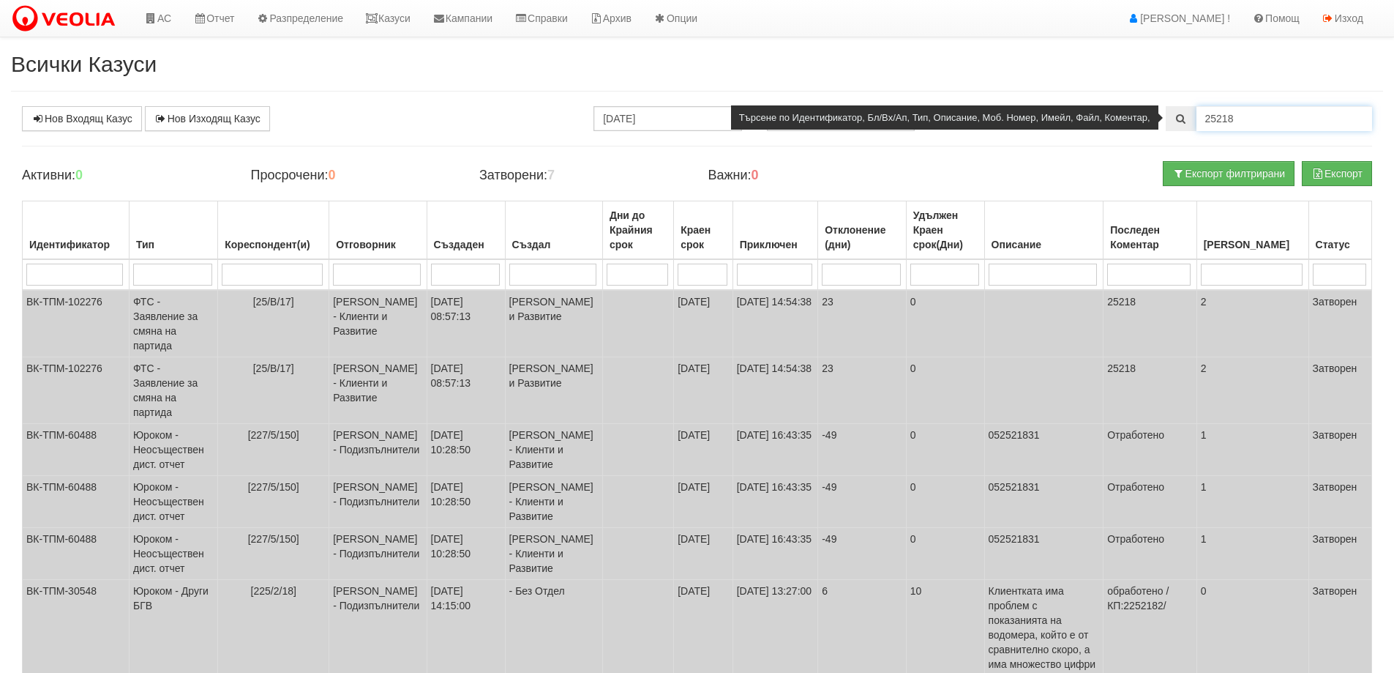
drag, startPoint x: 1223, startPoint y: 115, endPoint x: 1268, endPoint y: 124, distance: 46.2
click at [1268, 124] on input "25218" at bounding box center [1285, 118] width 176 height 25
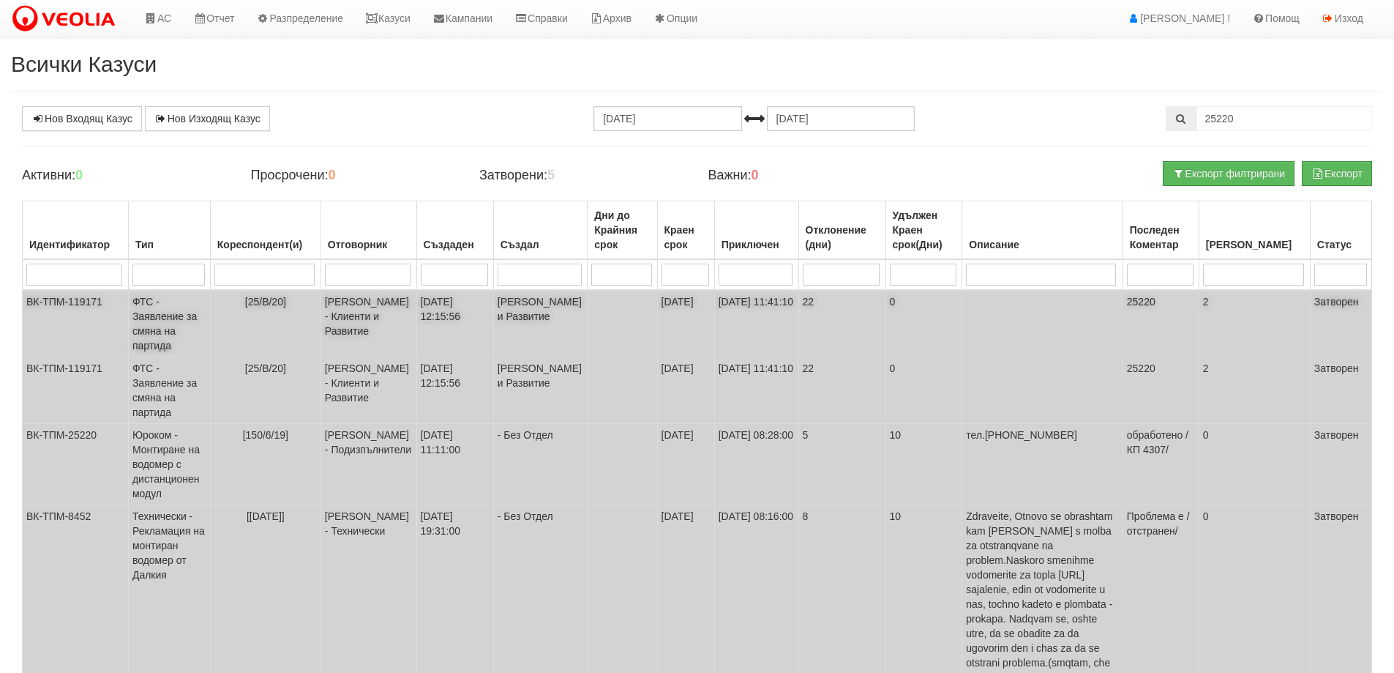
click at [147, 329] on td "ФТС - Заявление за смяна на партида" at bounding box center [169, 323] width 82 height 67
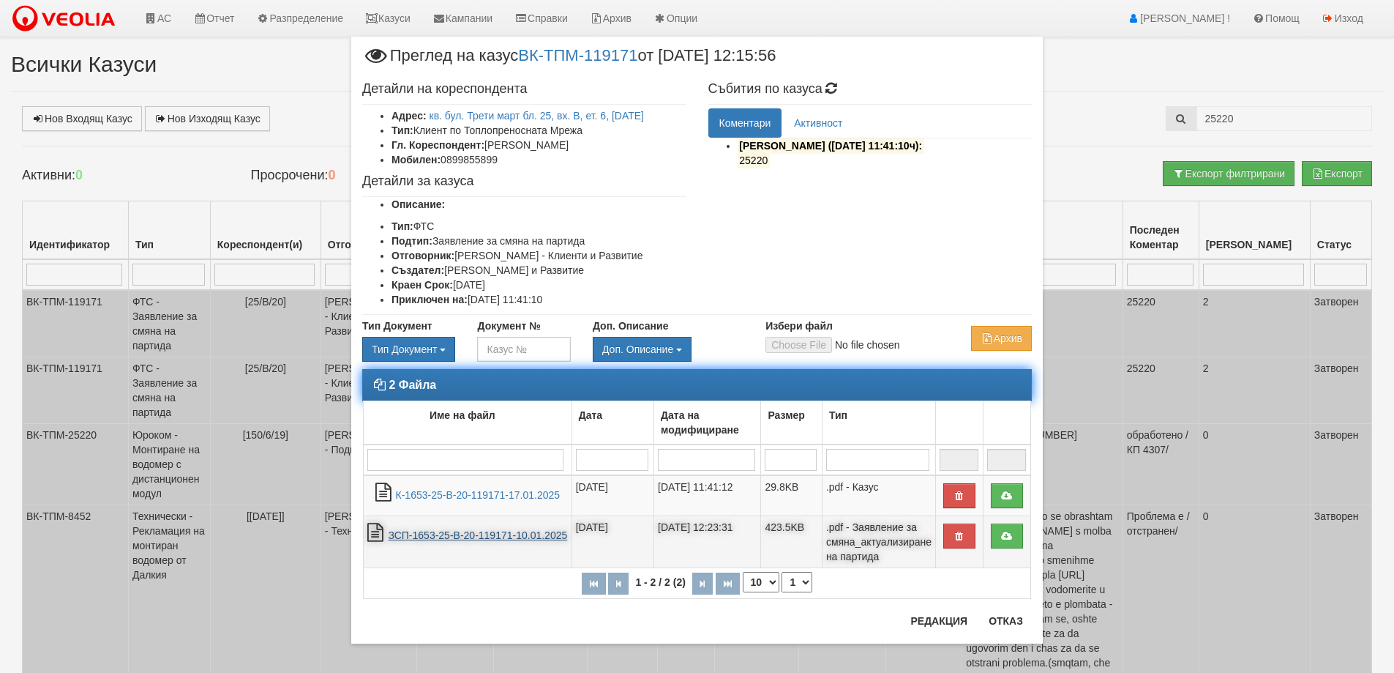
click at [481, 536] on link "ЗСП-1653-25-В-20-119171-10.01.2025" at bounding box center [477, 535] width 179 height 12
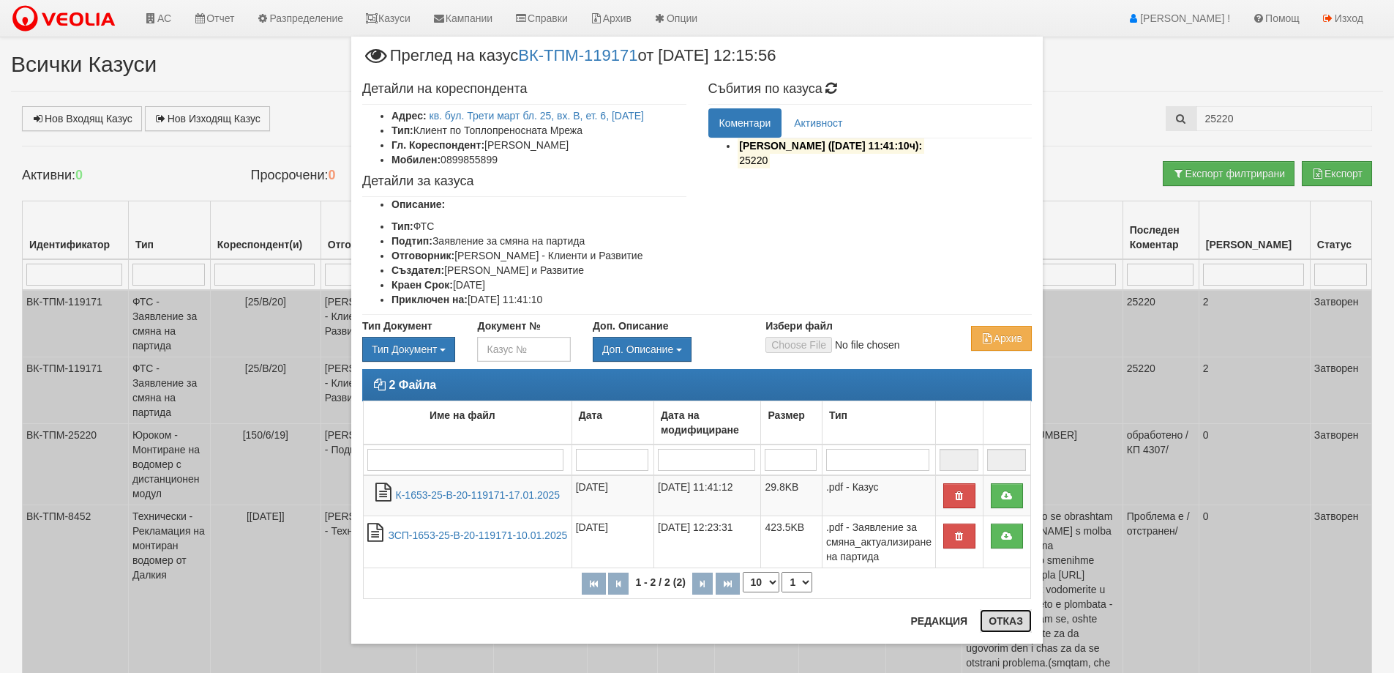
click at [997, 620] on button "Отказ" at bounding box center [1006, 620] width 52 height 23
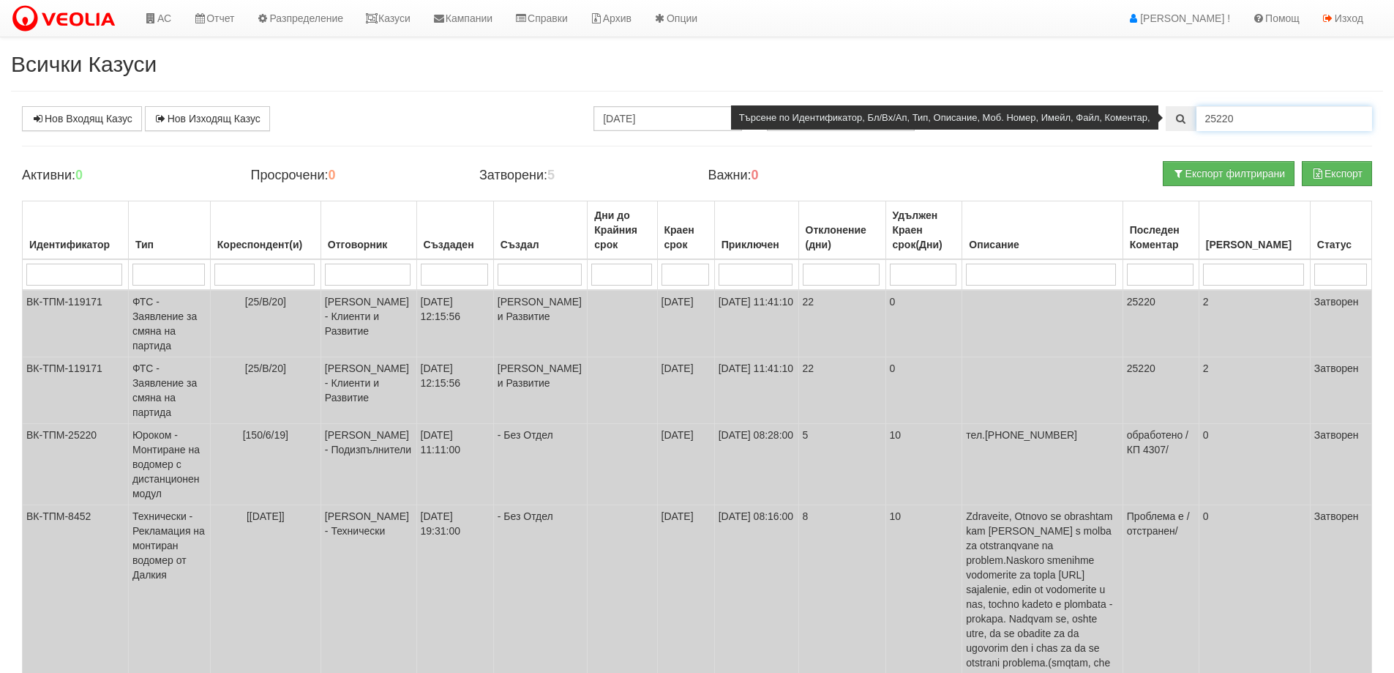
drag, startPoint x: 1226, startPoint y: 116, endPoint x: 1243, endPoint y: 127, distance: 21.1
click at [1243, 127] on input "25220" at bounding box center [1285, 118] width 176 height 25
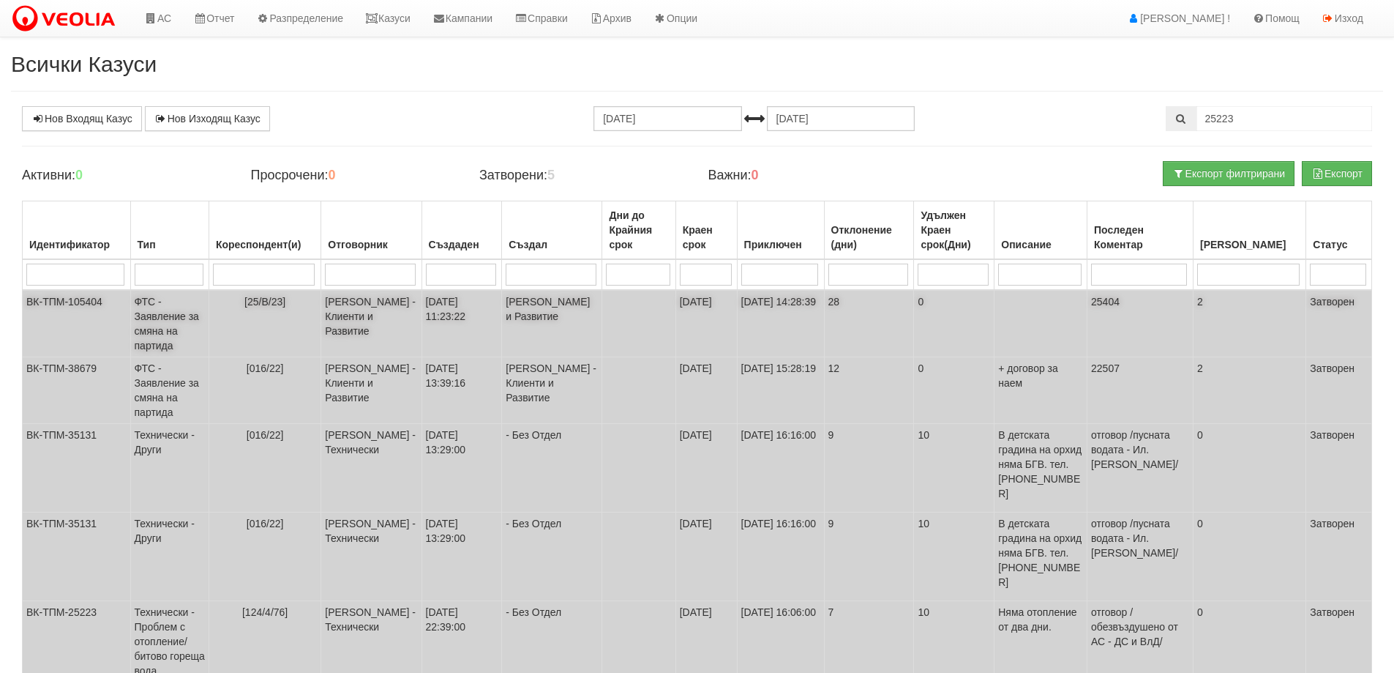
click at [175, 313] on td "ФТС - Заявление за смяна на партида" at bounding box center [169, 323] width 78 height 67
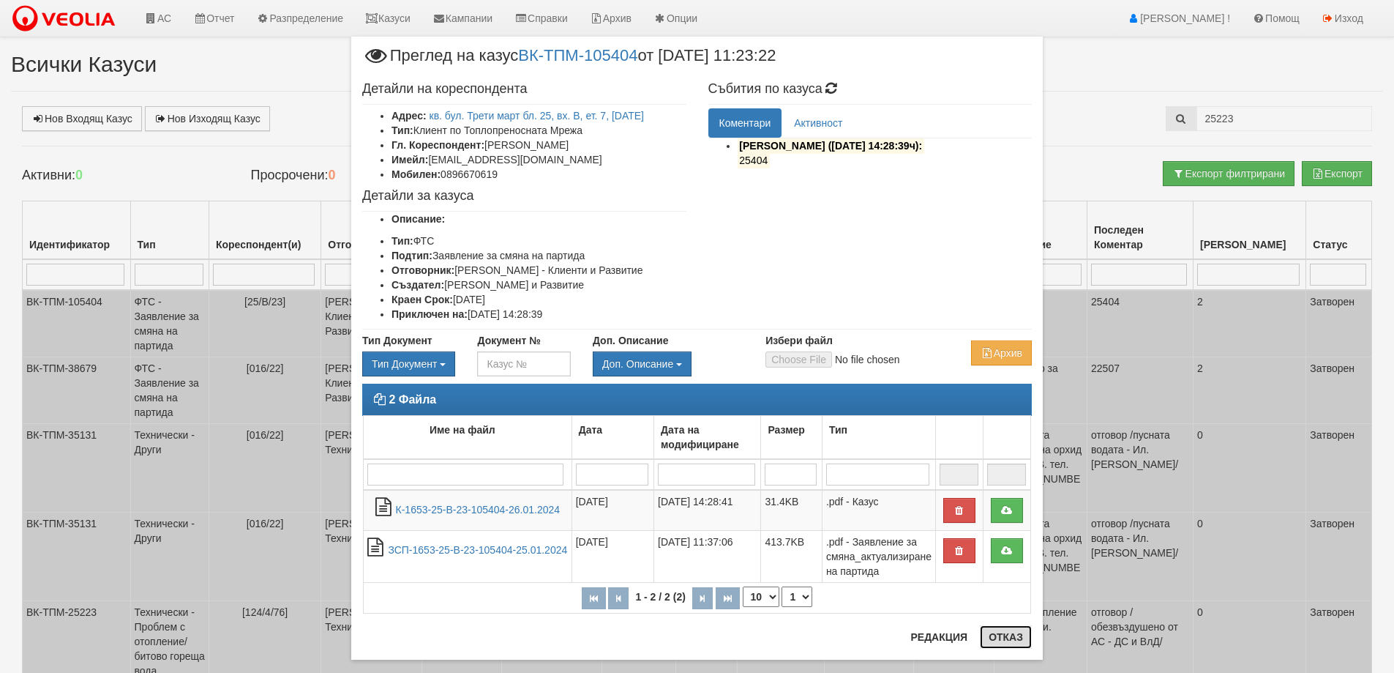
click at [1001, 636] on button "Отказ" at bounding box center [1006, 636] width 52 height 23
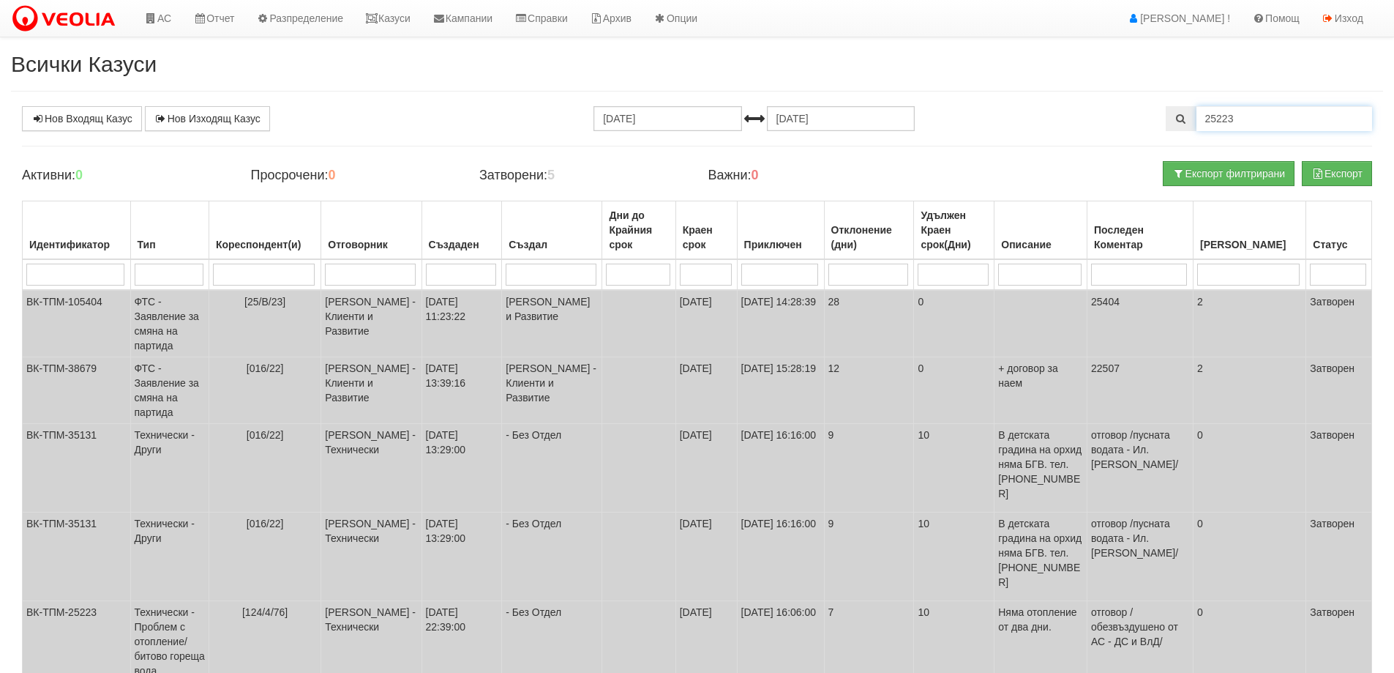
drag, startPoint x: 1223, startPoint y: 116, endPoint x: 1258, endPoint y: 132, distance: 38.6
click at [1258, 132] on div "Нов Входящ Казус Нов Изходящ Казус 13.07.2025 13.08.2025 25223 Зареждане на каз…" at bounding box center [697, 416] width 1372 height 621
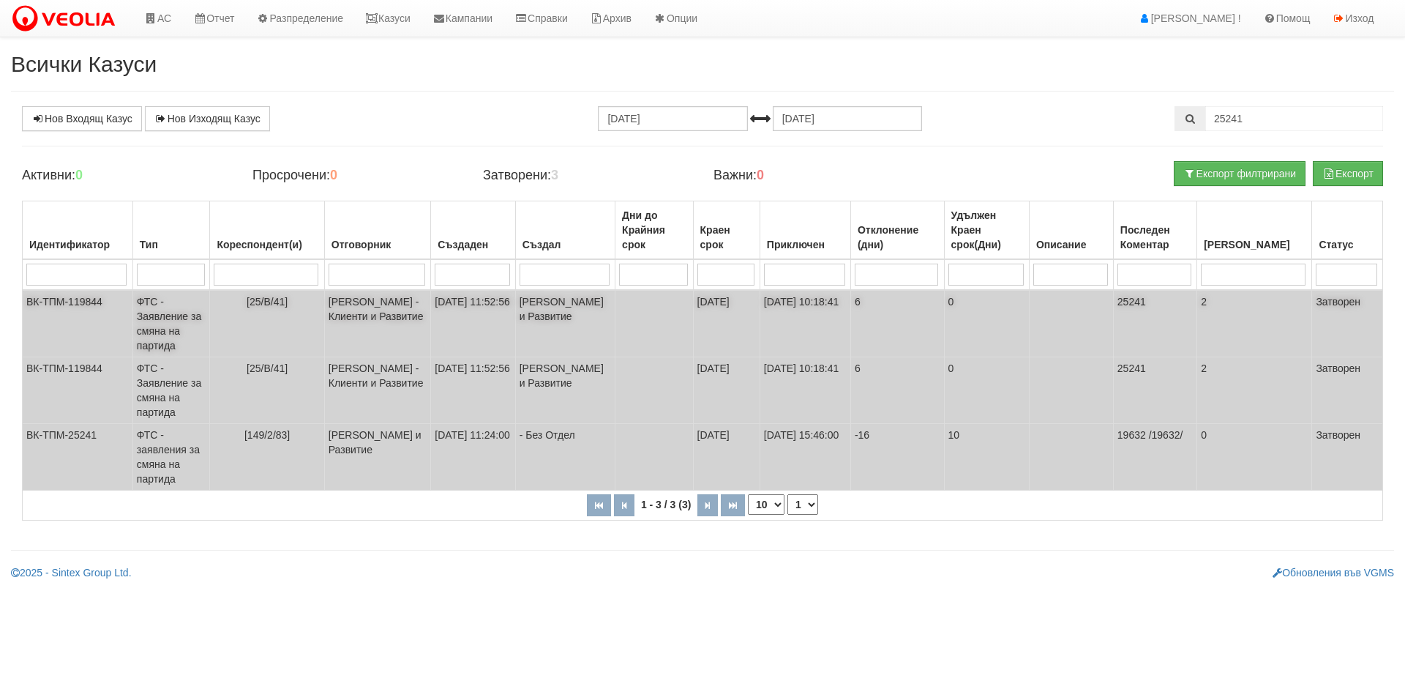
click at [156, 331] on td "ФТС - Заявление за смяна на партида" at bounding box center [171, 323] width 78 height 67
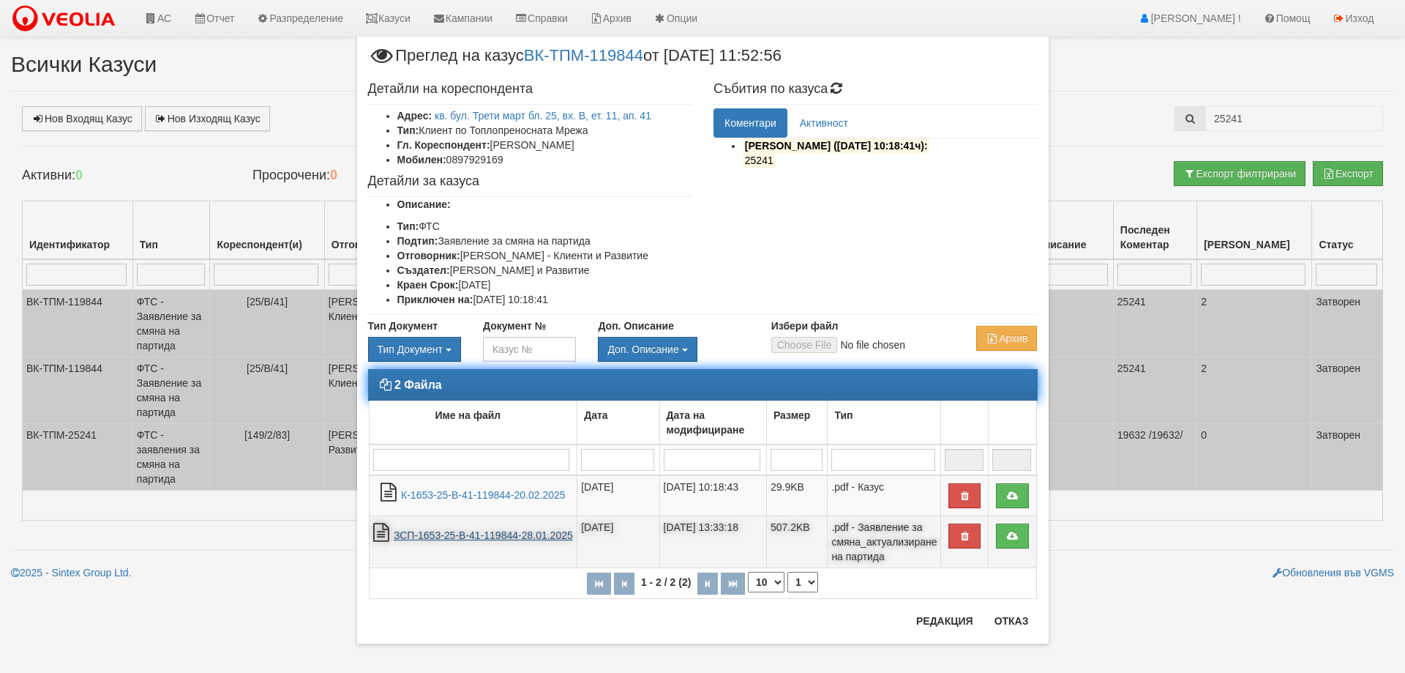
click at [491, 531] on link "ЗСП-1653-25-В-41-119844-28.01.2025" at bounding box center [483, 535] width 179 height 12
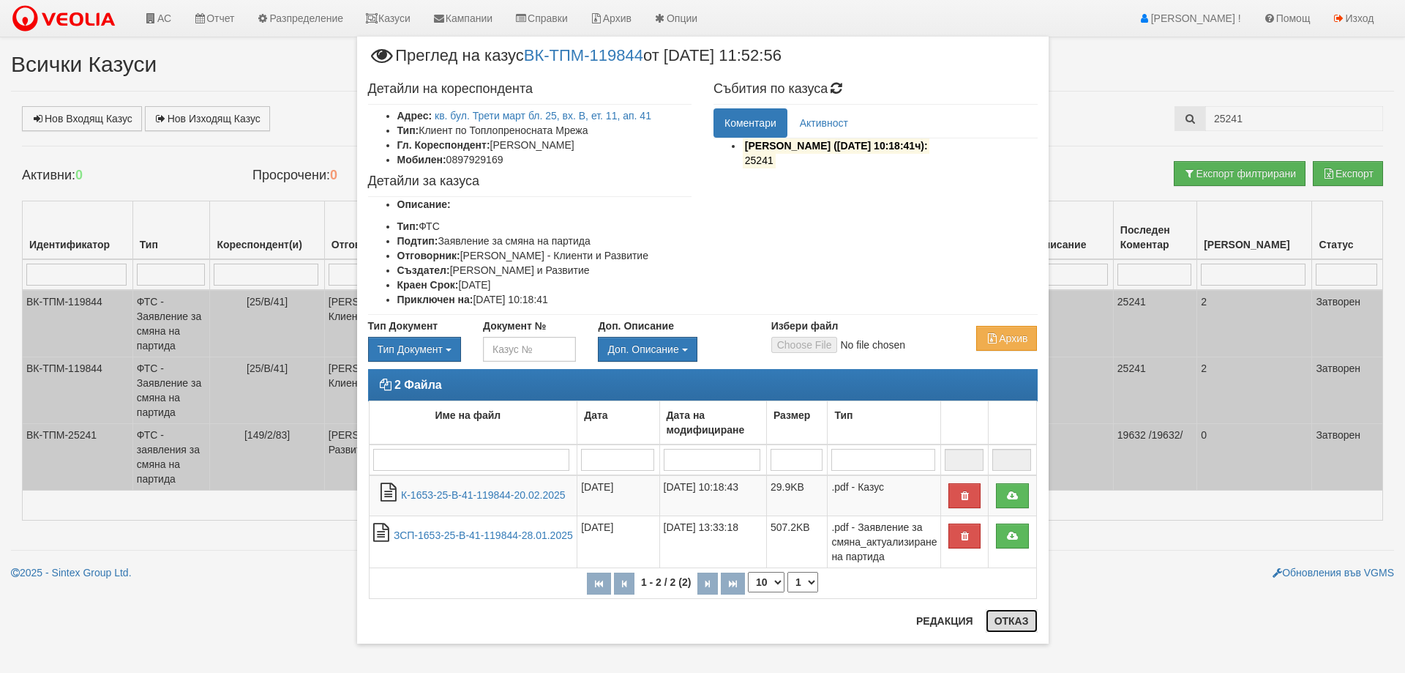
click at [1002, 621] on button "Отказ" at bounding box center [1012, 620] width 52 height 23
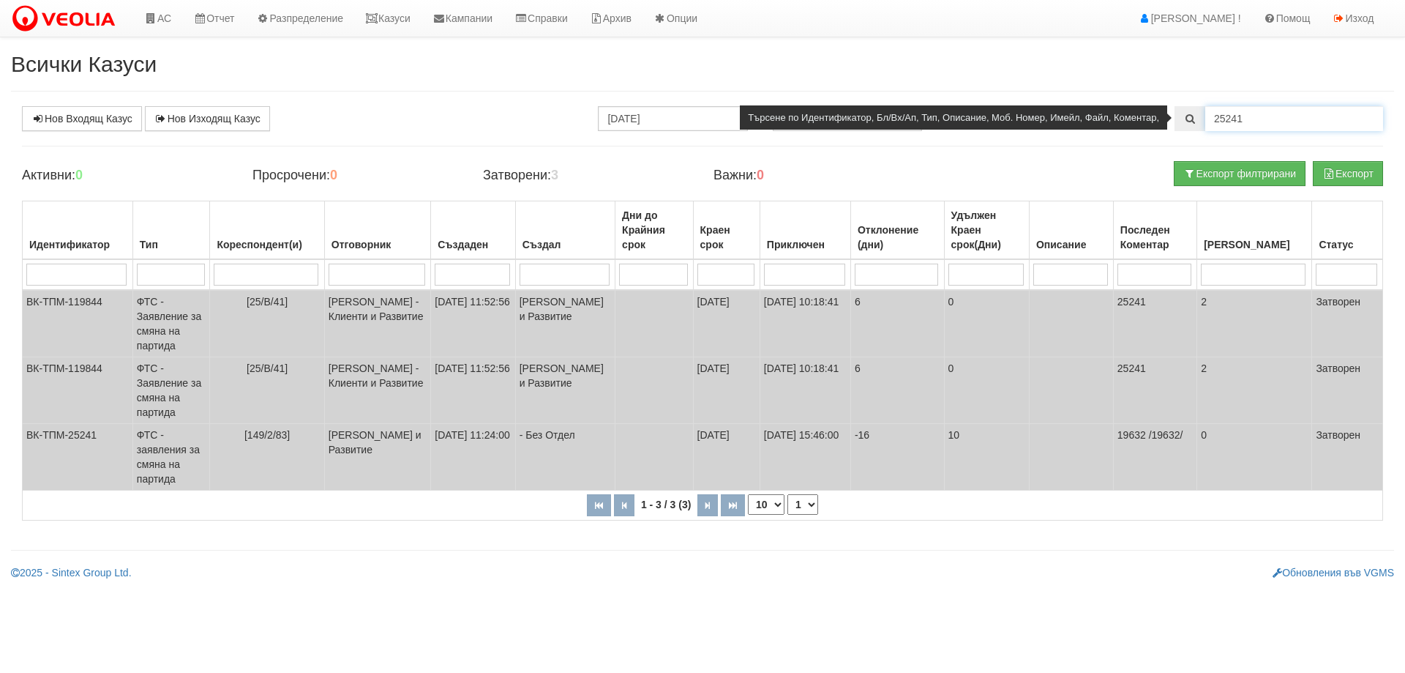
drag, startPoint x: 1232, startPoint y: 115, endPoint x: 1262, endPoint y: 127, distance: 31.8
click at [1262, 127] on input "25241" at bounding box center [1294, 118] width 178 height 25
click at [1232, 120] on input "25282" at bounding box center [1294, 118] width 178 height 25
type input "25482"
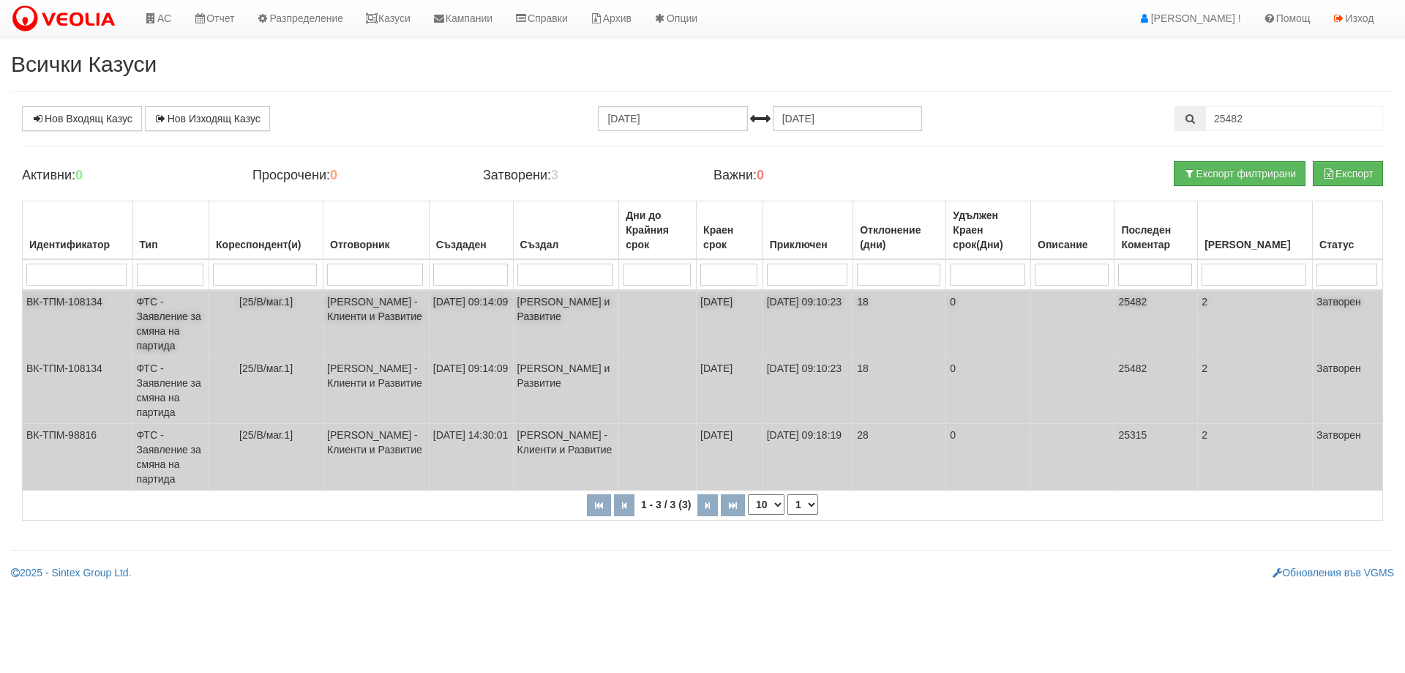
click at [174, 315] on td "ФТС - Заявление за смяна на партида" at bounding box center [170, 323] width 77 height 67
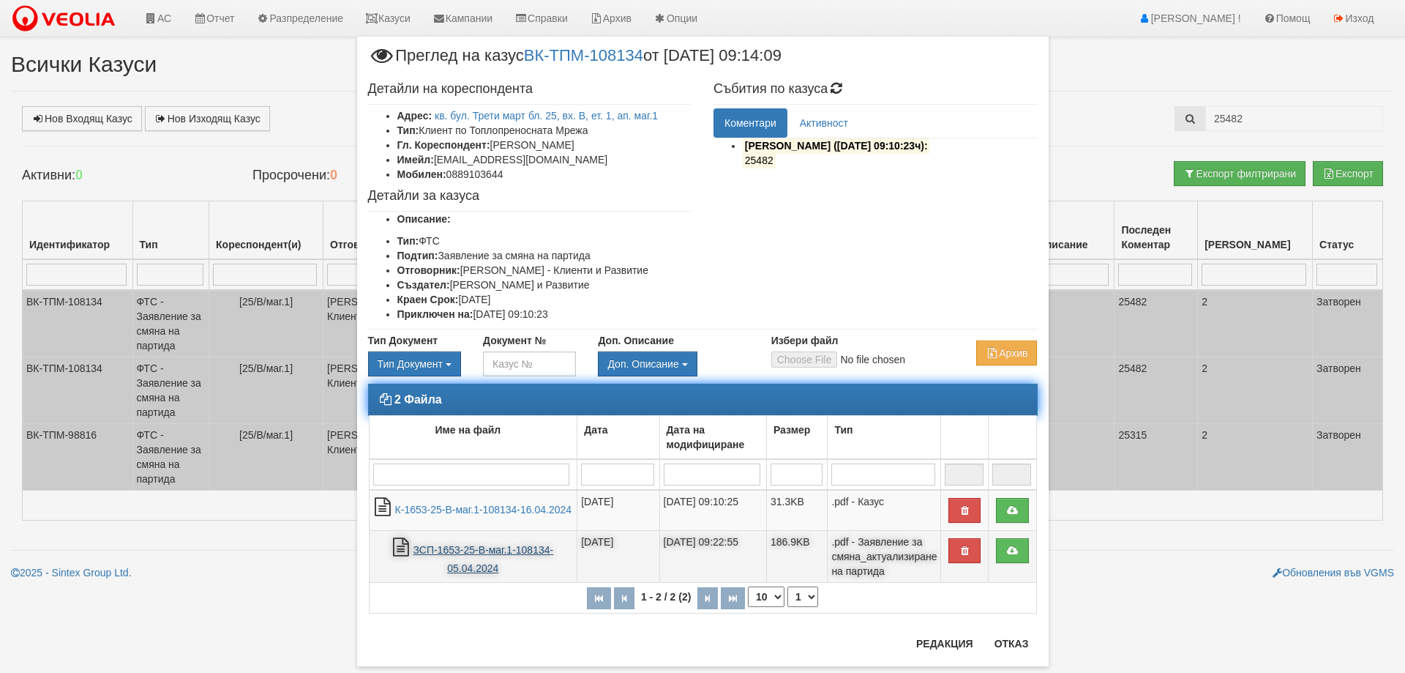
click at [452, 561] on link "ЗСП-1653-25-В-маг.1-108134-05.04.2024" at bounding box center [483, 559] width 141 height 30
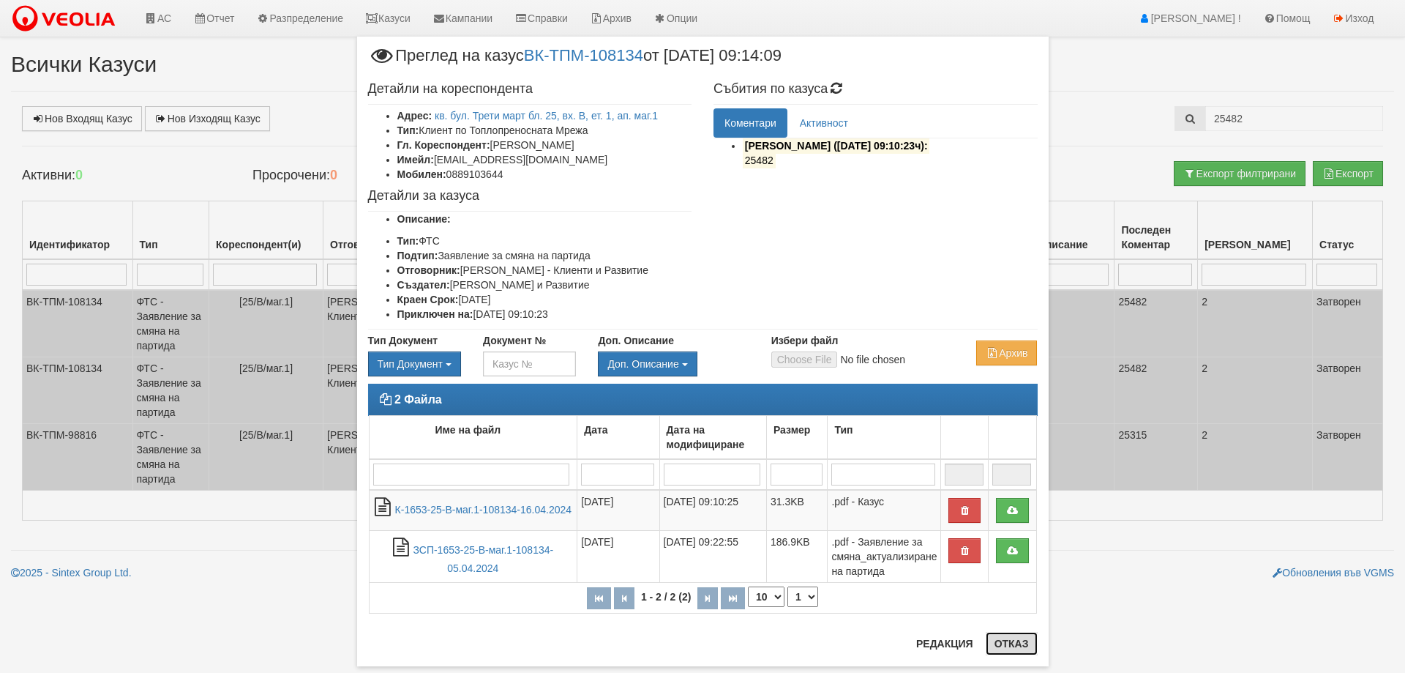
click at [1001, 645] on button "Отказ" at bounding box center [1012, 643] width 52 height 23
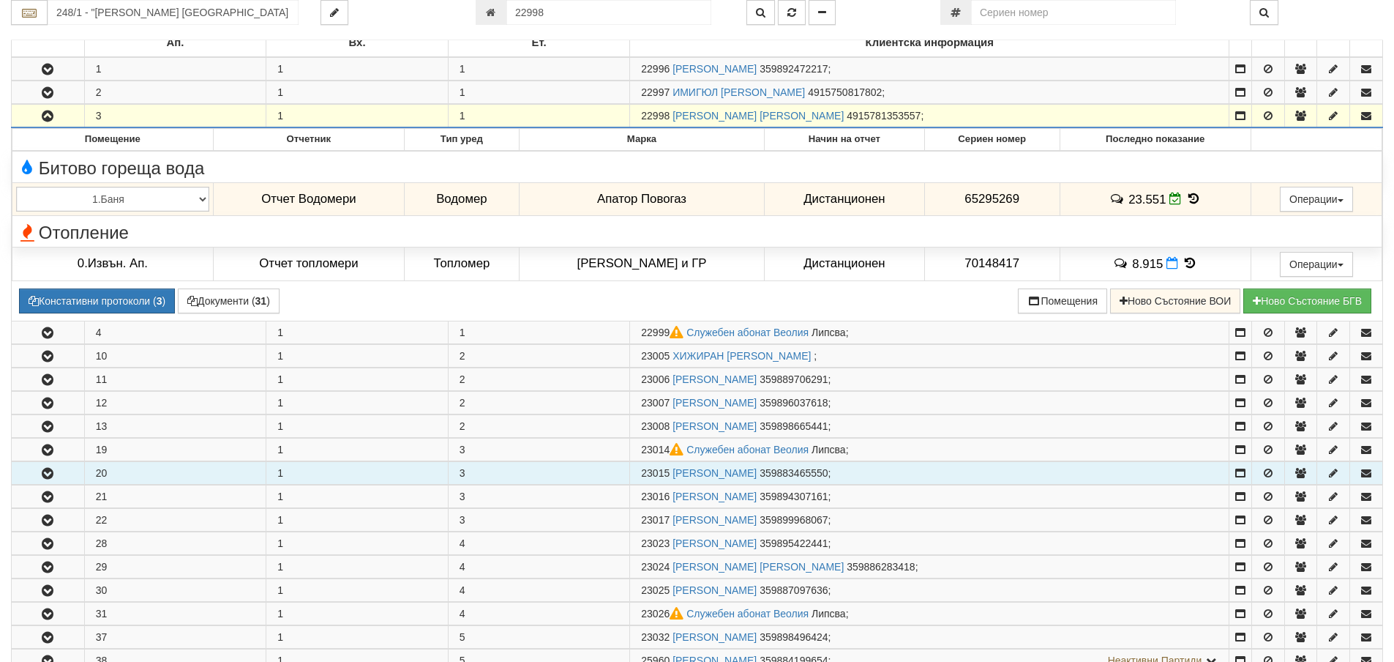
scroll to position [190, 0]
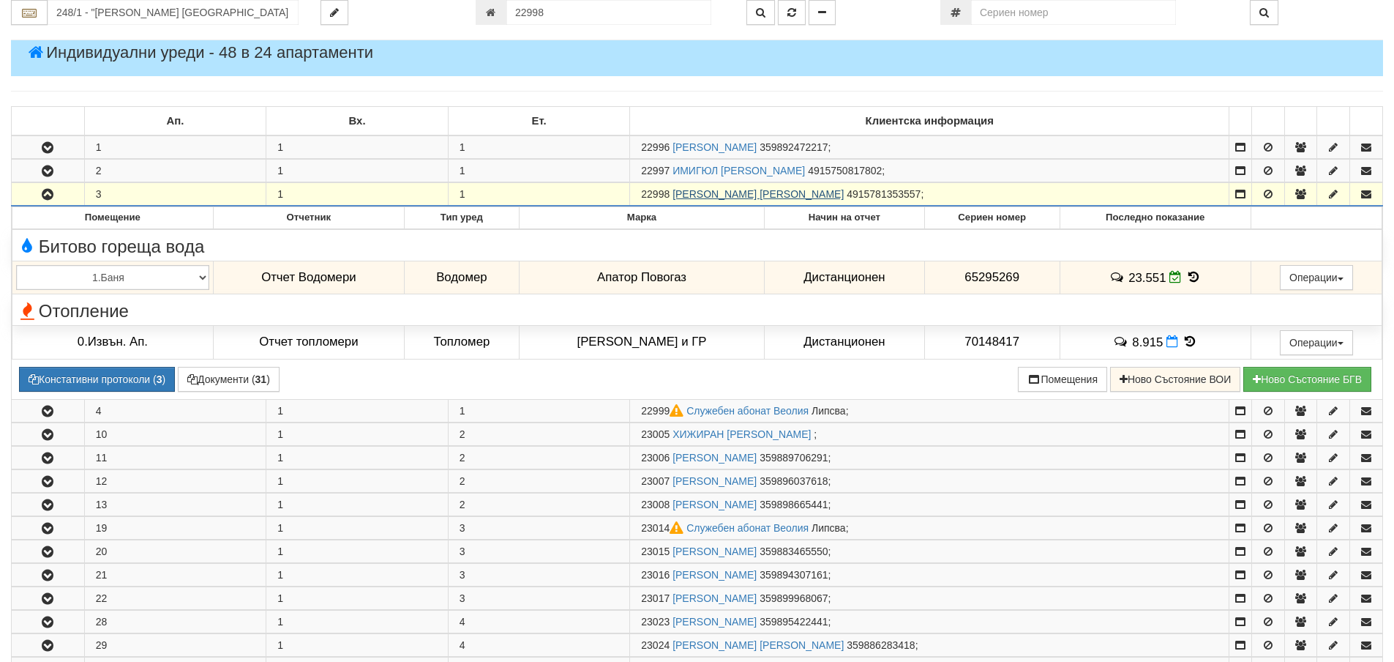
click at [703, 193] on link "[PERSON_NAME] [PERSON_NAME]" at bounding box center [758, 194] width 171 height 12
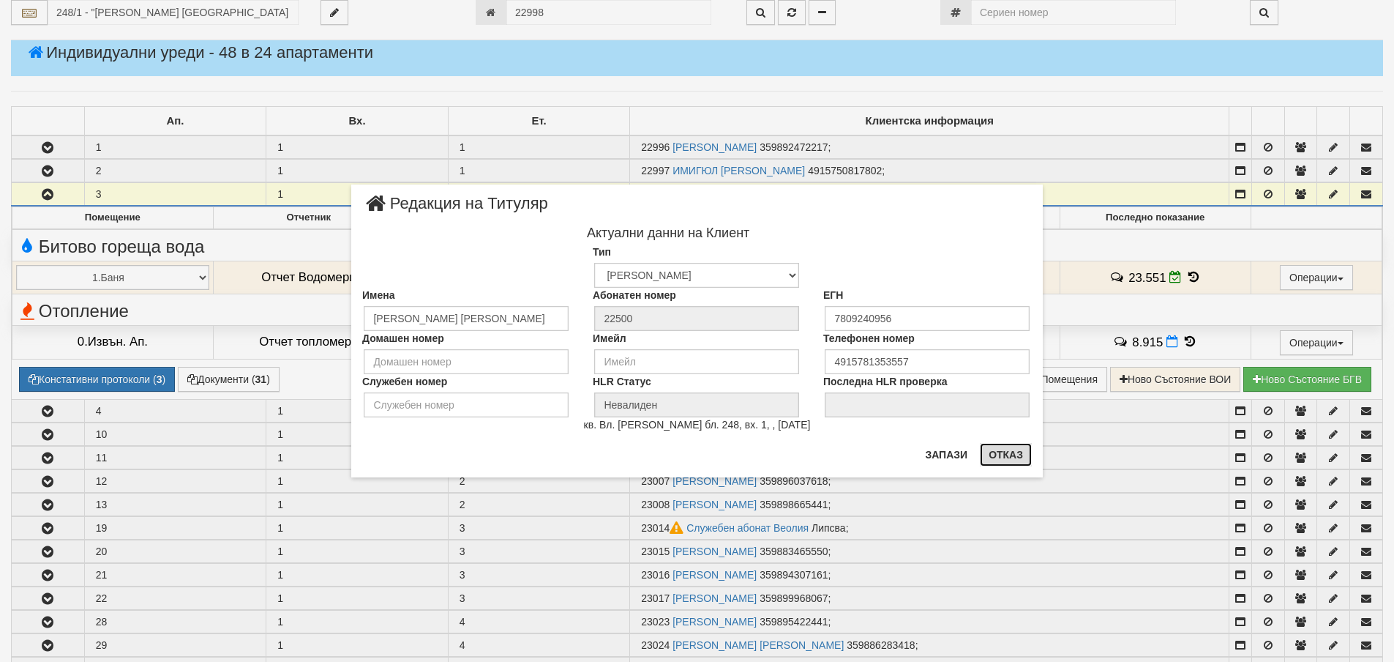
click at [1008, 444] on button "Отказ" at bounding box center [1006, 454] width 52 height 23
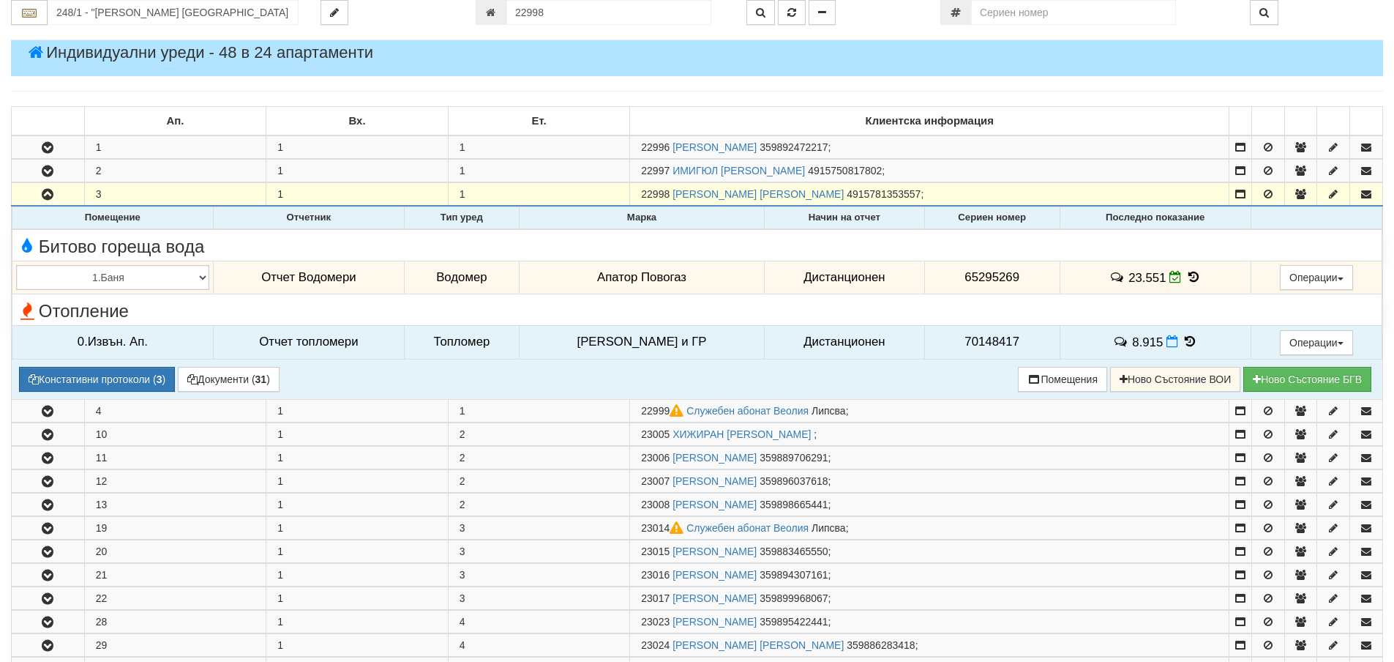
click at [1182, 340] on icon at bounding box center [1190, 341] width 16 height 12
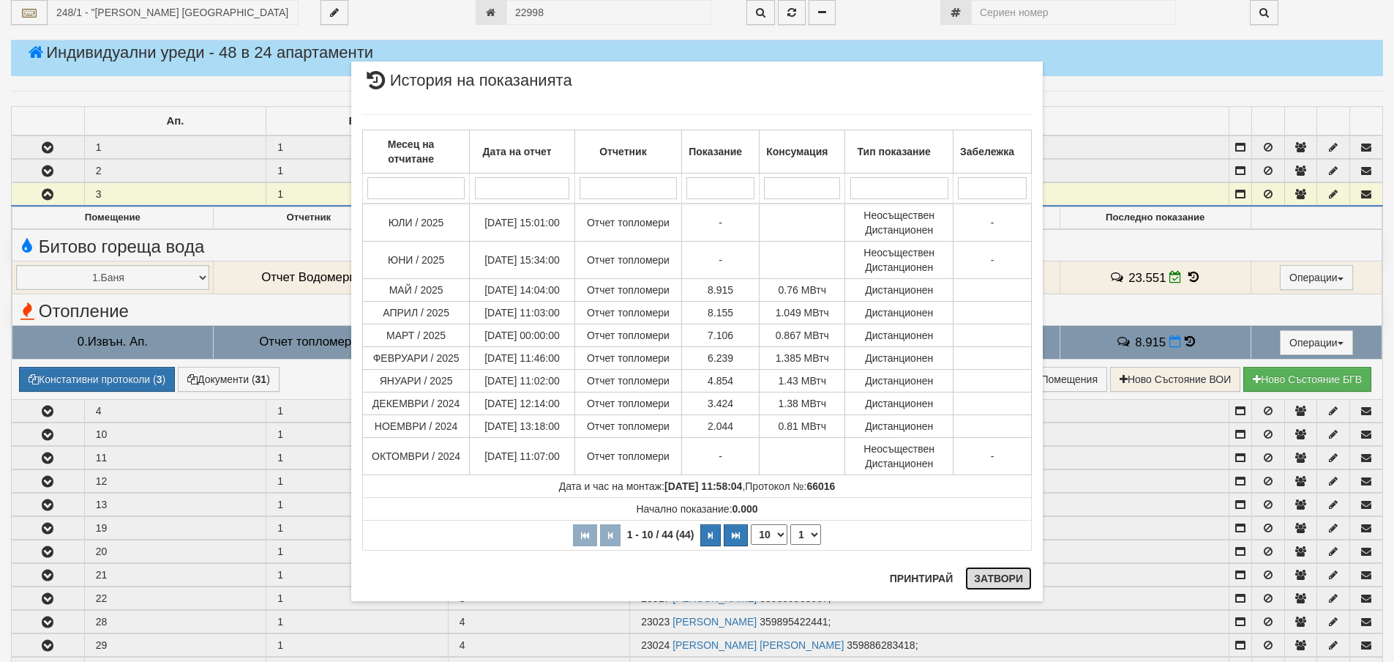
click at [1001, 581] on button "Затвори" at bounding box center [998, 577] width 67 height 23
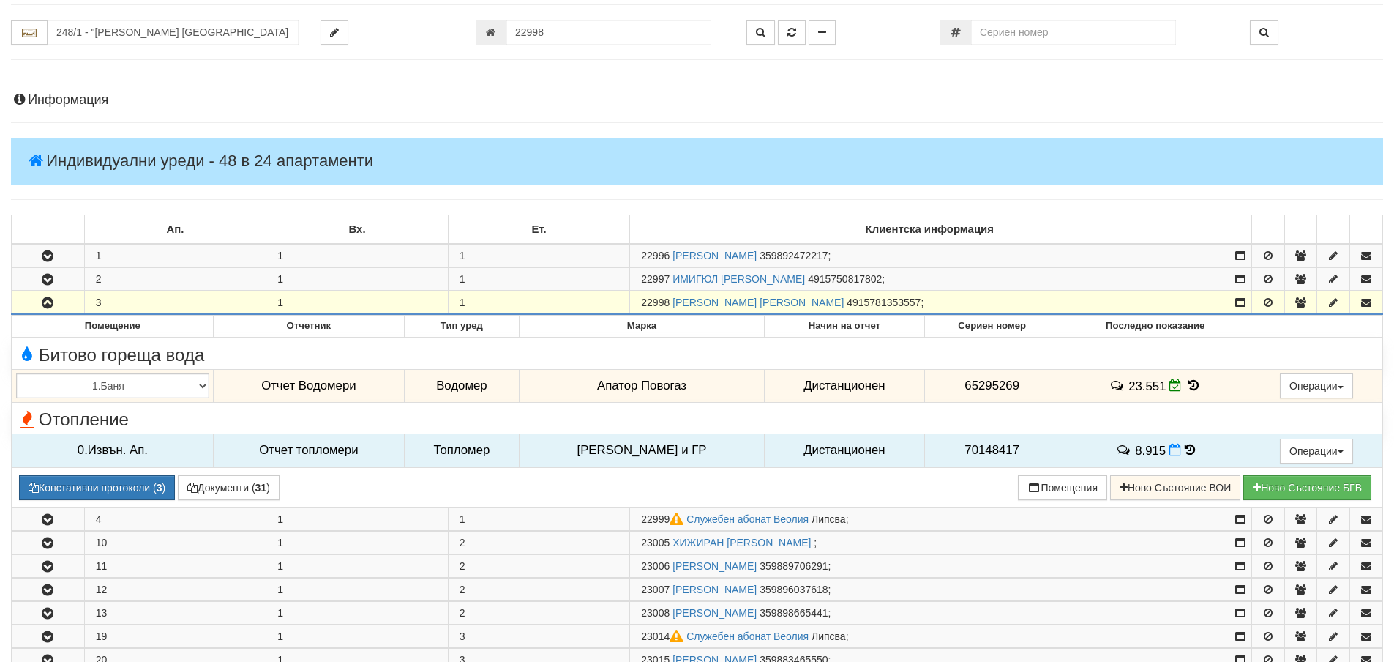
scroll to position [0, 0]
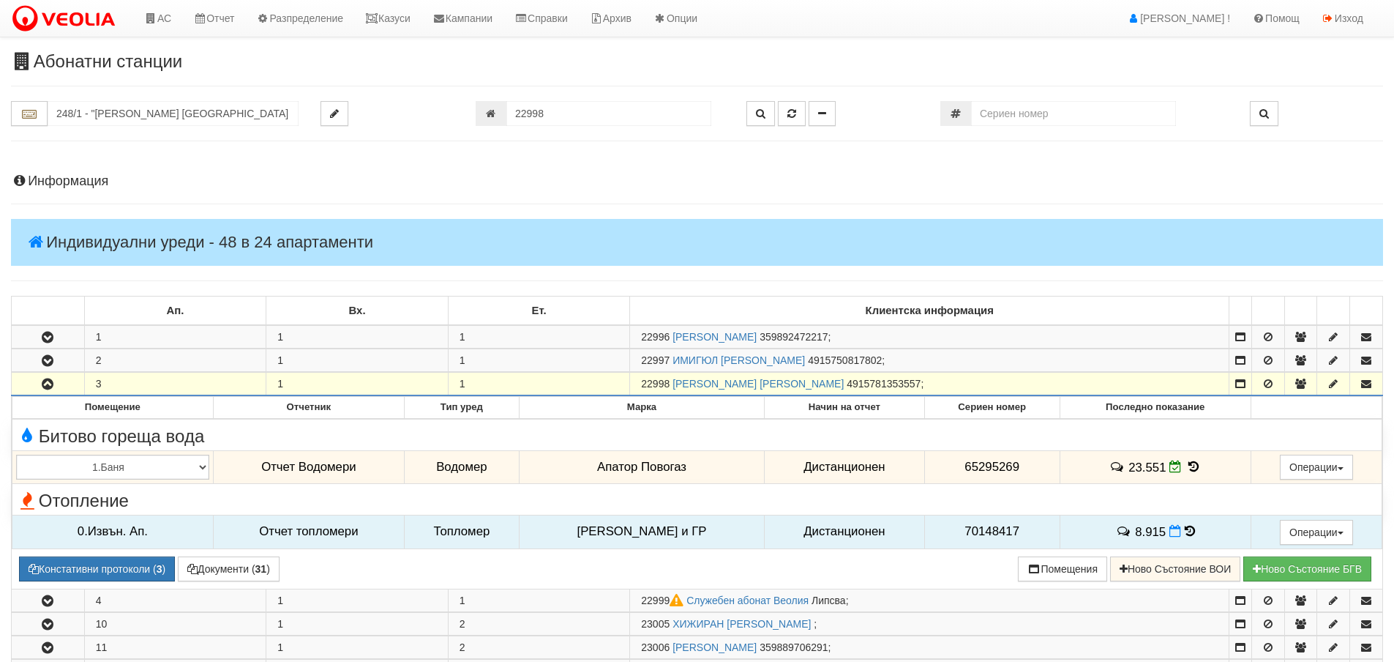
click at [43, 179] on h4 "Информация" at bounding box center [697, 181] width 1372 height 15
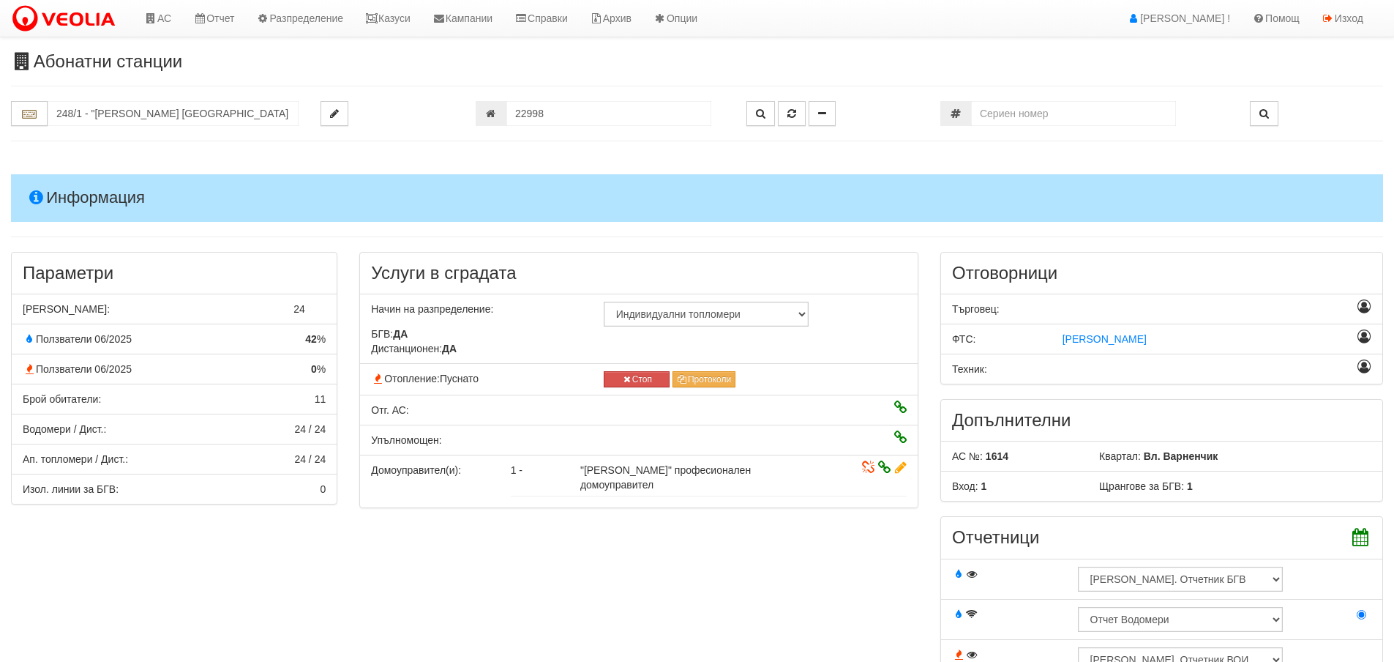
click at [54, 200] on h4 "Информация" at bounding box center [697, 197] width 1372 height 47
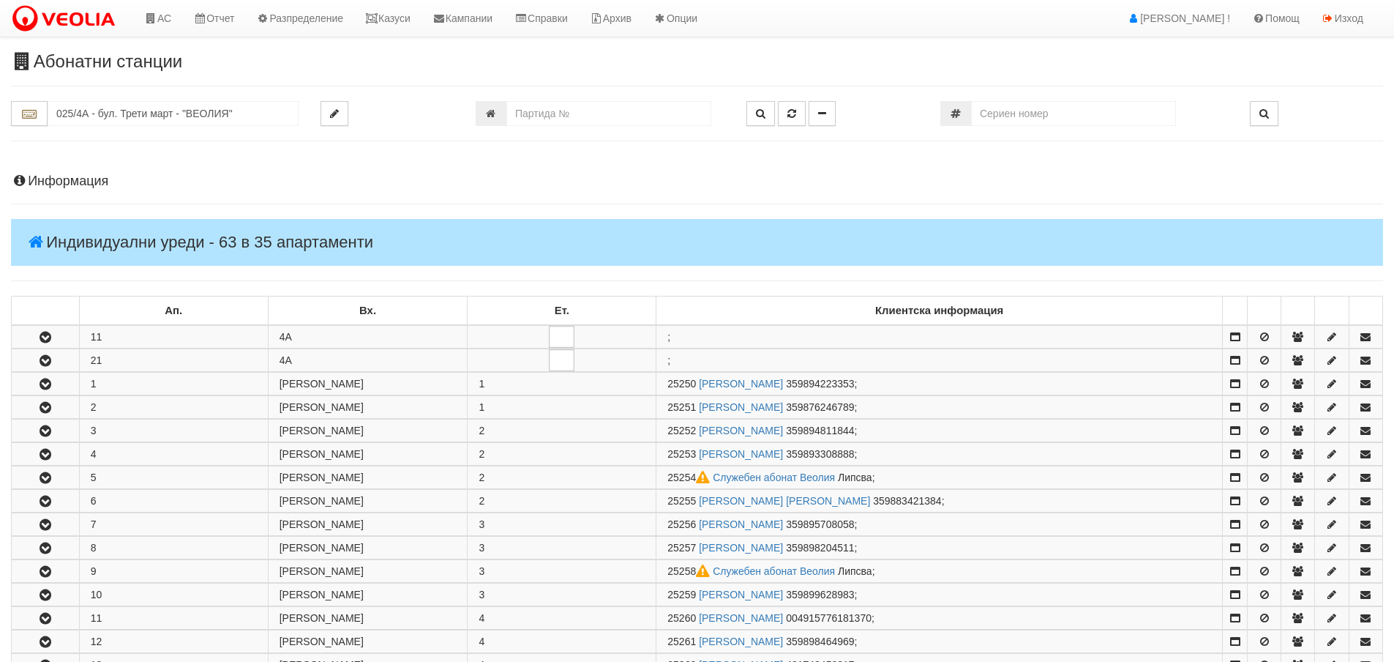
scroll to position [512, 0]
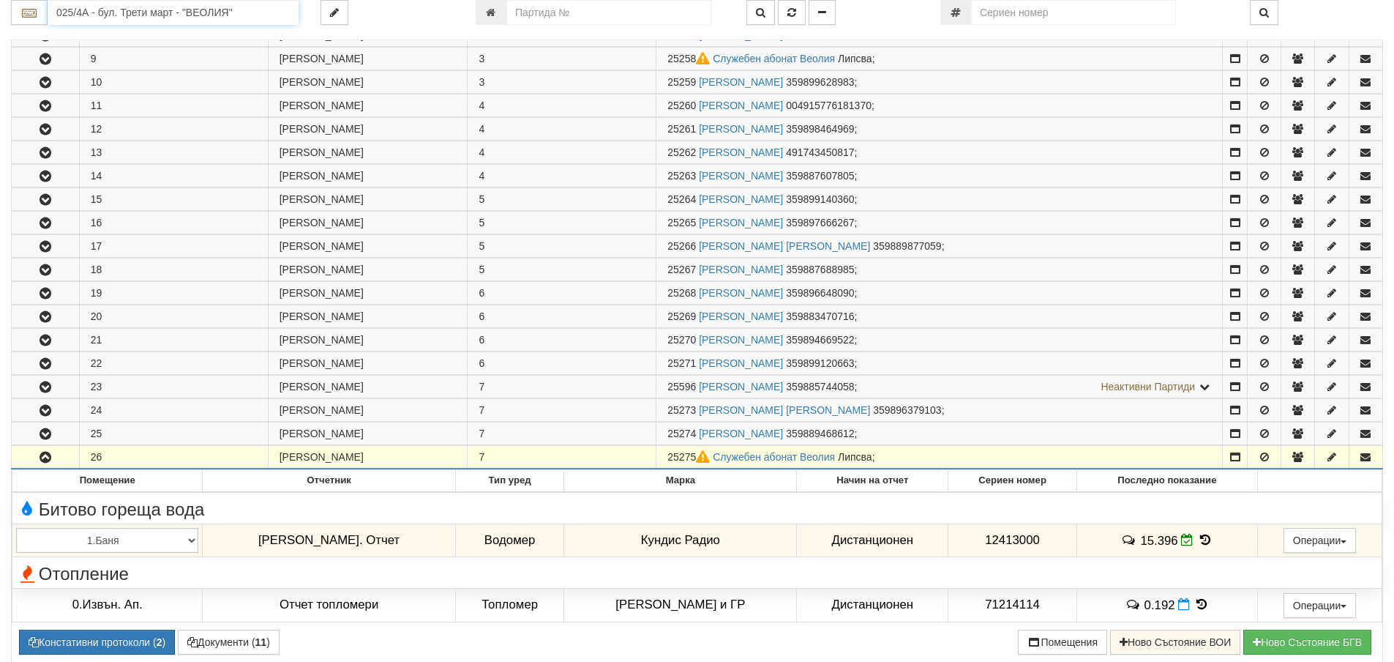
click at [143, 12] on input "025/4А - бул. Трети март - "ВЕОЛИЯ"" at bounding box center [173, 12] width 251 height 25
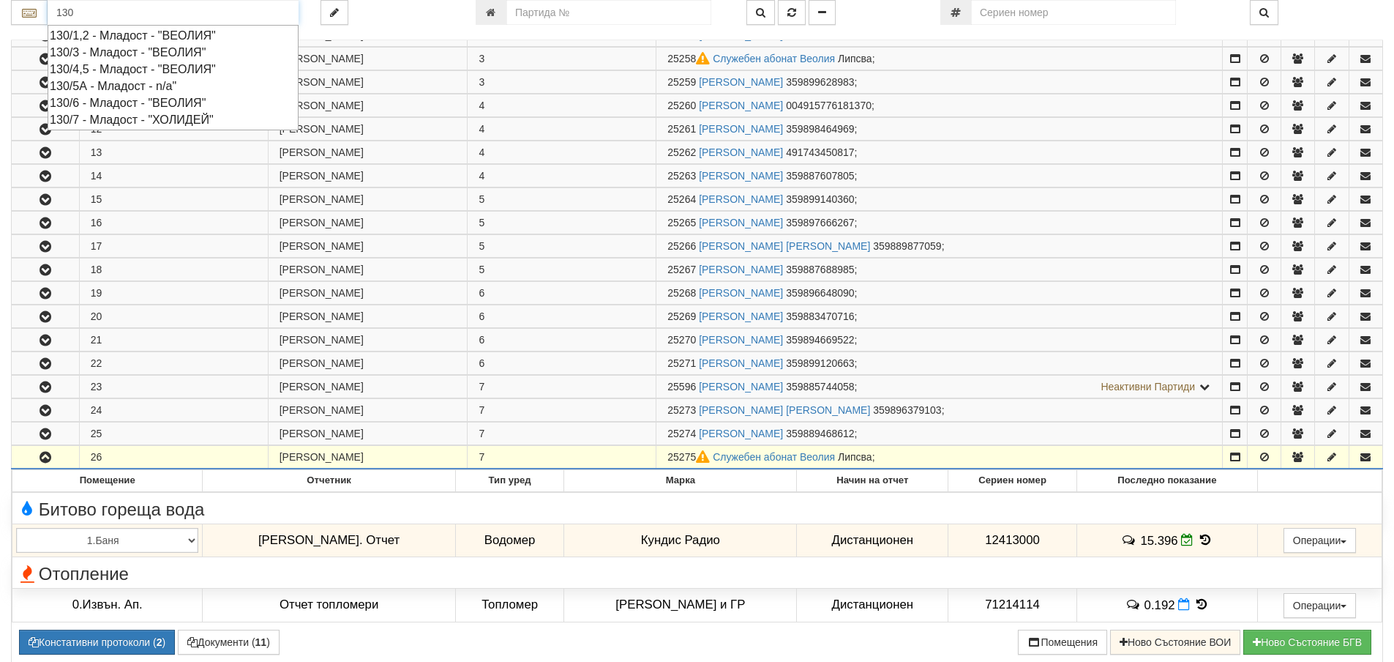
click at [148, 33] on div "130/1,2 - Младост - "ВЕОЛИЯ"" at bounding box center [173, 35] width 247 height 17
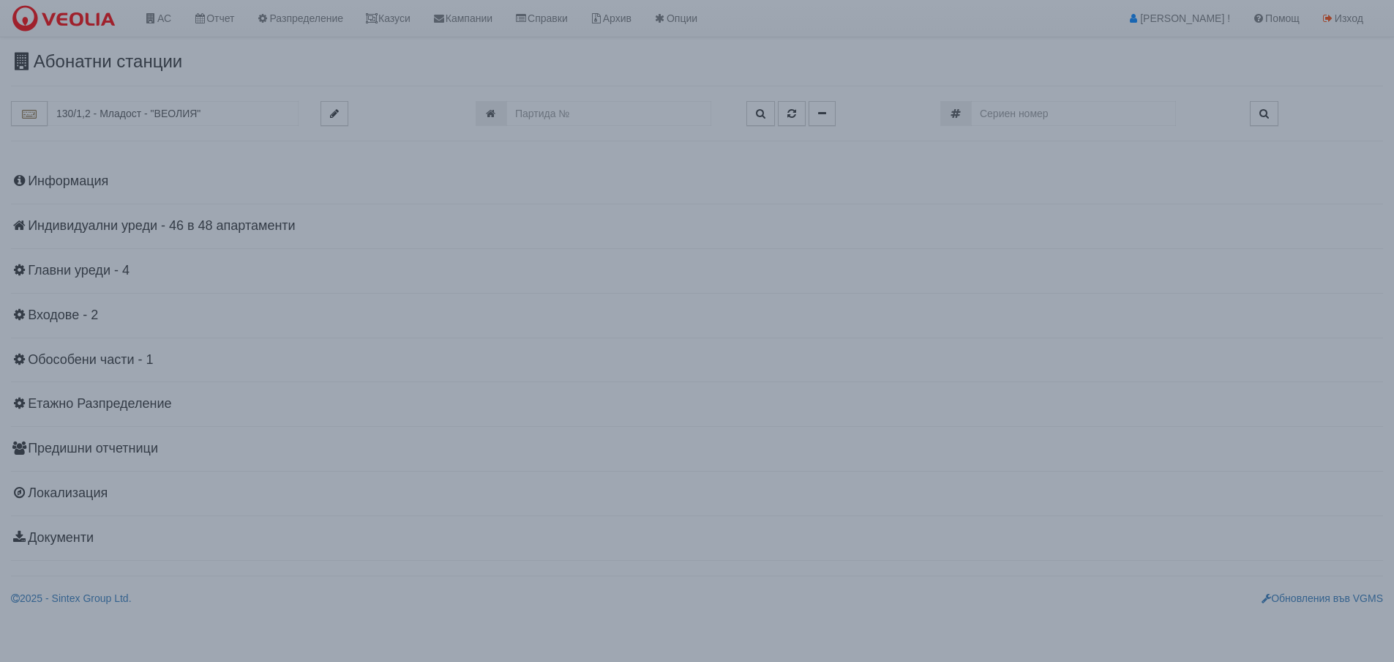
scroll to position [0, 0]
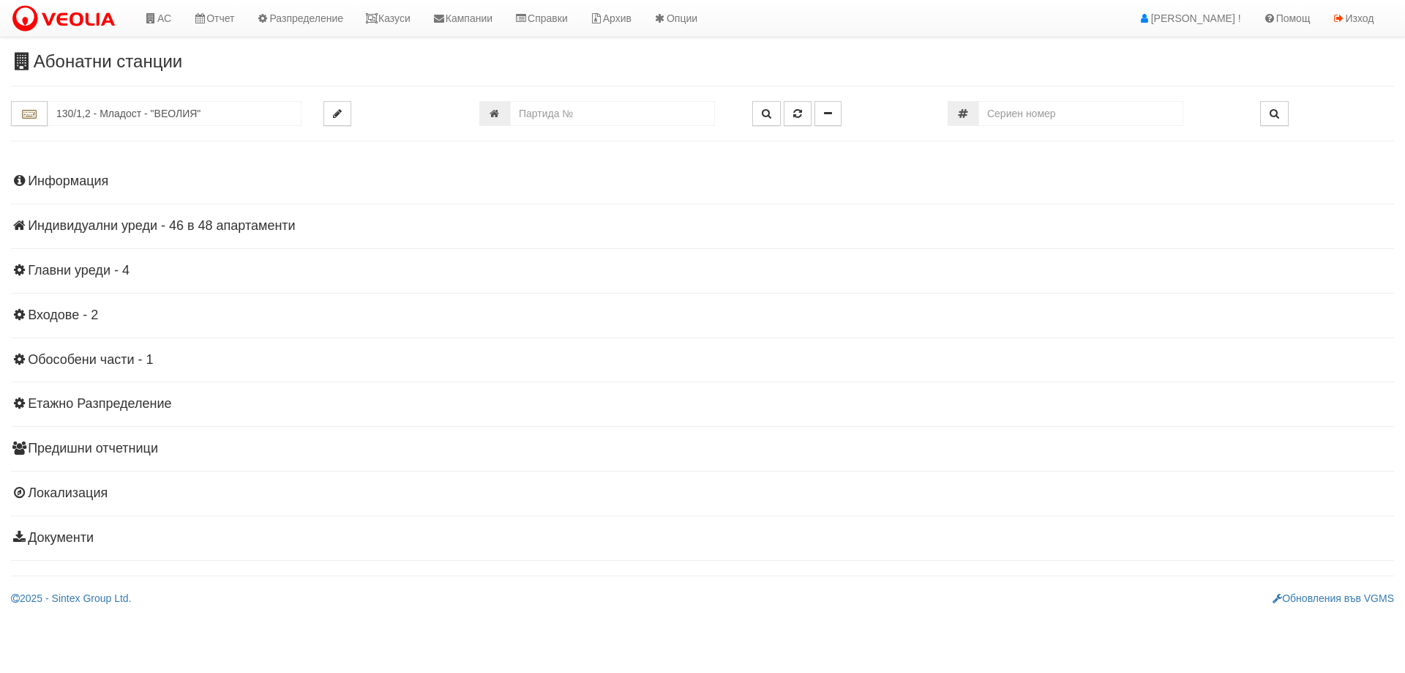
click at [86, 225] on h4 "Индивидуални уреди - 46 в 48 апартаменти" at bounding box center [702, 226] width 1383 height 15
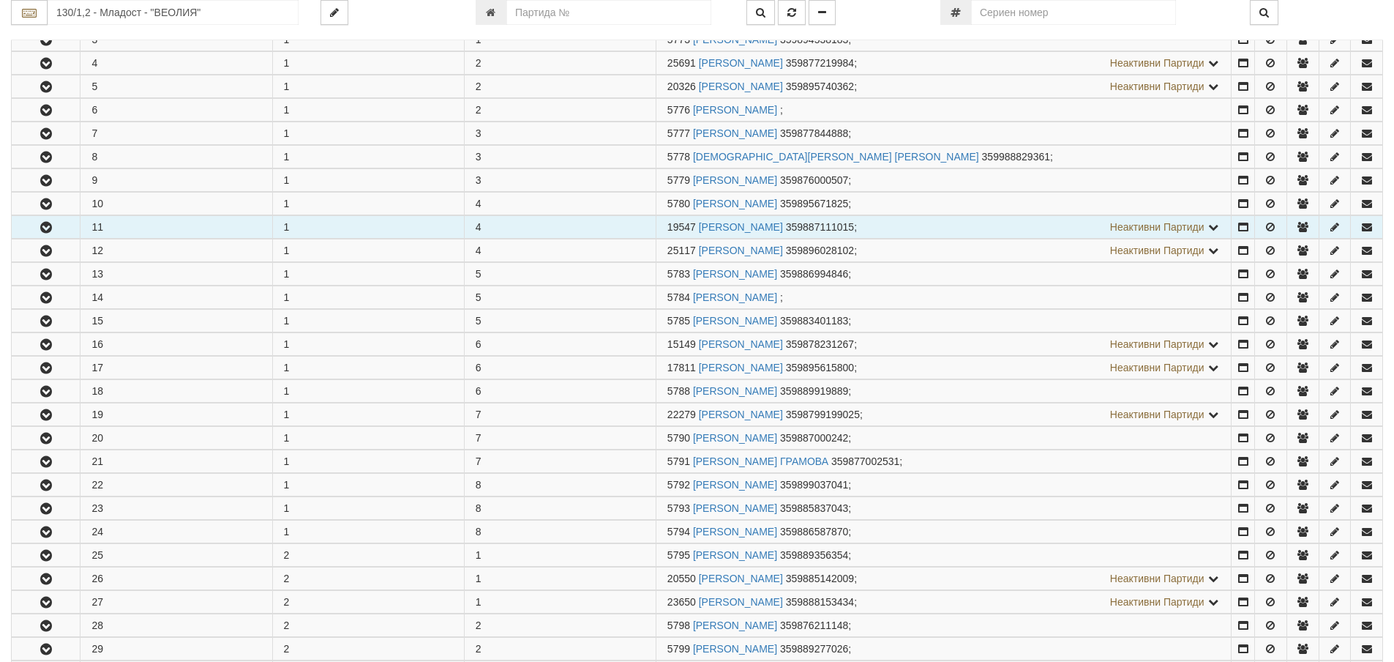
scroll to position [366, 0]
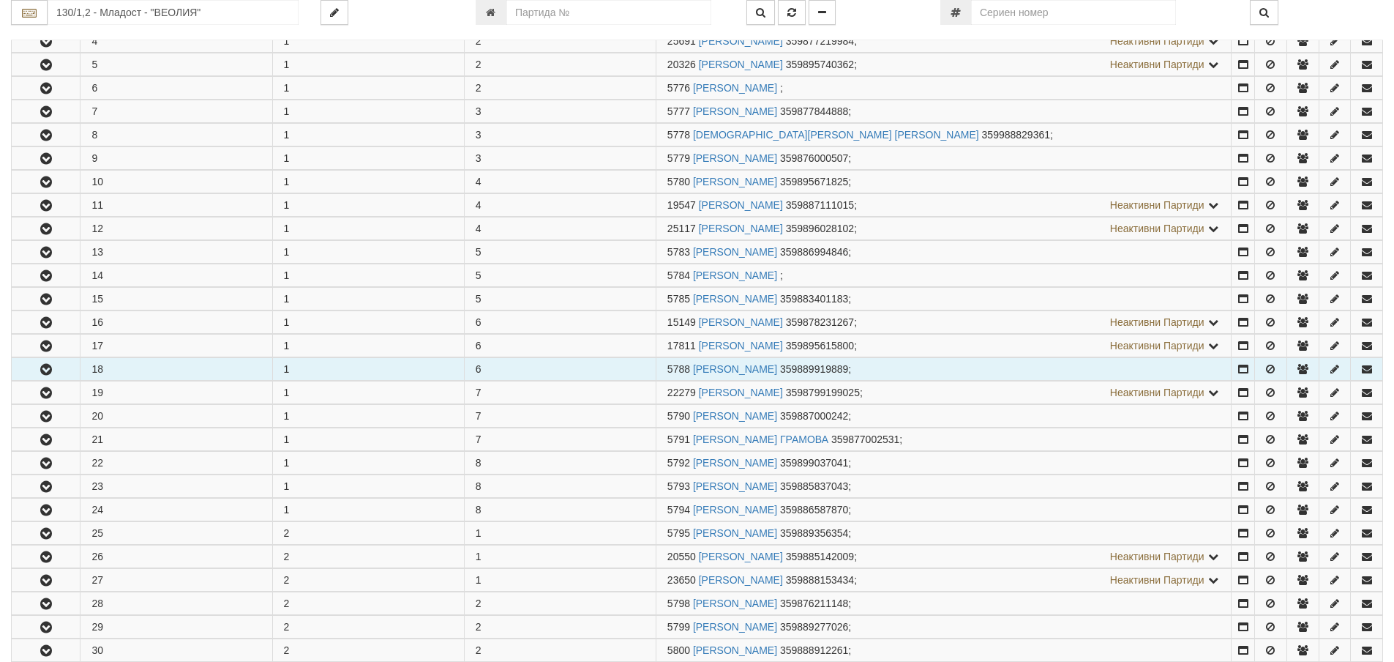
click at [39, 368] on icon "button" at bounding box center [46, 369] width 18 height 10
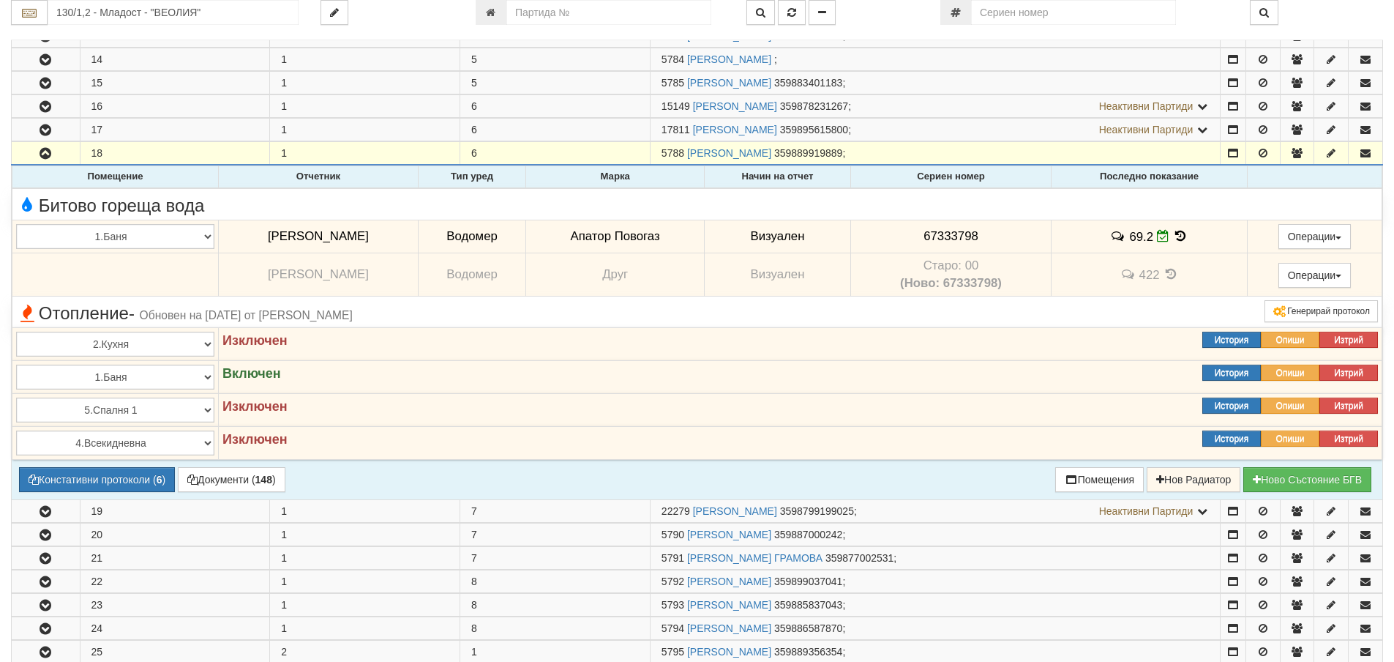
scroll to position [585, 0]
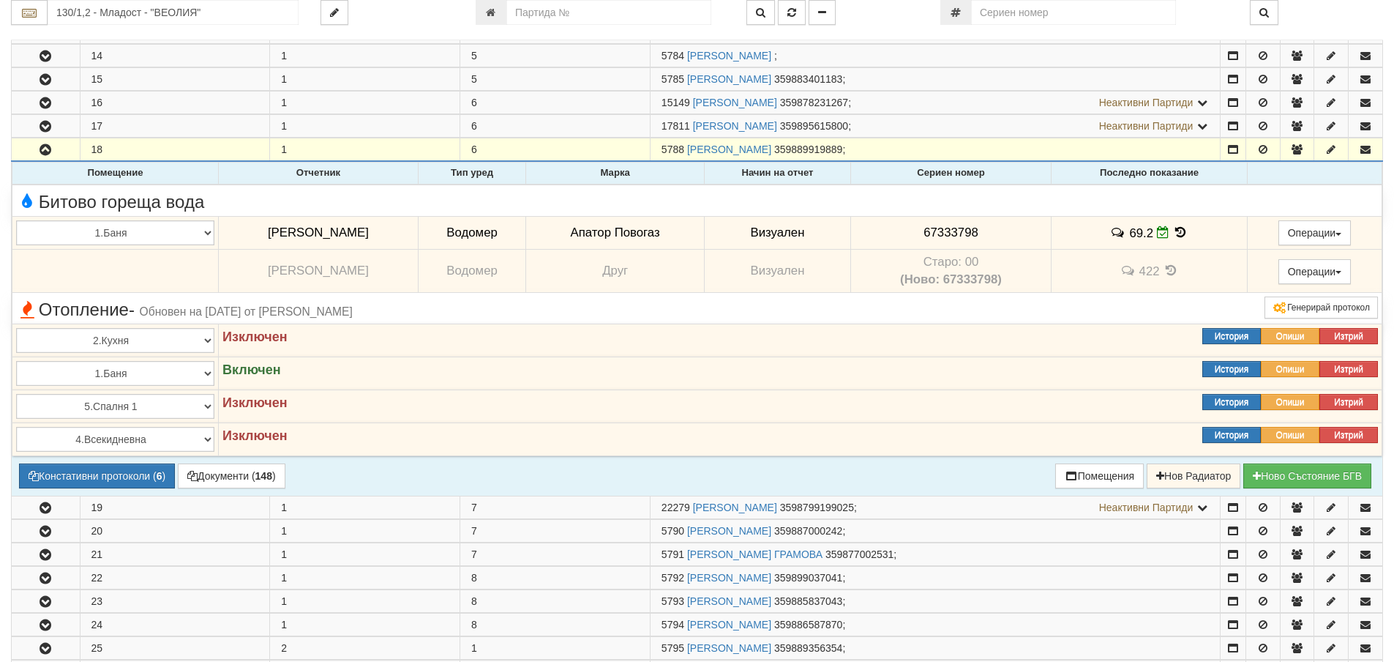
click at [1178, 232] on icon at bounding box center [1180, 232] width 16 height 12
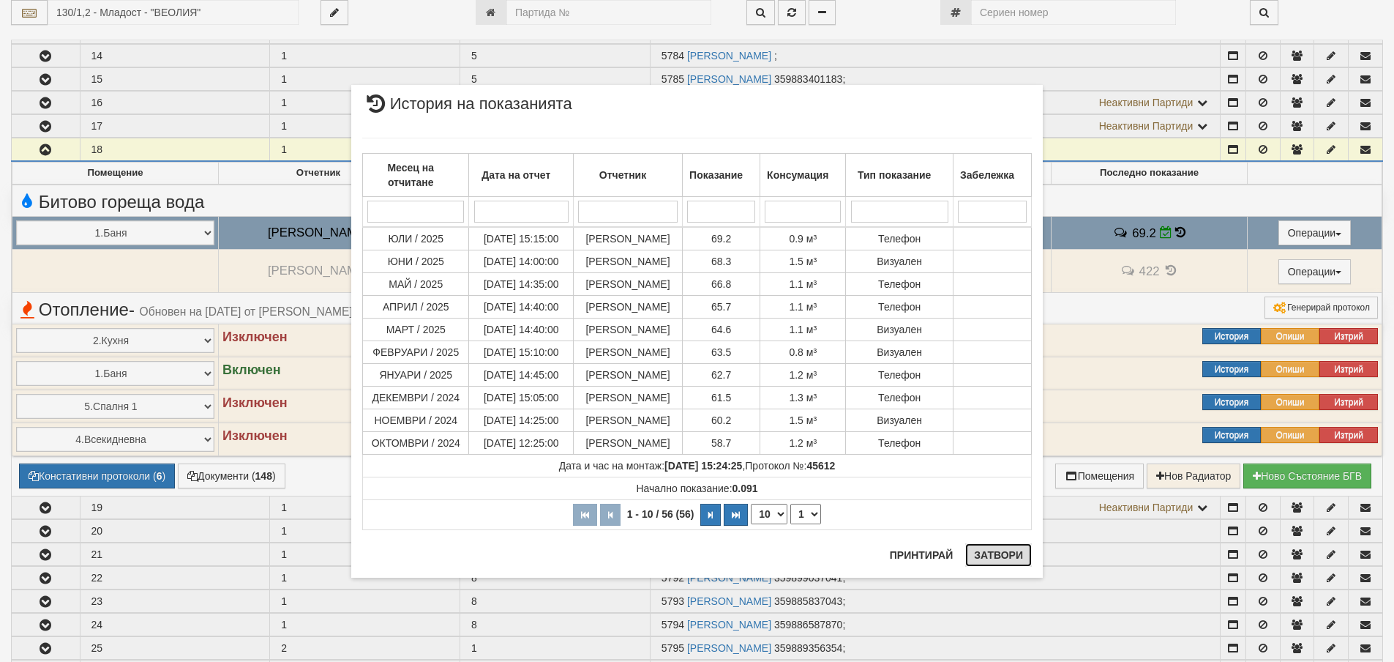
click at [1004, 553] on button "Затвори" at bounding box center [998, 554] width 67 height 23
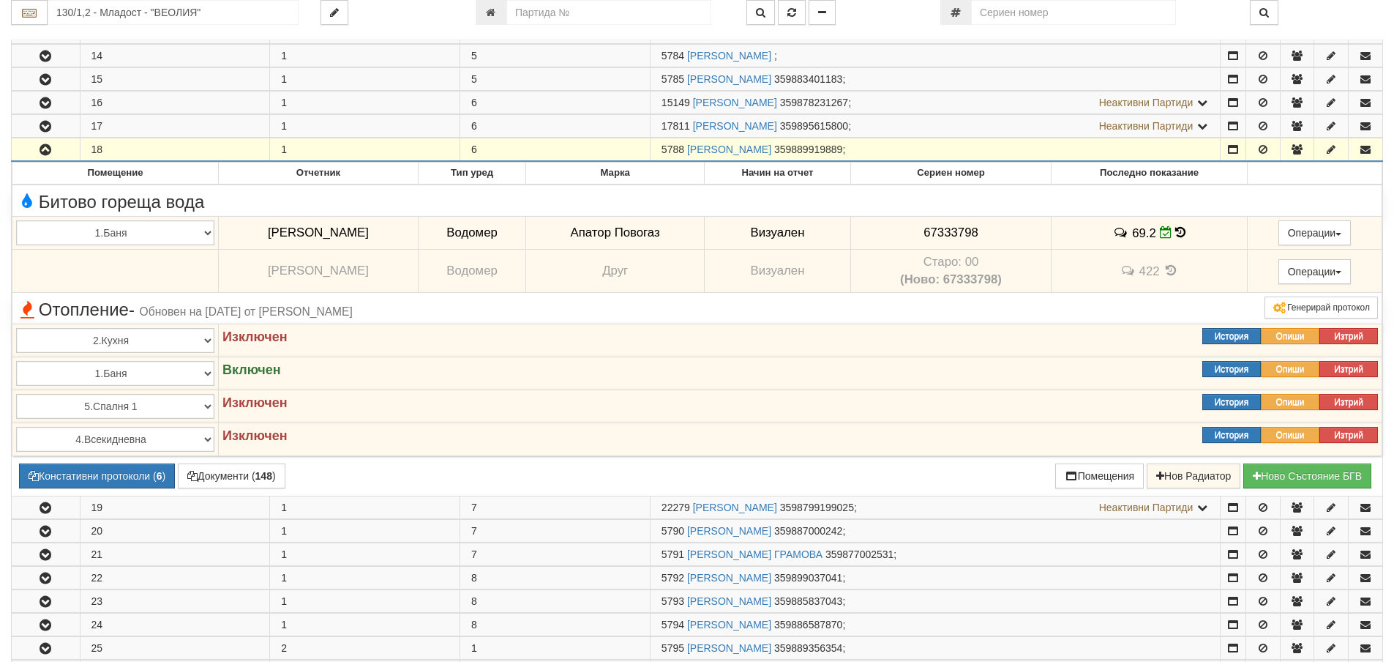
click at [44, 151] on icon "button" at bounding box center [46, 150] width 18 height 10
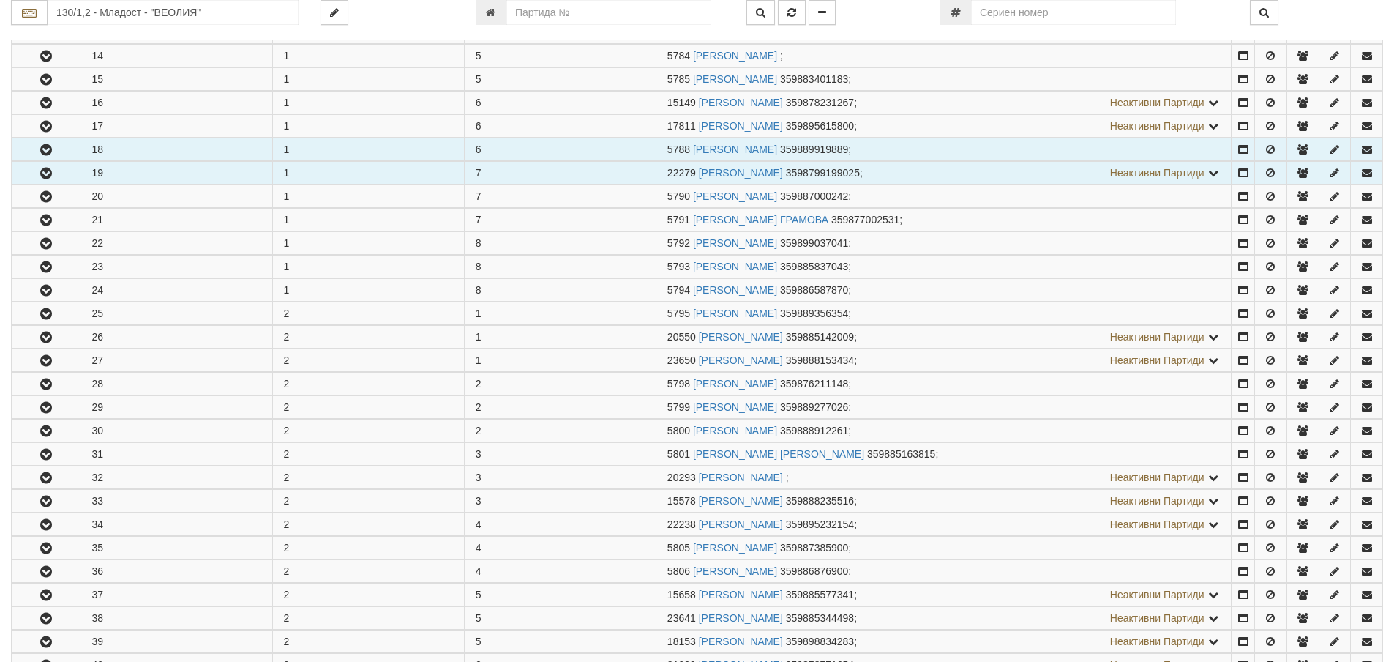
click at [43, 171] on icon "button" at bounding box center [46, 173] width 18 height 10
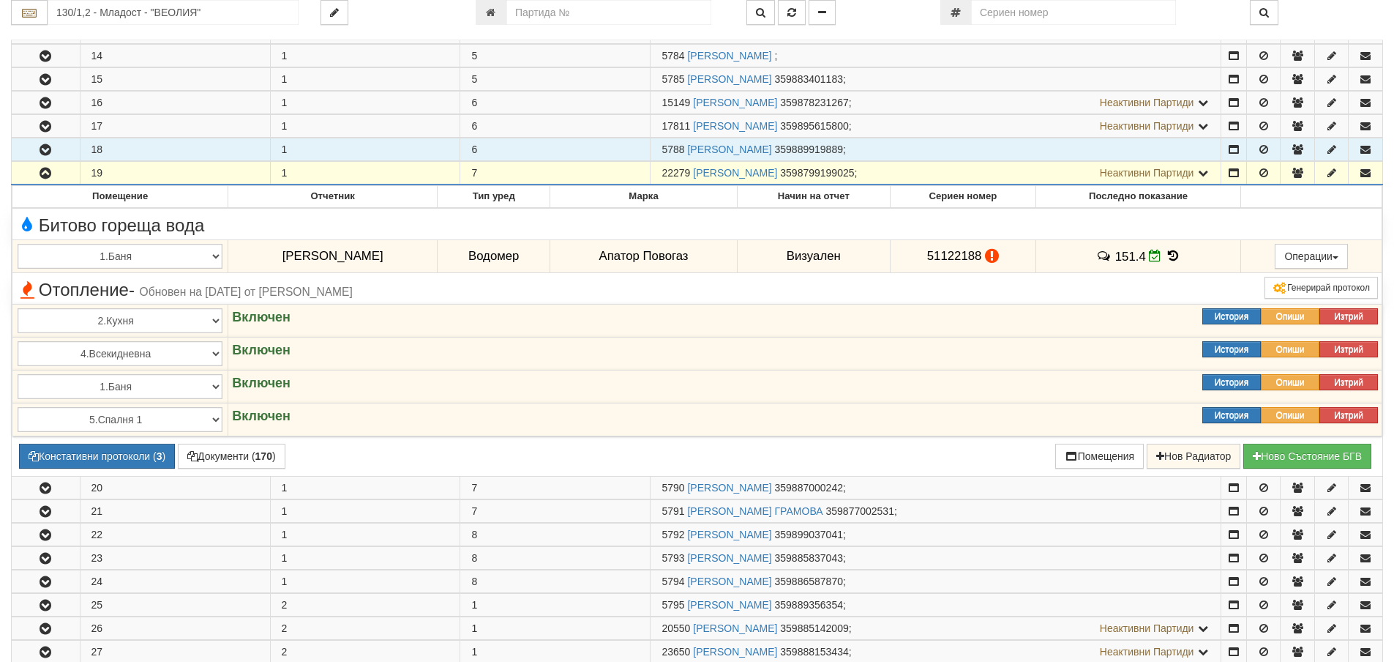
click at [44, 179] on icon "button" at bounding box center [46, 173] width 18 height 10
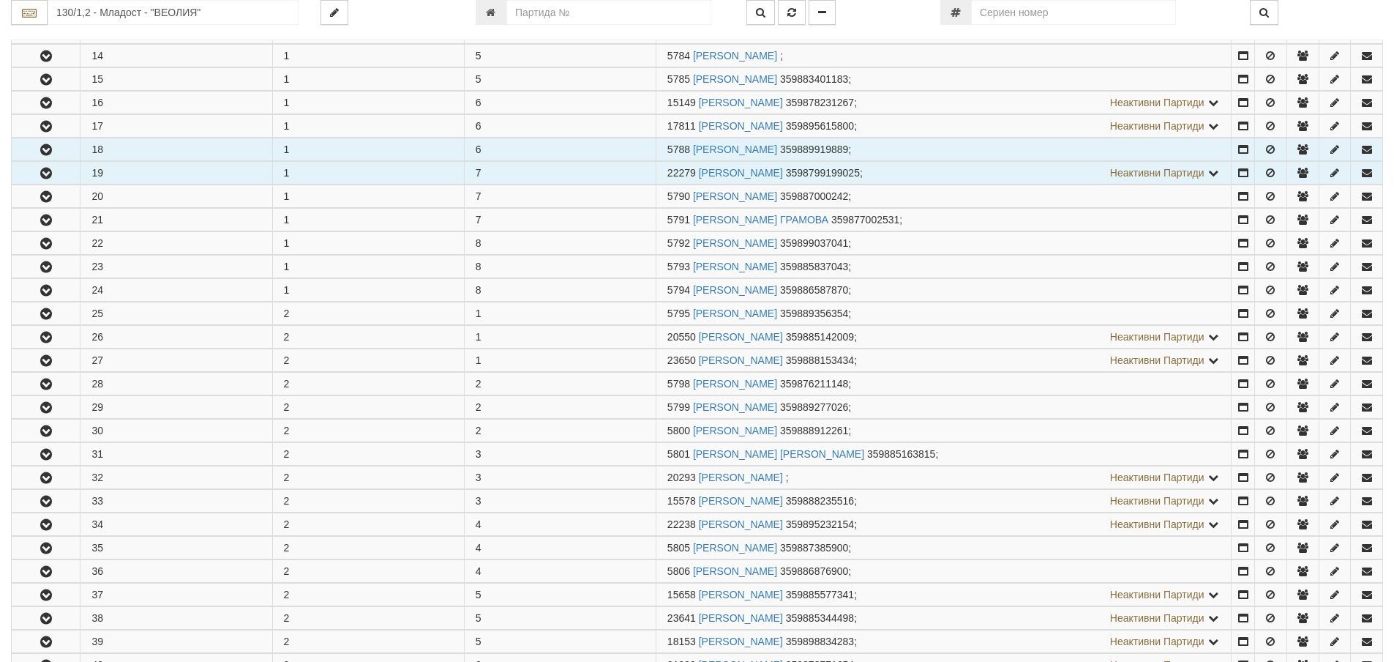
click at [50, 150] on icon "button" at bounding box center [46, 150] width 18 height 10
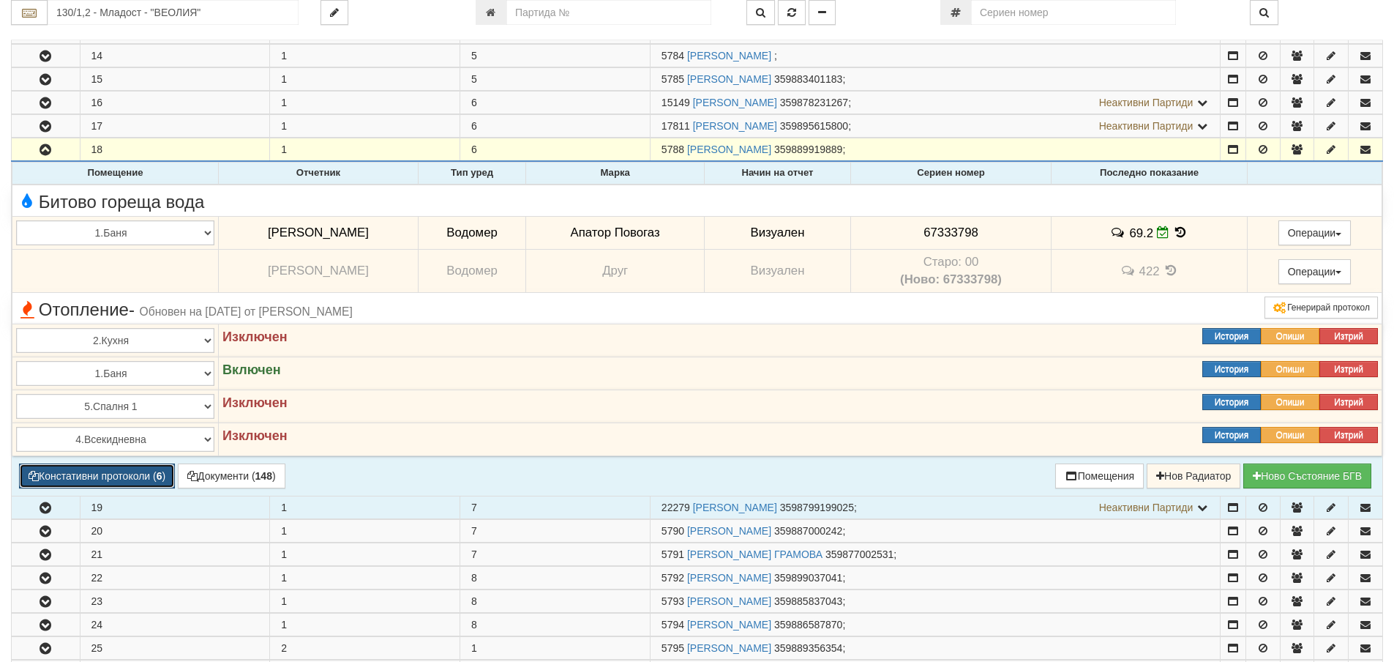
click at [140, 474] on button "Констативни протоколи ( 6 )" at bounding box center [97, 475] width 156 height 25
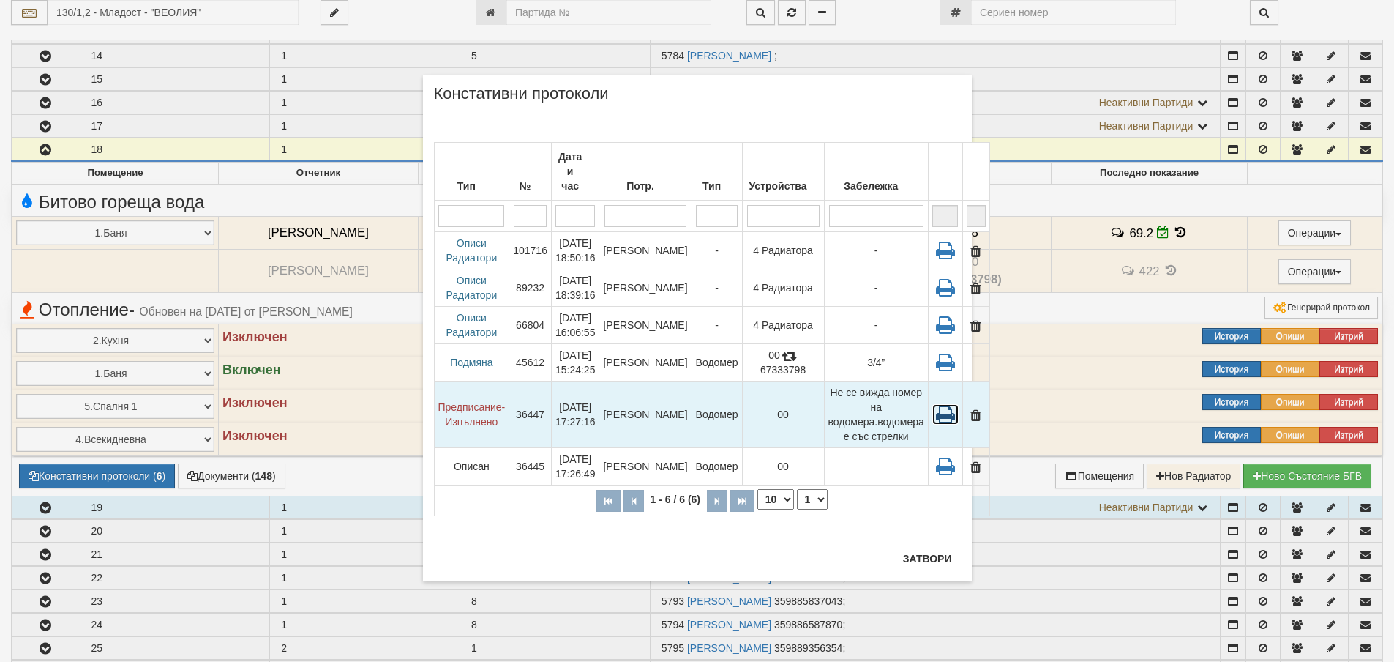
click at [932, 404] on icon at bounding box center [945, 414] width 26 height 20
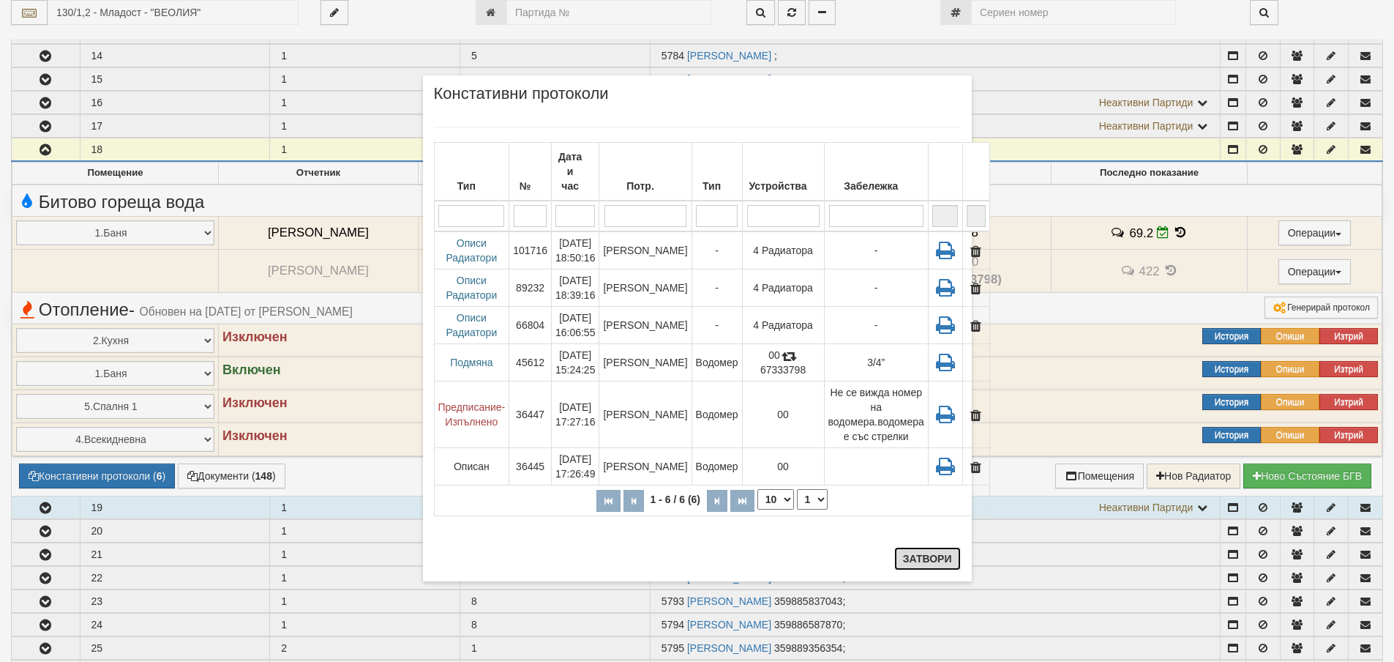
click at [914, 561] on button "Затвори" at bounding box center [927, 558] width 67 height 23
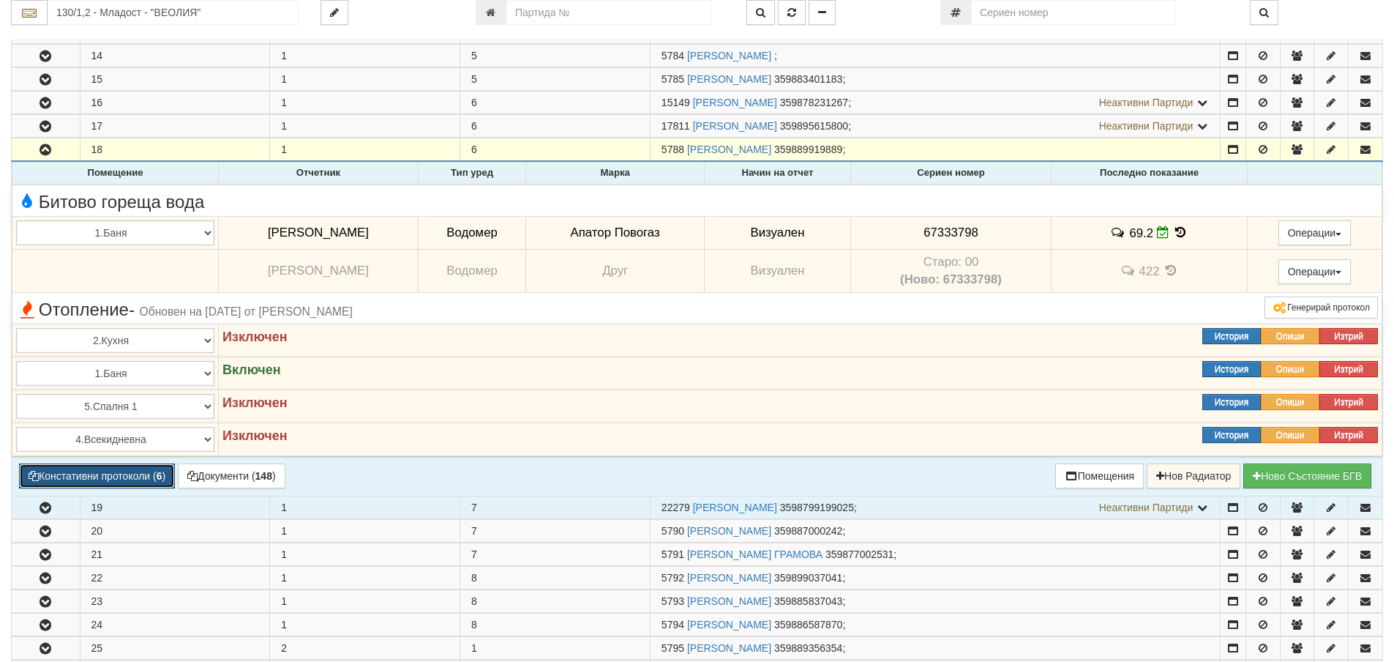
click at [137, 483] on button "Констативни протоколи ( 6 )" at bounding box center [97, 475] width 156 height 25
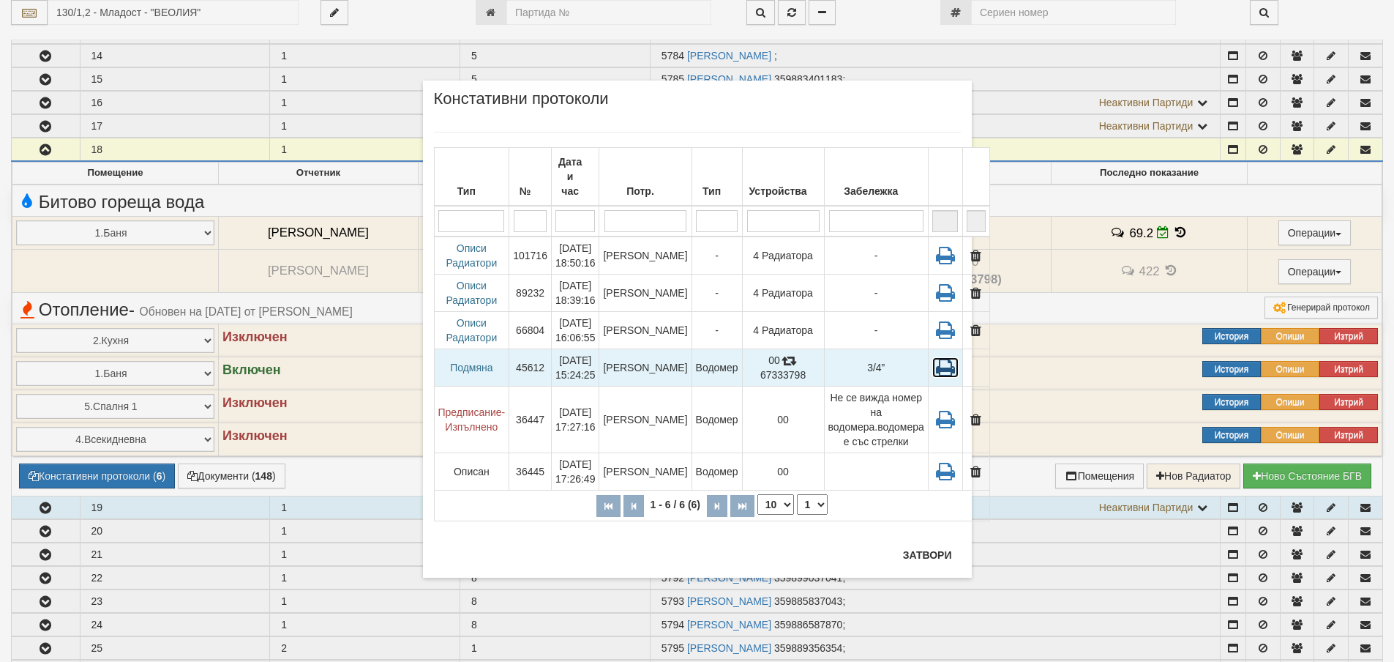
click at [932, 357] on icon at bounding box center [945, 367] width 26 height 20
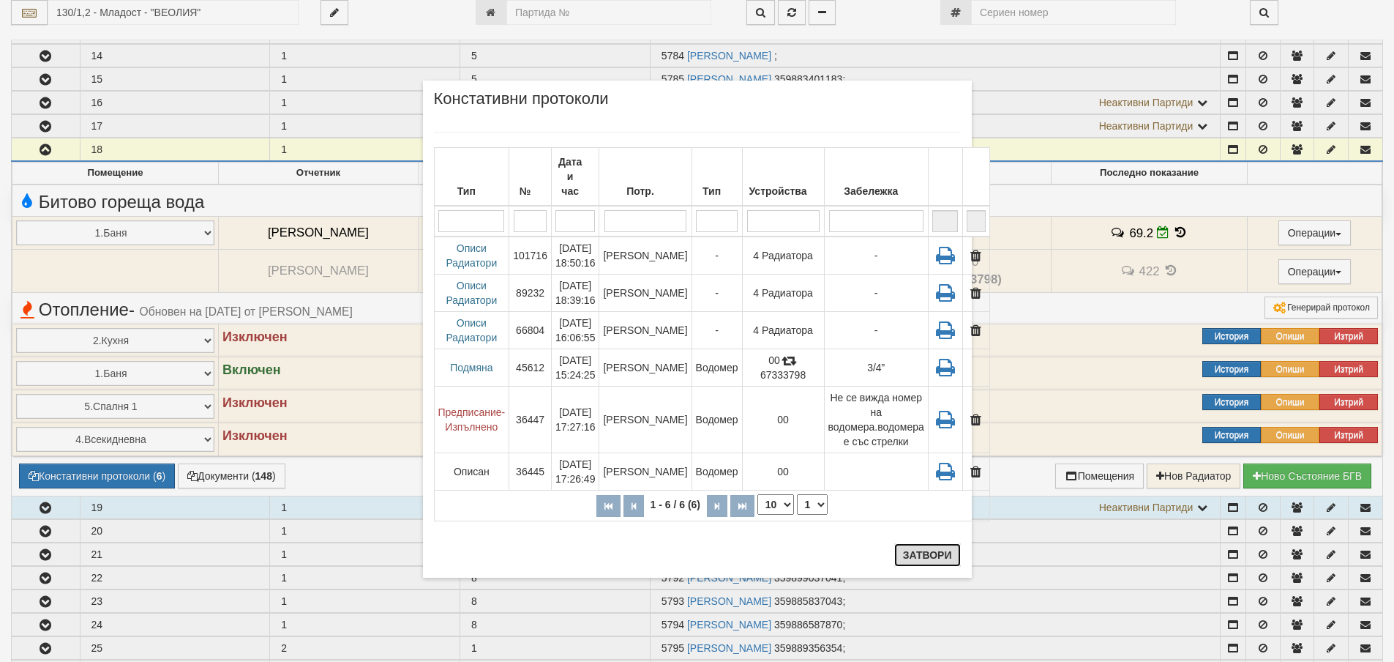
click at [932, 550] on button "Затвори" at bounding box center [927, 554] width 67 height 23
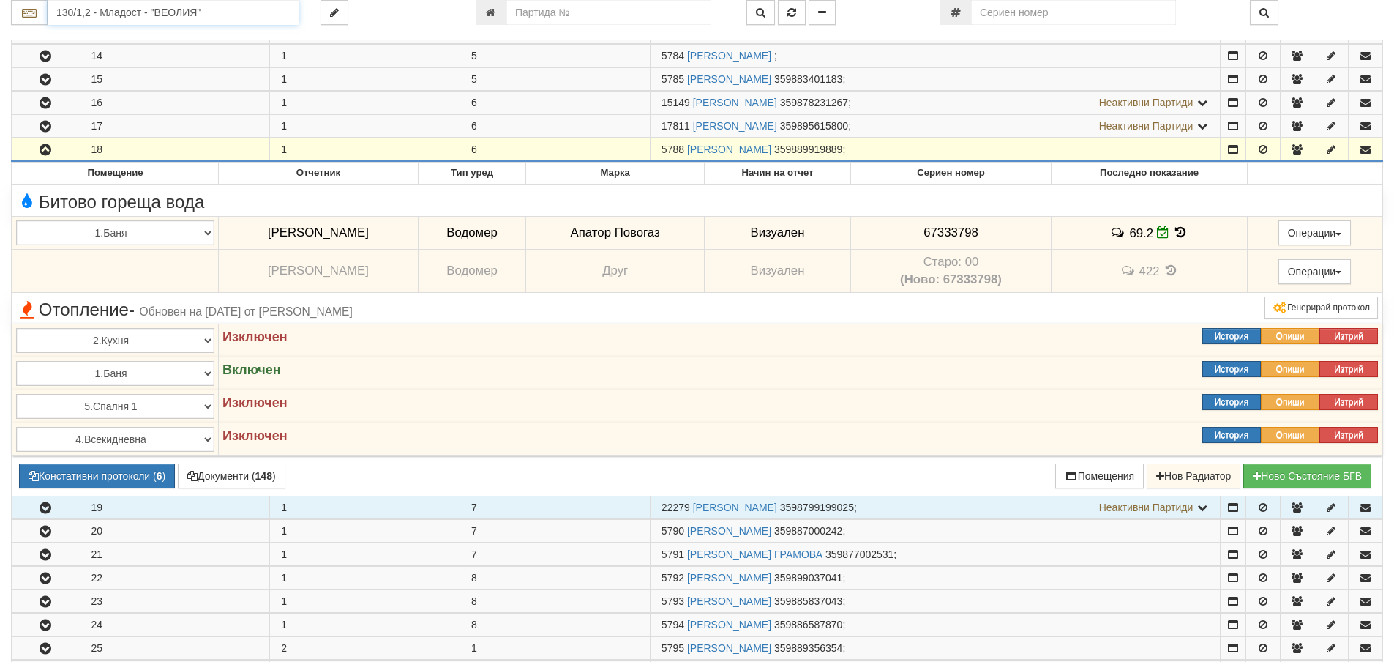
click at [86, 12] on input "130/1,2 - Младост - "ВЕОЛИЯ"" at bounding box center [173, 12] width 251 height 25
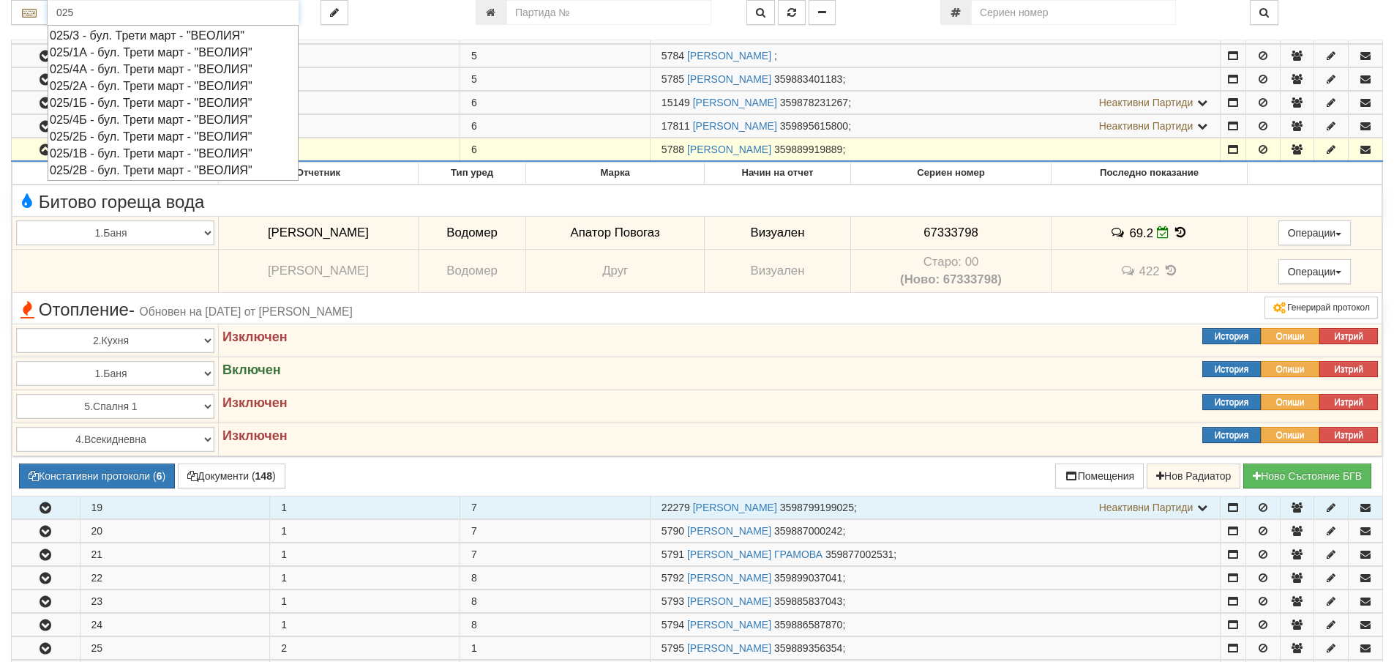
click at [104, 69] on div "025/4А - бул. Трети март - "ВЕОЛИЯ"" at bounding box center [173, 69] width 247 height 17
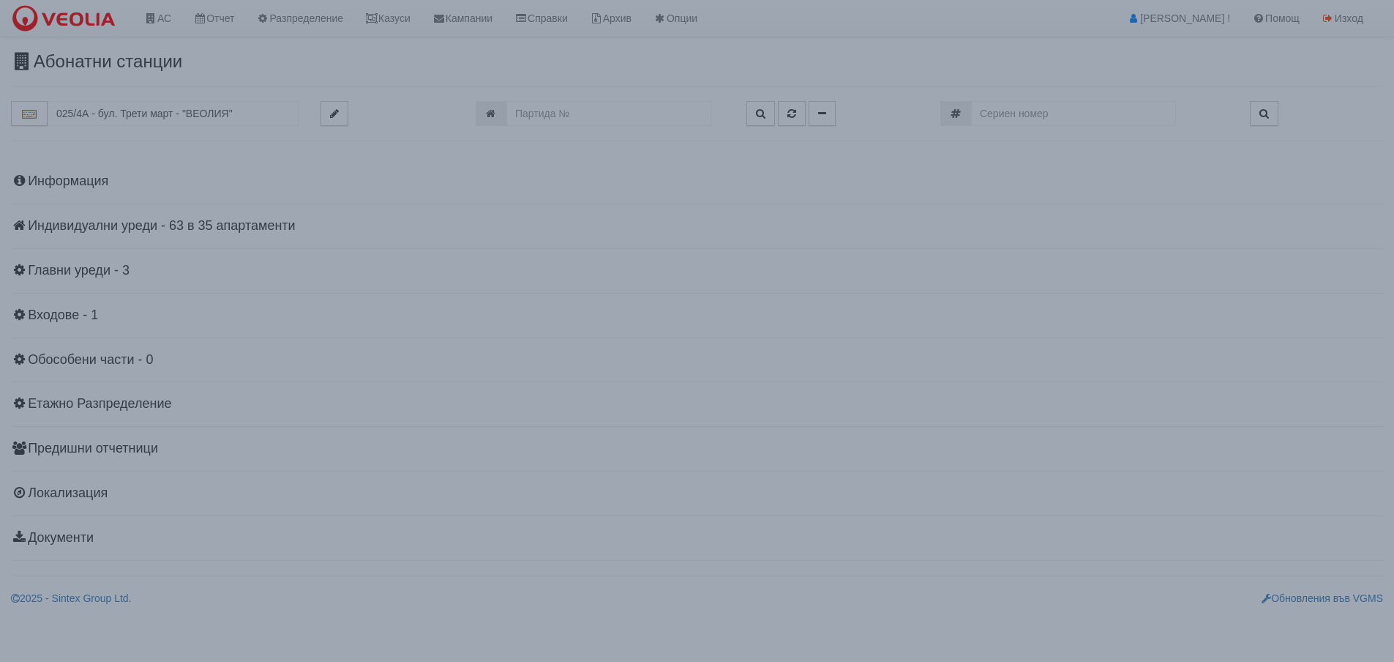
scroll to position [0, 0]
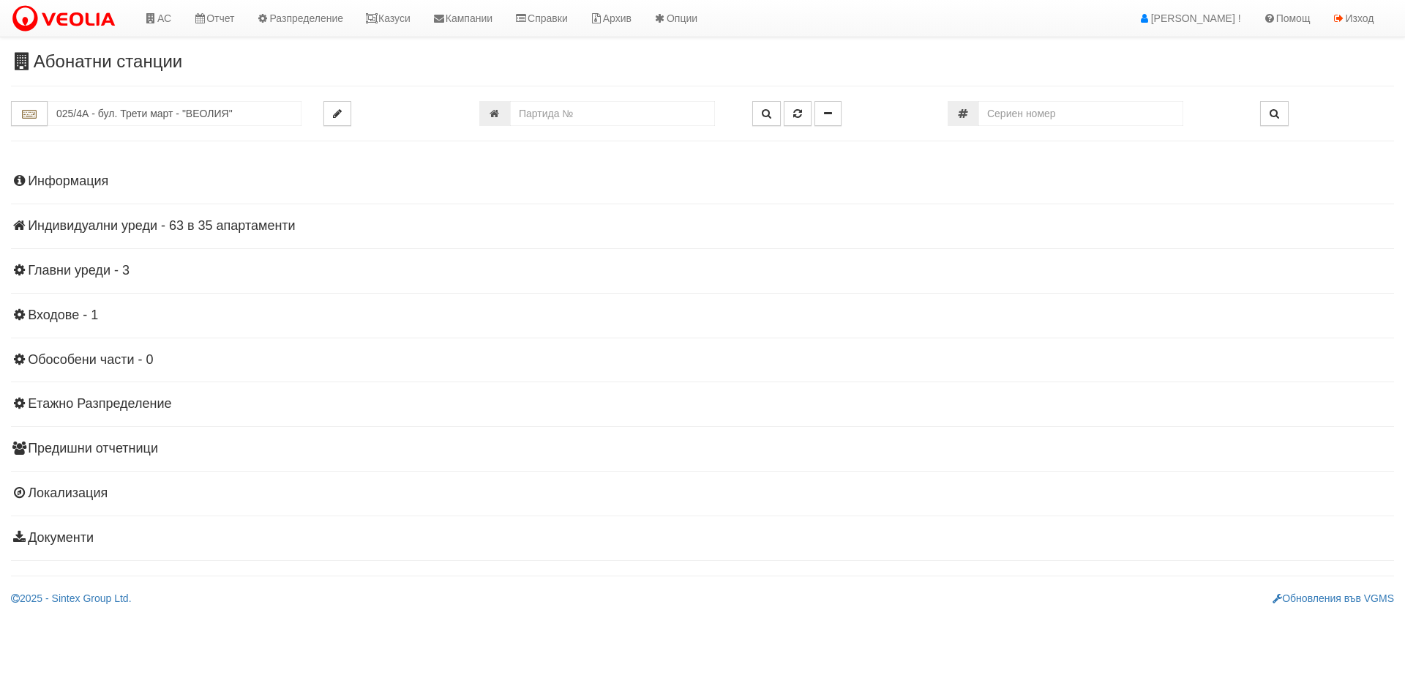
click at [130, 228] on h4 "Индивидуални уреди - 63 в 35 апартаменти" at bounding box center [702, 226] width 1383 height 15
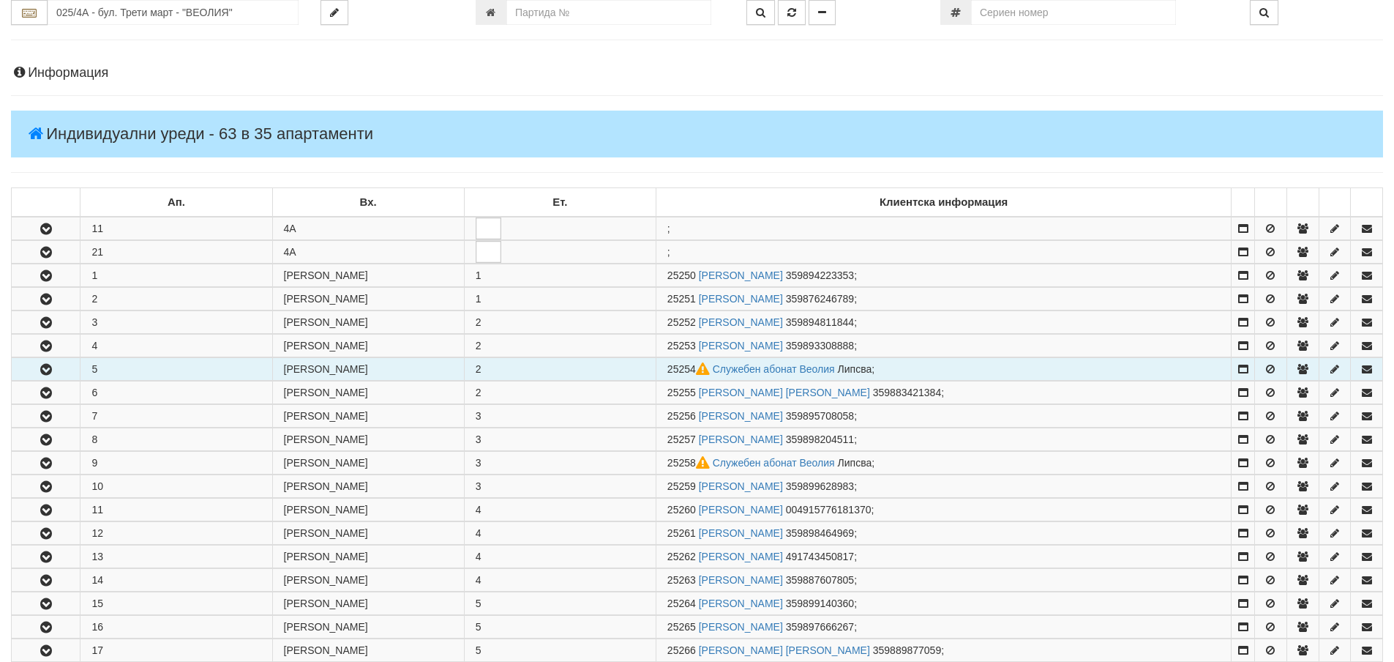
scroll to position [146, 0]
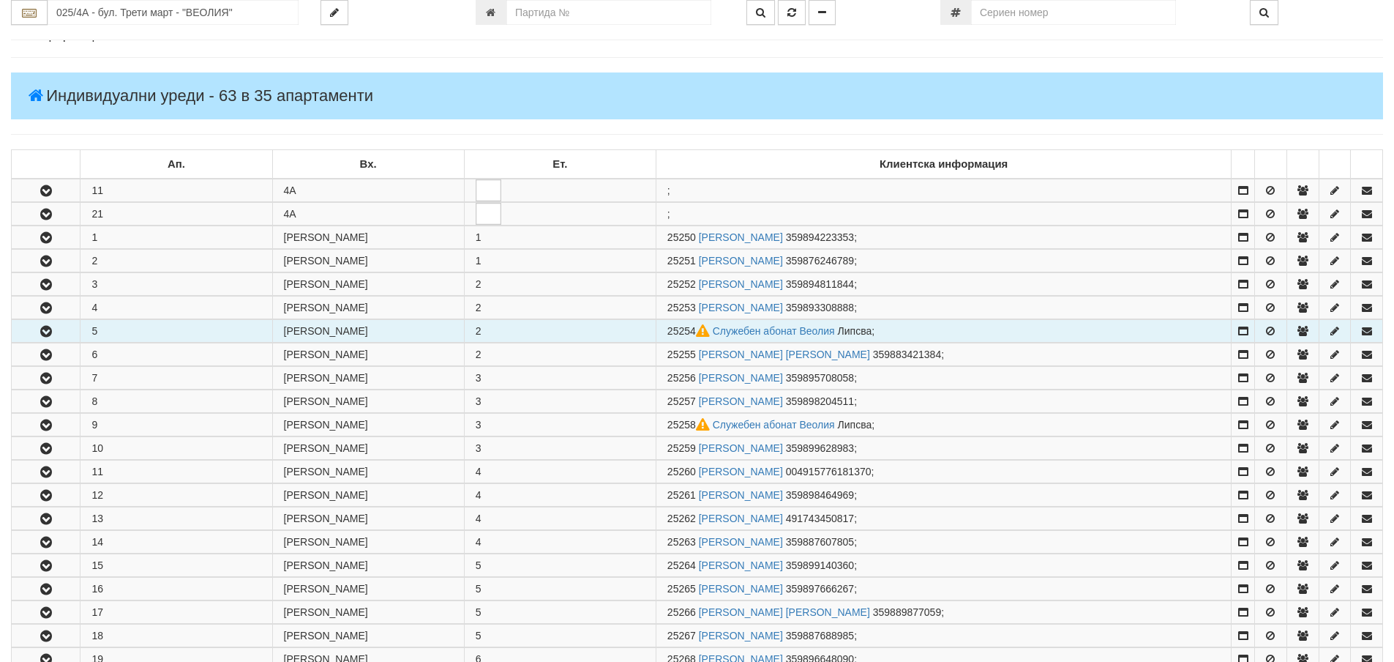
click at [55, 325] on button "button" at bounding box center [46, 331] width 68 height 22
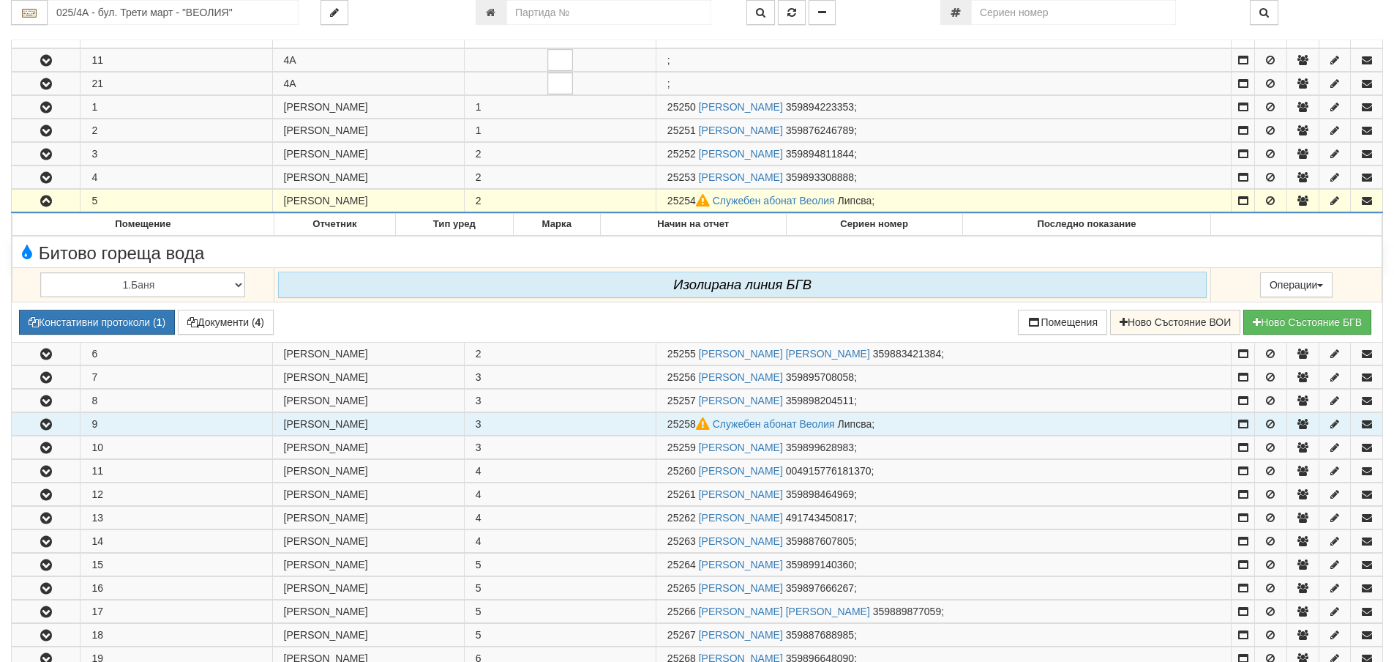
scroll to position [293, 0]
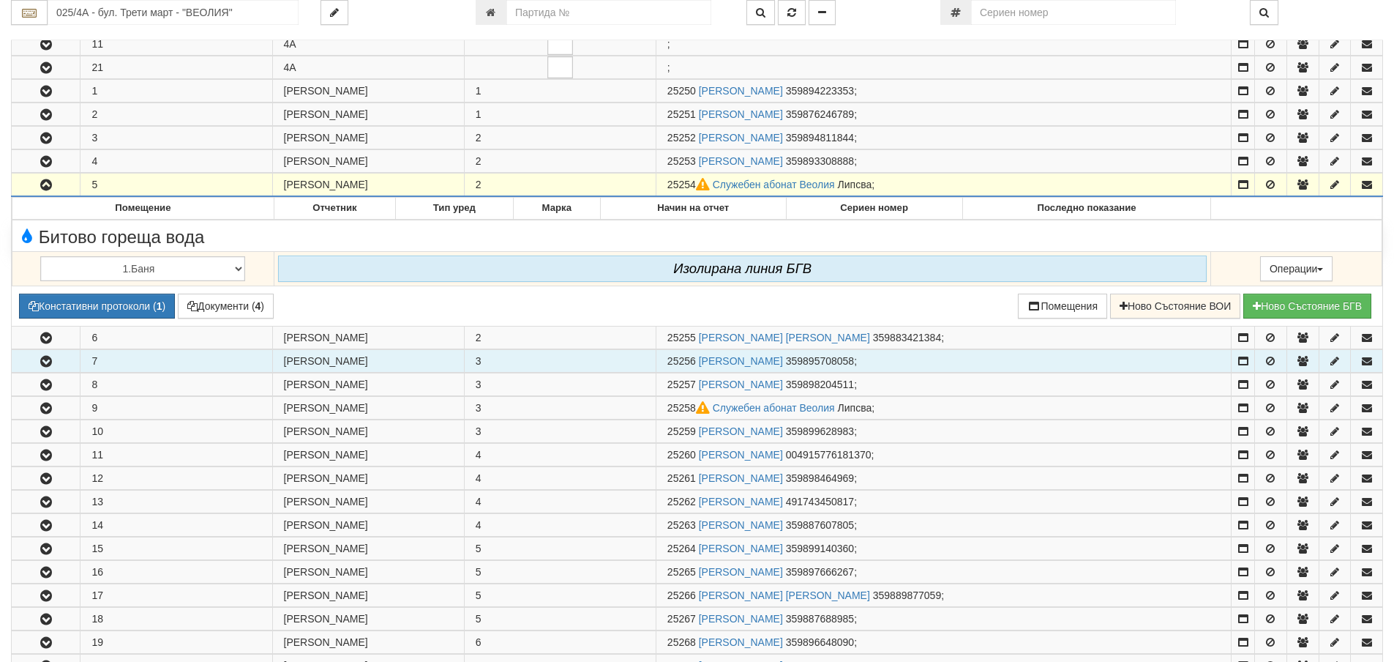
click at [43, 364] on icon "button" at bounding box center [46, 361] width 18 height 10
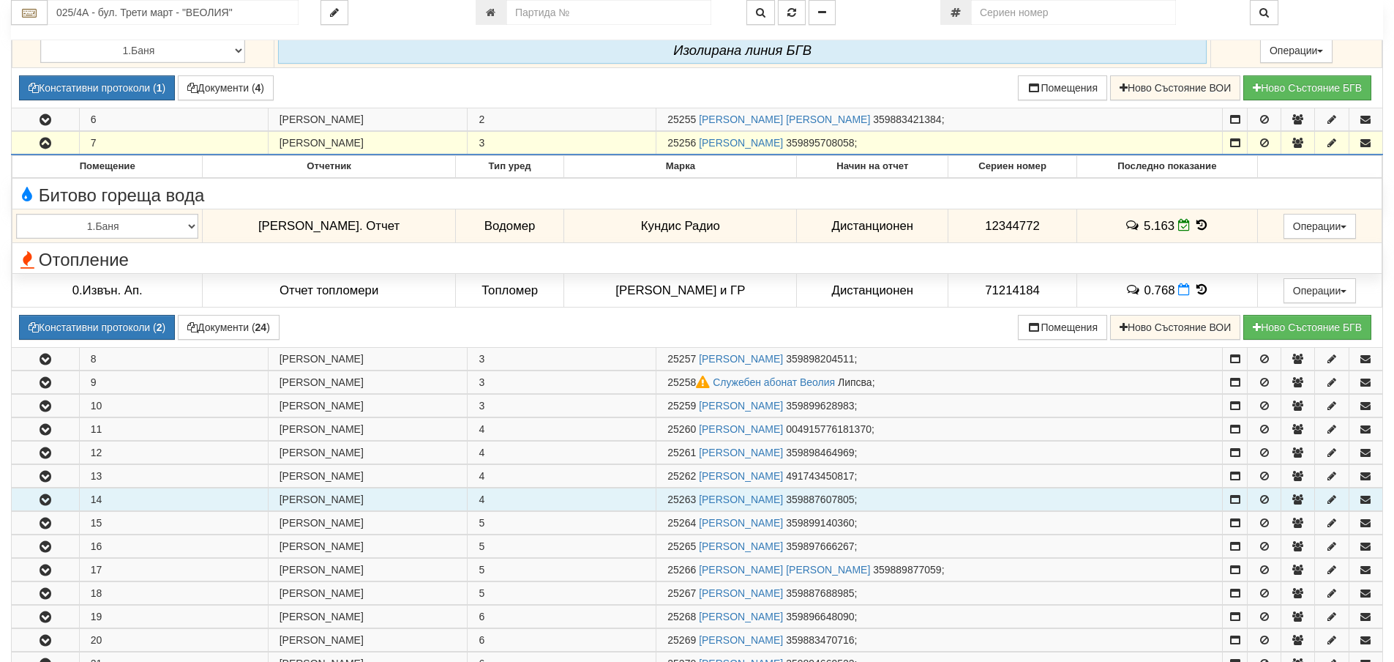
scroll to position [585, 0]
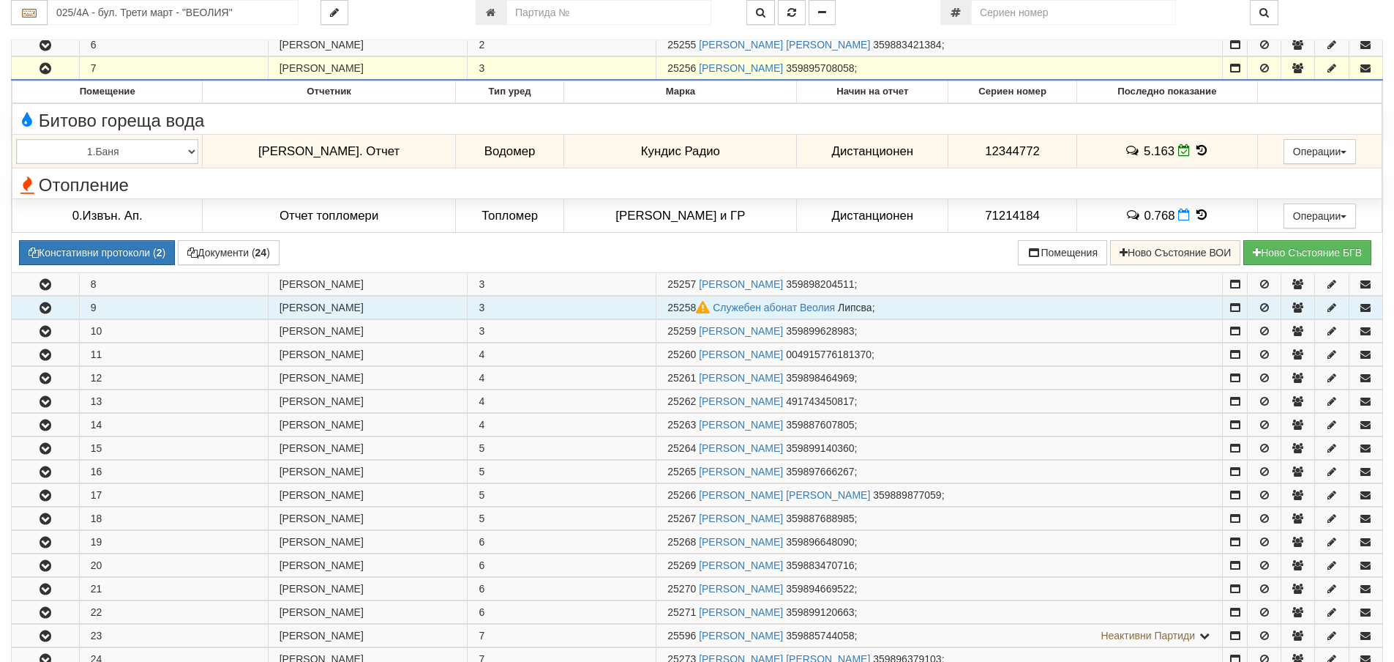
click at [43, 305] on icon "button" at bounding box center [46, 308] width 18 height 10
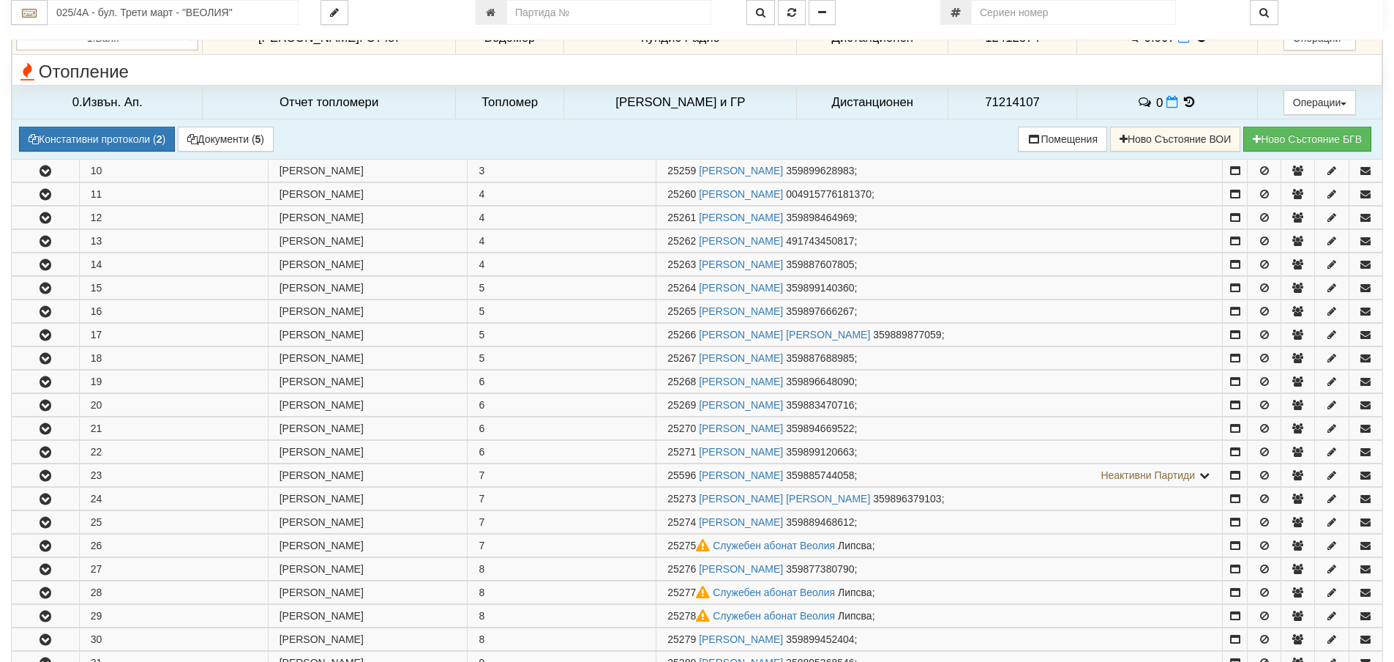
scroll to position [951, 0]
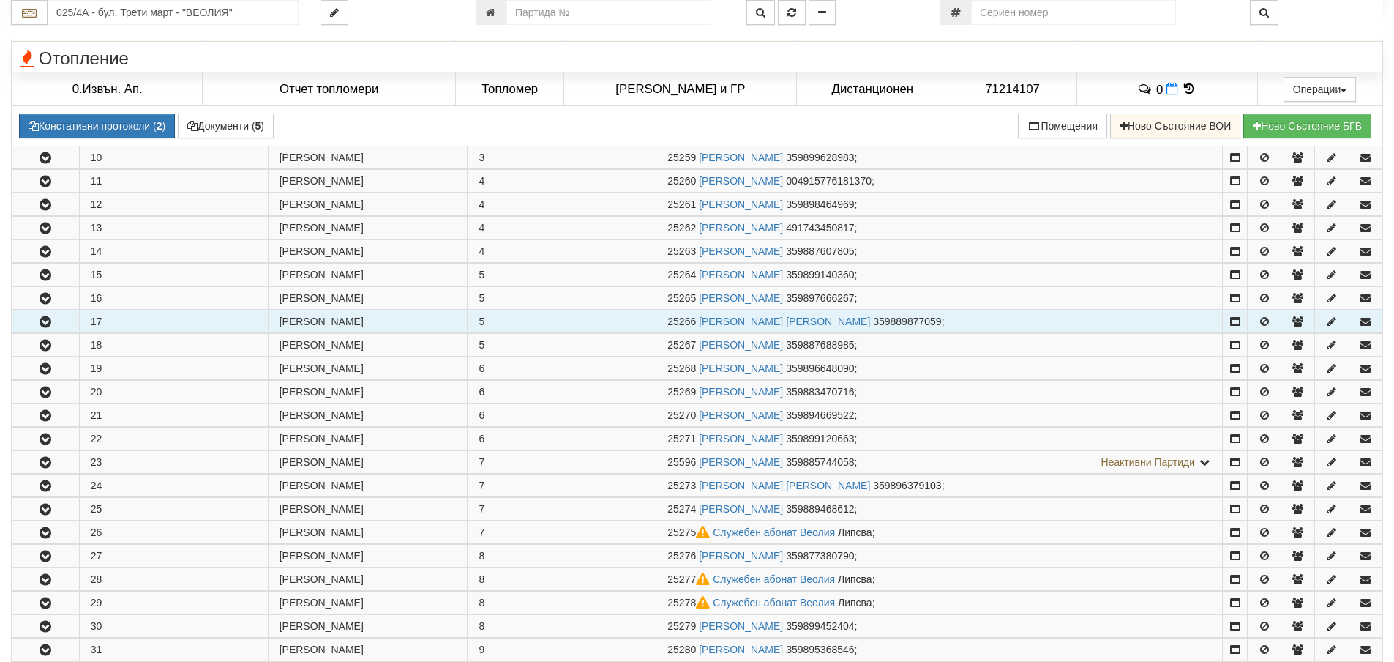
click at [53, 324] on icon "button" at bounding box center [46, 322] width 18 height 10
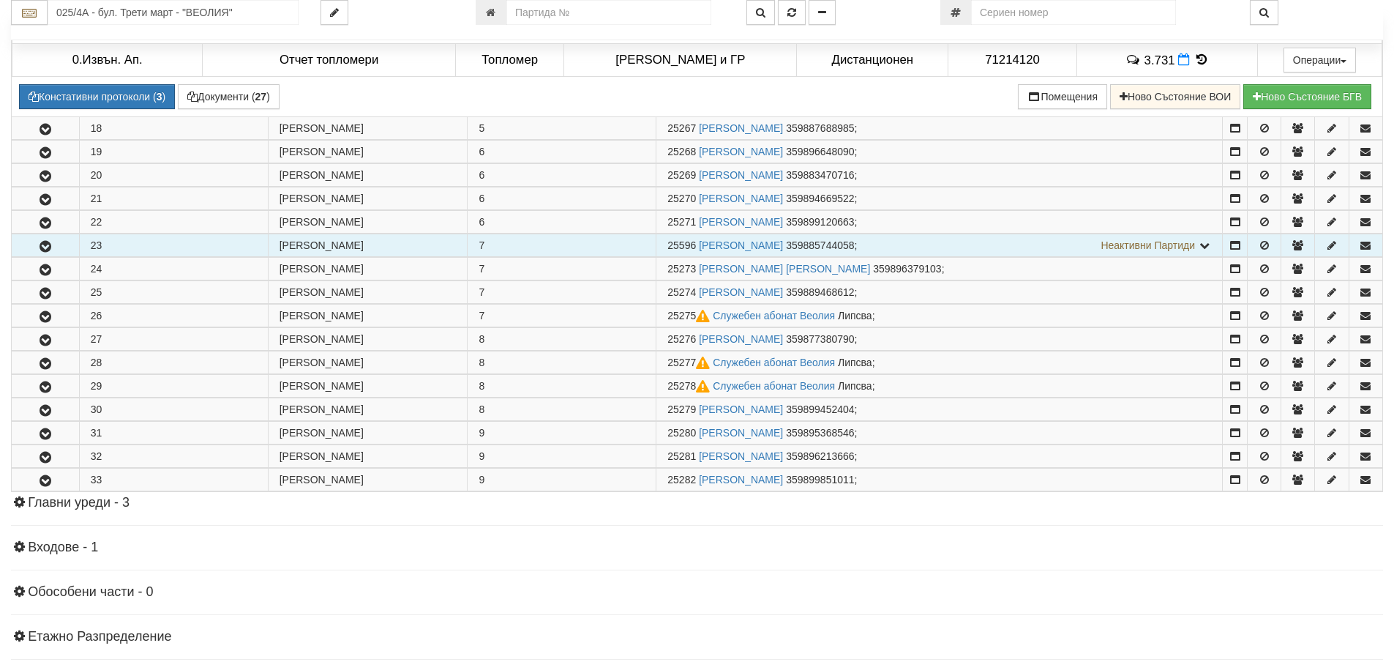
scroll to position [1390, 0]
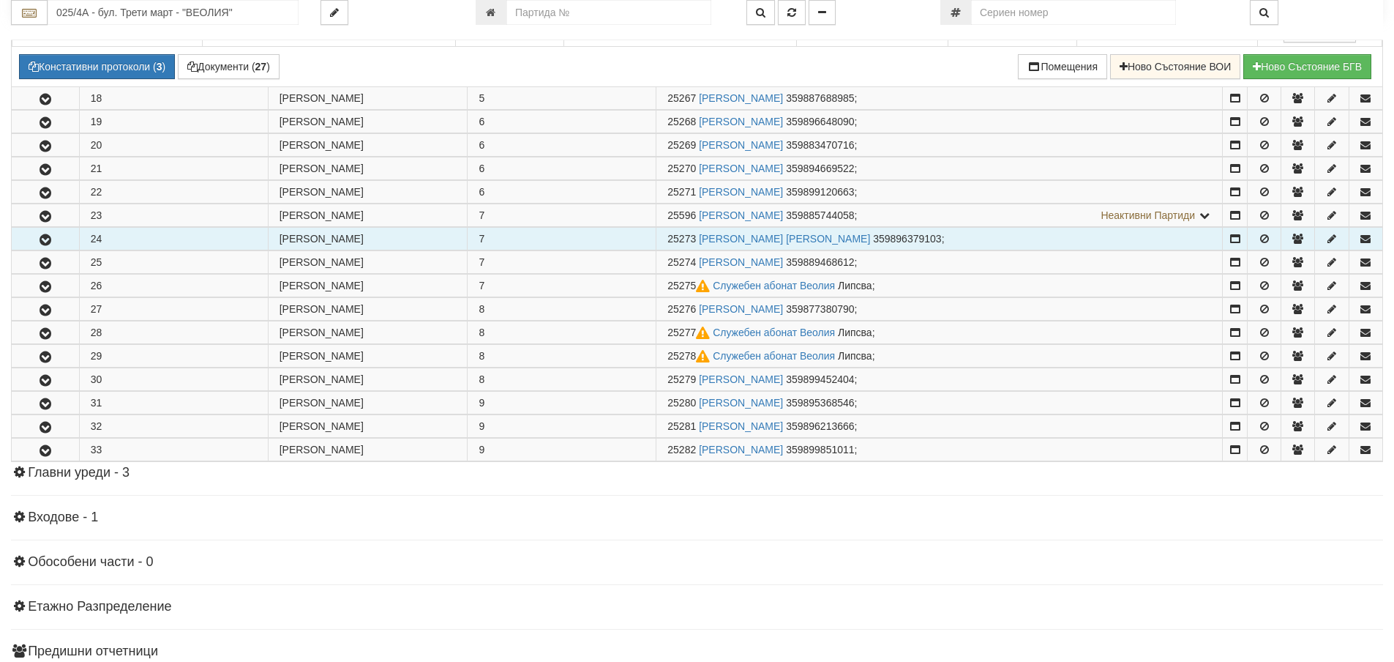
click at [50, 239] on icon "button" at bounding box center [46, 240] width 18 height 10
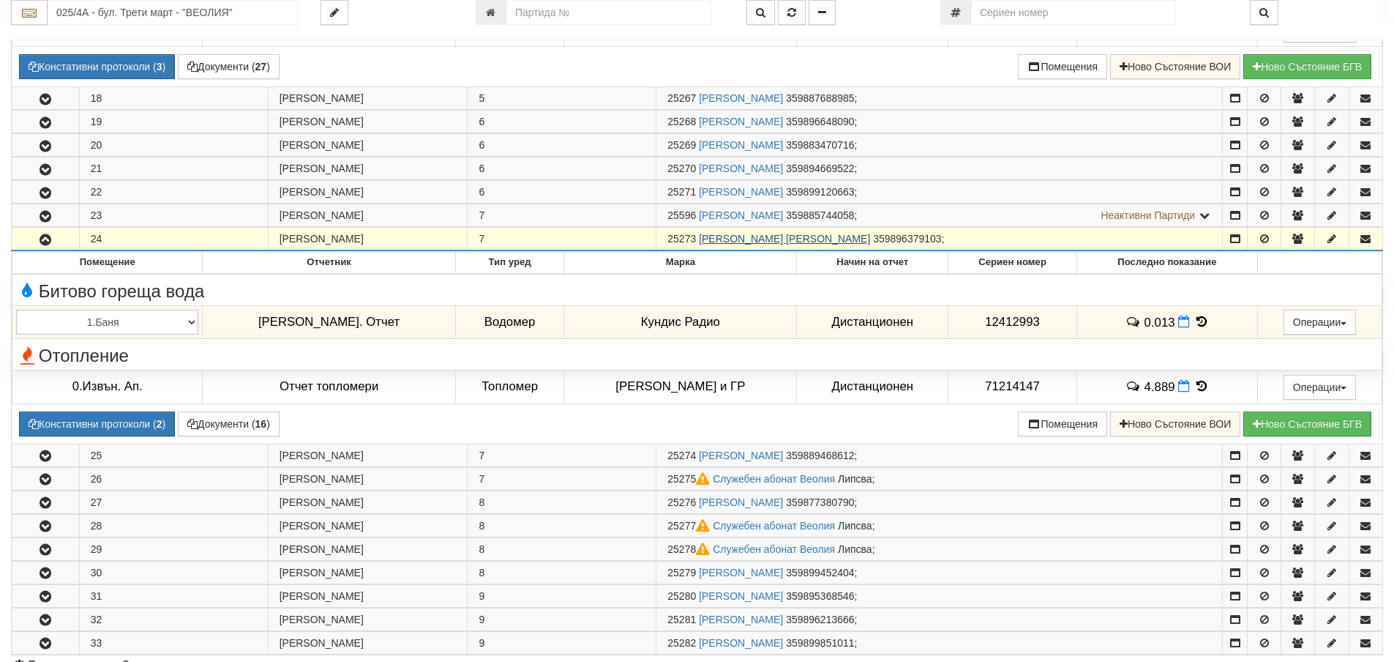
click at [740, 242] on link "КРАСЕН МАРИНОВ УРУМОВ" at bounding box center [784, 239] width 171 height 12
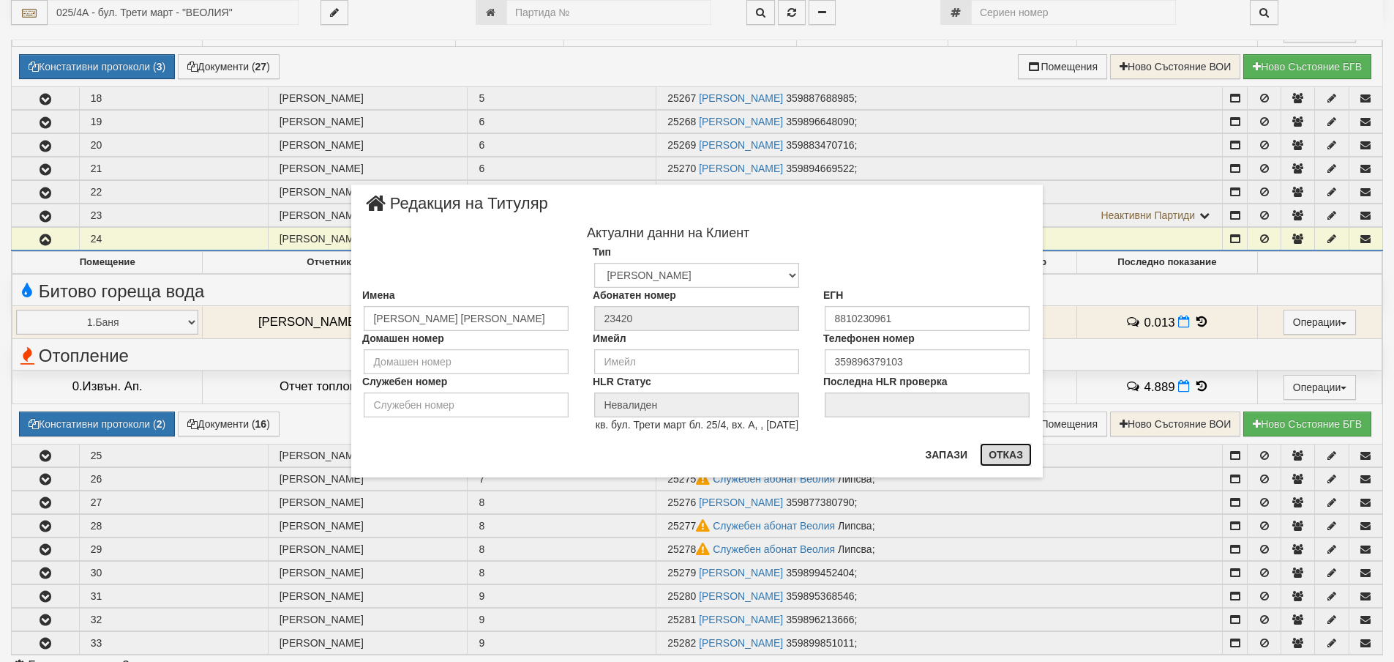
click at [1010, 457] on button "Отказ" at bounding box center [1006, 454] width 52 height 23
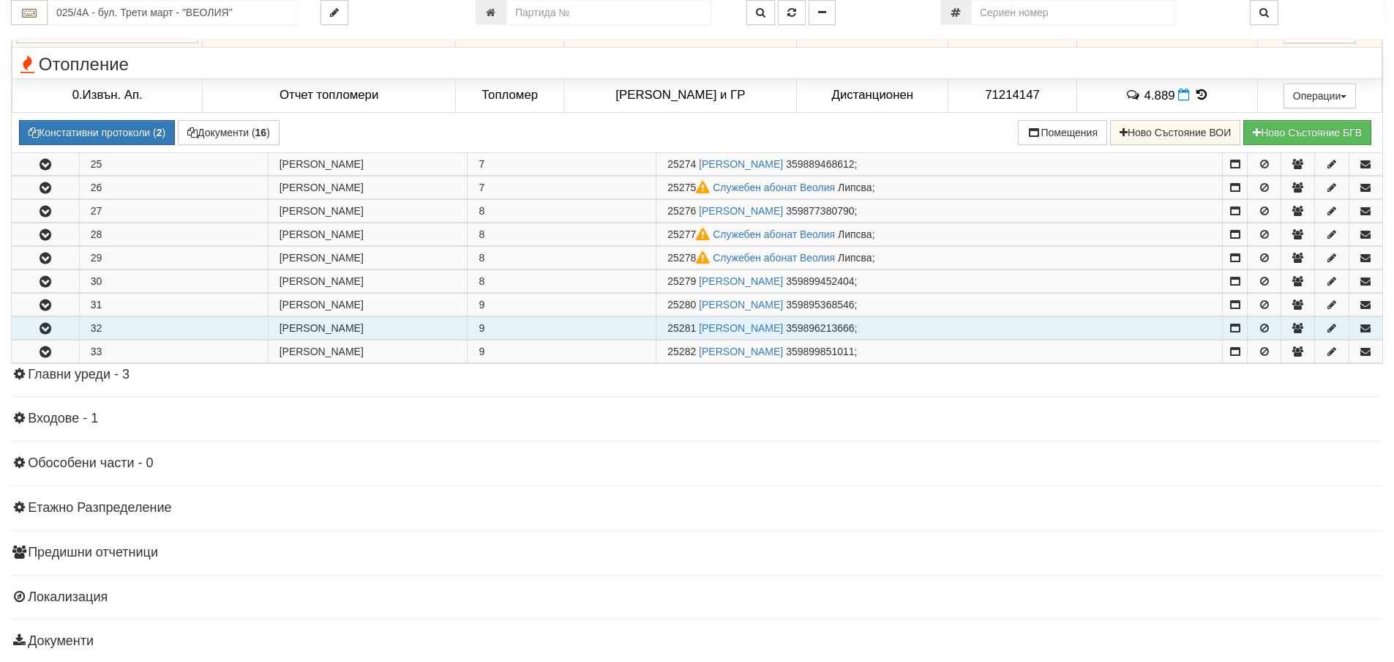
scroll to position [1683, 0]
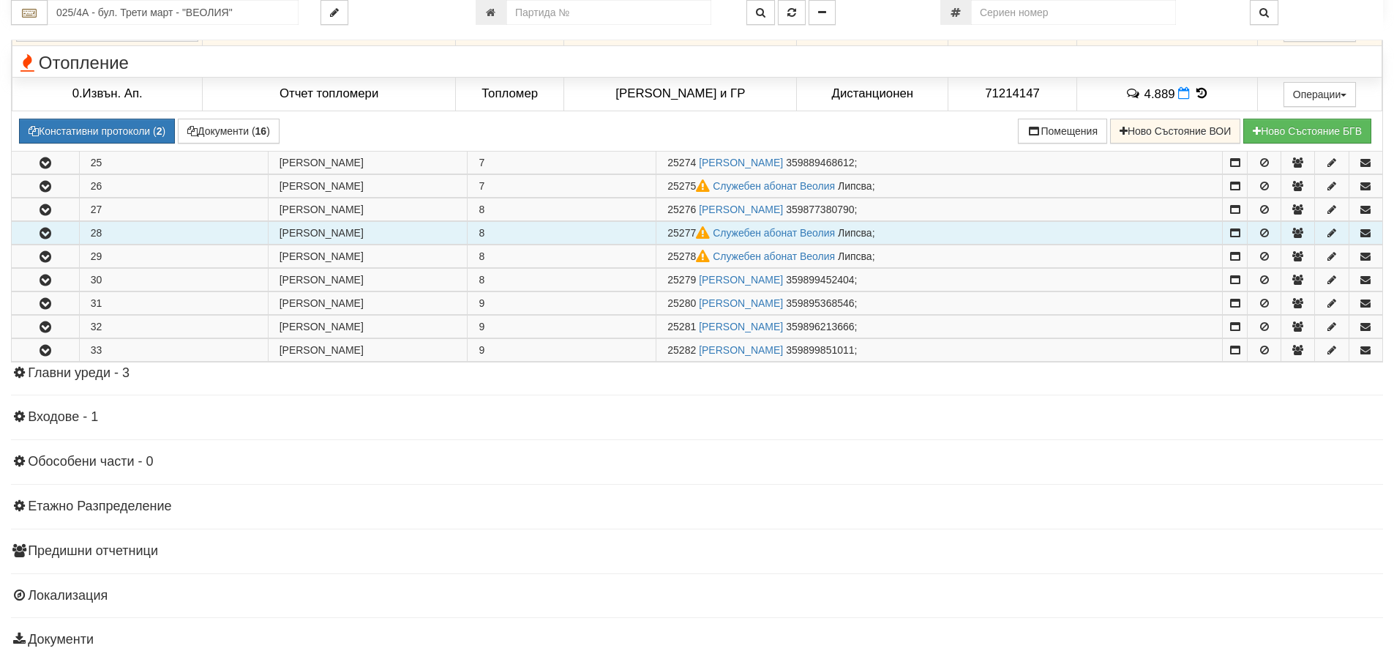
click at [51, 233] on icon "button" at bounding box center [46, 233] width 18 height 10
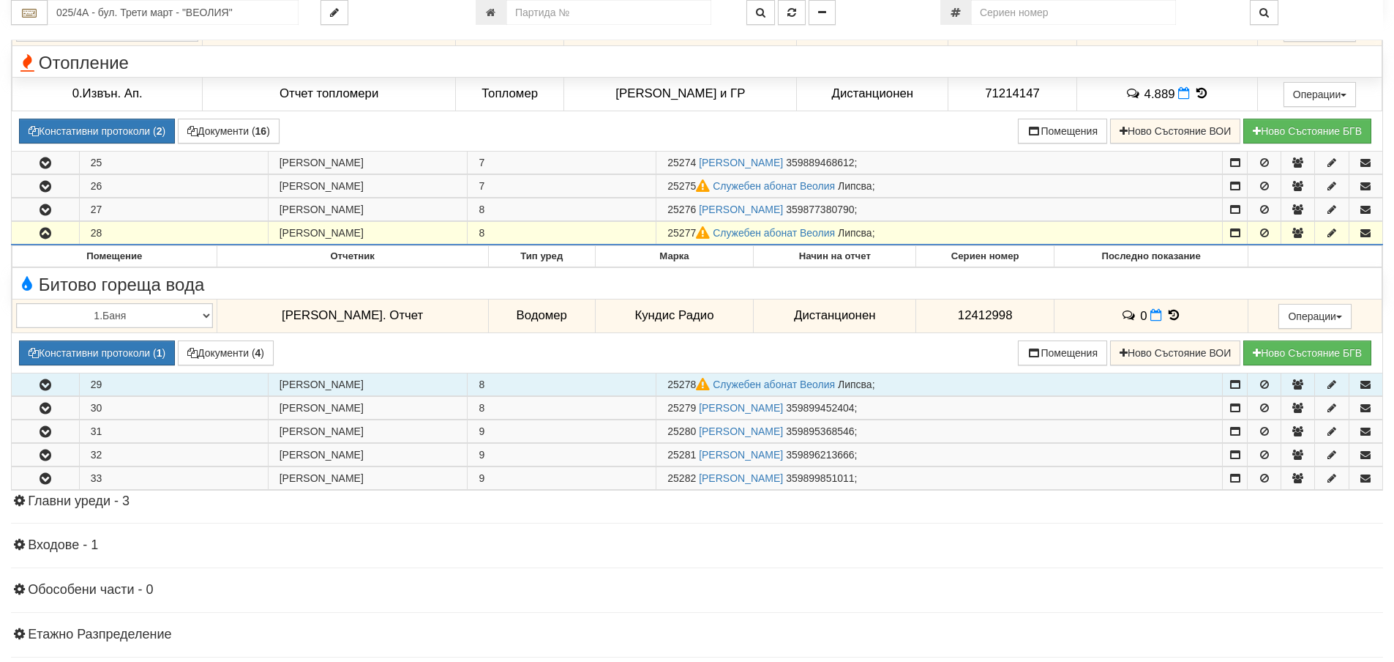
click at [44, 385] on icon "button" at bounding box center [46, 385] width 18 height 10
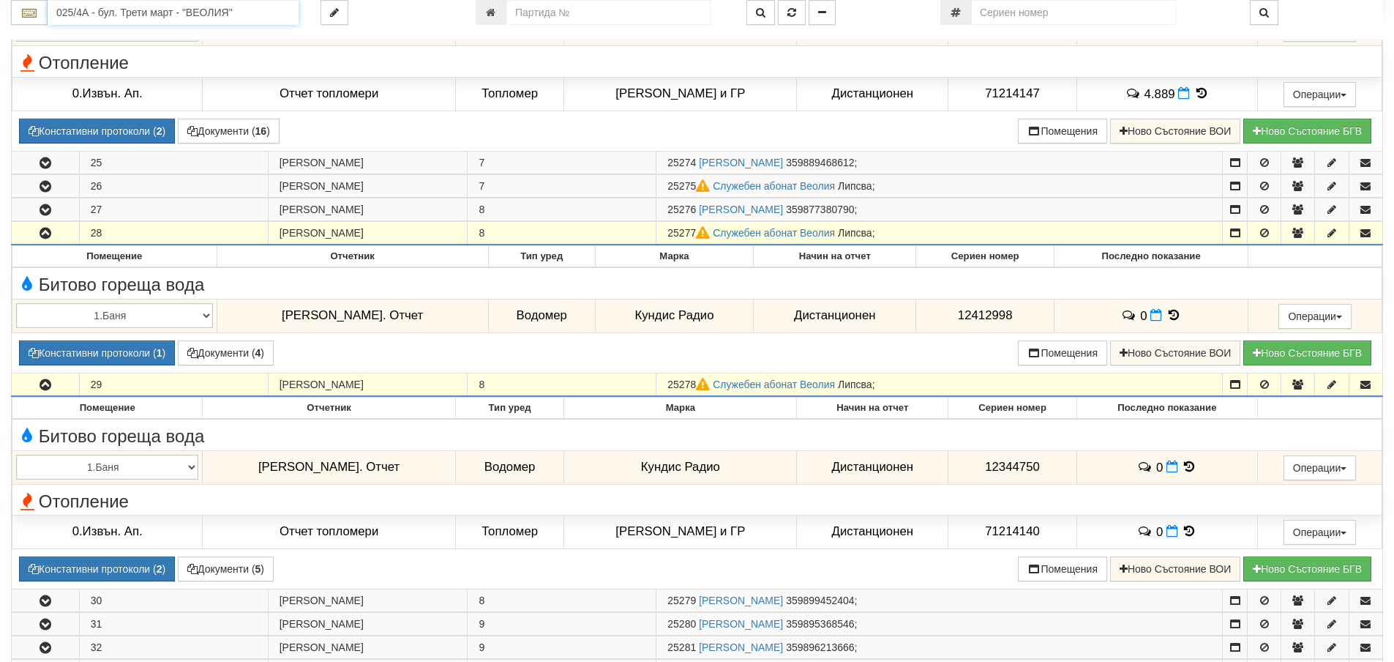
click at [78, 14] on input "025/4А - бул. Трети март - "ВЕОЛИЯ"" at bounding box center [173, 12] width 251 height 25
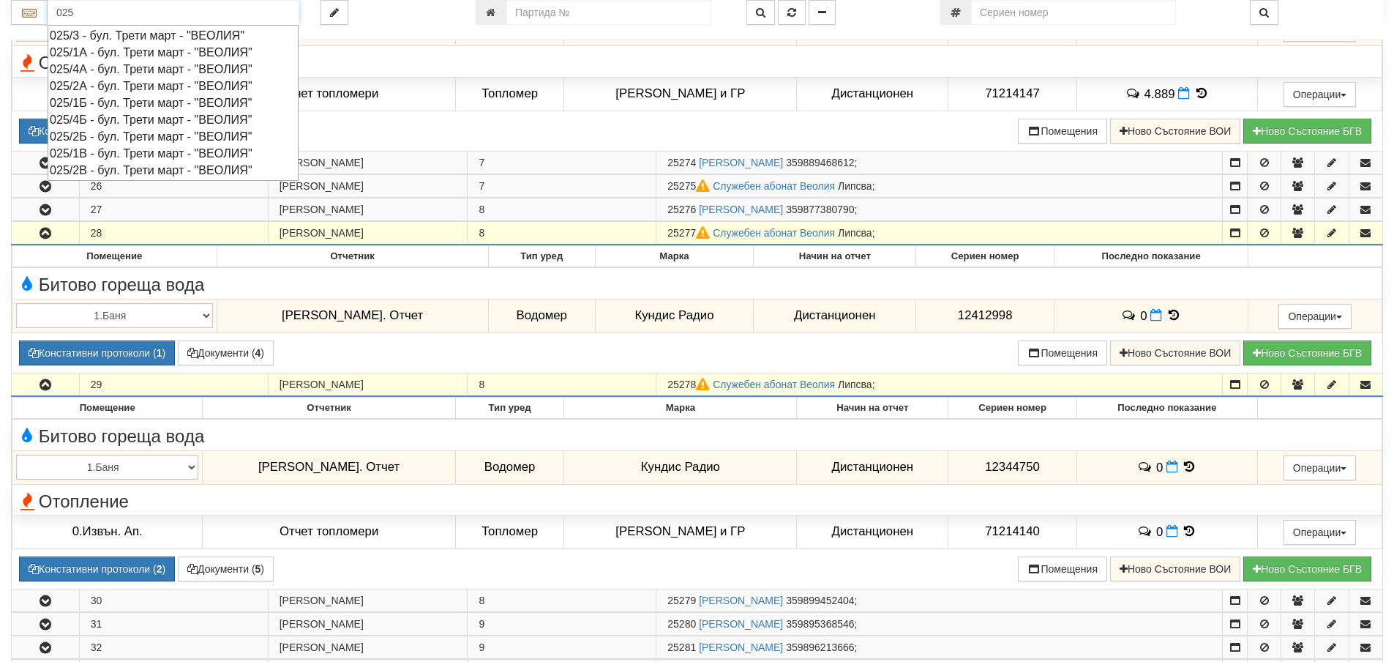
click at [90, 119] on div "025/4Б - бул. Трети март - "ВЕОЛИЯ"" at bounding box center [173, 119] width 247 height 17
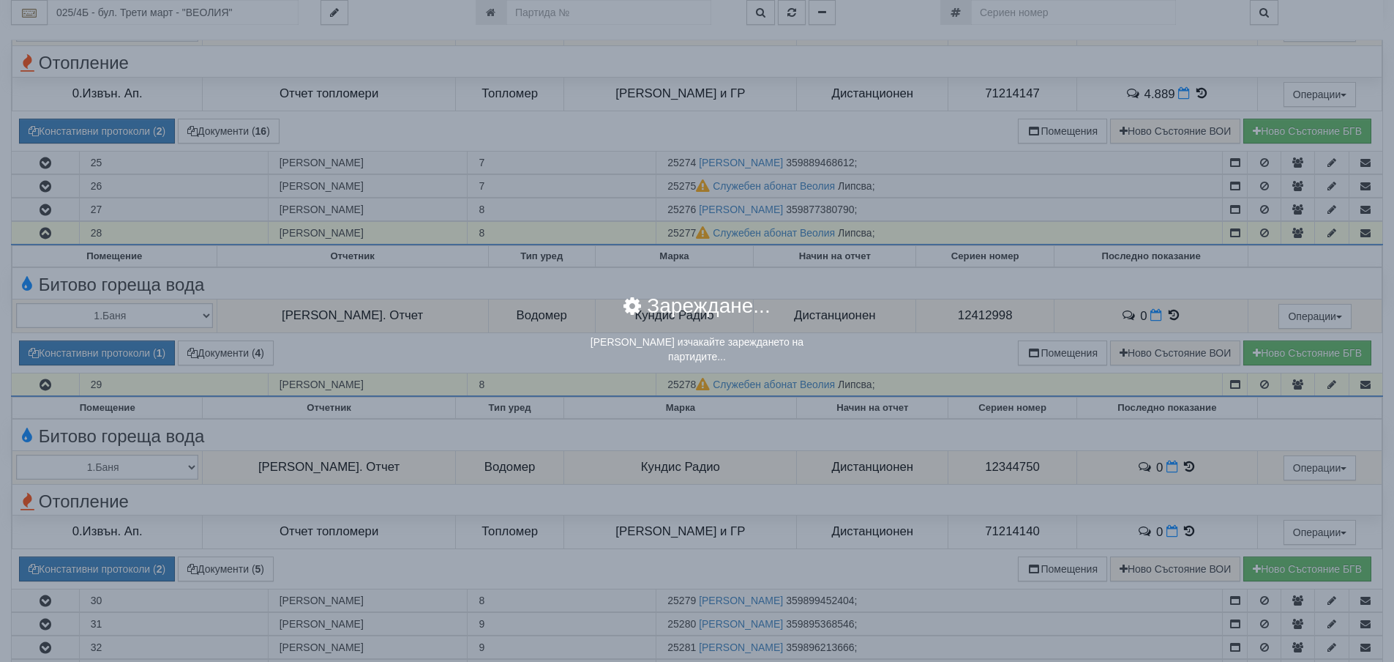
scroll to position [0, 0]
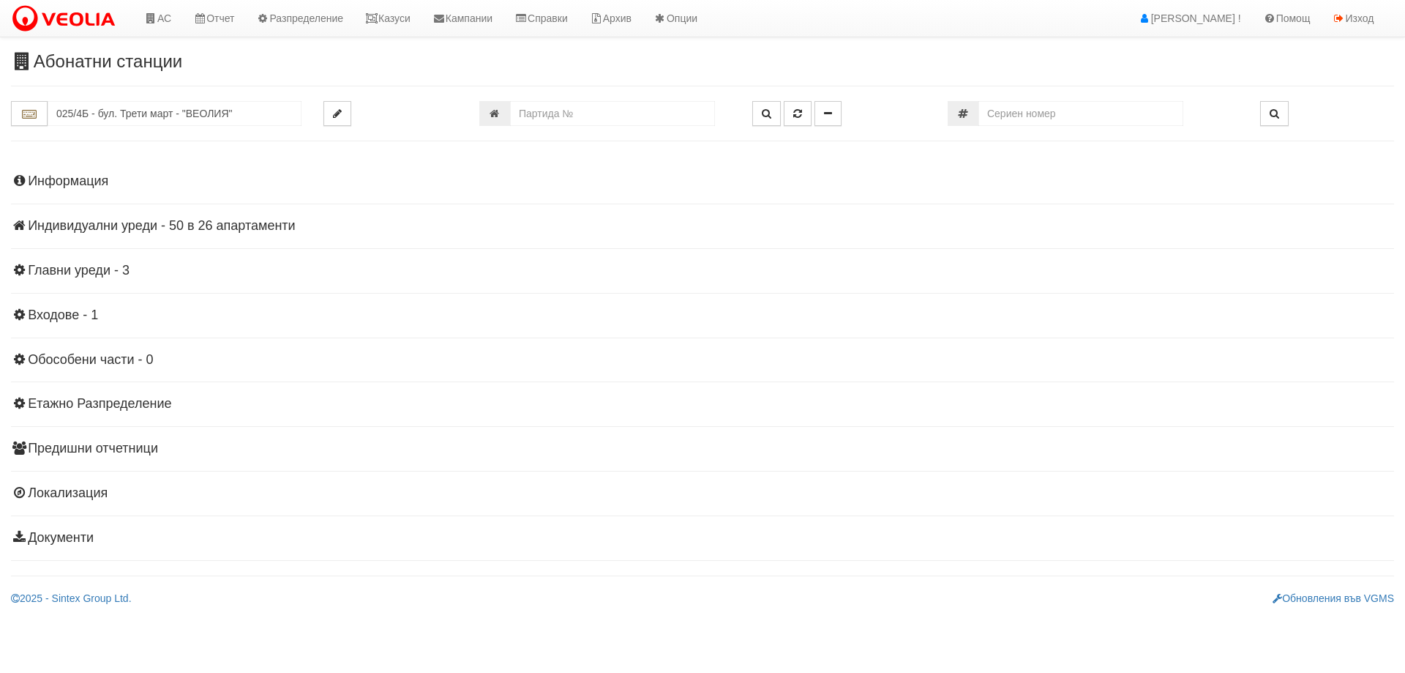
click at [241, 221] on h4 "Индивидуални уреди - 50 в 26 апартаменти" at bounding box center [702, 226] width 1383 height 15
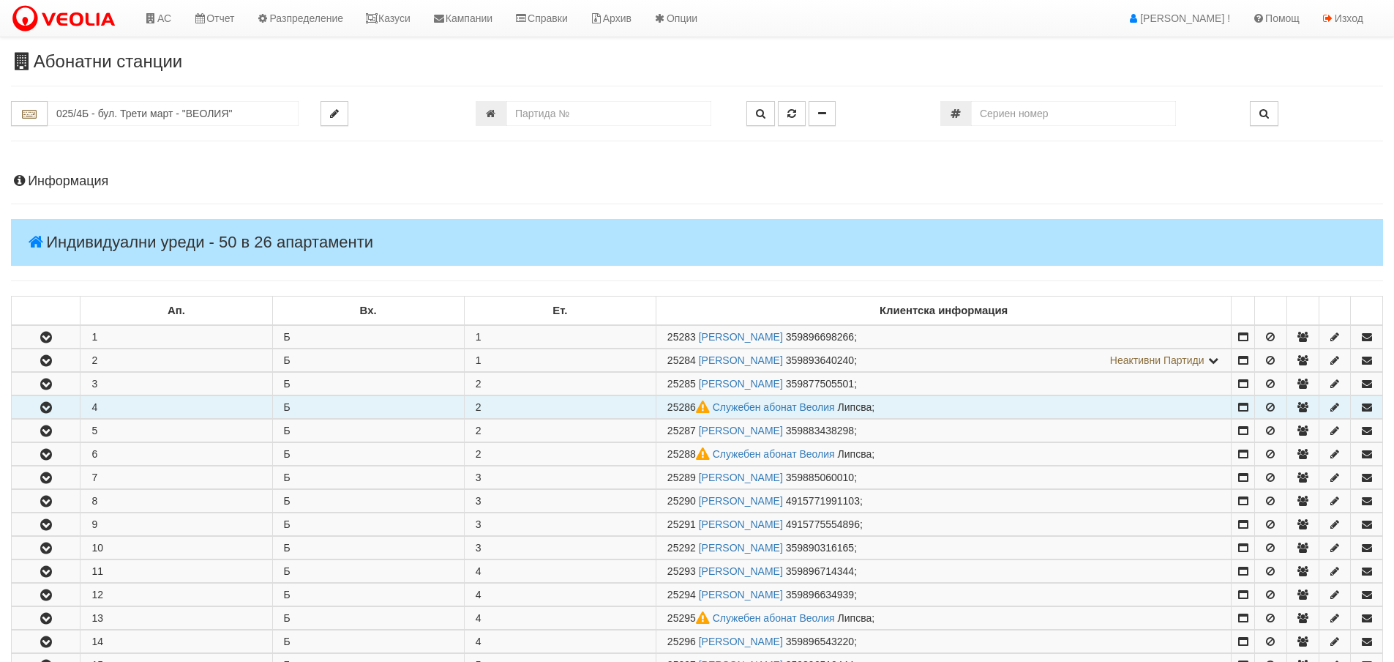
click at [43, 406] on icon "button" at bounding box center [46, 408] width 18 height 10
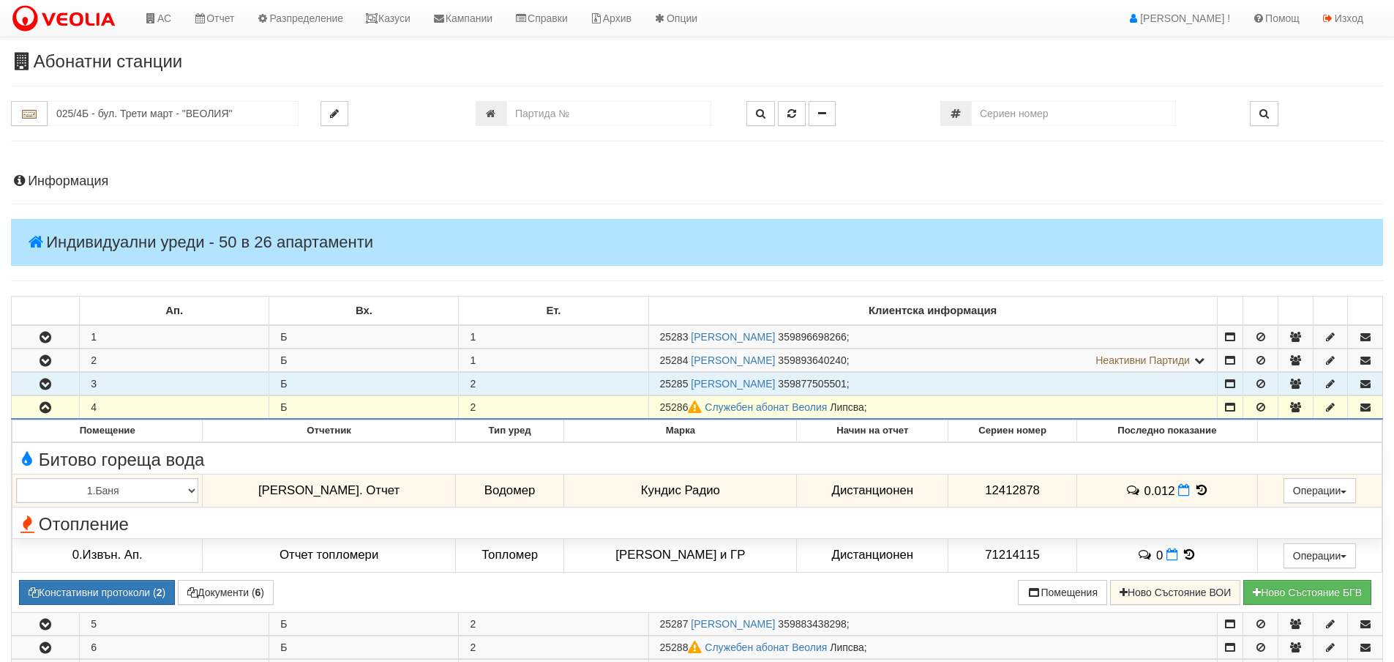
click at [37, 381] on icon "button" at bounding box center [46, 384] width 18 height 10
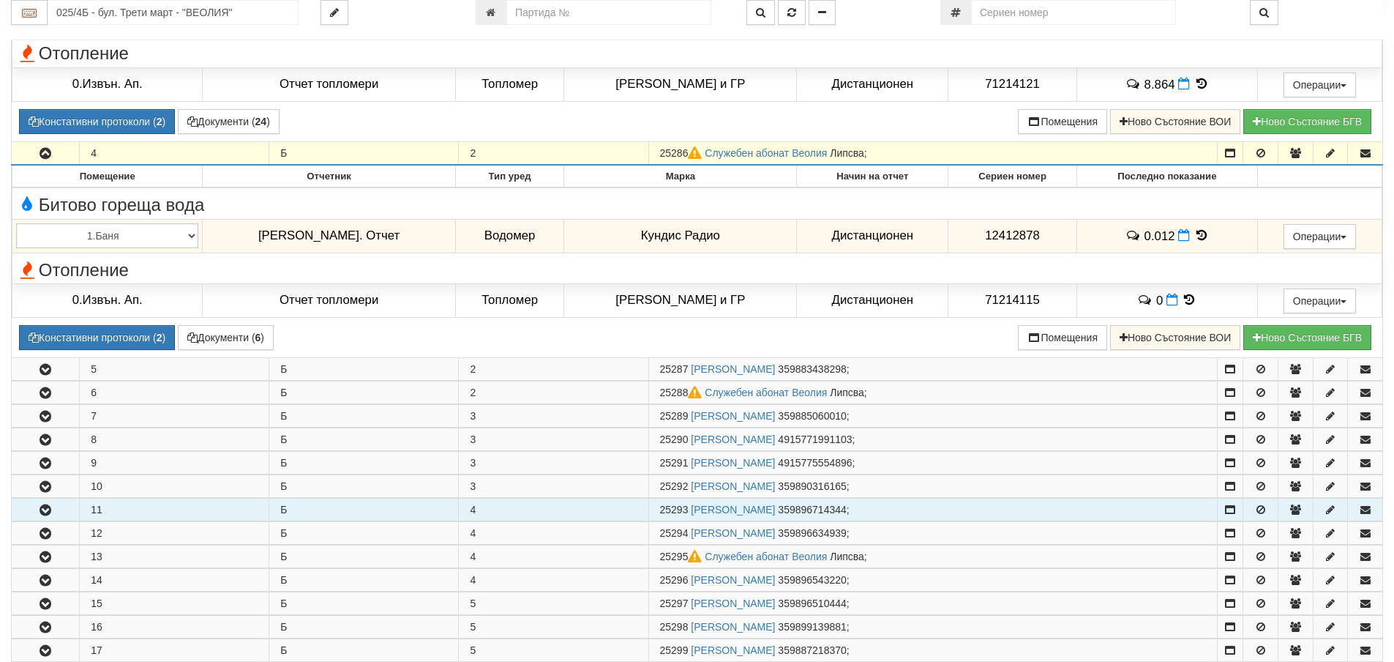
scroll to position [512, 0]
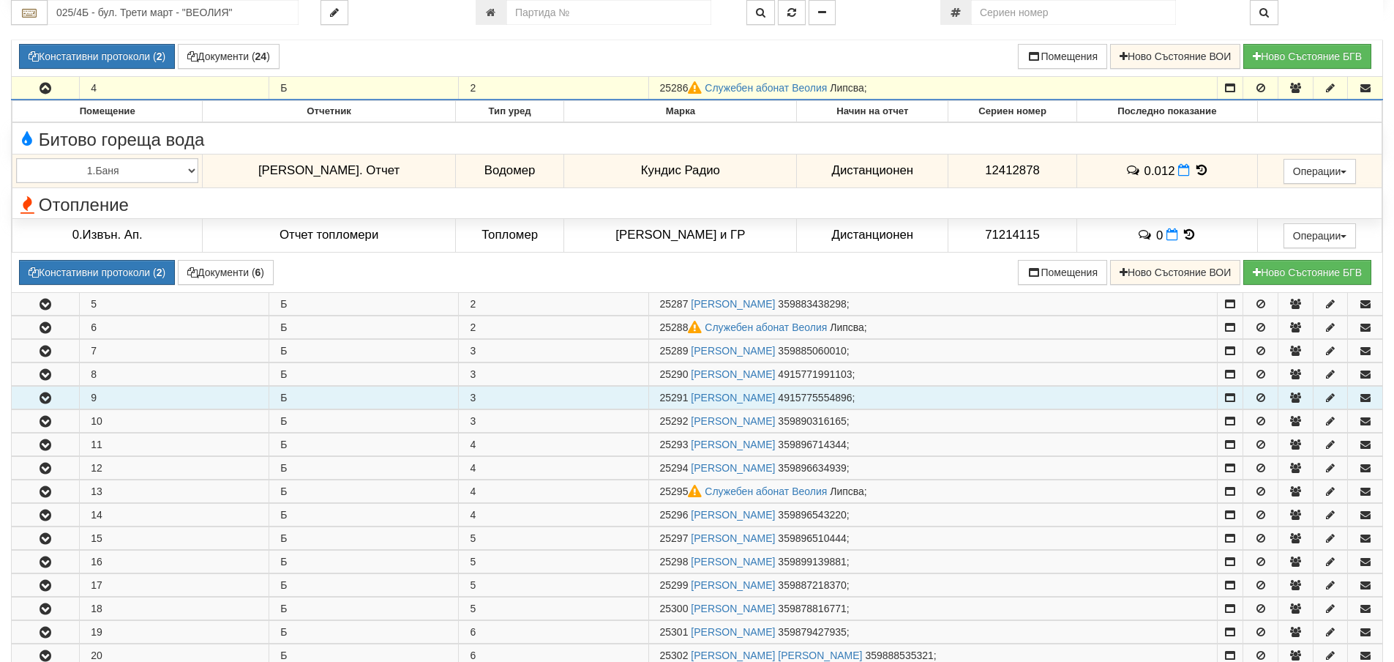
click at [37, 401] on icon "button" at bounding box center [46, 398] width 18 height 10
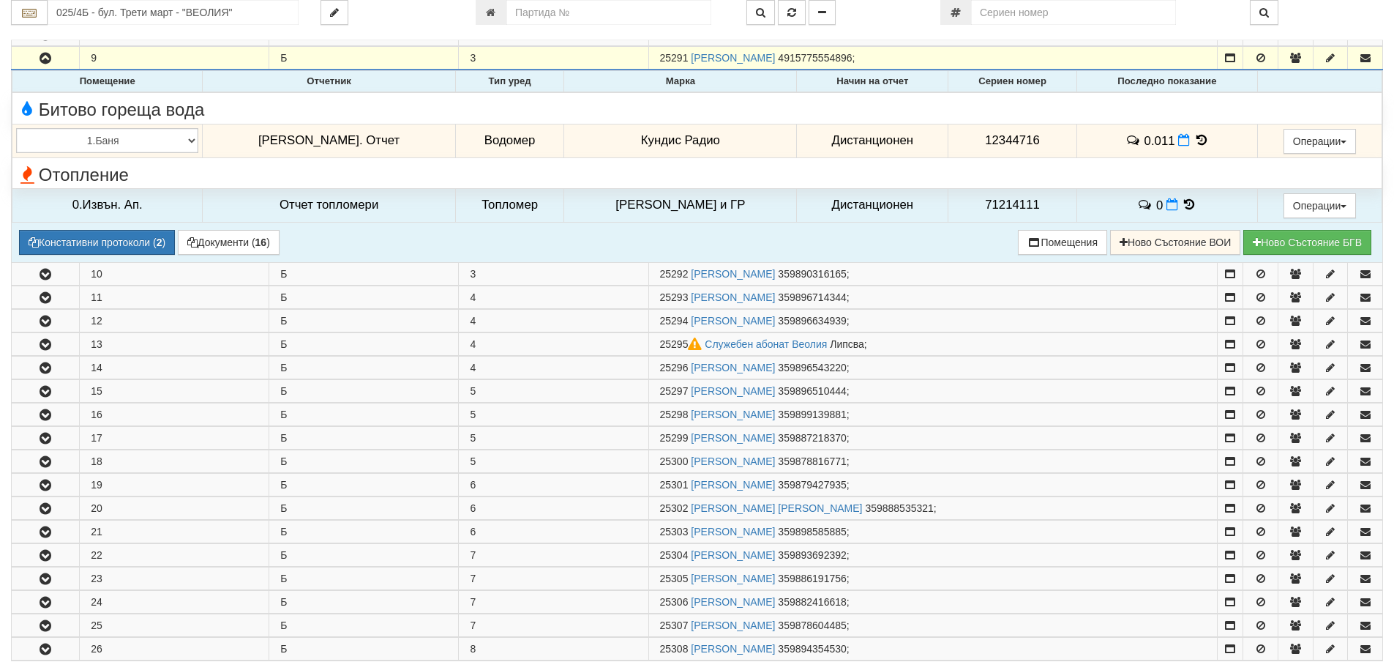
scroll to position [878, 0]
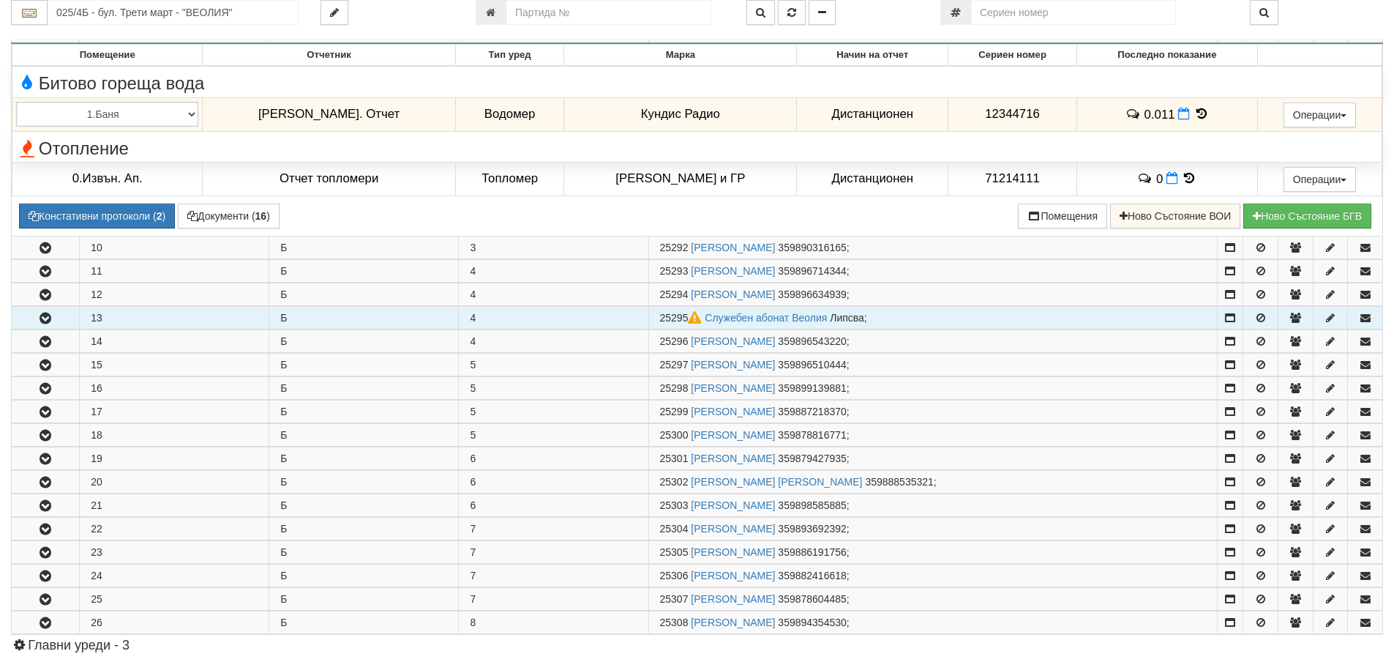
click at [40, 320] on icon "button" at bounding box center [46, 318] width 18 height 10
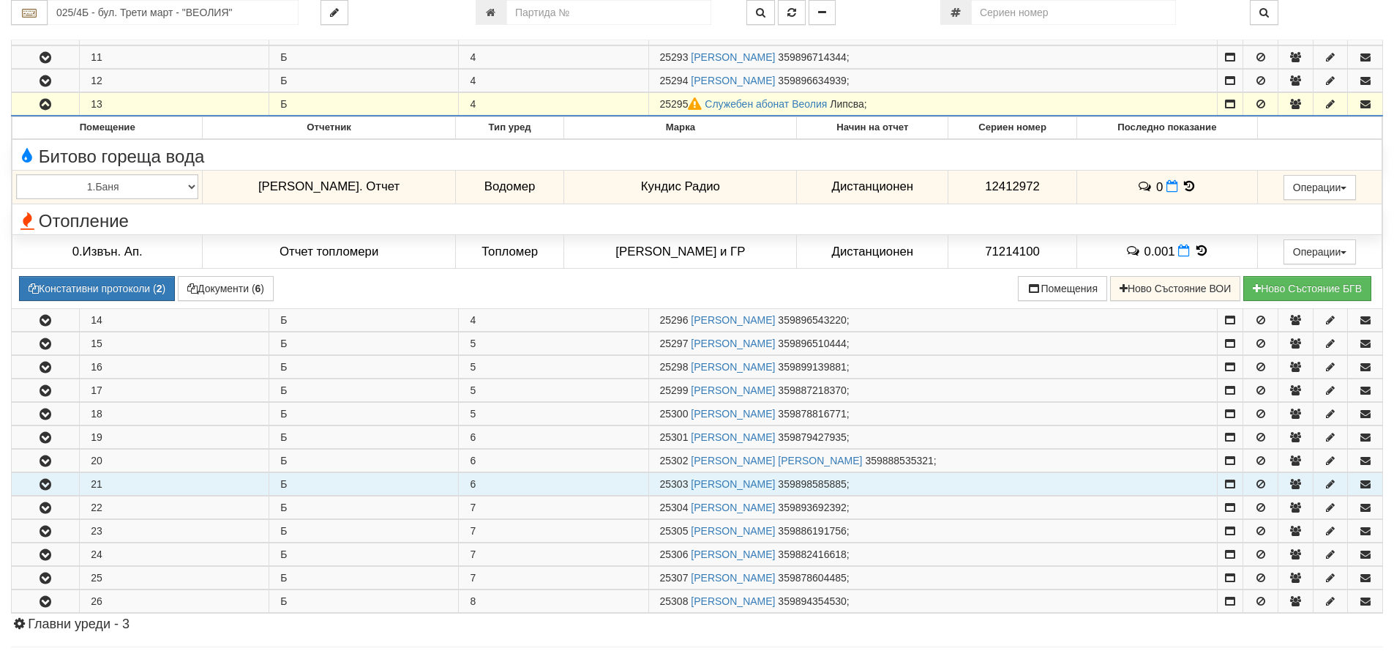
scroll to position [1098, 0]
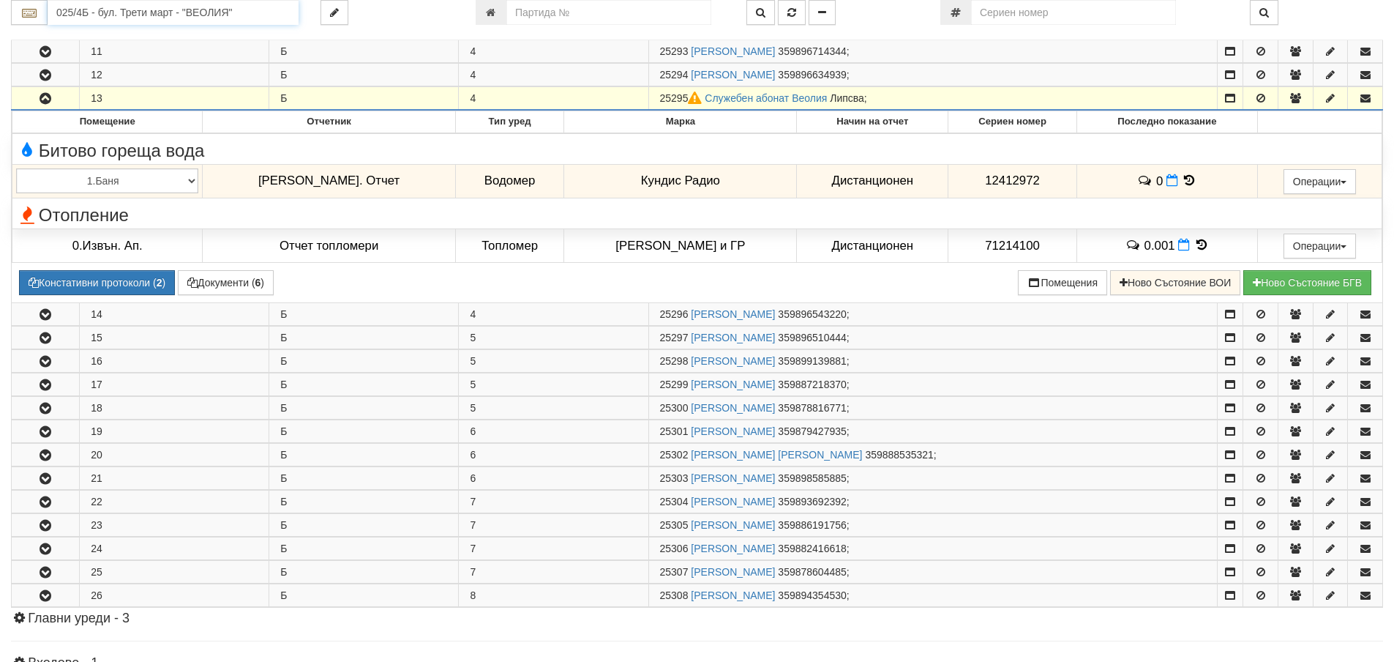
click at [93, 13] on input "025/4Б - бул. Трети март - "ВЕОЛИЯ"" at bounding box center [173, 12] width 251 height 25
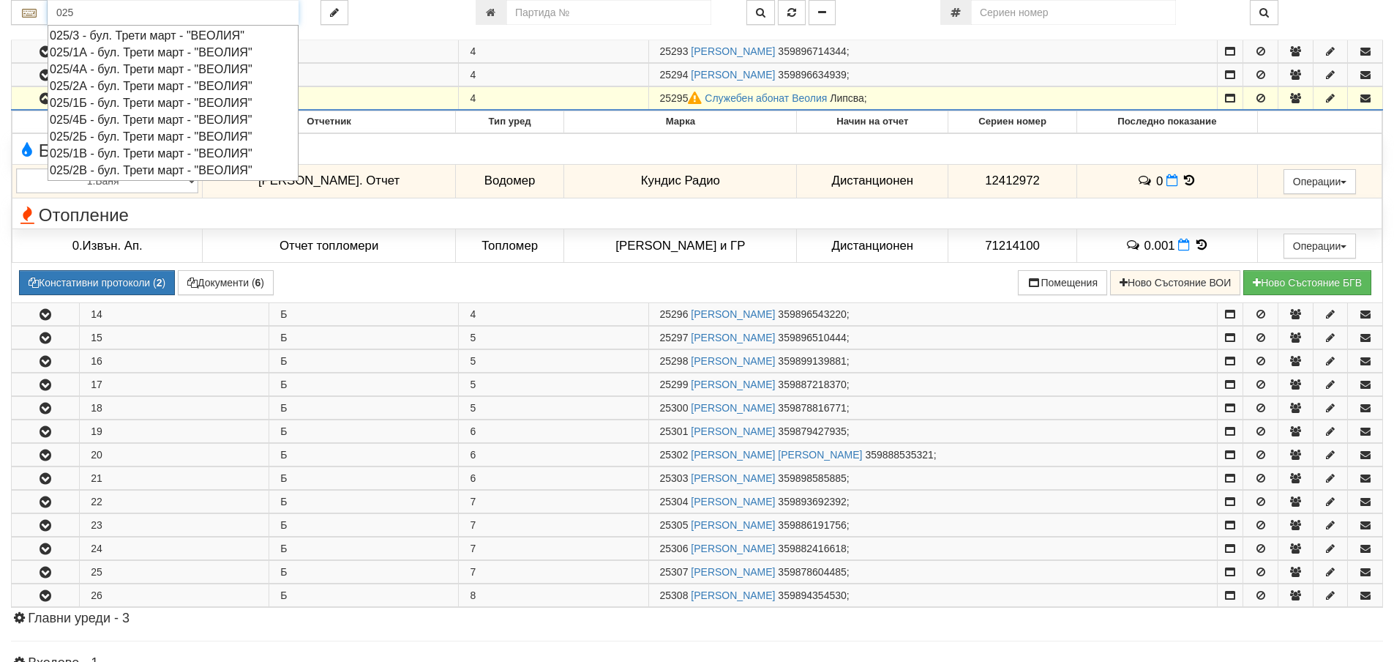
click at [91, 53] on div "025/1А - бул. Трети март - "ВЕОЛИЯ"" at bounding box center [173, 52] width 247 height 17
type input "025/1А - бул. Трети март - "ВЕОЛИЯ""
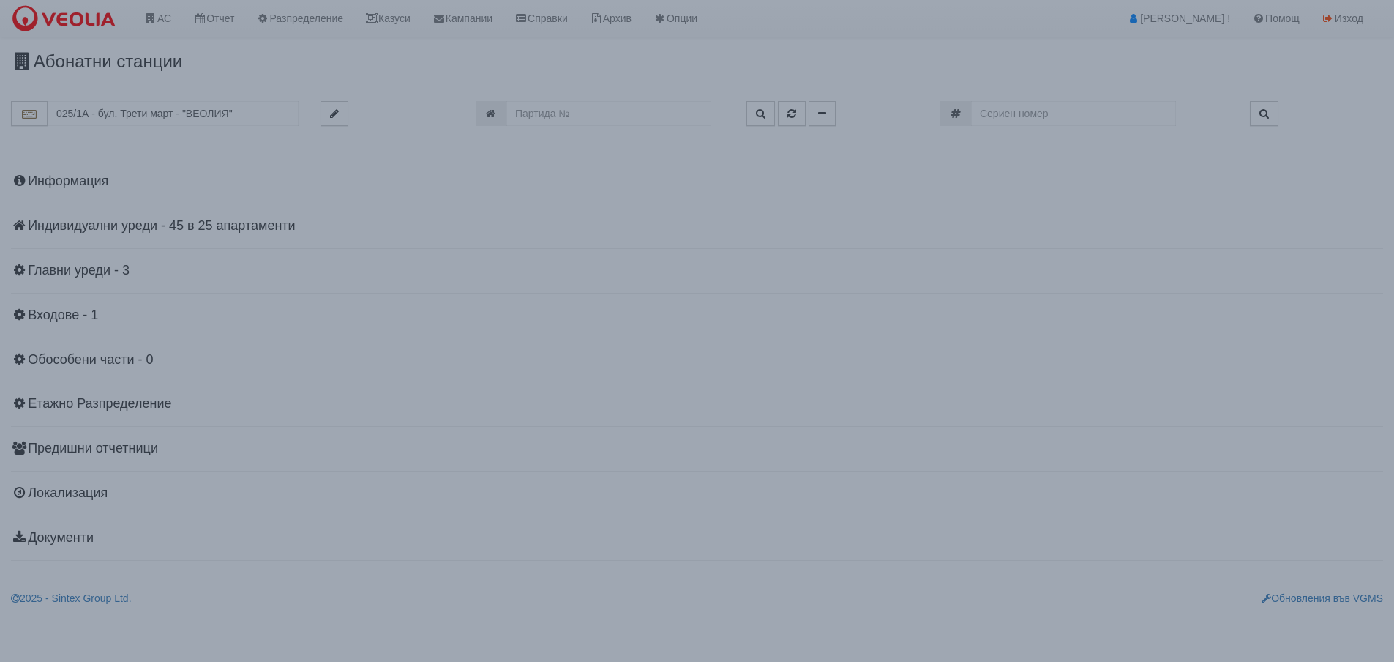
scroll to position [0, 0]
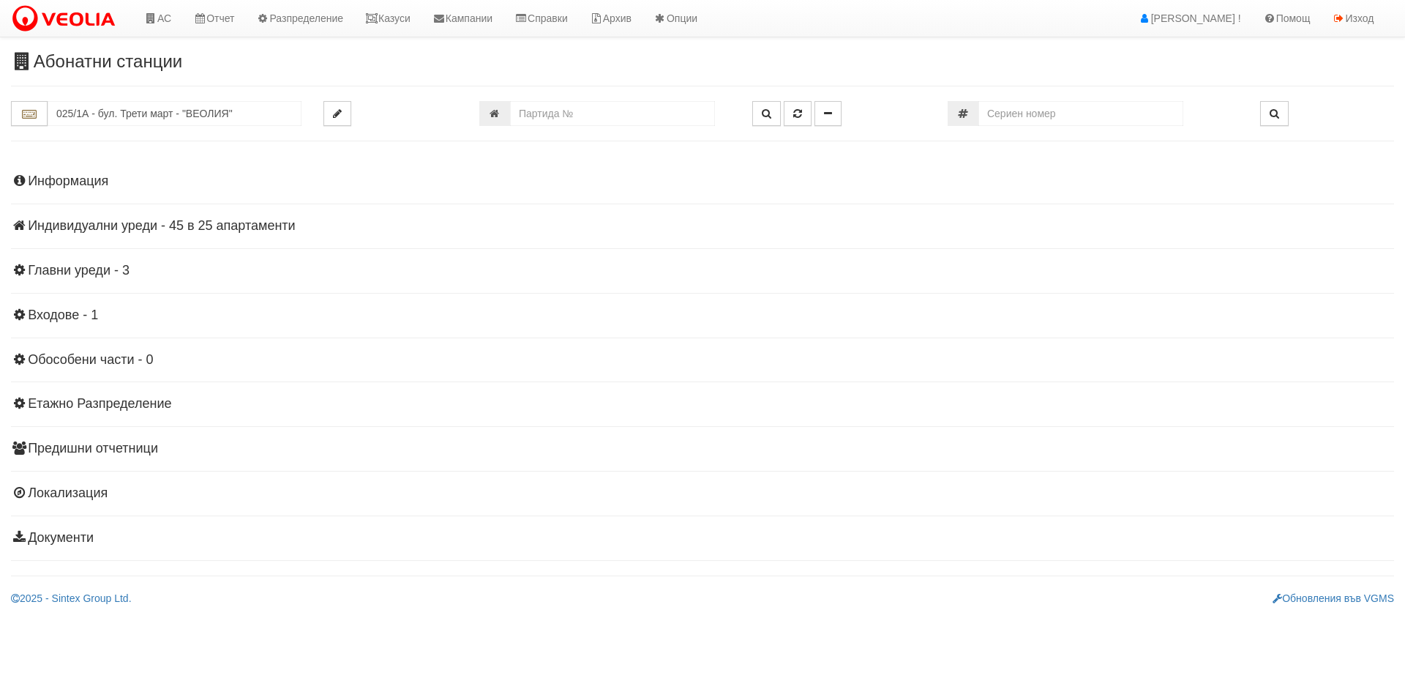
click at [211, 220] on h4 "Индивидуални уреди - 45 в 25 апартаменти" at bounding box center [702, 226] width 1383 height 15
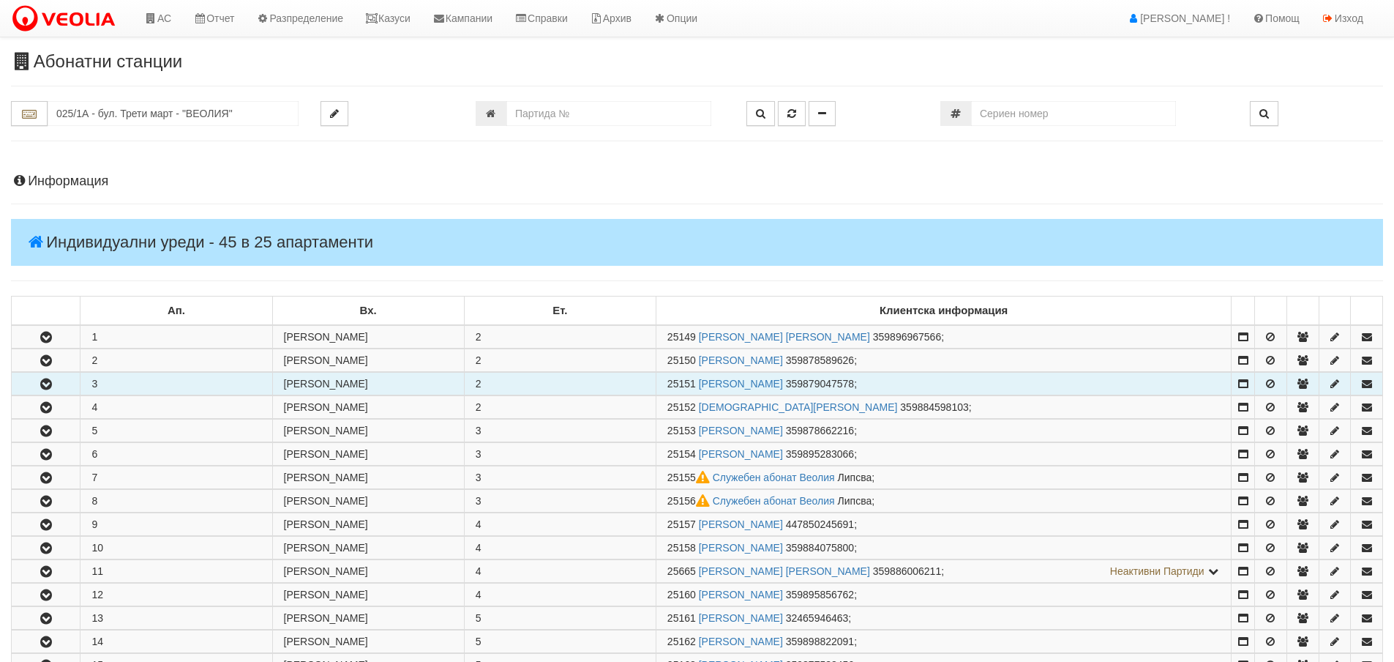
click at [45, 386] on icon "button" at bounding box center [46, 384] width 18 height 10
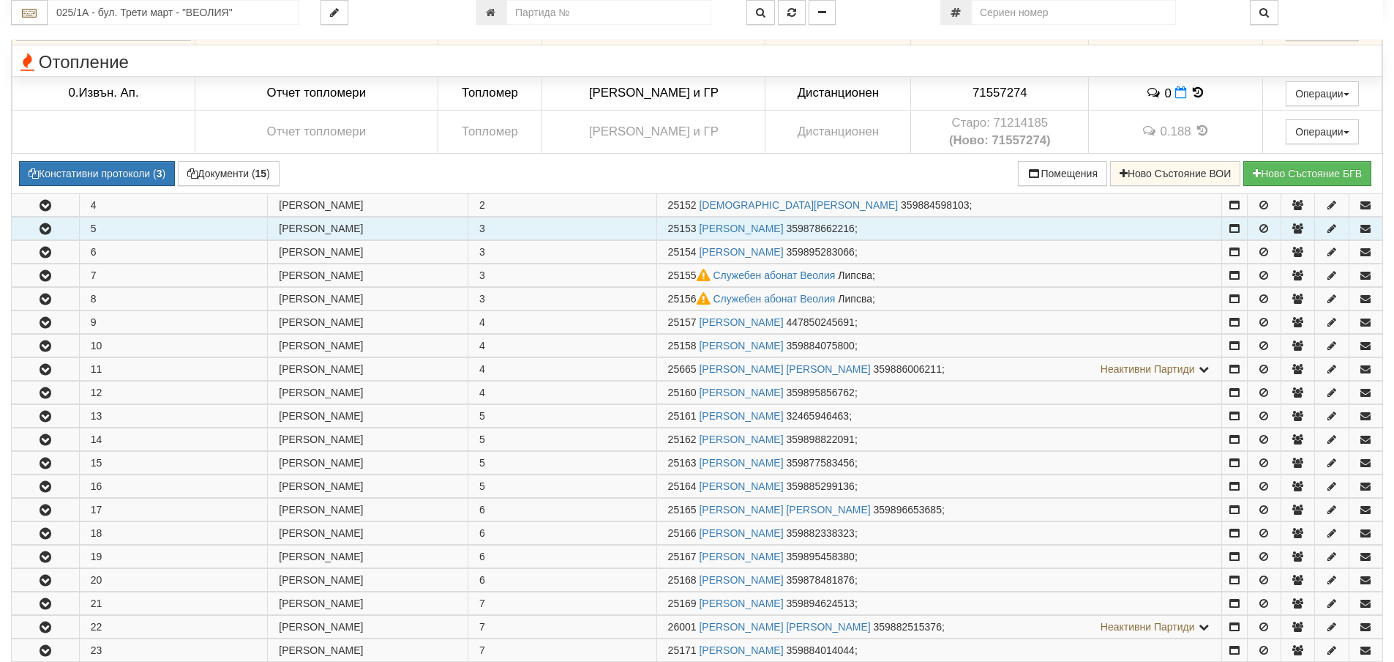
scroll to position [439, 0]
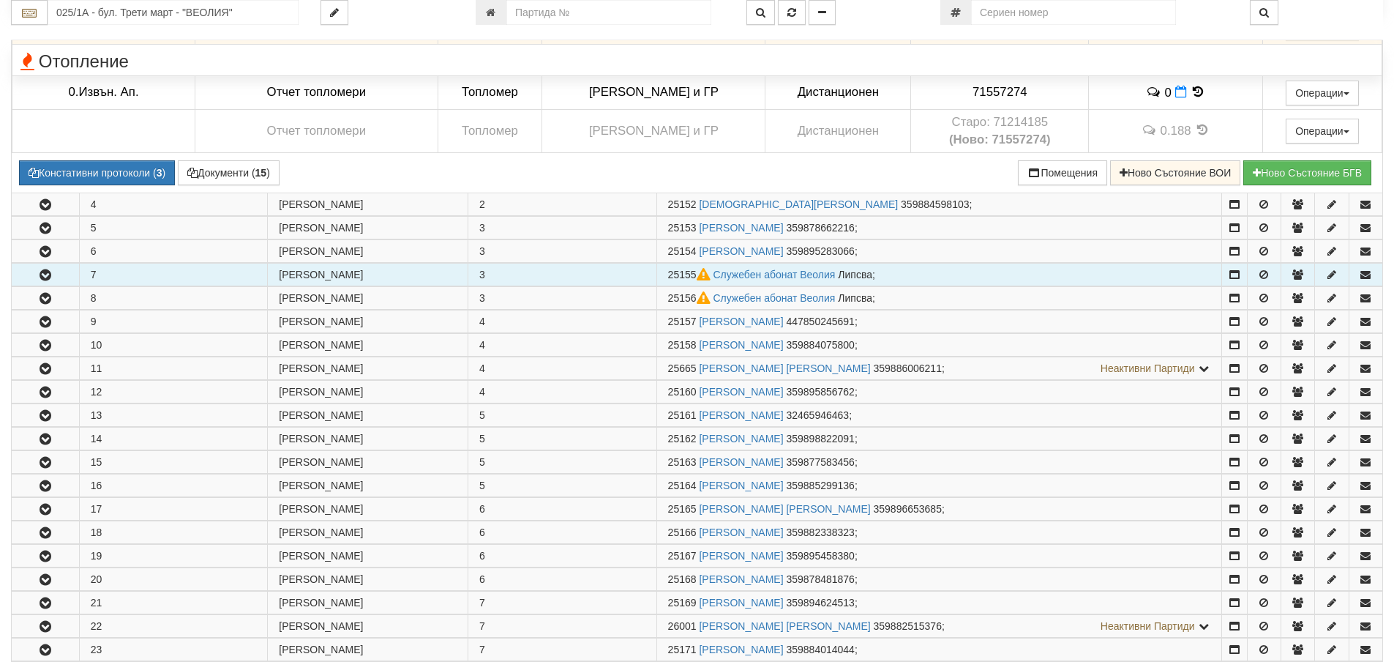
click at [43, 280] on icon "button" at bounding box center [46, 275] width 18 height 10
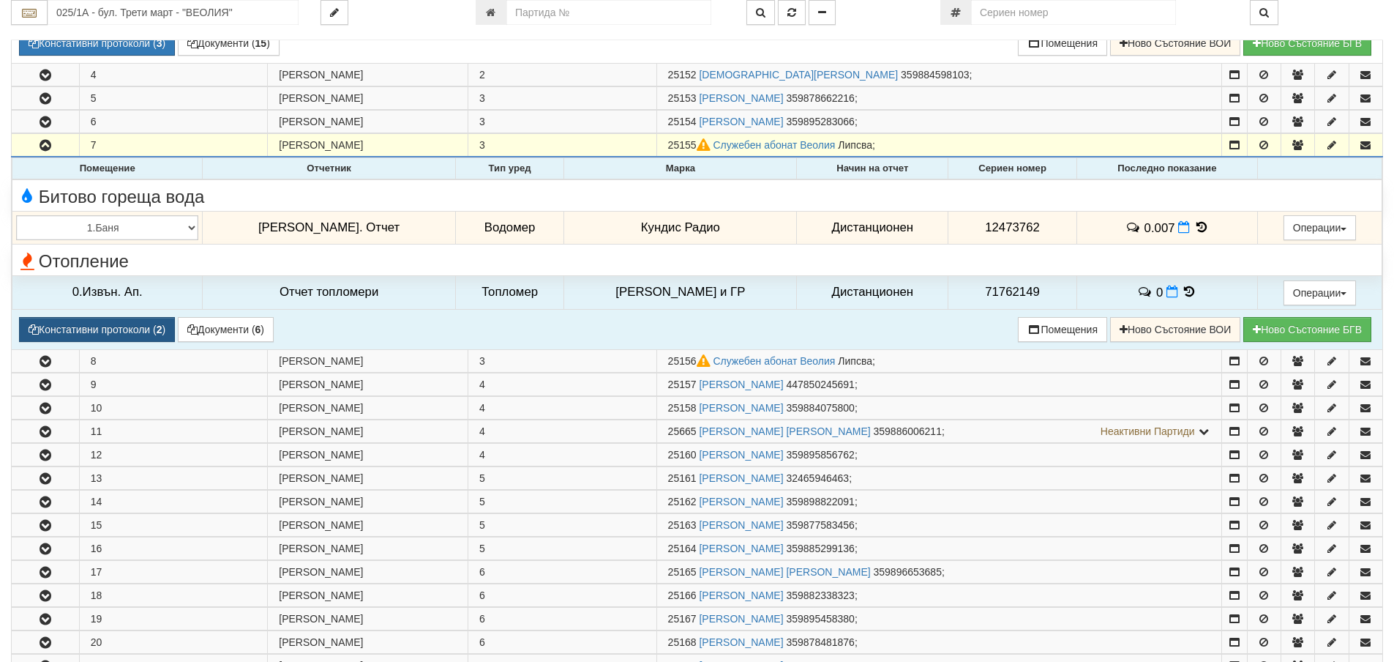
scroll to position [585, 0]
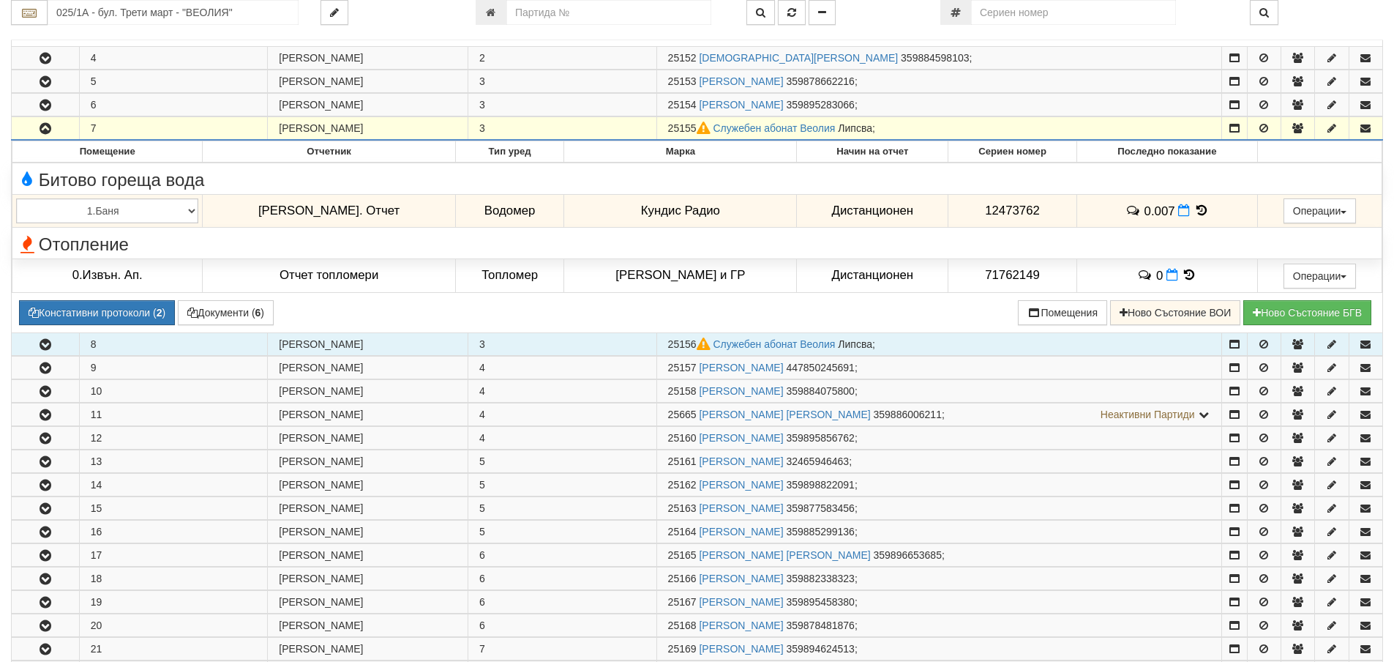
click at [50, 342] on icon "button" at bounding box center [46, 345] width 18 height 10
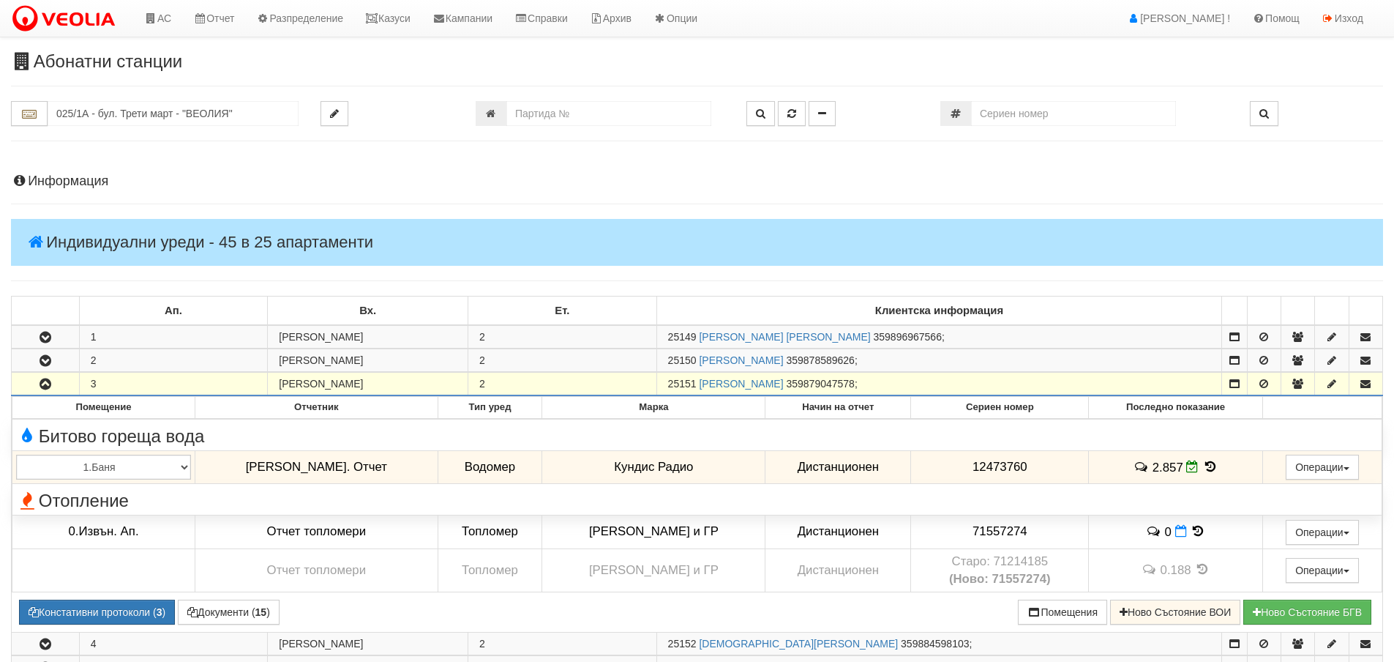
scroll to position [585, 0]
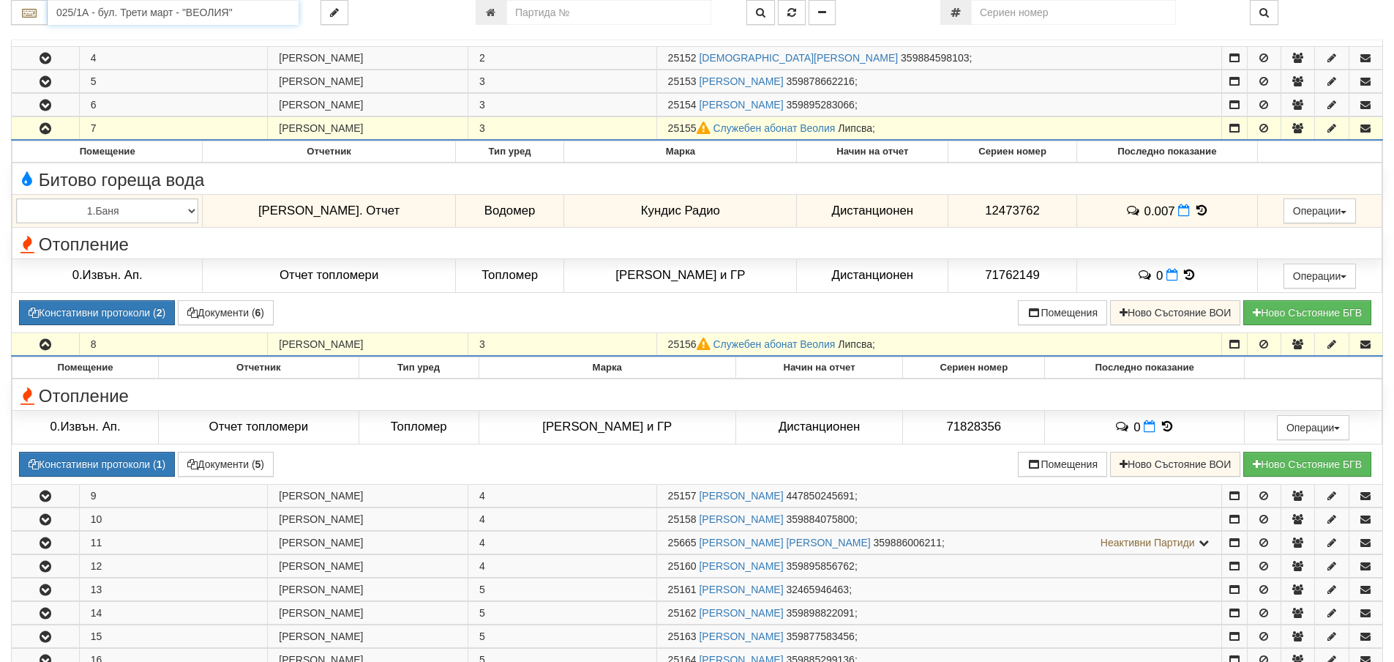
click at [79, 10] on input "025/1А - бул. Трети март - "ВЕОЛИЯ"" at bounding box center [173, 12] width 251 height 25
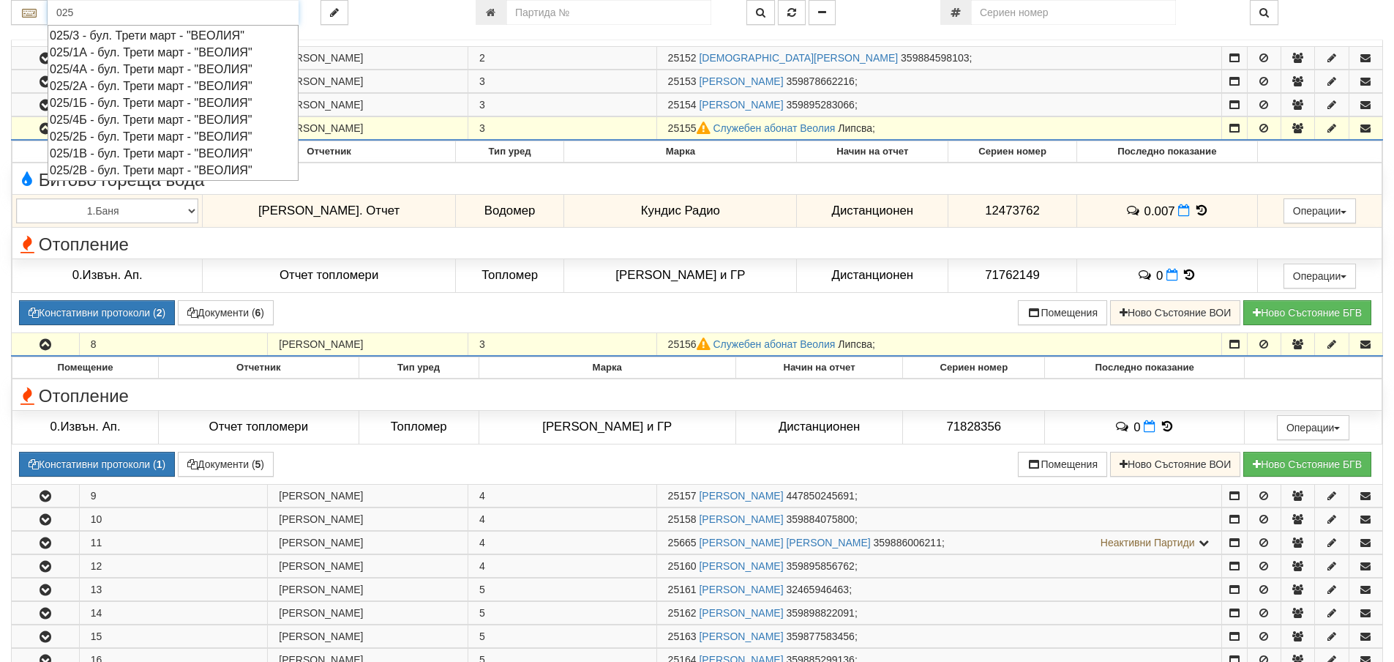
click at [112, 98] on div "025/1Б - бул. Трети март - "ВЕОЛИЯ"" at bounding box center [173, 102] width 247 height 17
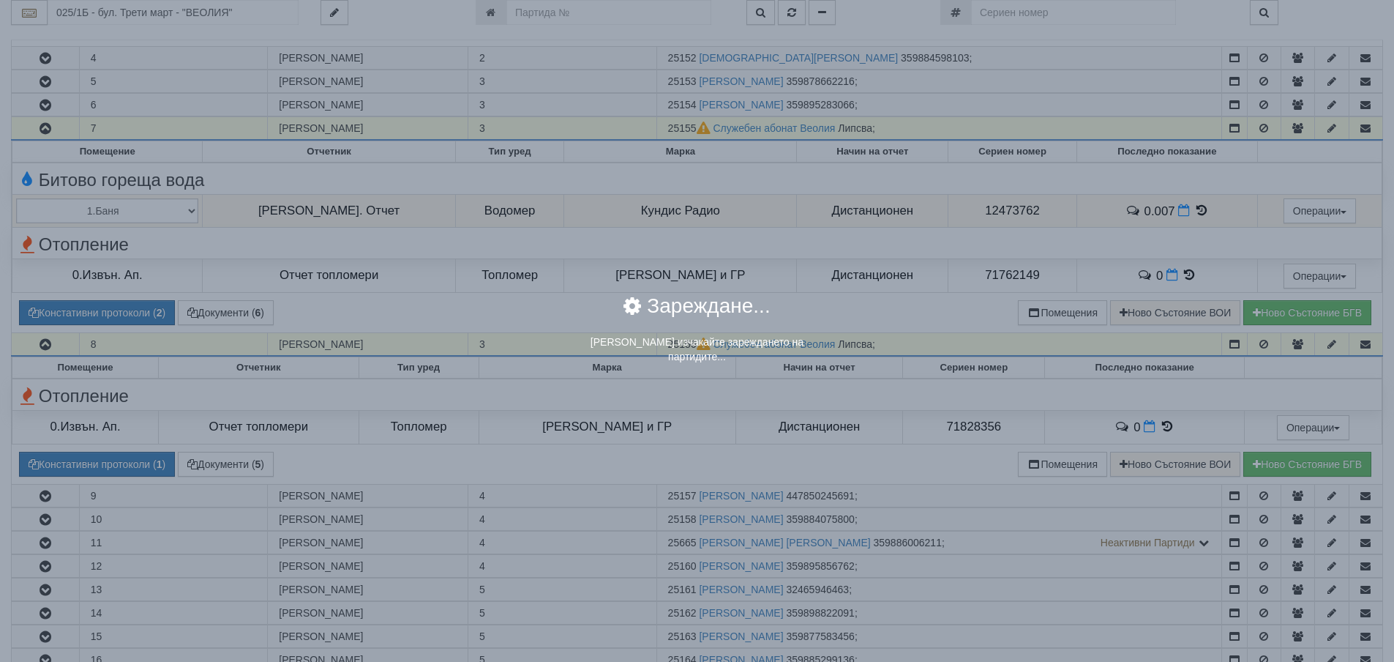
scroll to position [0, 0]
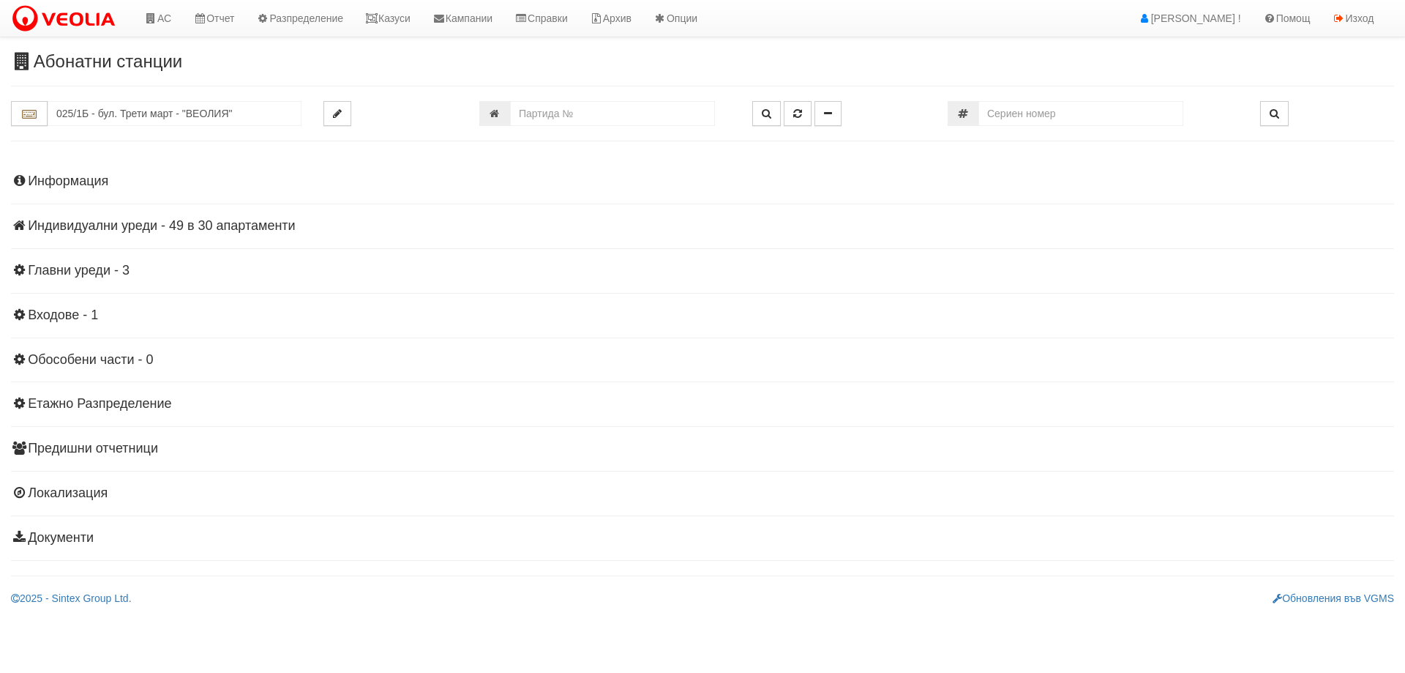
click at [145, 228] on h4 "Индивидуални уреди - 49 в 30 апартаменти" at bounding box center [702, 226] width 1383 height 15
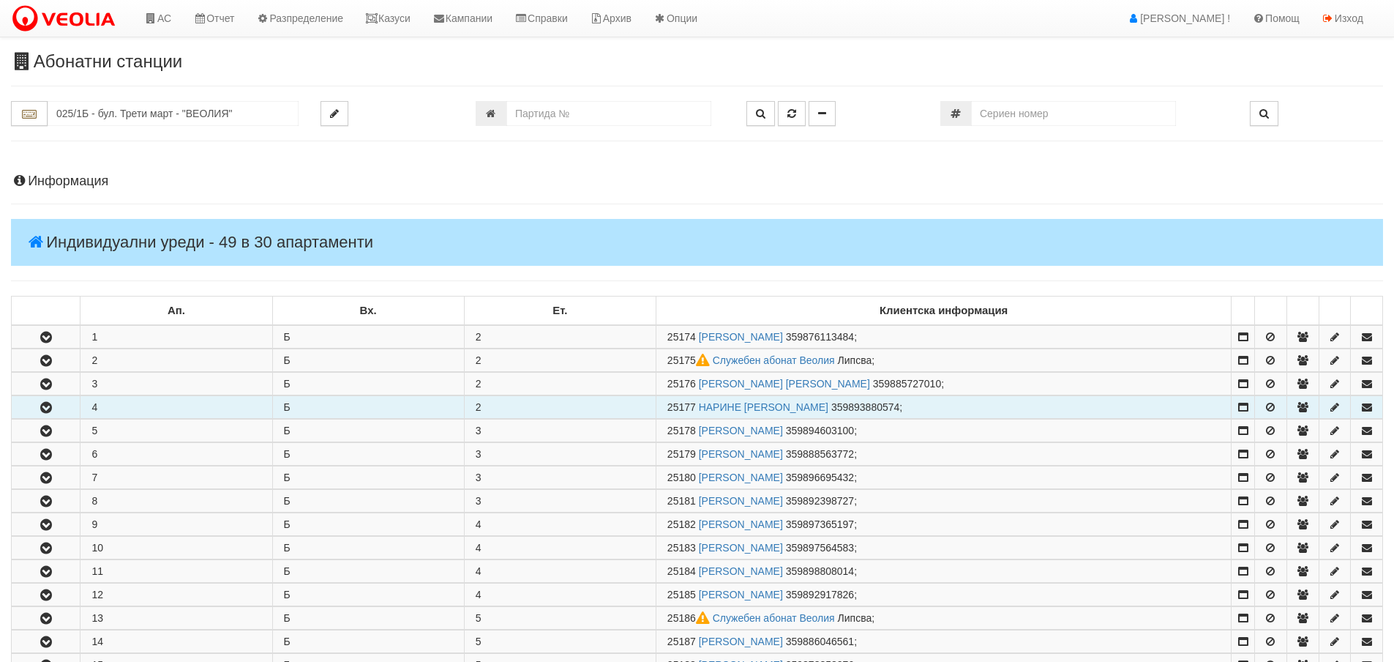
click at [56, 408] on button "button" at bounding box center [46, 407] width 68 height 22
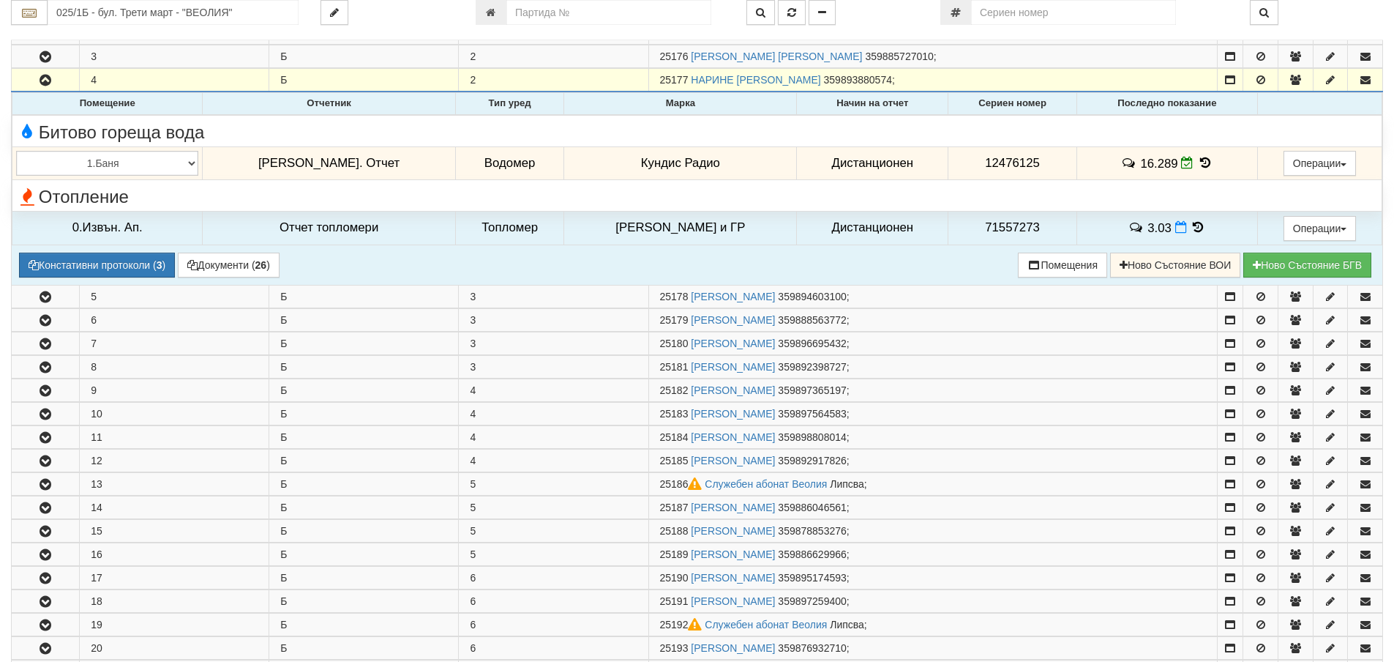
scroll to position [366, 0]
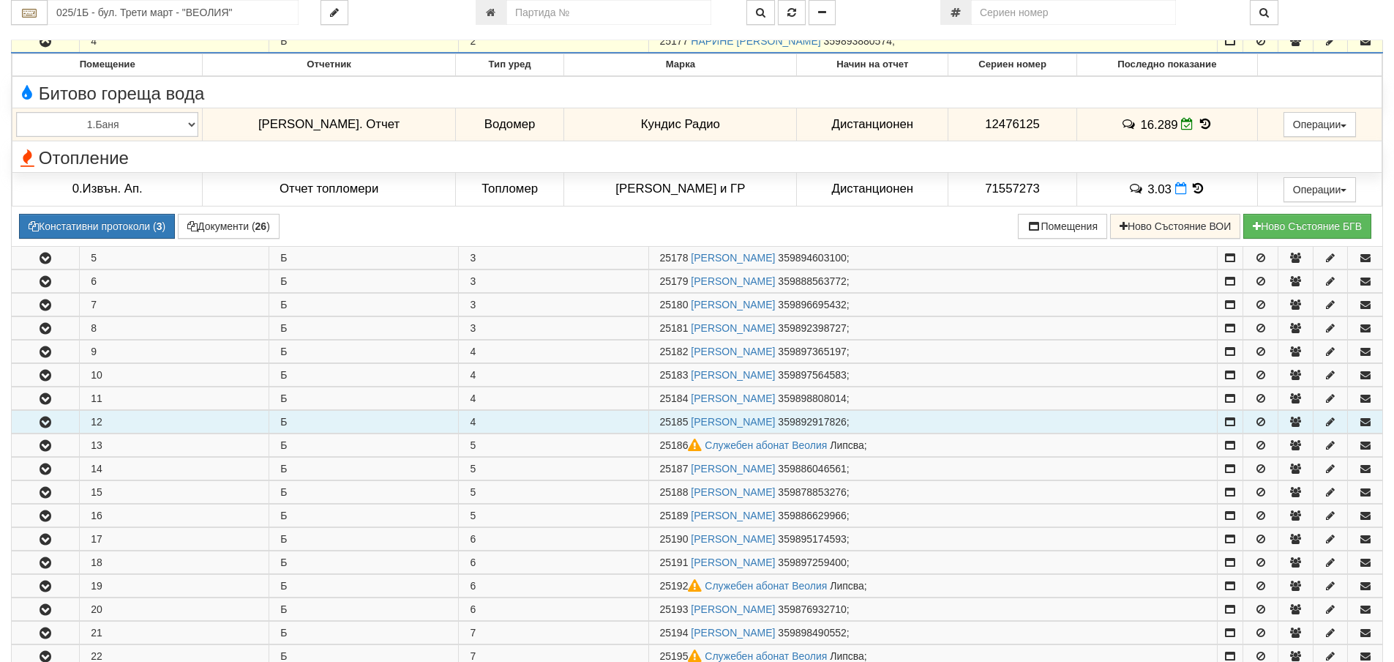
click at [56, 419] on button "button" at bounding box center [45, 422] width 67 height 22
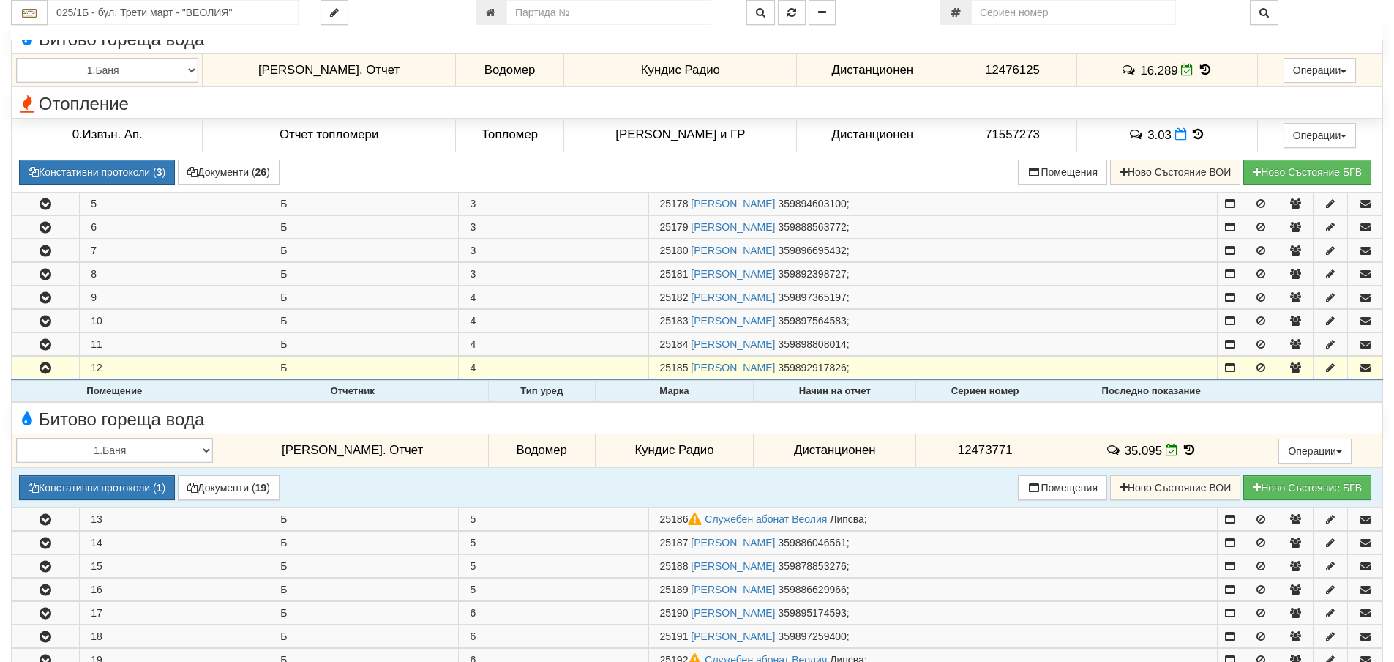
scroll to position [585, 0]
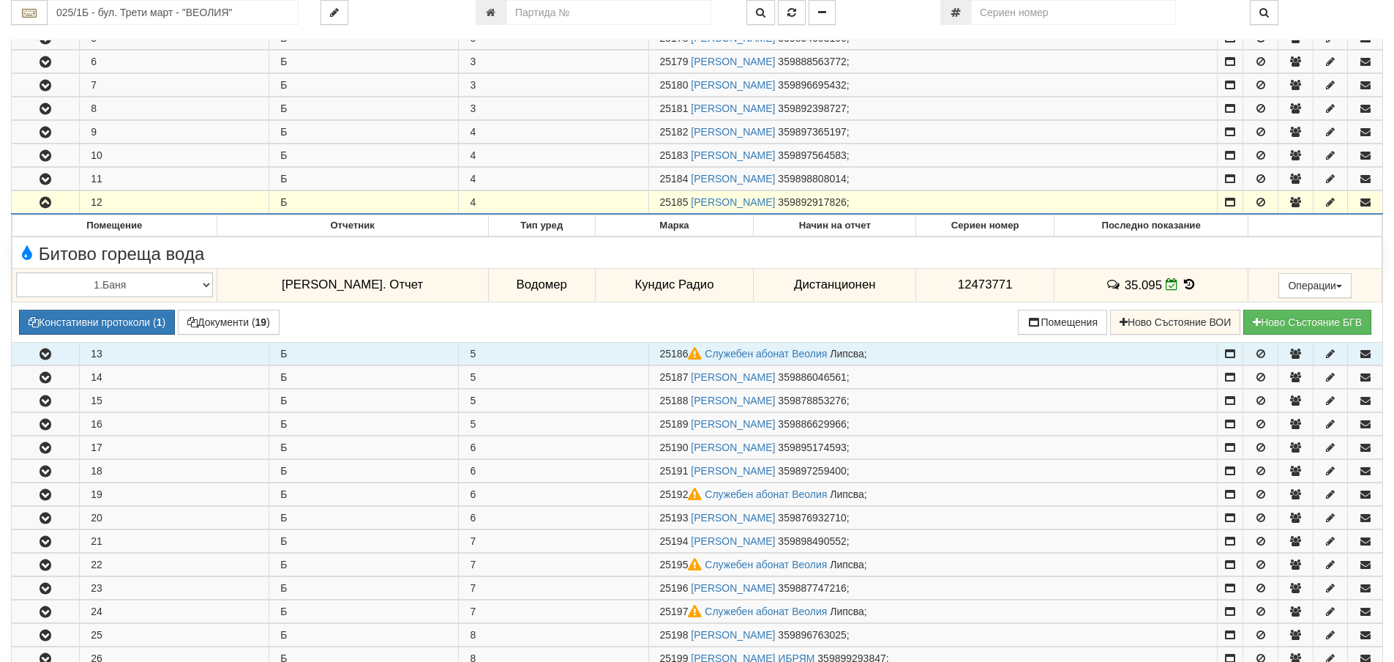
click at [52, 347] on button "button" at bounding box center [45, 353] width 67 height 22
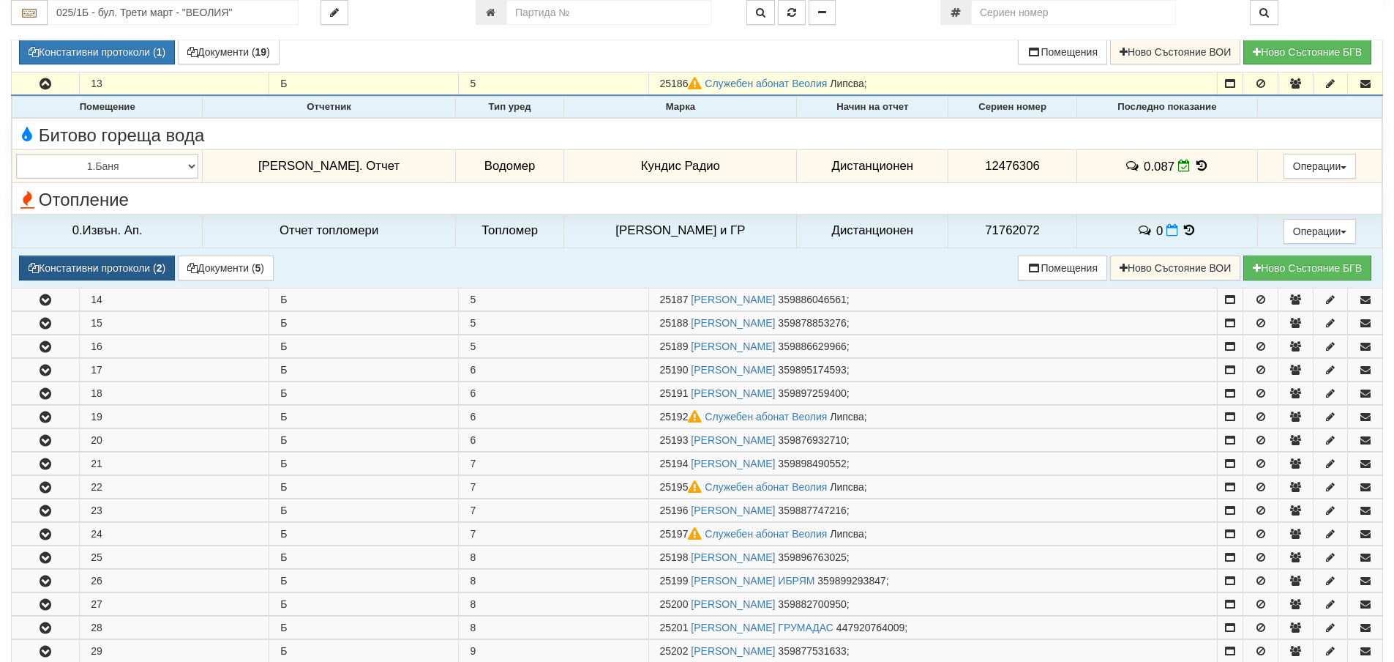
scroll to position [1025, 0]
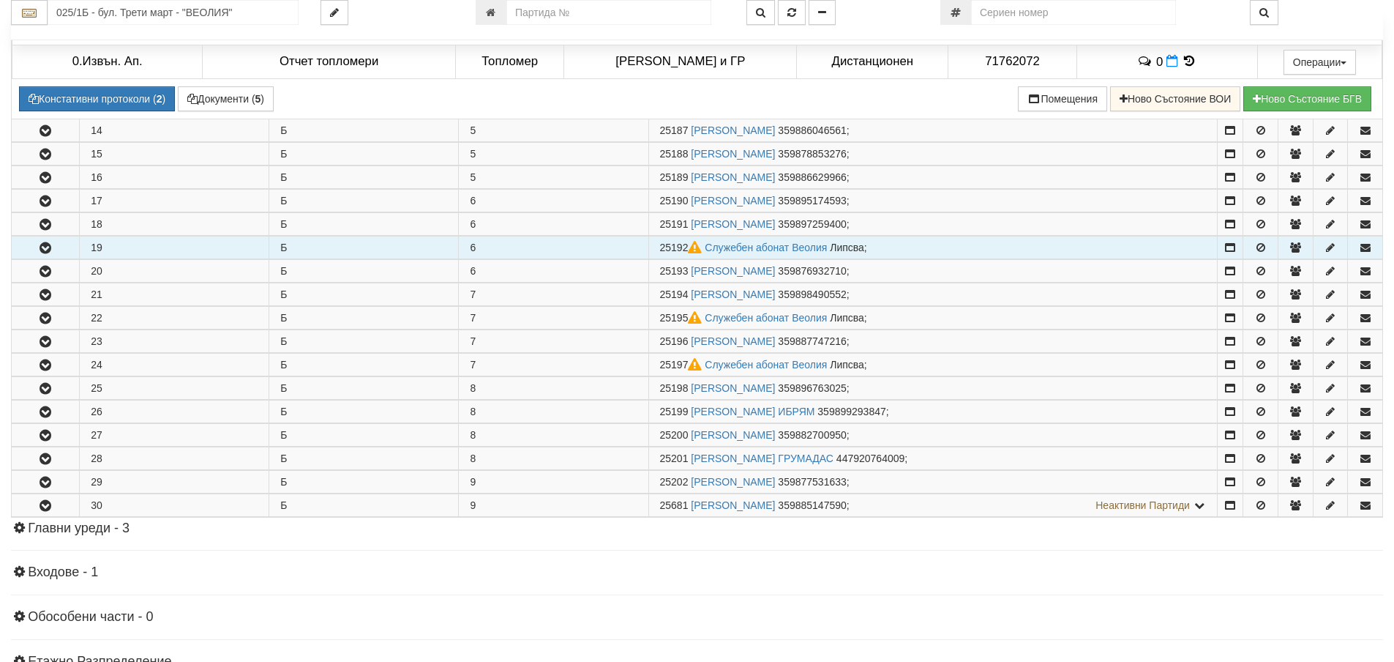
click at [48, 249] on icon "button" at bounding box center [46, 248] width 18 height 10
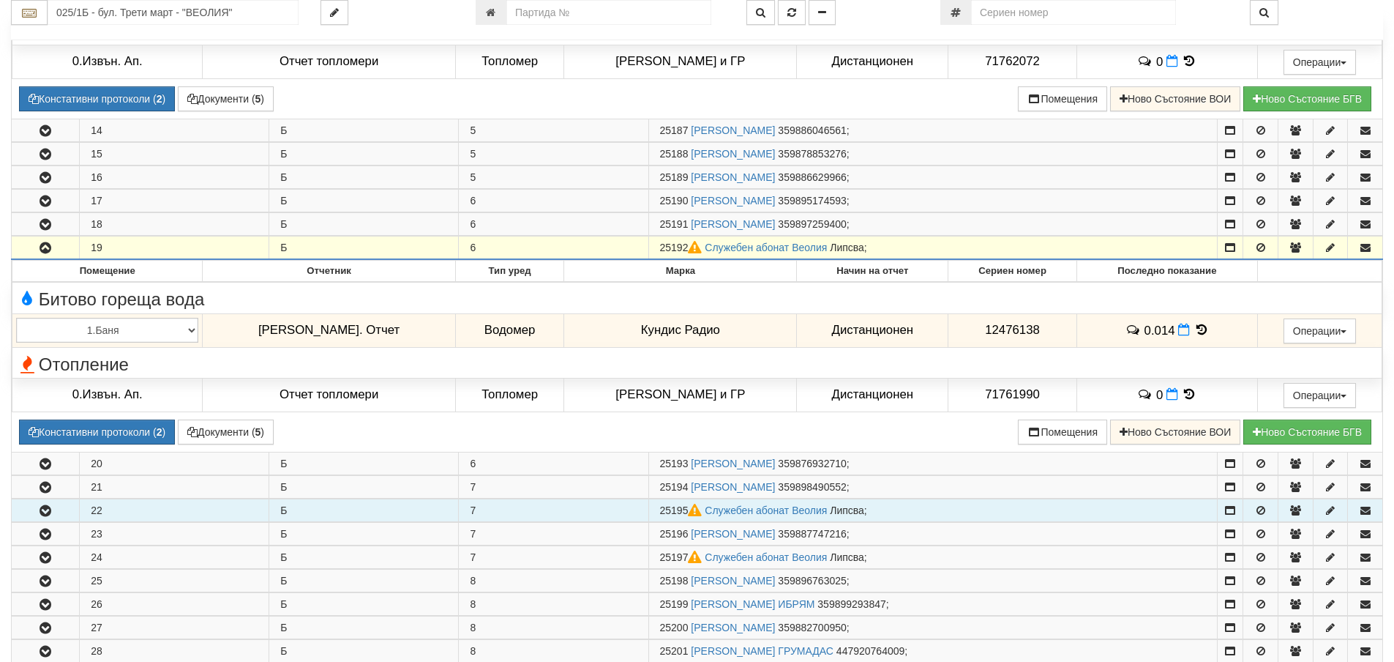
click at [56, 516] on button "button" at bounding box center [45, 510] width 67 height 22
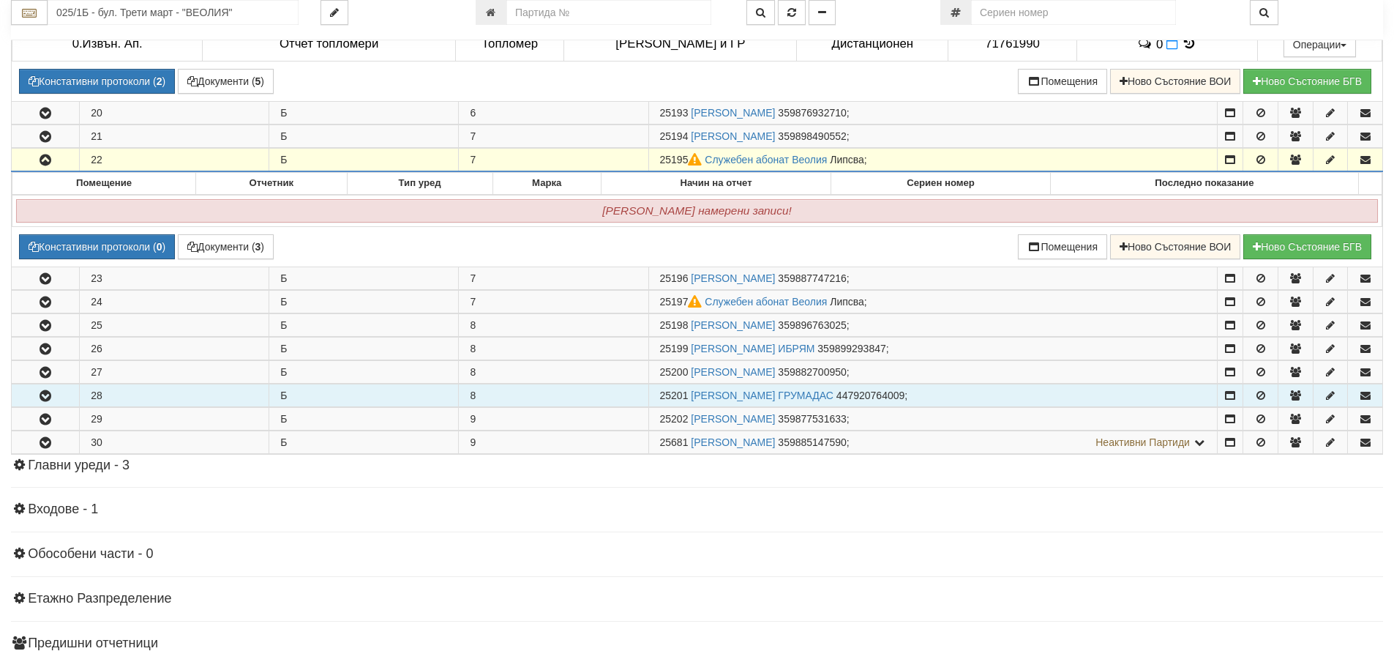
scroll to position [1390, 0]
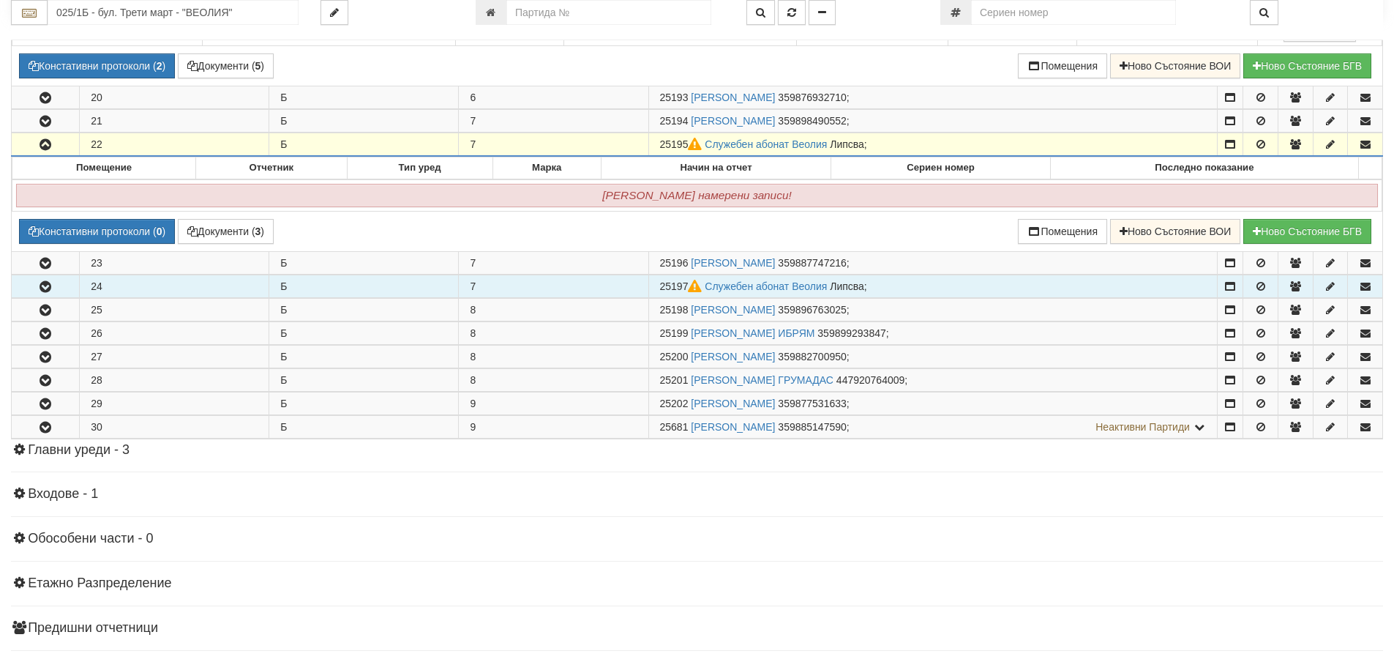
click at [42, 286] on icon "button" at bounding box center [46, 287] width 18 height 10
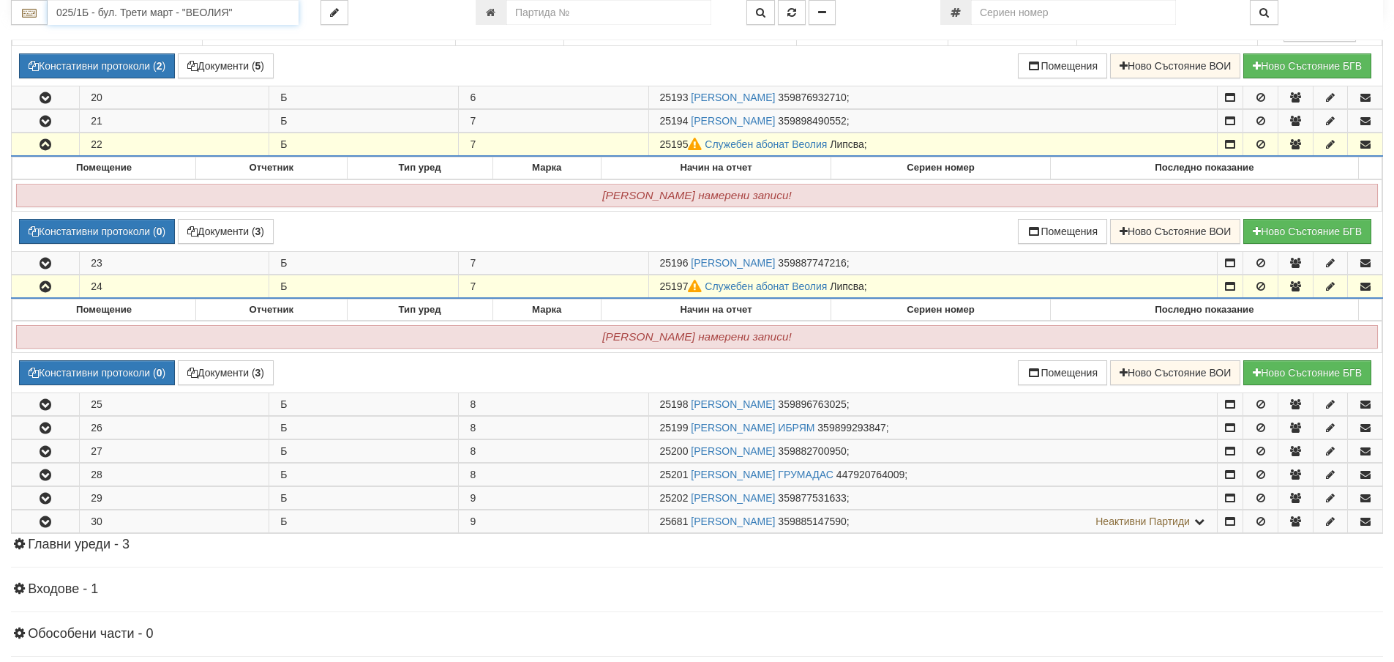
click at [71, 15] on input "025/1Б - бул. Трети март - "ВЕОЛИЯ"" at bounding box center [173, 12] width 251 height 25
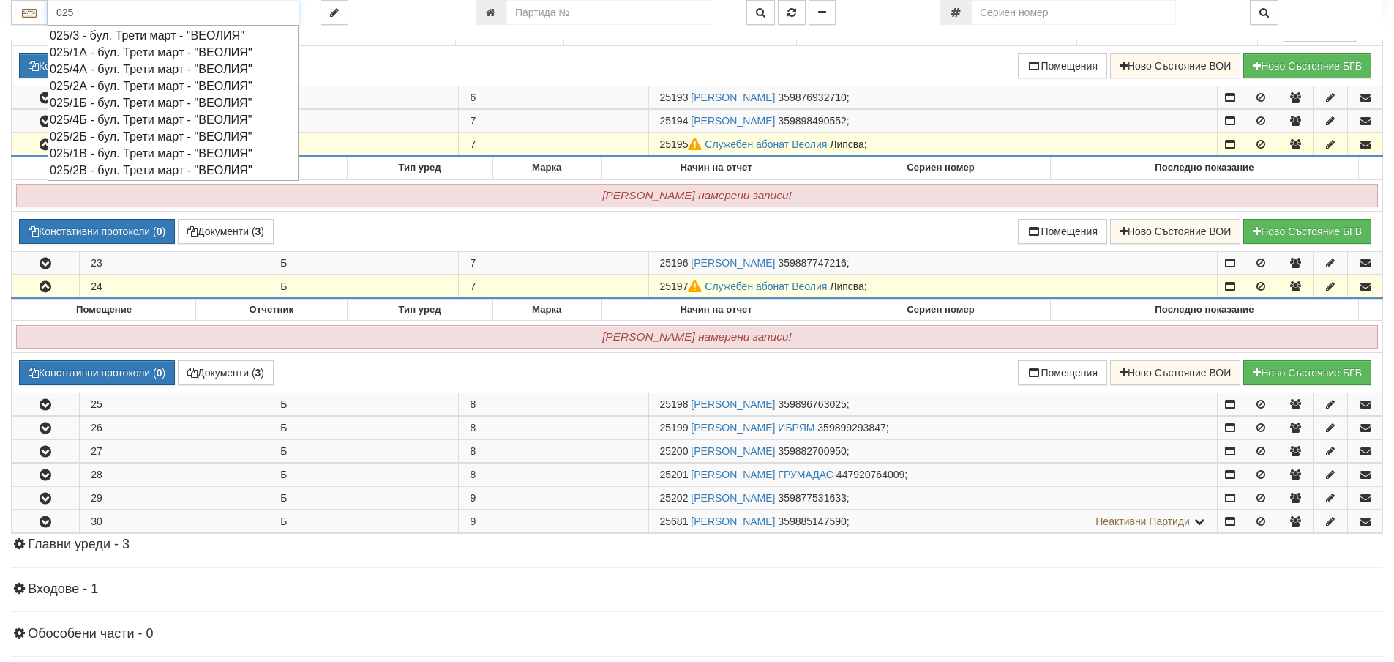
click at [98, 151] on div "025/1В - бул. Трети март - "ВЕОЛИЯ"" at bounding box center [173, 153] width 247 height 17
type input "025/1В - бул. Трети март - "ВЕОЛИЯ""
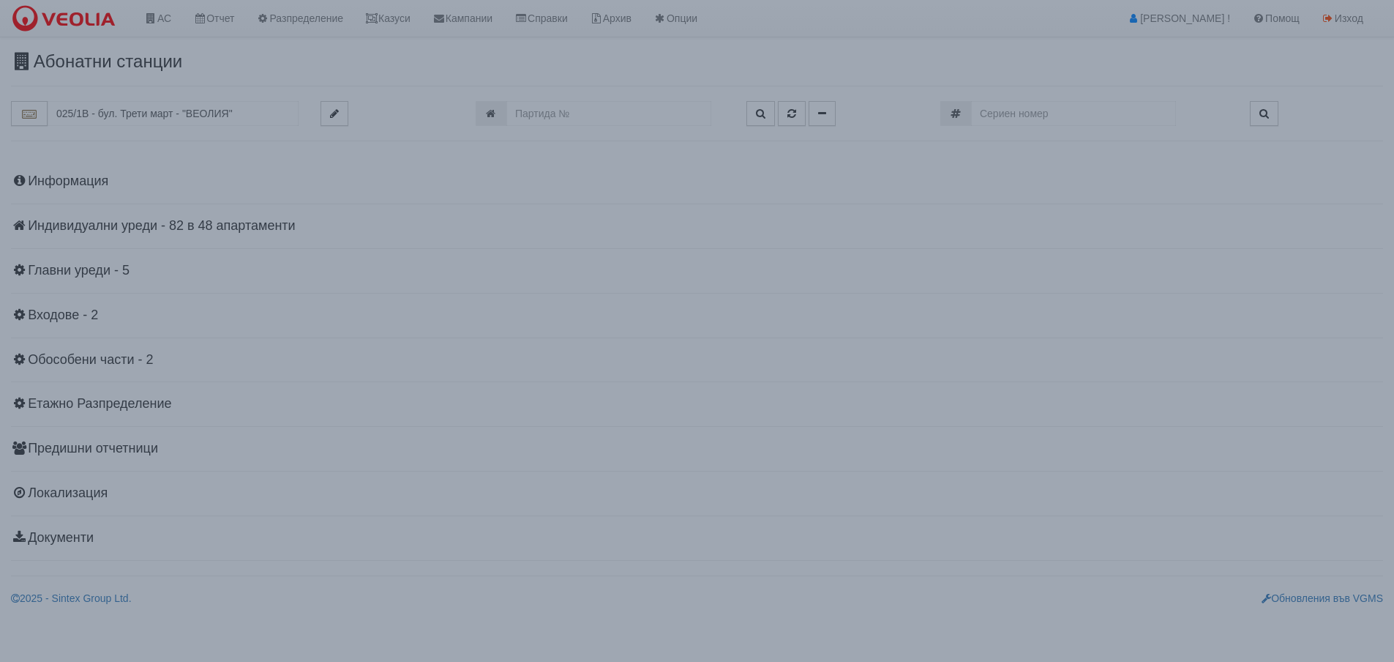
scroll to position [0, 0]
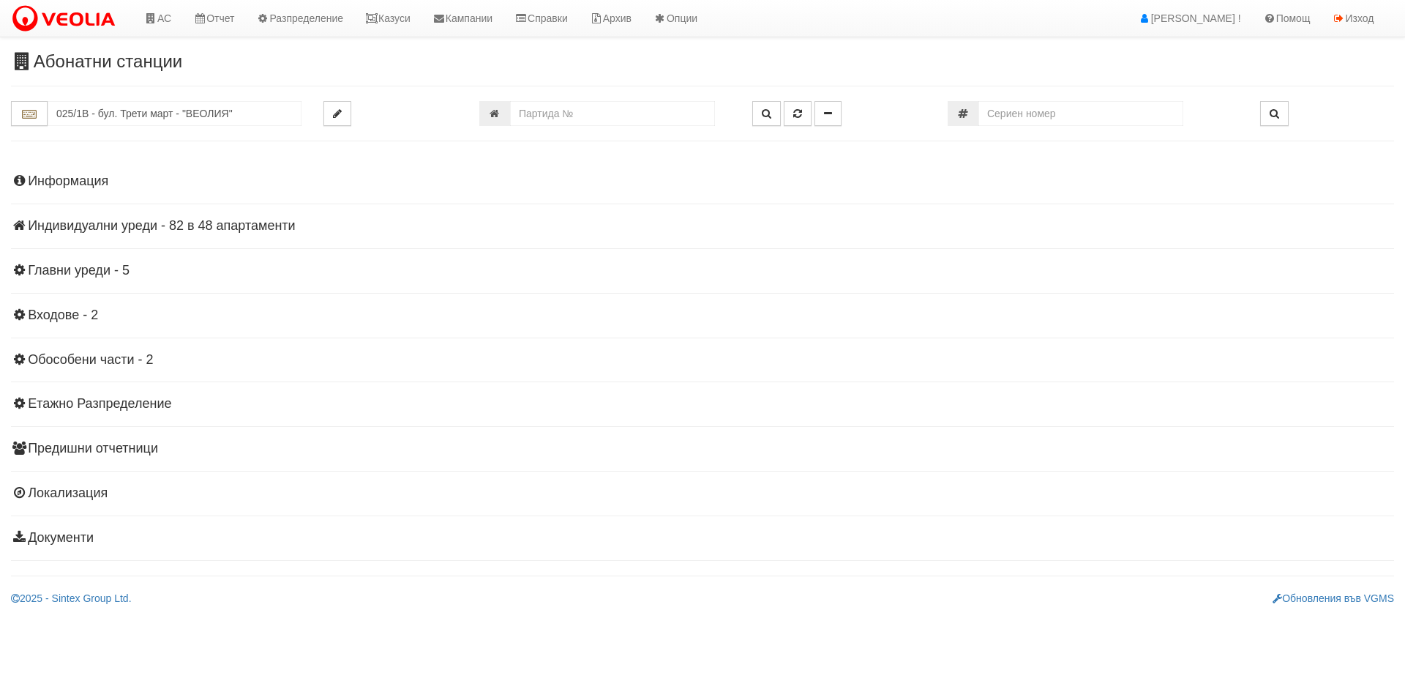
click at [230, 227] on h4 "Индивидуални уреди - 82 в 48 апартаменти" at bounding box center [702, 226] width 1383 height 15
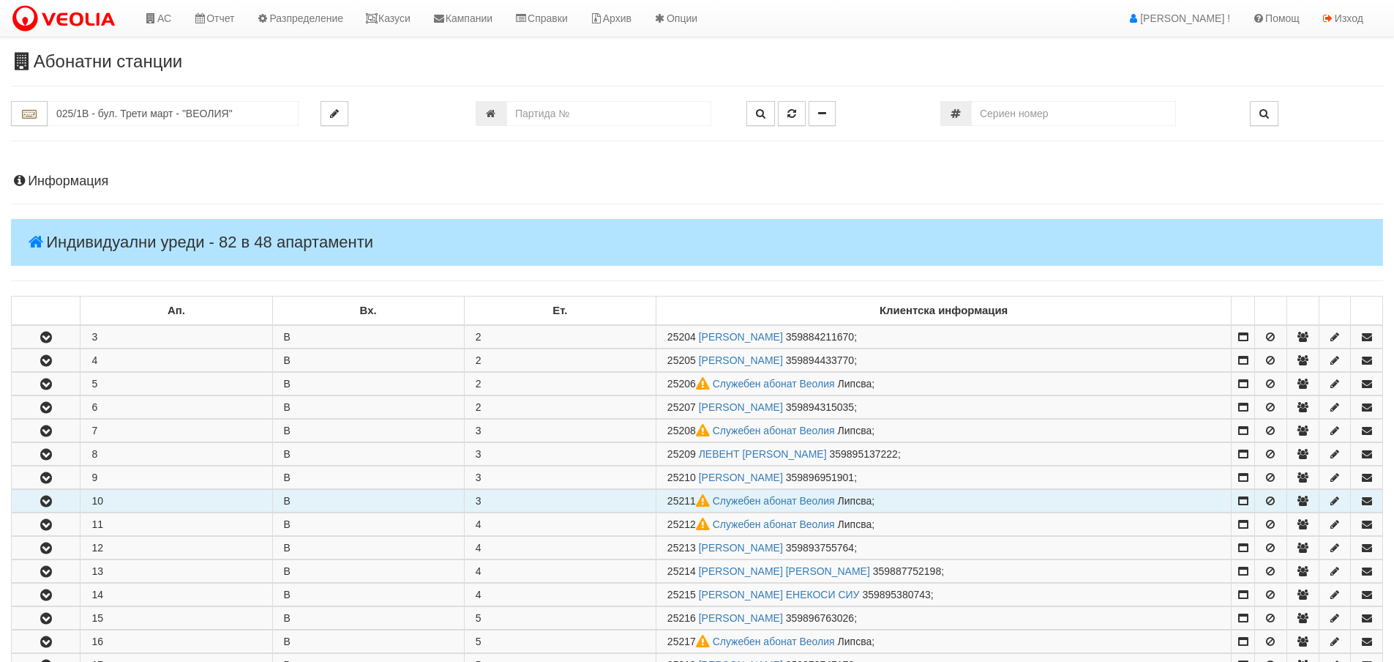
click at [45, 498] on icon "button" at bounding box center [46, 501] width 18 height 10
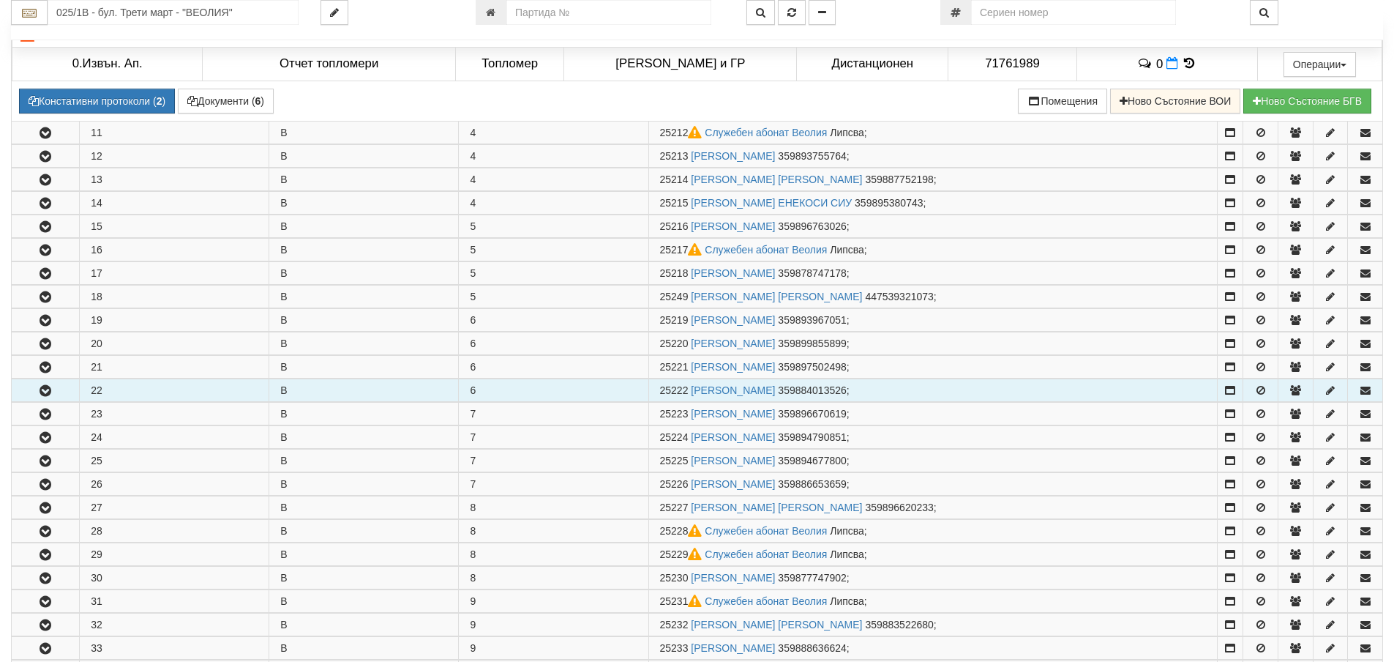
scroll to position [585, 0]
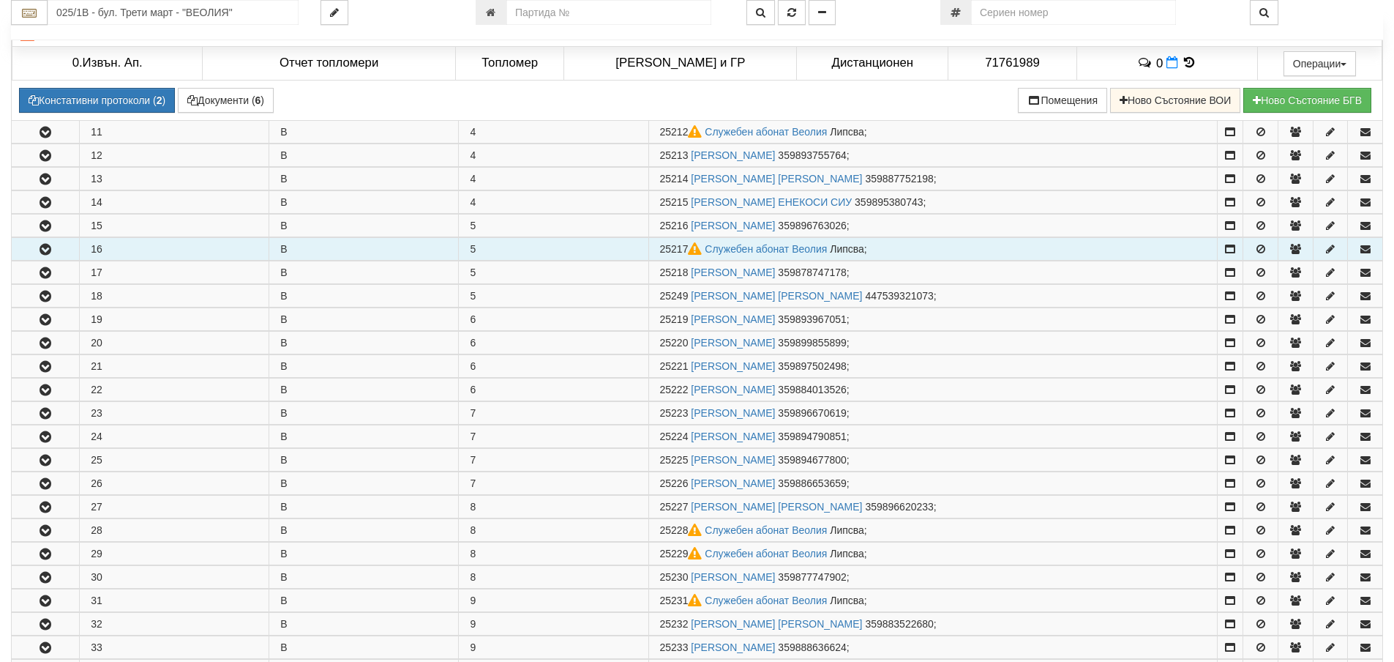
click at [51, 249] on icon "button" at bounding box center [46, 249] width 18 height 10
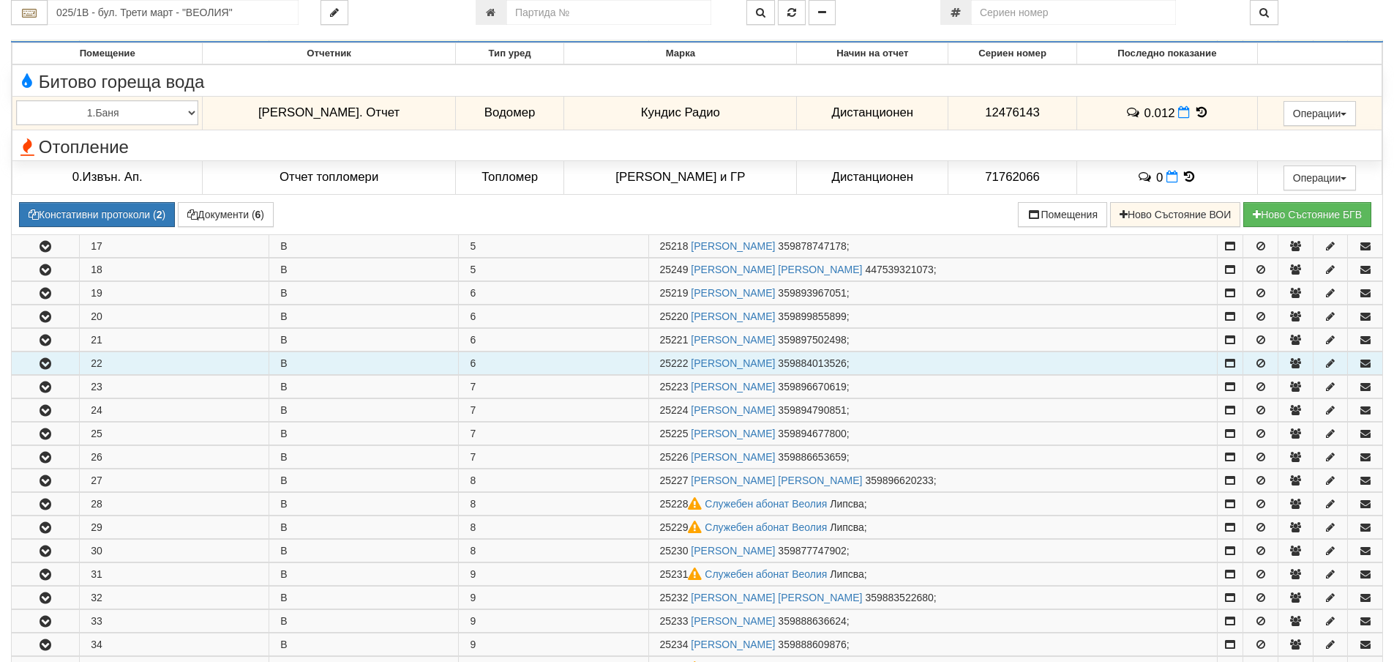
scroll to position [805, 0]
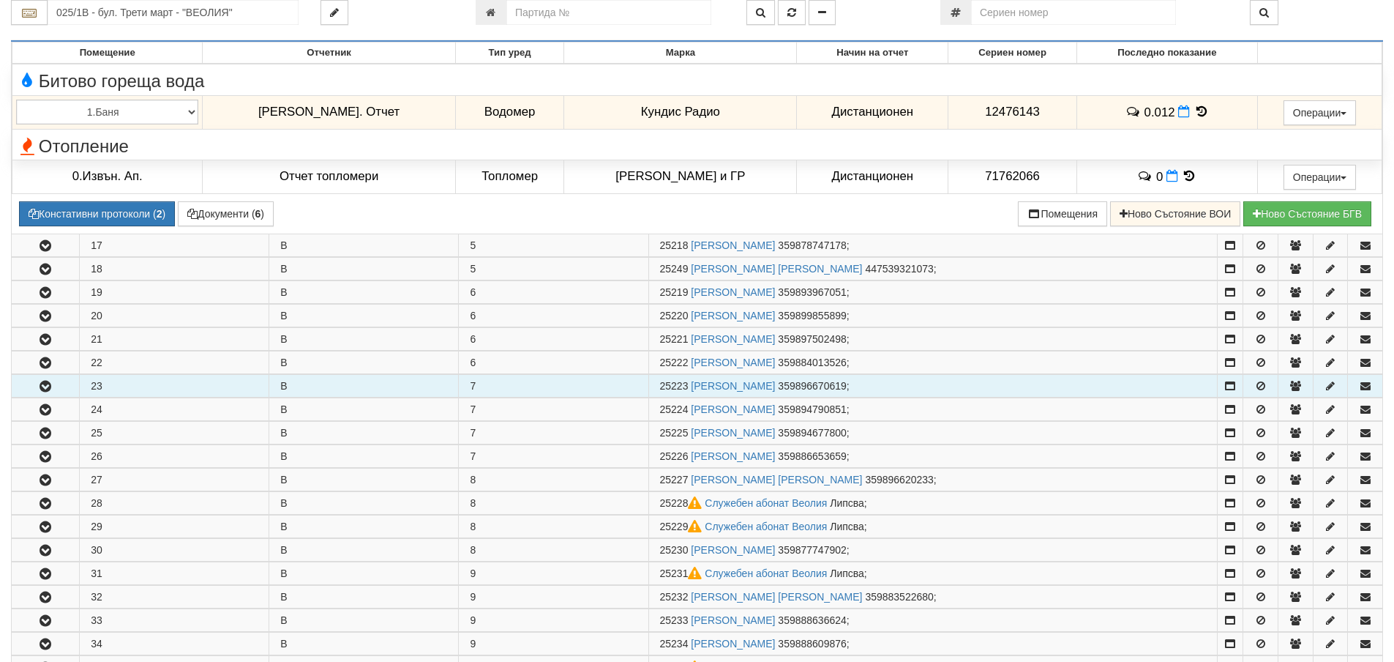
click at [60, 385] on button "button" at bounding box center [45, 386] width 67 height 22
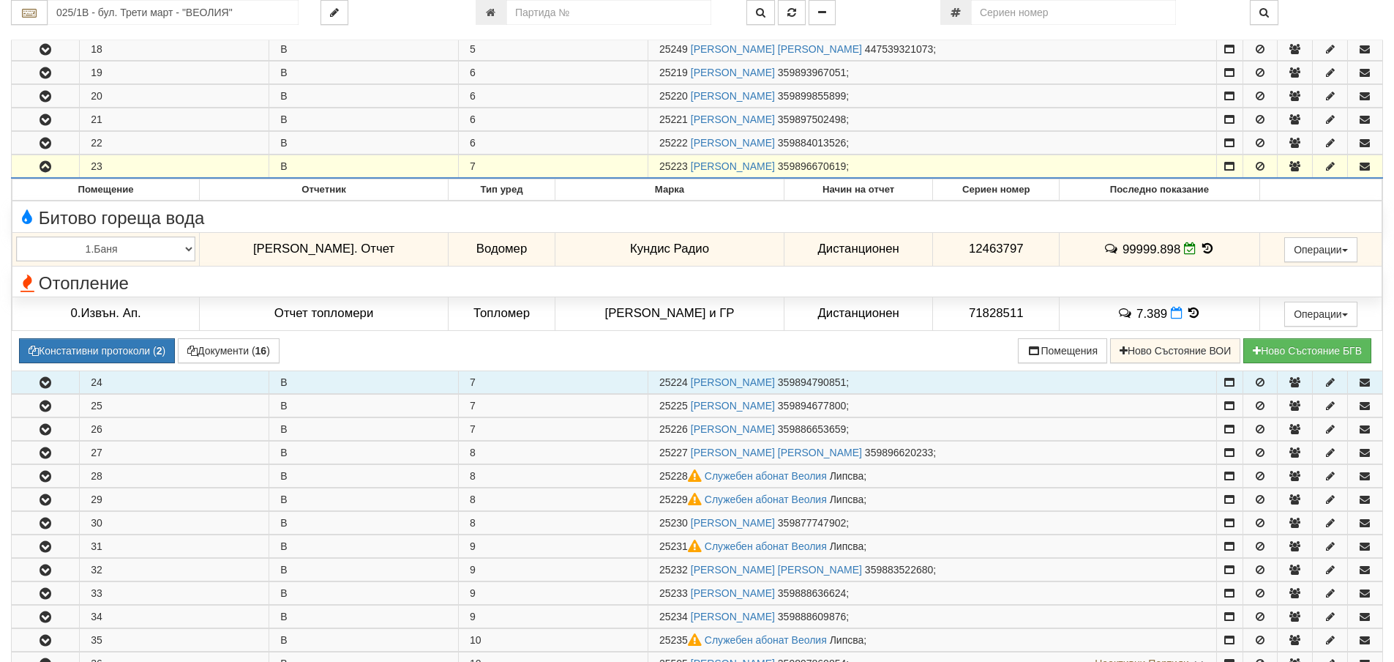
scroll to position [1098, 0]
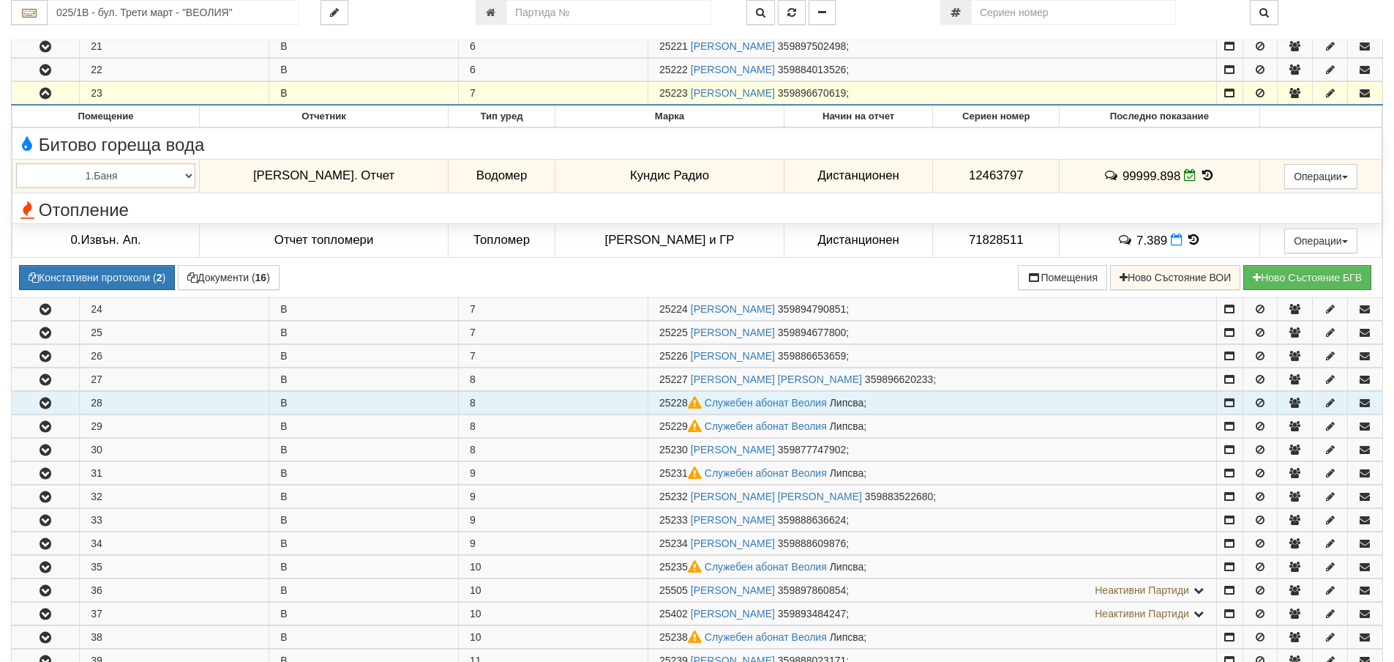
click at [40, 403] on icon "button" at bounding box center [46, 403] width 18 height 10
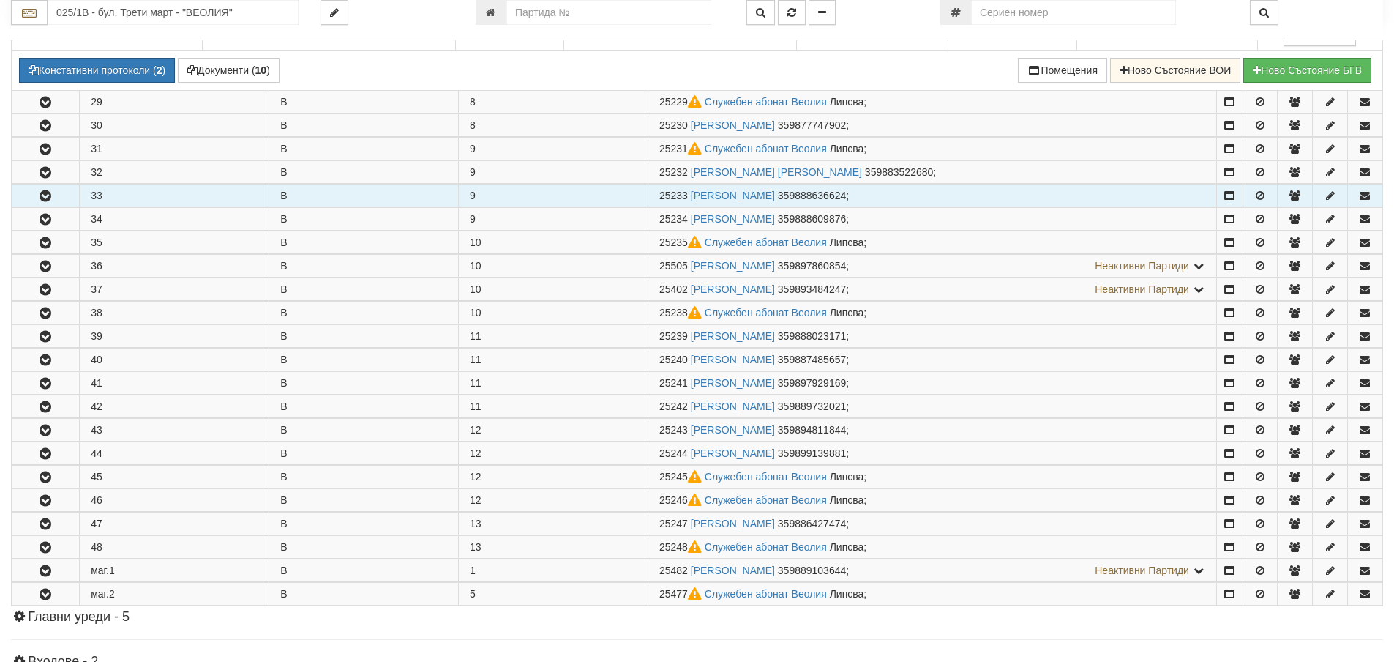
scroll to position [1537, 0]
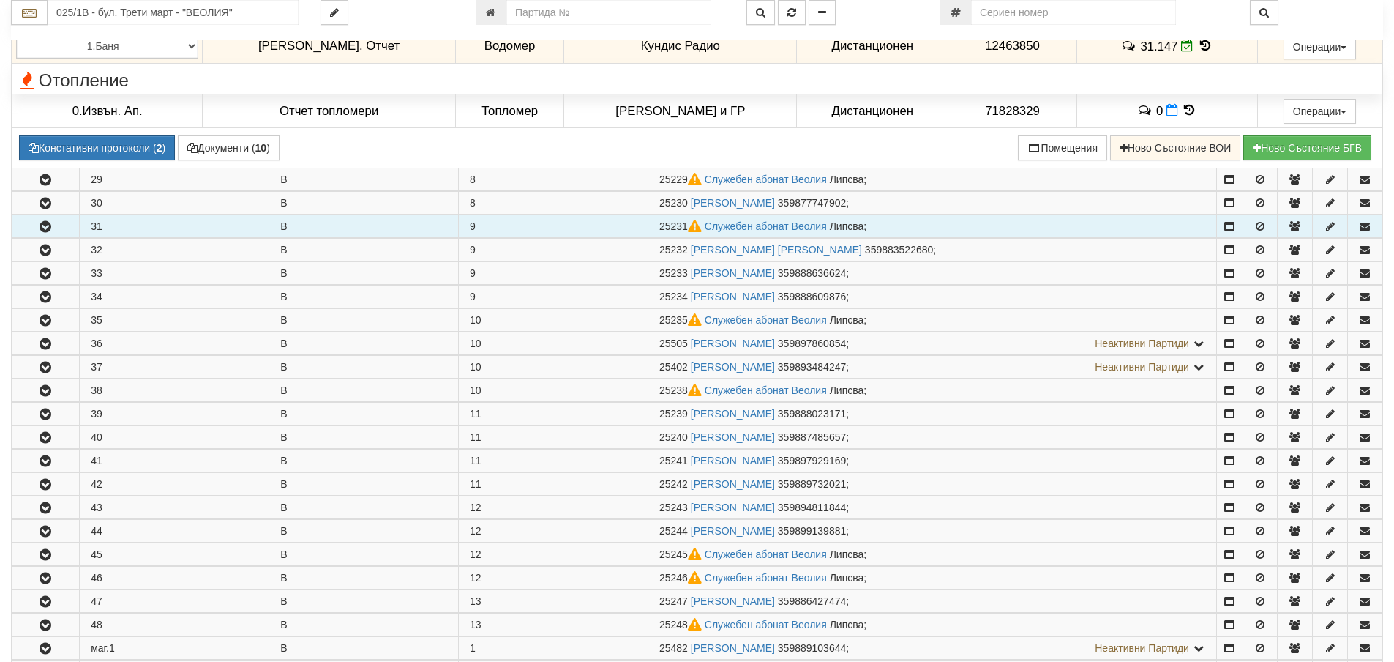
click at [54, 228] on icon "button" at bounding box center [46, 227] width 18 height 10
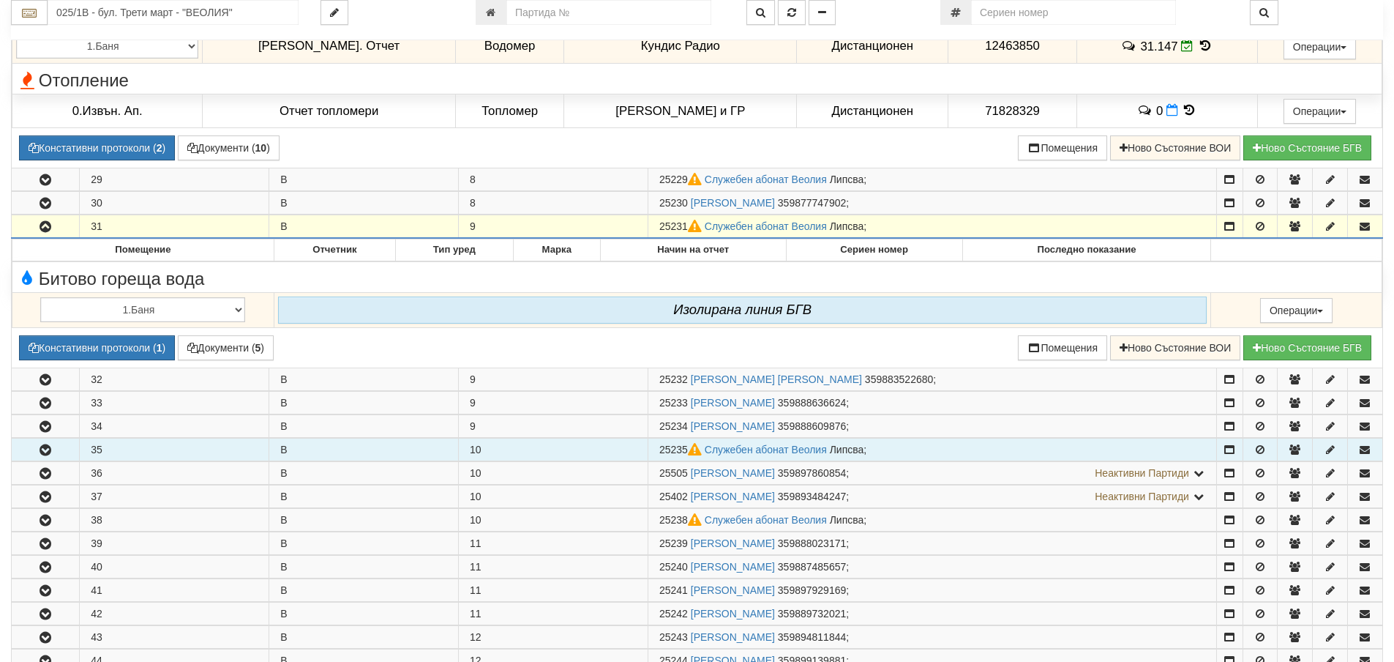
click at [41, 451] on icon "button" at bounding box center [46, 450] width 18 height 10
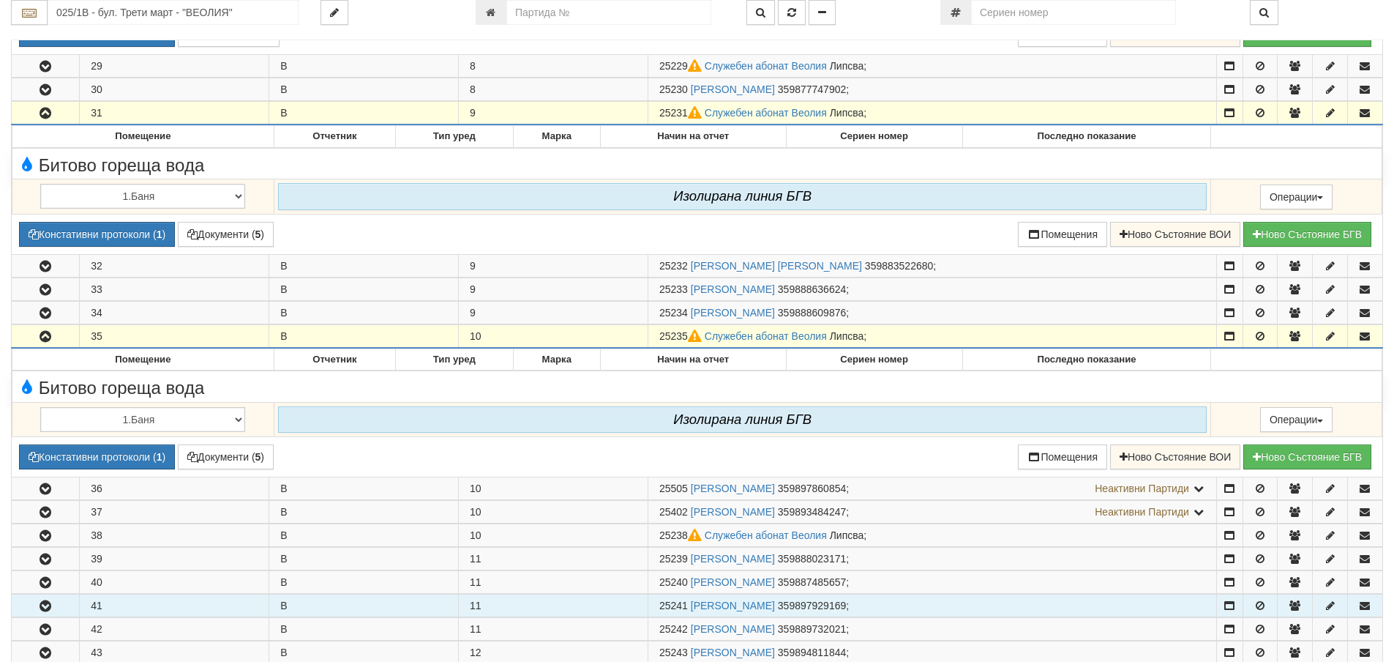
scroll to position [1830, 0]
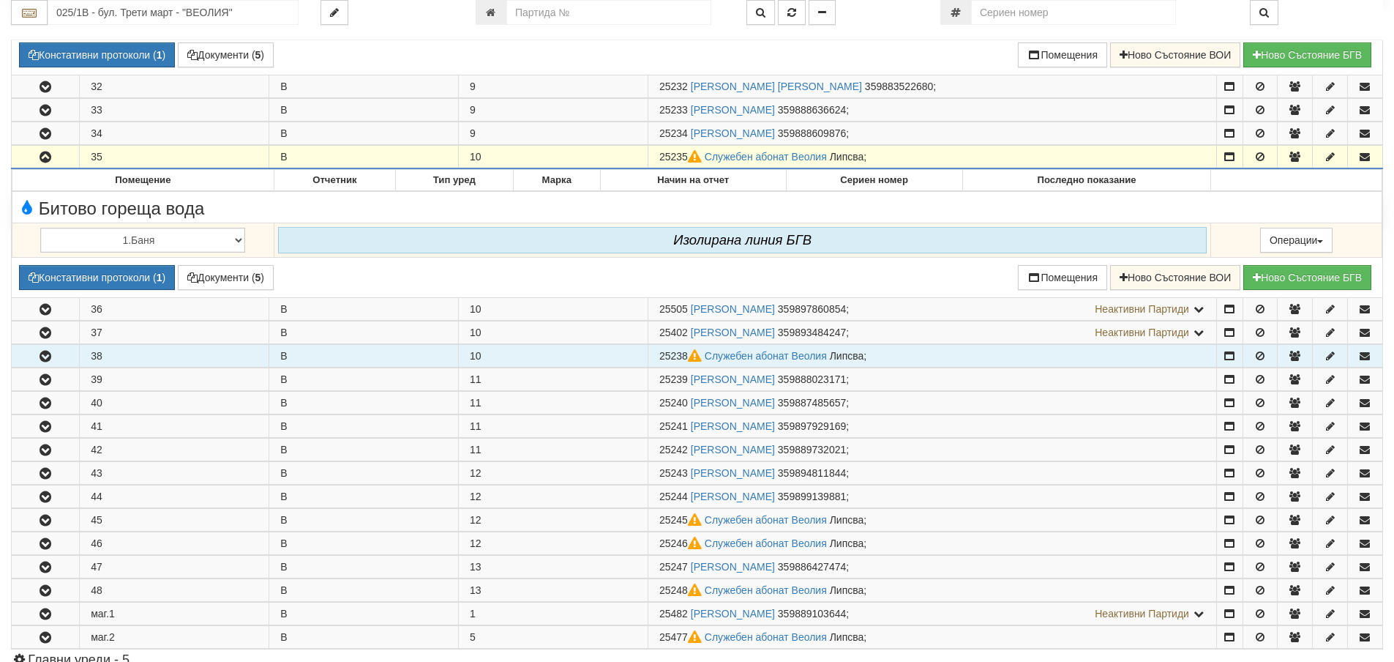
click at [40, 360] on icon "button" at bounding box center [46, 356] width 18 height 10
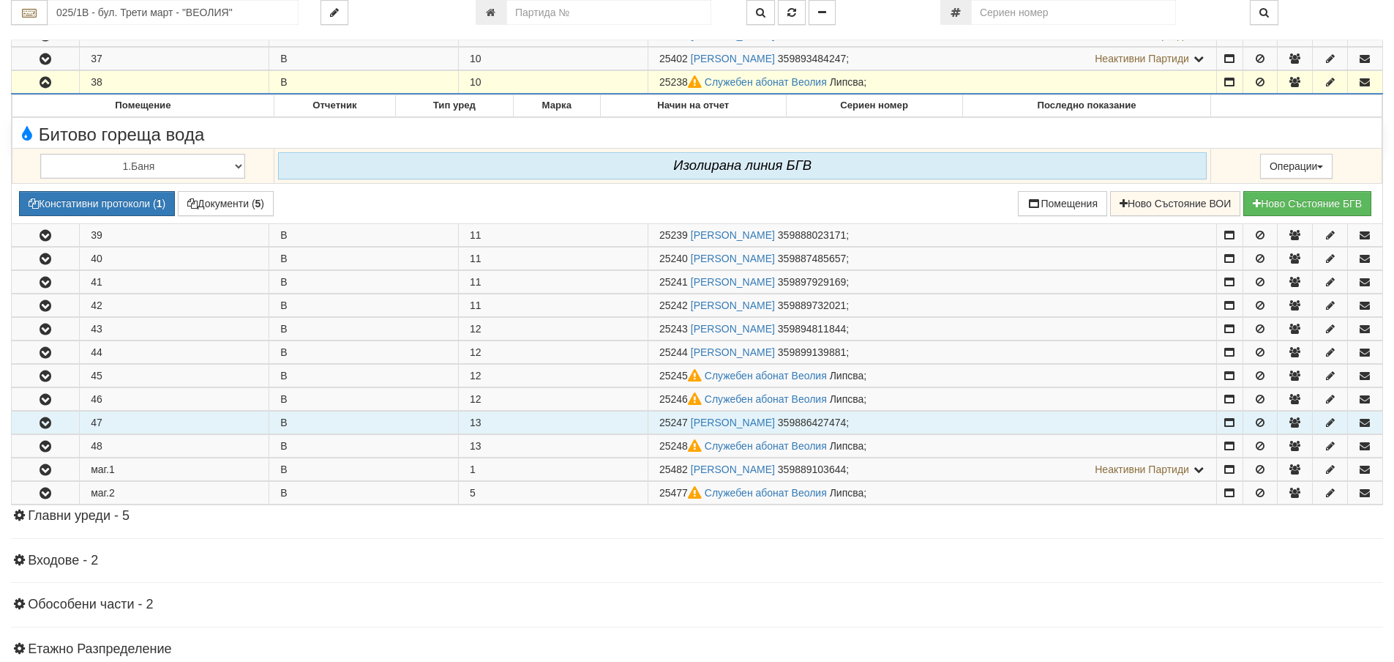
scroll to position [2122, 0]
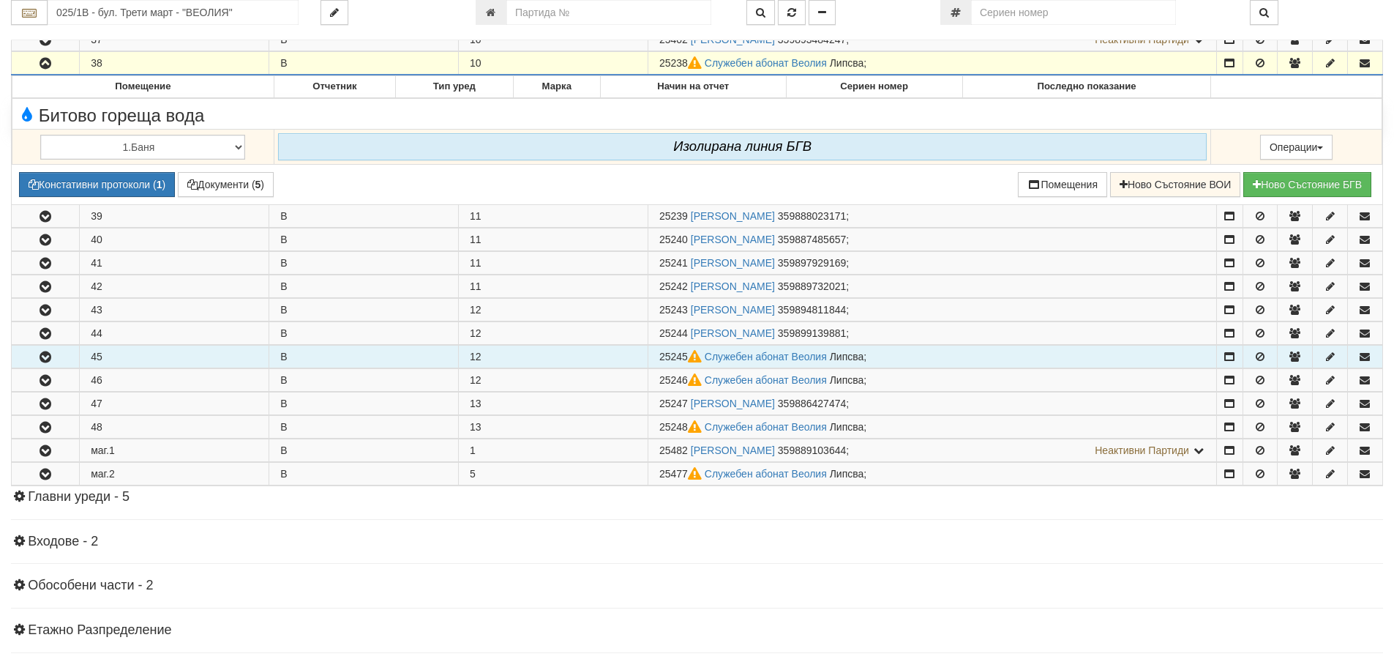
click at [44, 362] on icon "button" at bounding box center [46, 357] width 18 height 10
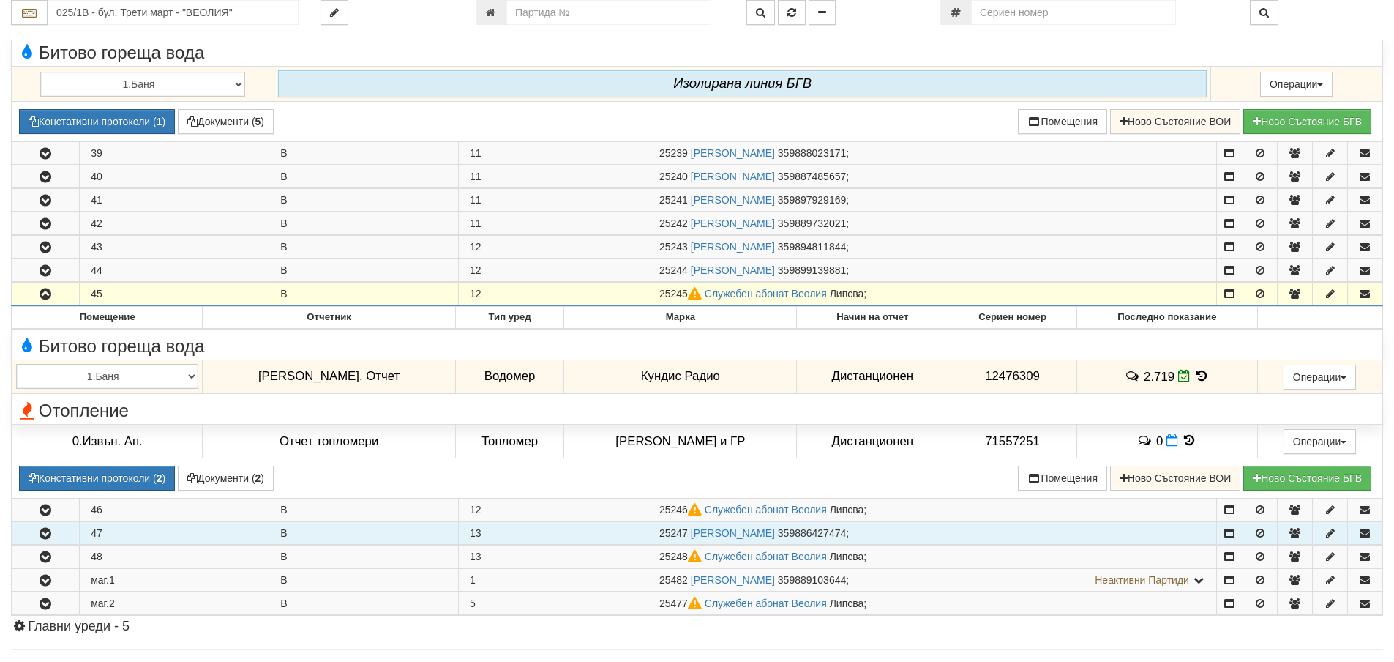
scroll to position [2415, 0]
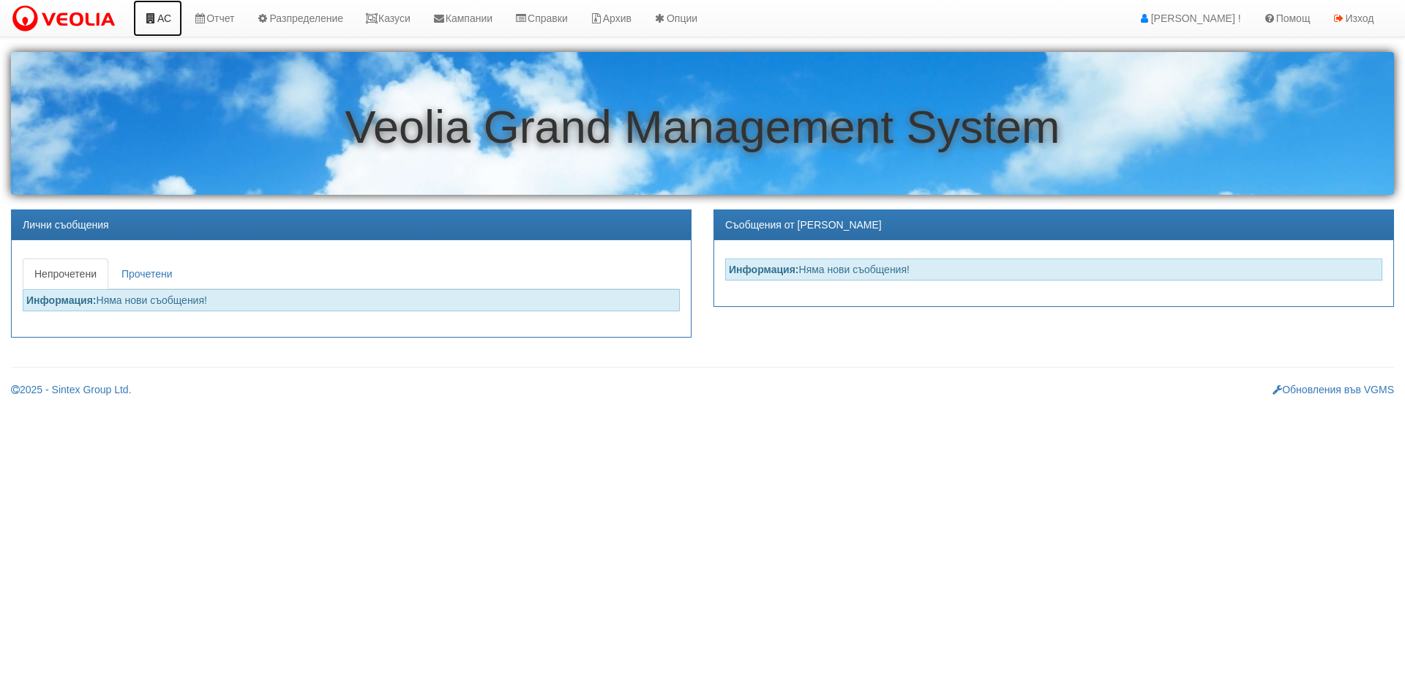
click at [165, 20] on link "АС" at bounding box center [157, 18] width 49 height 37
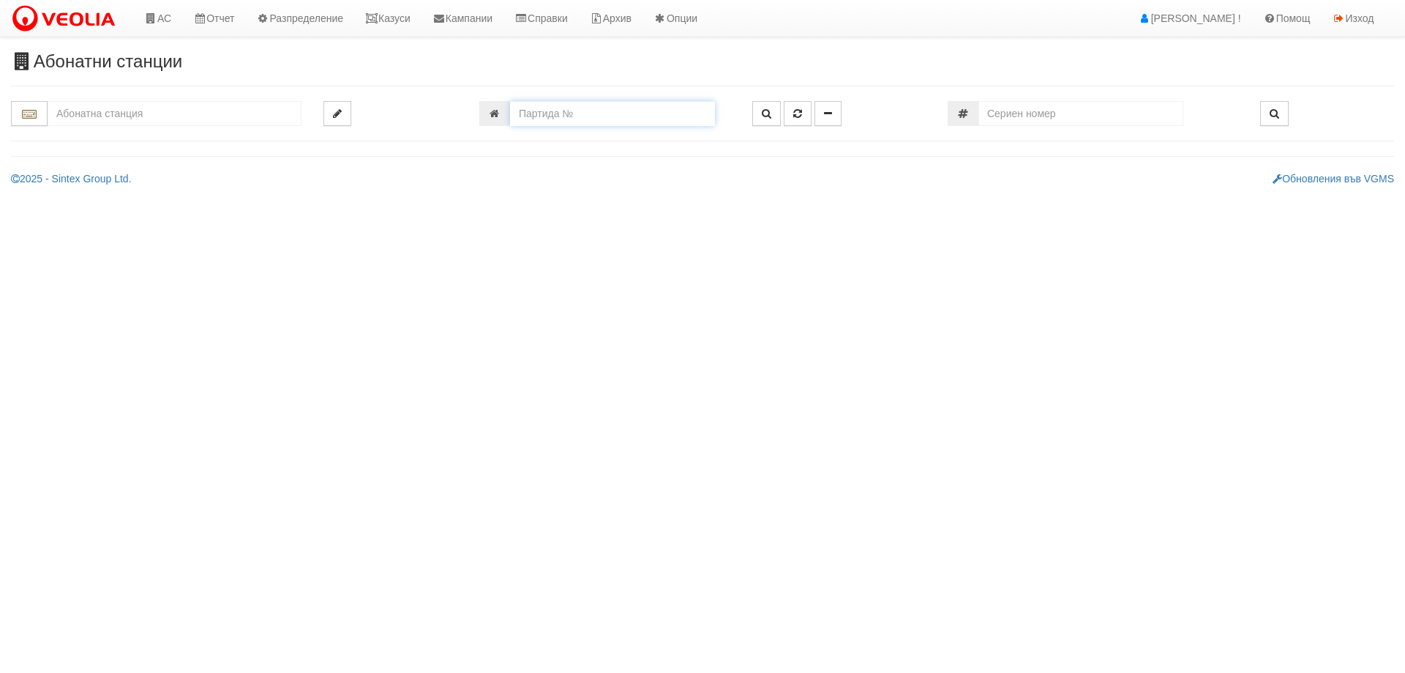
click at [558, 111] on input "number" at bounding box center [612, 113] width 205 height 25
type input "25404"
type input "214/2 - "[PERSON_NAME] [GEOGRAPHIC_DATA] " ЕАД"
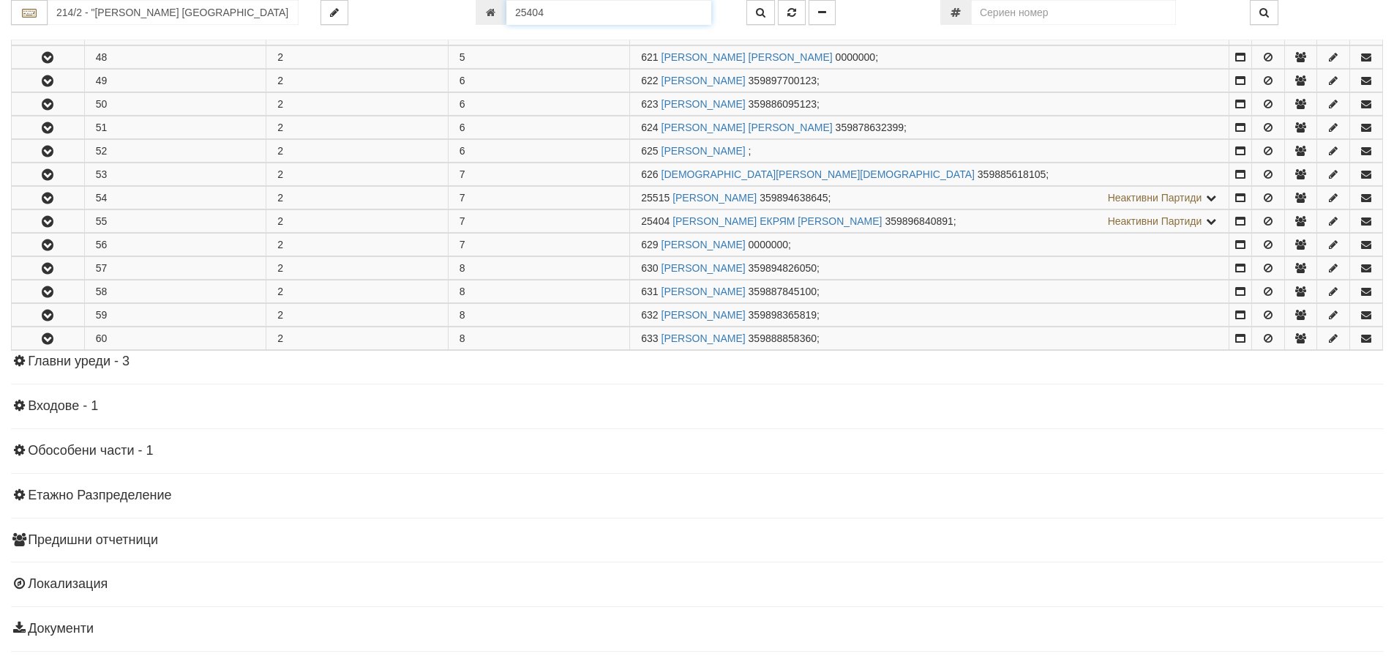
scroll to position [770, 0]
